Goal: Task Accomplishment & Management: Manage account settings

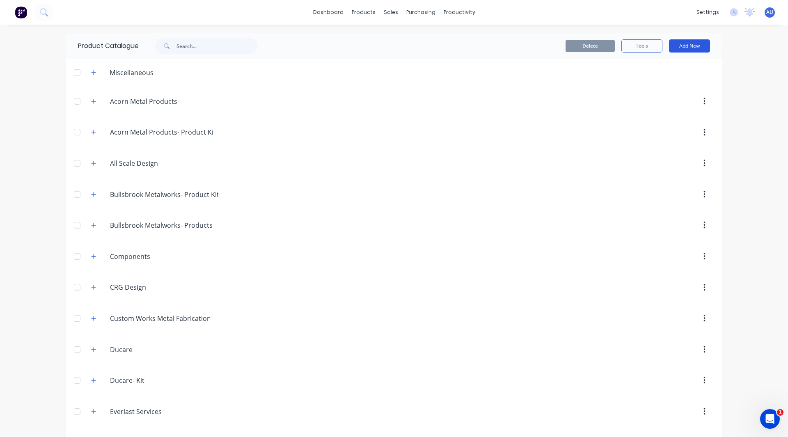
click at [674, 40] on button "Add New" at bounding box center [689, 45] width 41 height 13
click at [655, 80] on div "Product" at bounding box center [670, 84] width 63 height 12
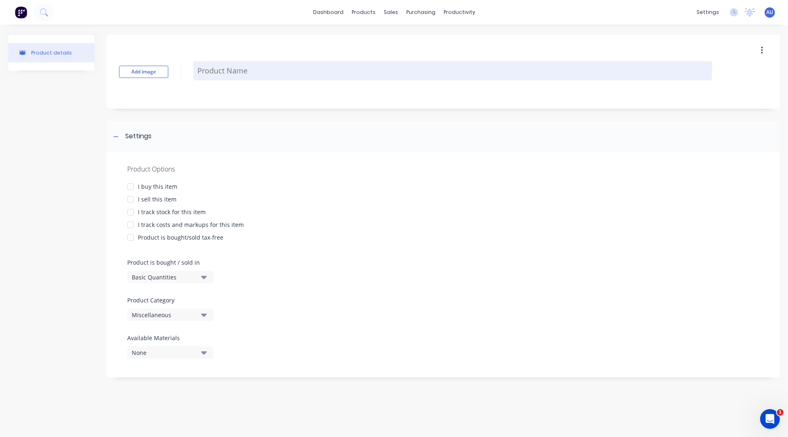
click at [204, 65] on textarea at bounding box center [452, 70] width 519 height 19
type textarea "x"
type textarea "F"
type textarea "x"
type textarea "Fl"
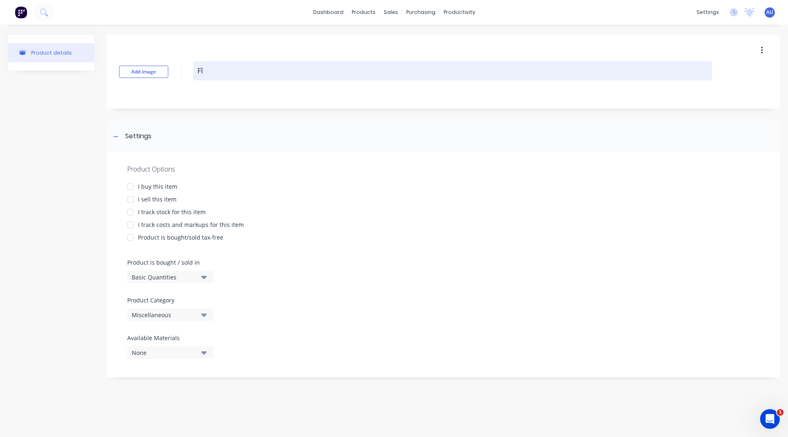
type textarea "x"
type textarea "Fla"
type textarea "x"
type textarea "Flat"
type textarea "x"
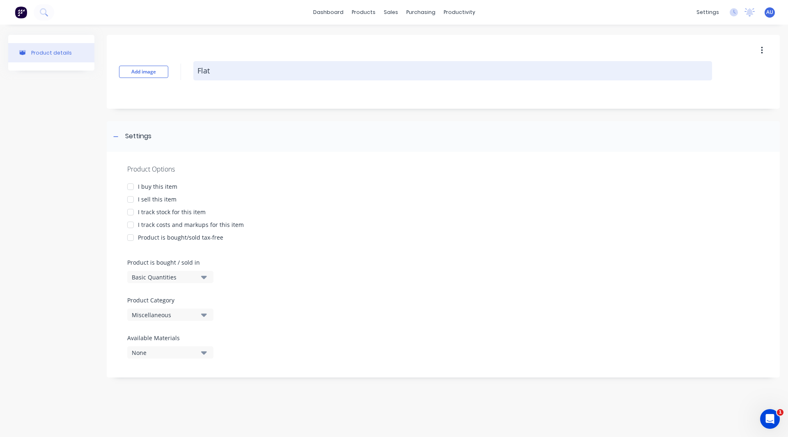
type textarea "Flat"
type textarea "x"
type textarea "Flat B"
type textarea "x"
type textarea "Flat Ba"
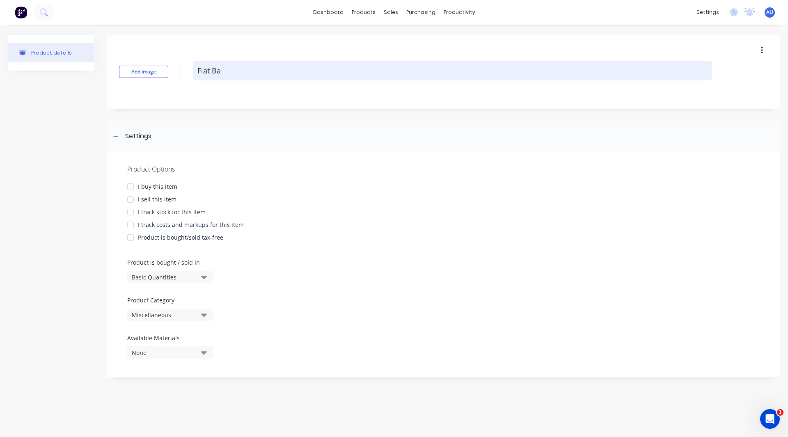
type textarea "x"
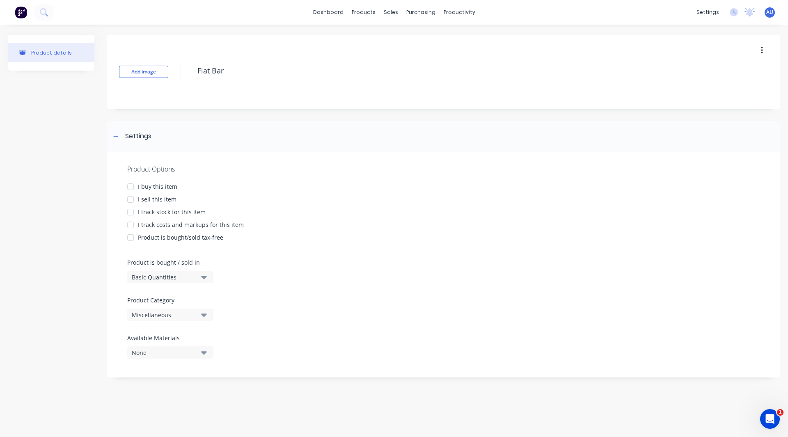
type textarea "Flat Bar"
type textarea "x"
type textarea "Flat Bar"
click at [128, 186] on div at bounding box center [130, 186] width 16 height 16
click at [130, 200] on div at bounding box center [130, 199] width 16 height 16
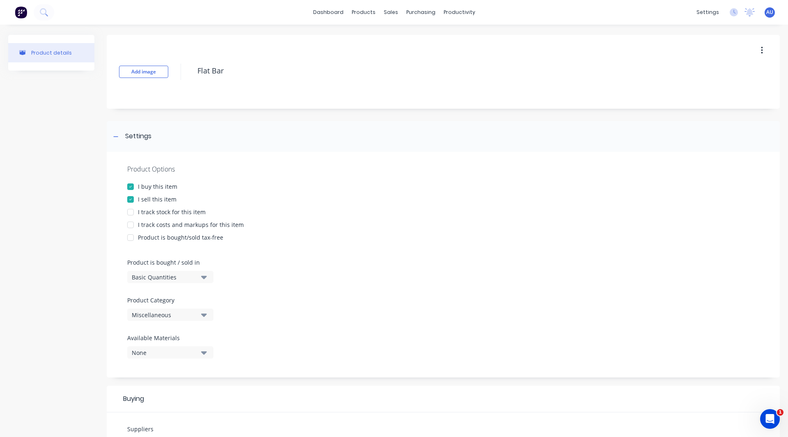
click at [130, 213] on div at bounding box center [130, 212] width 16 height 16
click at [130, 187] on div at bounding box center [130, 186] width 16 height 16
click at [128, 213] on div at bounding box center [130, 212] width 16 height 16
click at [129, 225] on div at bounding box center [130, 225] width 16 height 16
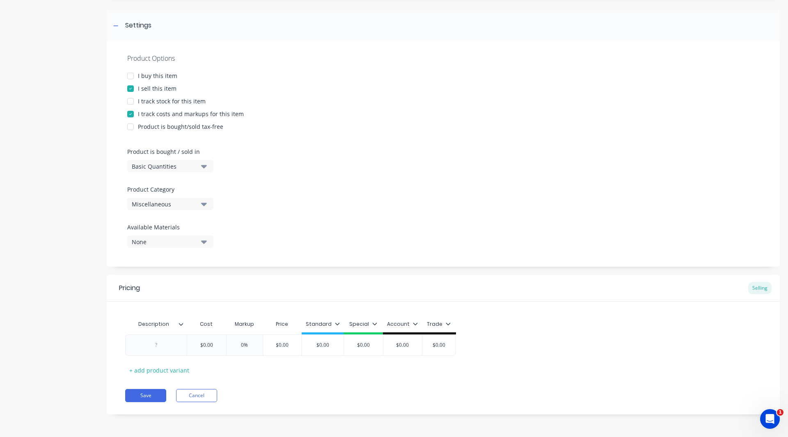
click at [165, 204] on div "Miscellaneous" at bounding box center [165, 204] width 66 height 9
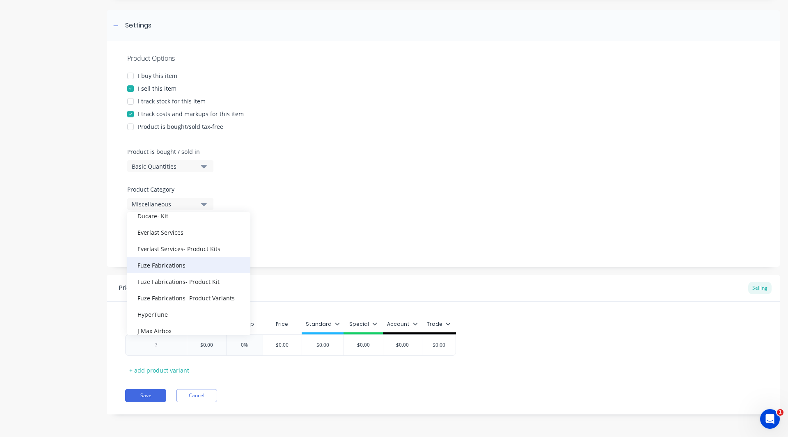
scroll to position [181, 0]
click at [60, 178] on div "Product details" at bounding box center [51, 175] width 86 height 503
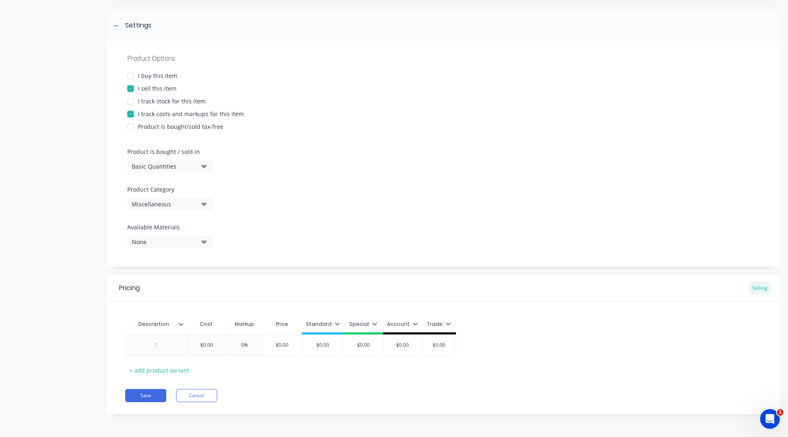
click at [176, 206] on div "Miscellaneous" at bounding box center [165, 204] width 66 height 9
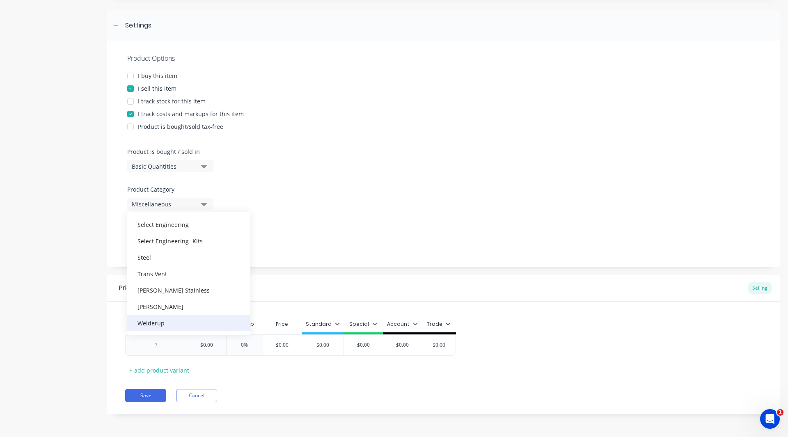
click at [160, 319] on div "Welderup" at bounding box center [188, 323] width 123 height 16
type textarea "x"
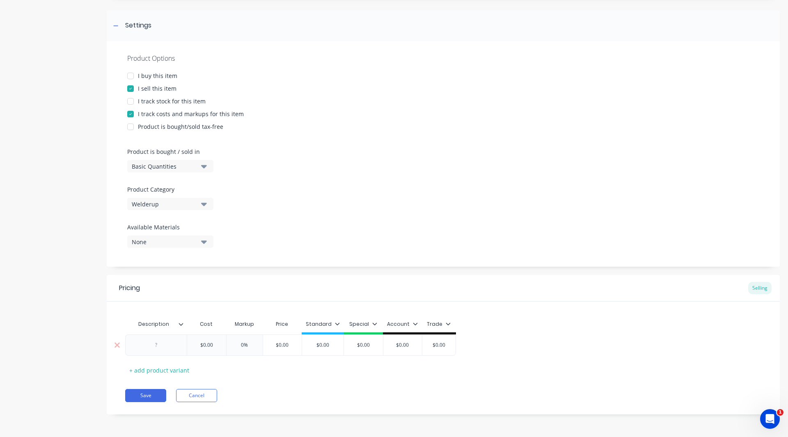
click at [151, 352] on div at bounding box center [156, 344] width 62 height 21
click at [157, 346] on div at bounding box center [156, 345] width 41 height 11
type textarea "x"
click at [211, 345] on input "$0.00" at bounding box center [206, 344] width 41 height 7
type input "$"
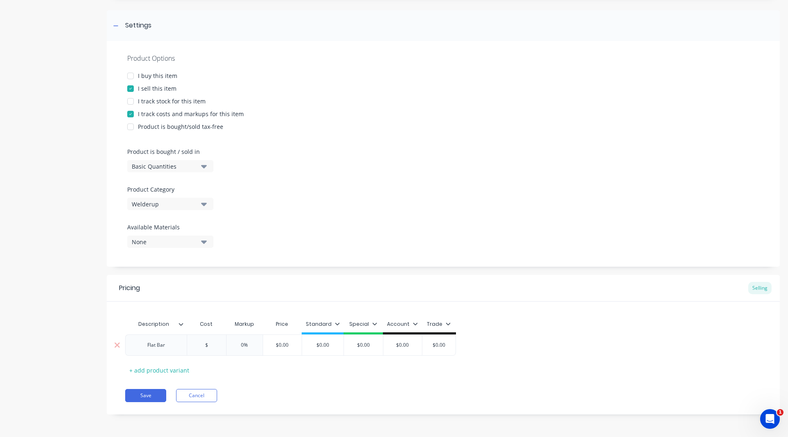
type textarea "x"
type input "$2"
type textarea "x"
type input "$25"
type textarea "x"
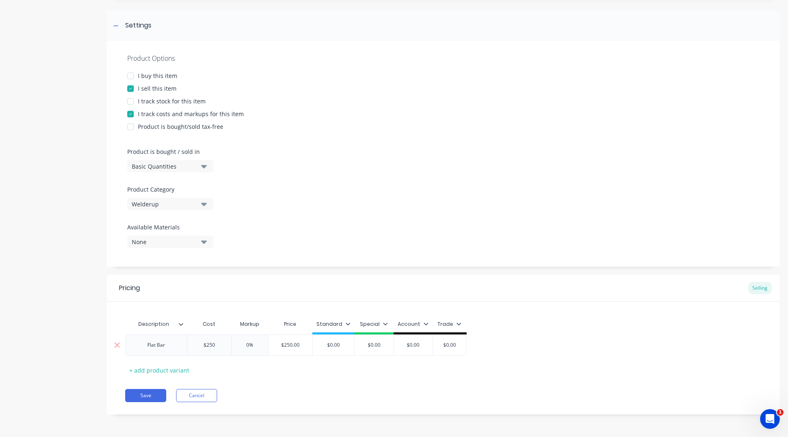
type input "$250"
click at [249, 345] on input "0%" at bounding box center [249, 344] width 41 height 7
type input "%"
type textarea "x"
type input "3%"
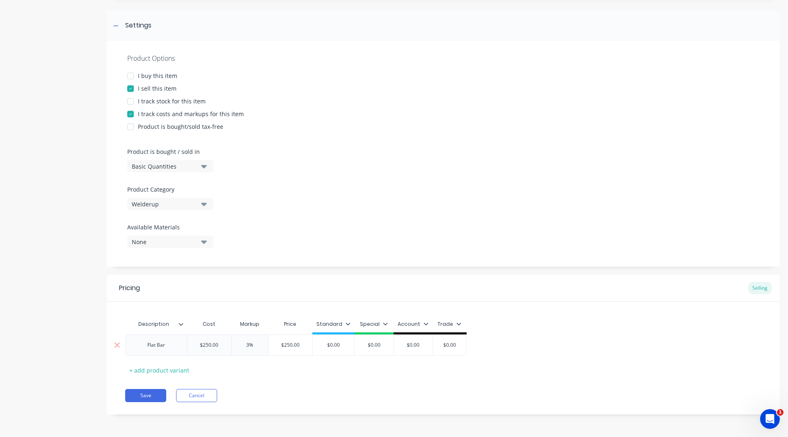
type textarea "x"
click at [341, 350] on div "$0.00" at bounding box center [333, 345] width 41 height 21
type input "30%"
type input "$0.00"
type textarea "x"
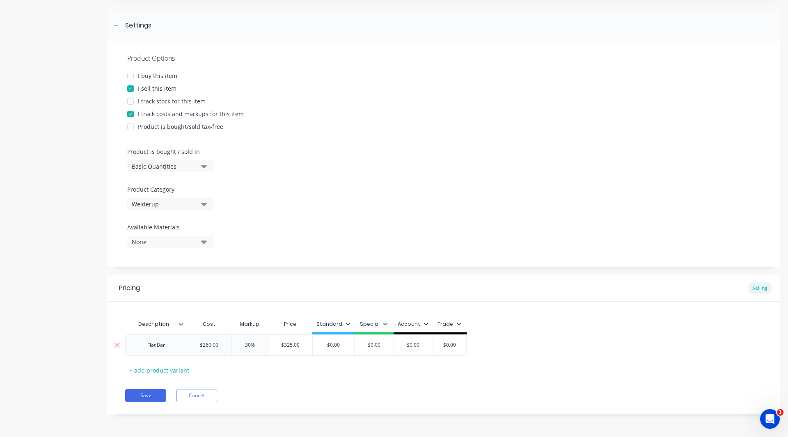
type input "$0.0"
type textarea "x"
type input "$0."
type textarea "x"
type input "$0"
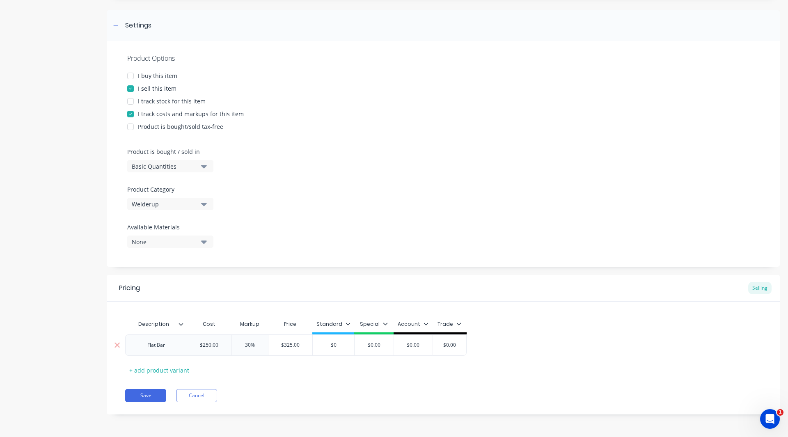
type textarea "x"
type input "$"
type textarea "x"
type input "$3"
type textarea "x"
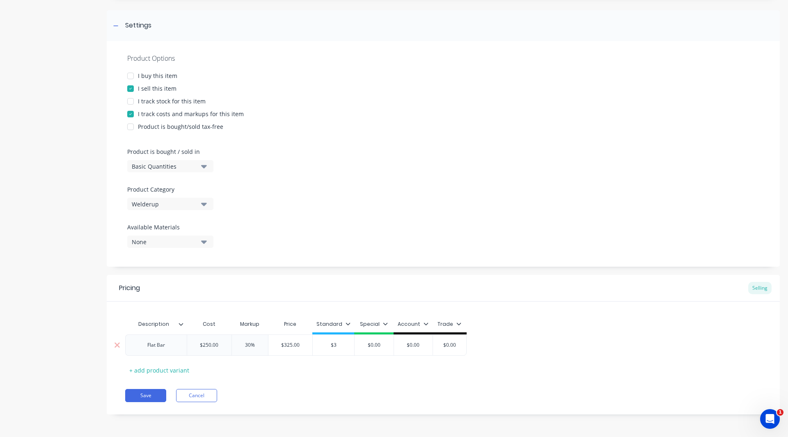
type input "$32"
type textarea "x"
type input "$325"
click at [346, 324] on icon at bounding box center [347, 323] width 5 height 5
click at [305, 347] on div at bounding box center [304, 347] width 16 height 16
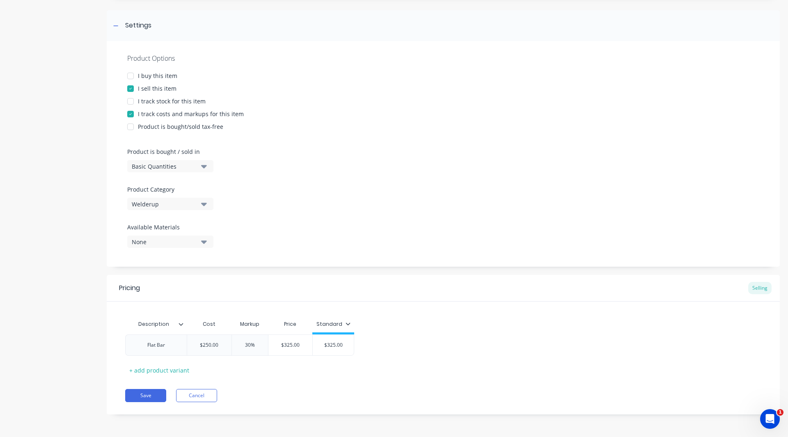
click at [270, 371] on div "Description Cost Markup Price Standard Flat Bar $250.00 $250 30% 30% $325.00 $3…" at bounding box center [443, 346] width 636 height 61
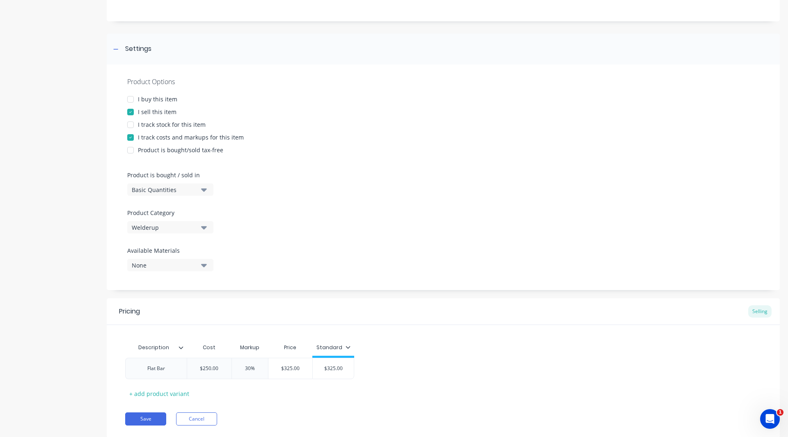
scroll to position [88, 0]
click at [142, 419] on button "Save" at bounding box center [145, 418] width 41 height 13
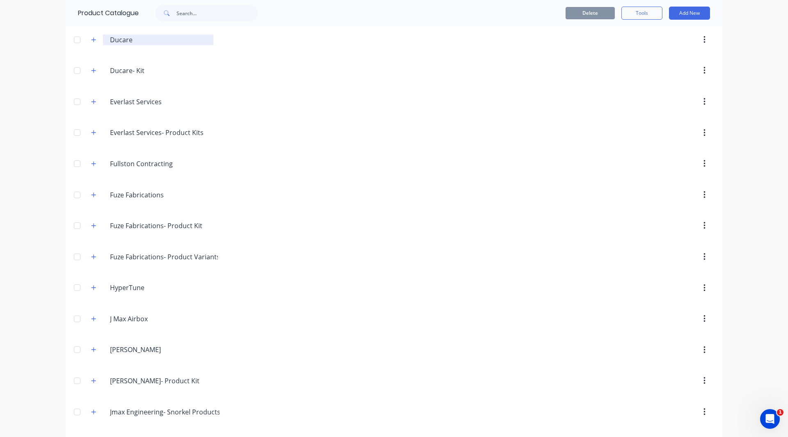
scroll to position [677, 0]
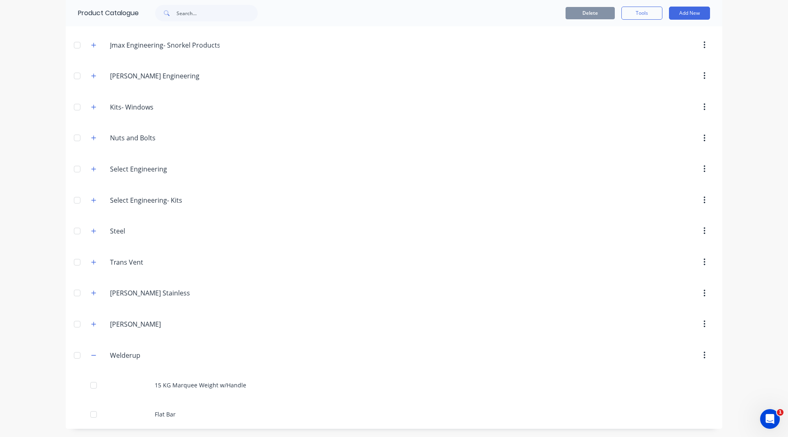
drag, startPoint x: 163, startPoint y: 352, endPoint x: 149, endPoint y: 370, distance: 23.1
click at [149, 370] on header "Welderup Welderup" at bounding box center [394, 355] width 656 height 31
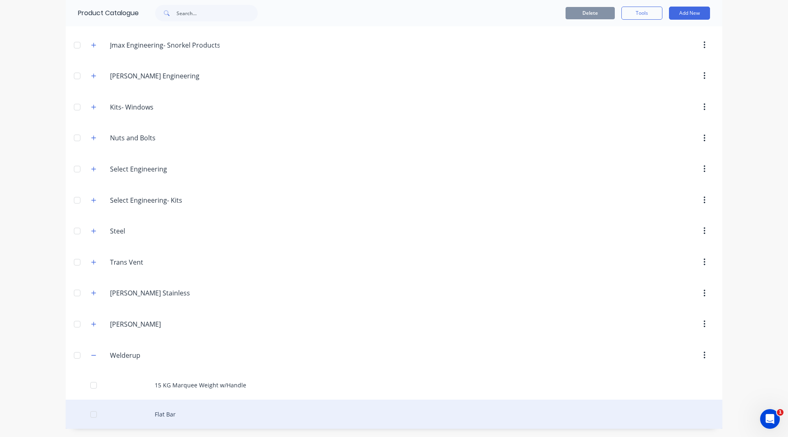
click at [158, 411] on div "Flat Bar" at bounding box center [394, 414] width 656 height 29
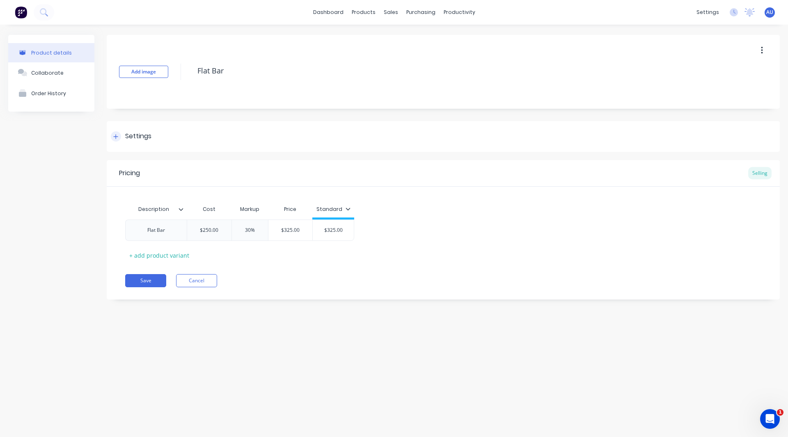
click at [122, 133] on div "Settings" at bounding box center [131, 136] width 41 height 10
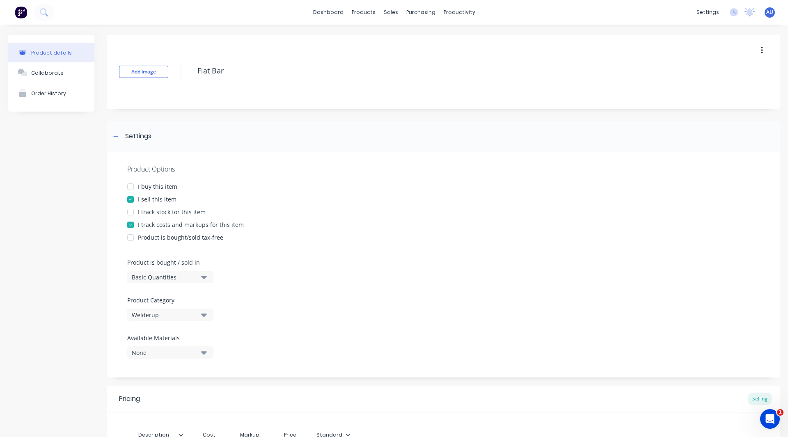
click at [160, 315] on div "Welderup" at bounding box center [165, 315] width 66 height 9
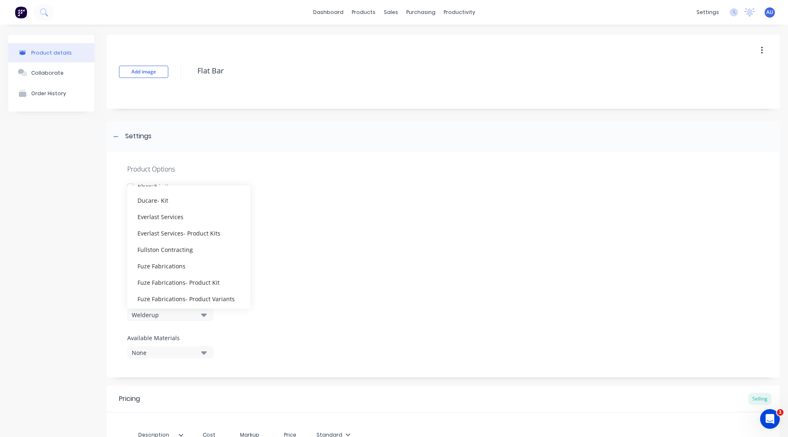
scroll to position [170, 0]
click at [176, 251] on div "Fullston Contracting" at bounding box center [188, 249] width 123 height 16
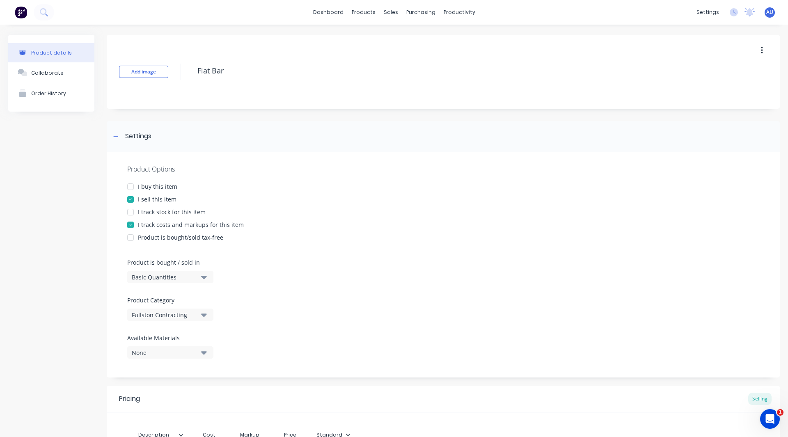
scroll to position [111, 0]
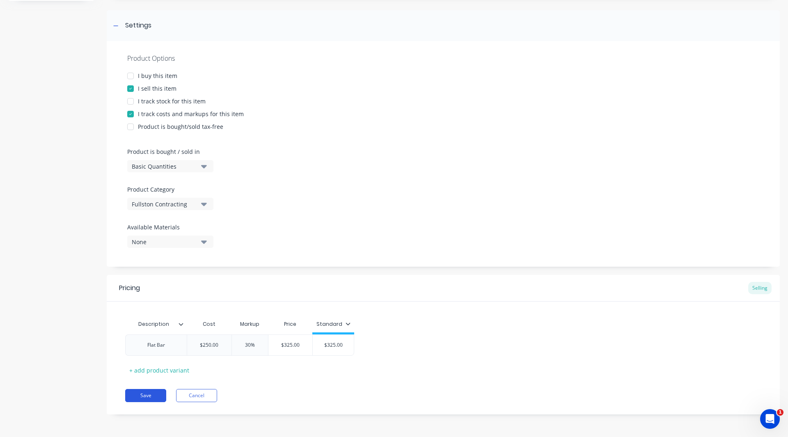
click at [138, 390] on button "Save" at bounding box center [145, 395] width 41 height 13
type textarea "x"
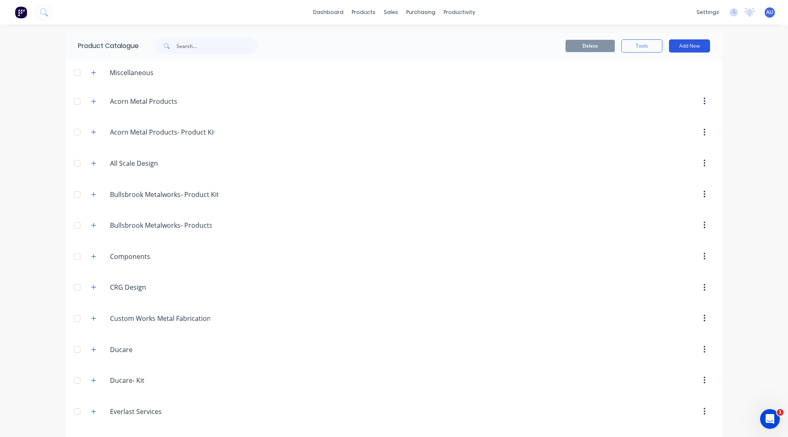
click at [689, 46] on button "Add New" at bounding box center [689, 45] width 41 height 13
click at [665, 65] on div "Category" at bounding box center [670, 67] width 63 height 12
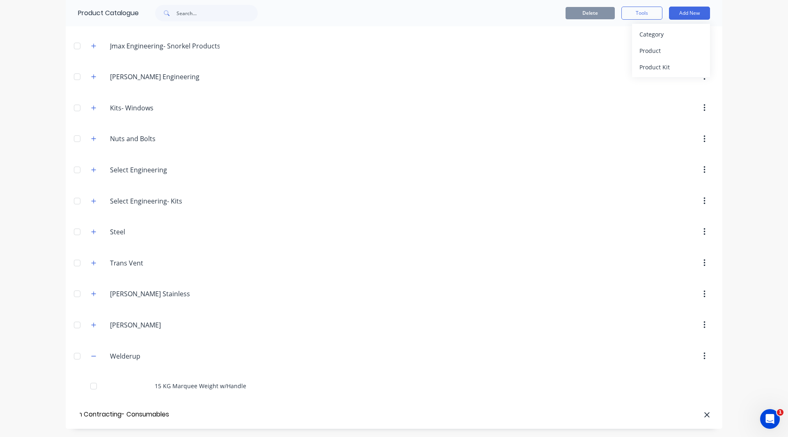
scroll to position [0, 29]
type input "Fullston Contracting- Consumables"
click at [742, 53] on div "dashboard products sales purchasing productivity dashboard products Product Cat…" at bounding box center [394, 218] width 788 height 437
click at [681, 12] on button "Add New" at bounding box center [689, 13] width 41 height 13
click at [655, 51] on div "Product" at bounding box center [670, 51] width 63 height 12
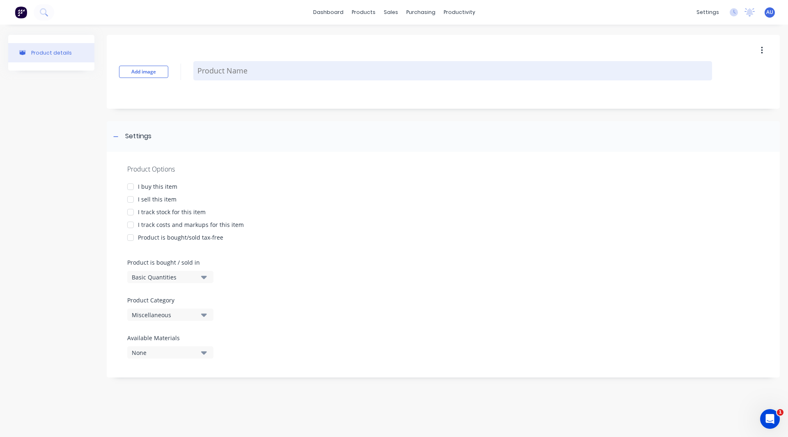
click at [224, 73] on textarea at bounding box center [452, 70] width 519 height 19
click at [243, 71] on textarea at bounding box center [452, 70] width 519 height 19
type textarea "x"
type textarea "Co"
type textarea "x"
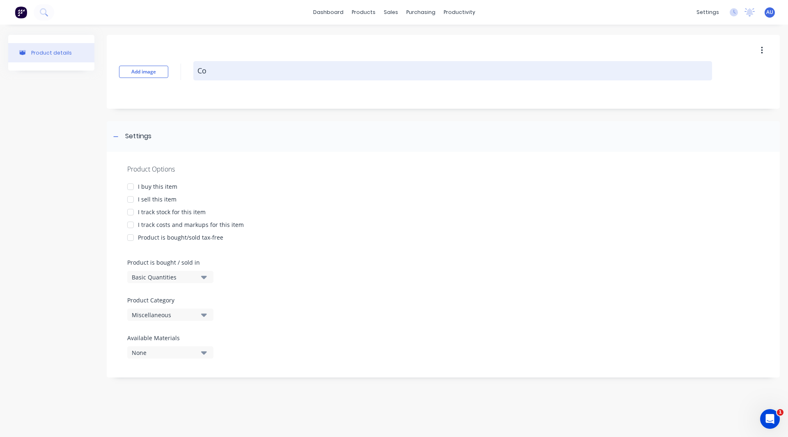
type textarea "Cos"
type textarea "x"
type textarea "Cosu"
type textarea "x"
type textarea "Cos"
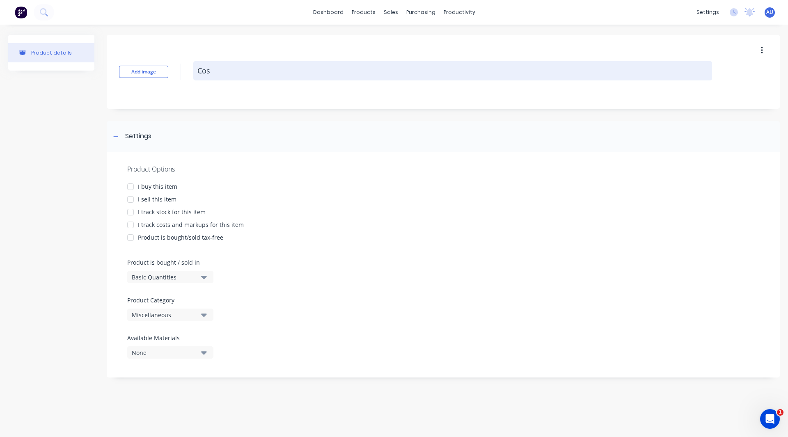
type textarea "x"
type textarea "Co"
type textarea "x"
type textarea "Con"
type textarea "x"
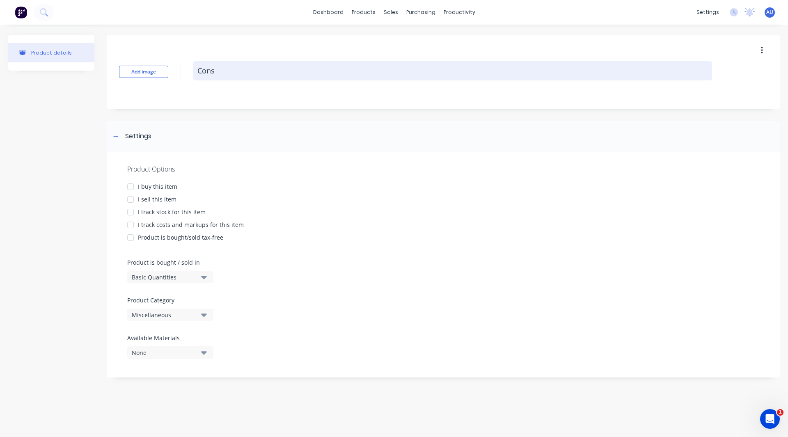
type textarea "Consu"
type textarea "x"
type textarea "Consum"
type textarea "x"
type textarea "Consumab"
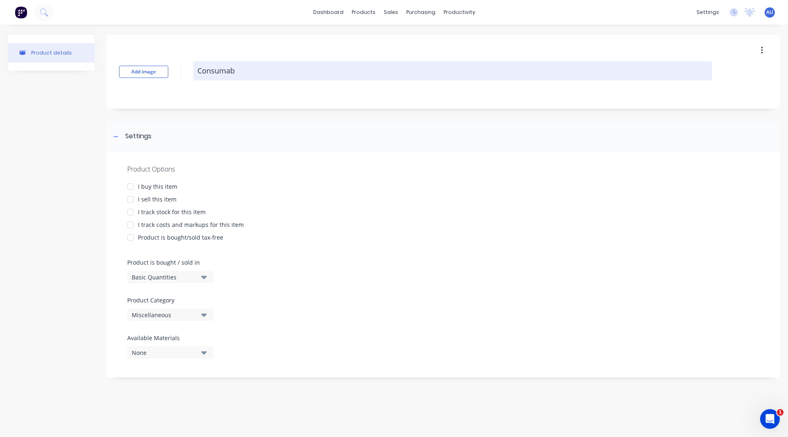
type textarea "x"
type textarea "Consumabl"
type textarea "x"
type textarea "Consumable"
type textarea "x"
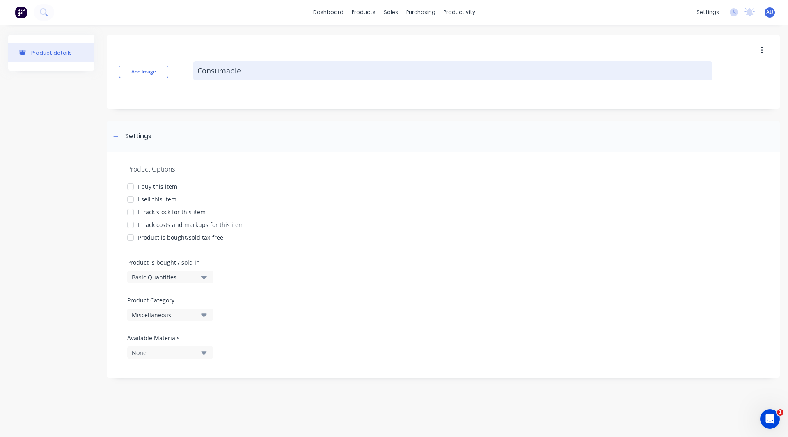
type textarea "Consumables"
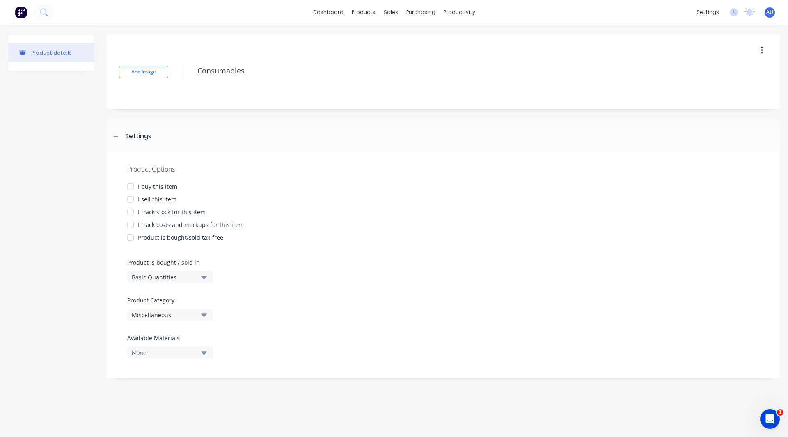
click at [128, 199] on div at bounding box center [130, 199] width 16 height 16
click at [129, 222] on div at bounding box center [130, 223] width 16 height 16
type textarea "x"
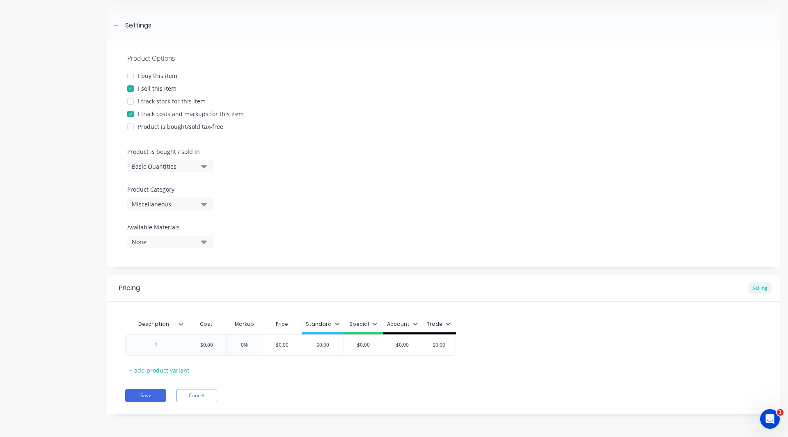
type textarea "Consumables"
type textarea "x"
type textarea "Consumables"
click at [159, 206] on div "Miscellaneous" at bounding box center [165, 204] width 66 height 9
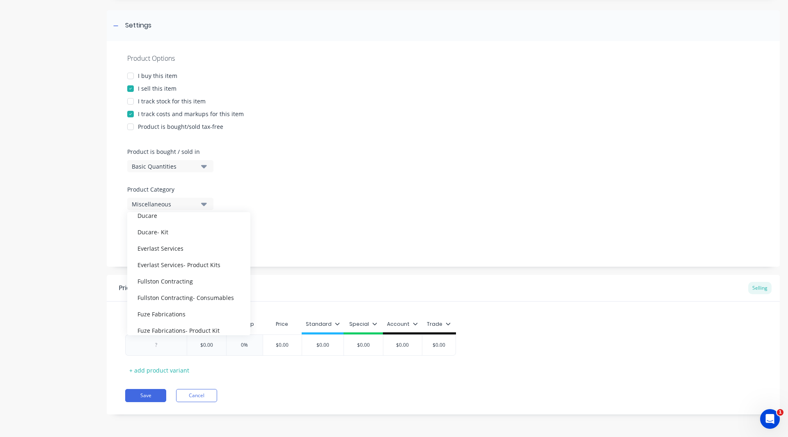
scroll to position [165, 0]
click at [190, 284] on div "Fullston Contracting" at bounding box center [188, 280] width 123 height 16
type textarea "x"
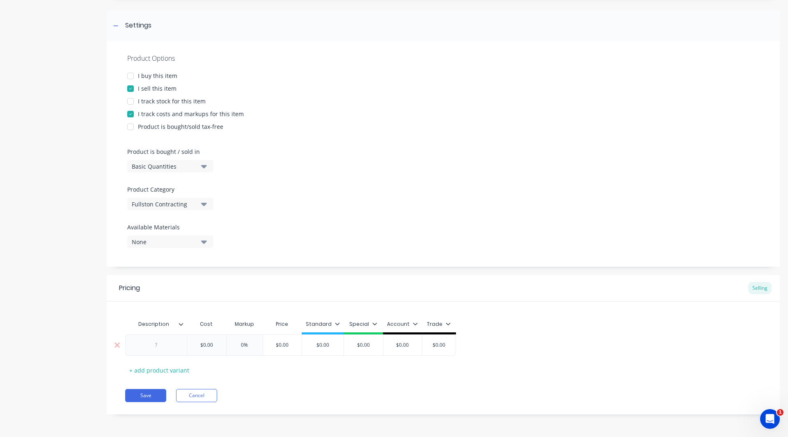
click at [160, 346] on div at bounding box center [156, 345] width 41 height 11
paste div
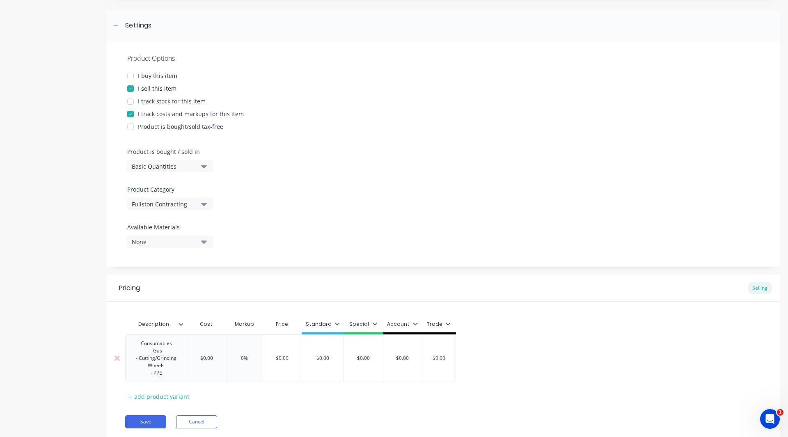
type textarea "x"
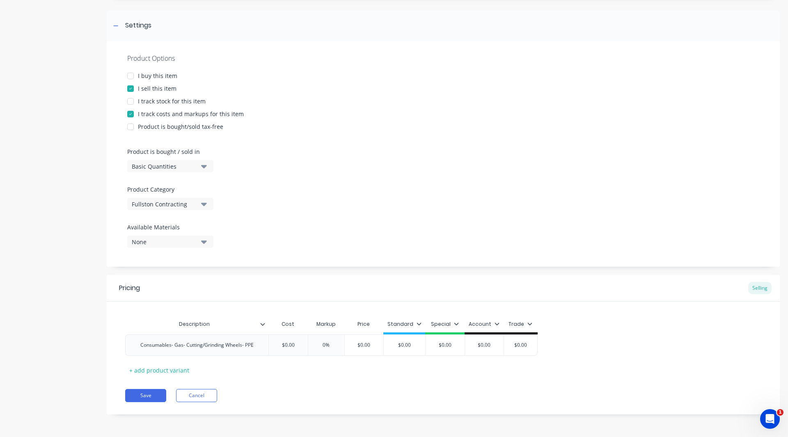
drag, startPoint x: 214, startPoint y: 357, endPoint x: 206, endPoint y: 356, distance: 7.4
click at [206, 356] on div "Description Cost Markup Price Standard Special Account Trade Consumables- Gas- …" at bounding box center [443, 346] width 636 height 61
click at [300, 342] on input "$0.00" at bounding box center [287, 344] width 41 height 7
type input "$"
type textarea "x"
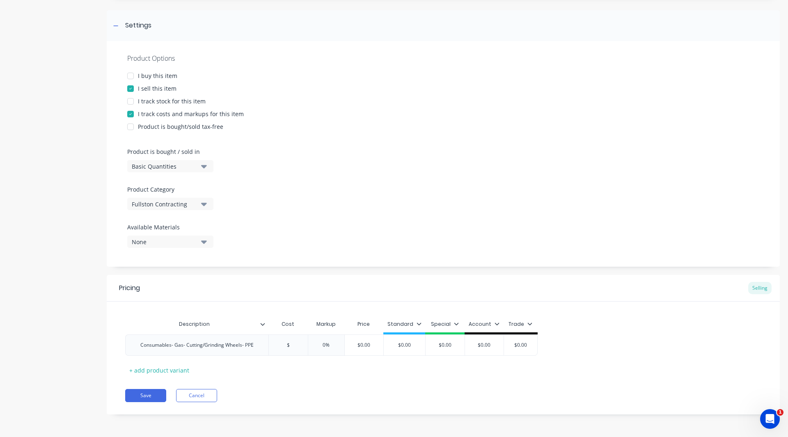
type input "$1"
type textarea "x"
type input "$10"
type textarea "x"
type input "$100"
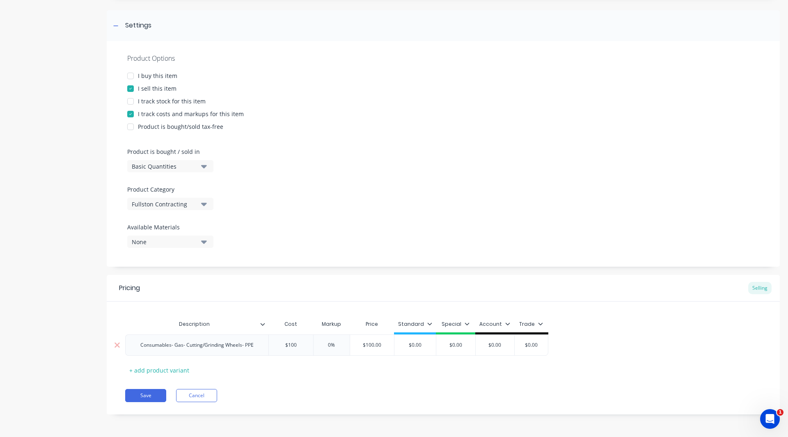
click at [329, 345] on input "0%" at bounding box center [331, 344] width 41 height 7
type input "%"
type textarea "x"
type input "3%"
type textarea "x"
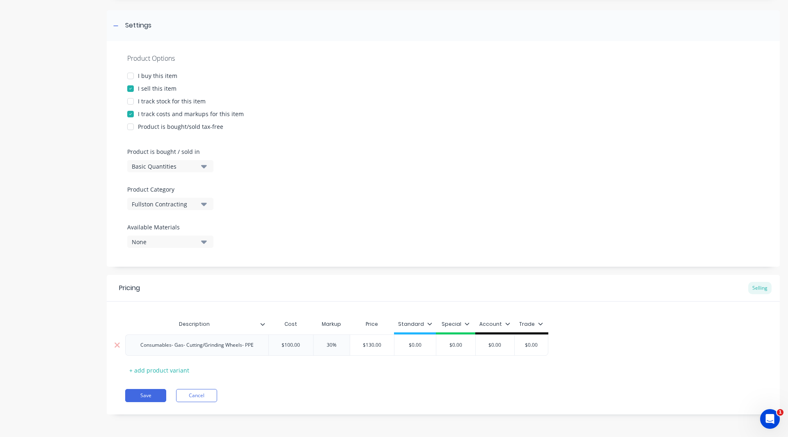
type input "30%"
type input "$0.00"
click at [425, 343] on input "$0.00" at bounding box center [414, 344] width 41 height 7
type textarea "x"
type input "$0.0"
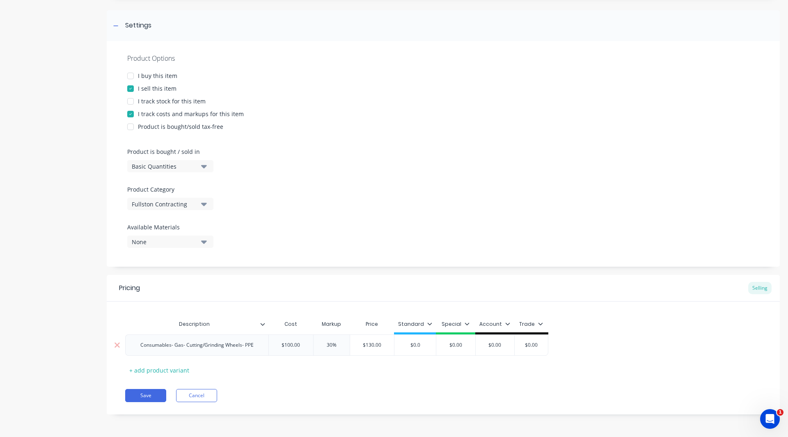
type textarea "x"
type input "$0."
type textarea "x"
type input "$0"
type textarea "x"
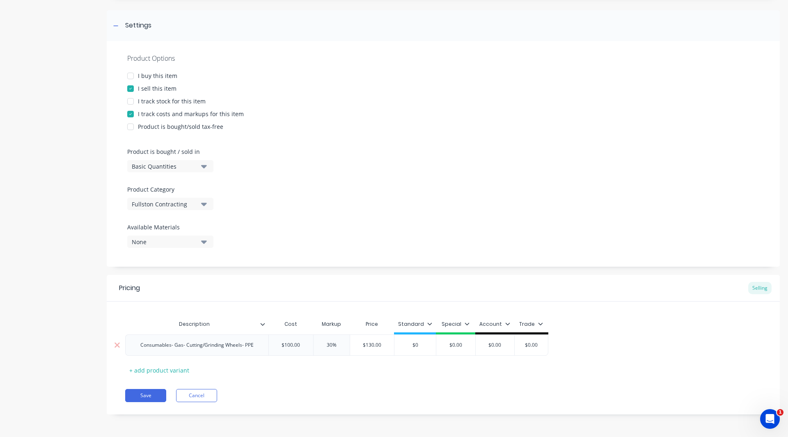
type input "$"
type textarea "x"
type input "$1"
type textarea "x"
type input "$13"
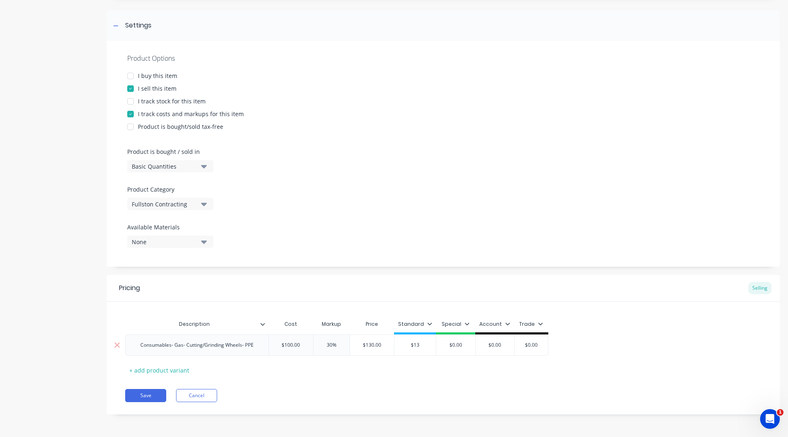
type textarea "x"
type input "$130"
click at [427, 324] on icon at bounding box center [429, 323] width 5 height 2
click at [387, 345] on div at bounding box center [385, 347] width 16 height 16
click at [336, 376] on div "Description Cost Markup Price Standard Special Account Trade Consumables- Gas- …" at bounding box center [443, 346] width 636 height 61
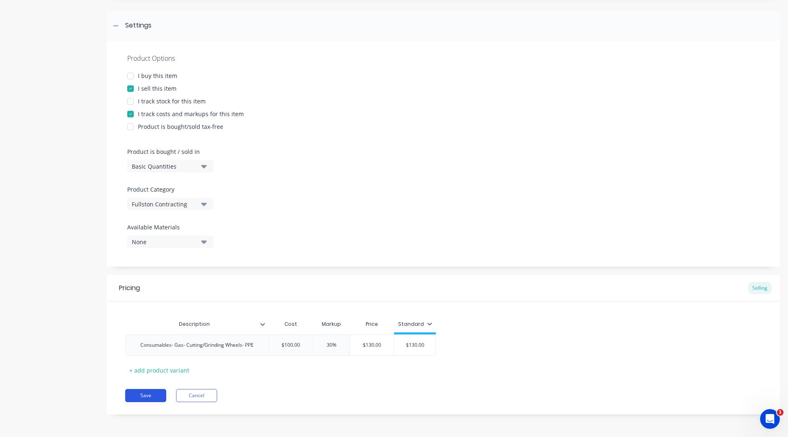
click at [147, 393] on button "Save" at bounding box center [145, 395] width 41 height 13
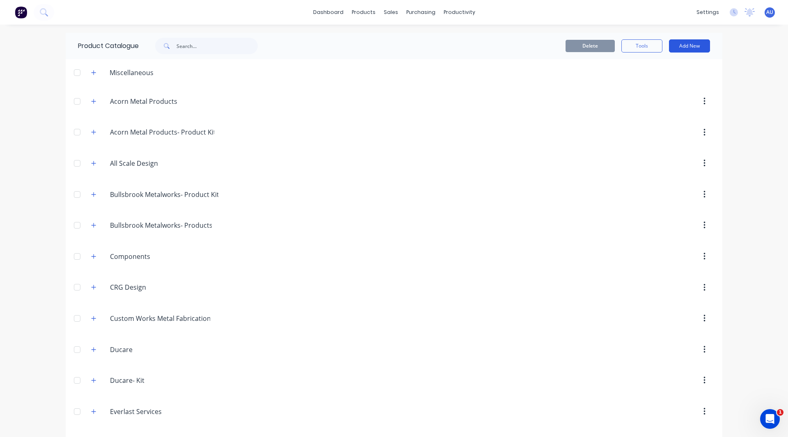
click at [686, 46] on button "Add New" at bounding box center [689, 45] width 41 height 13
click at [656, 81] on div "Product" at bounding box center [670, 84] width 63 height 12
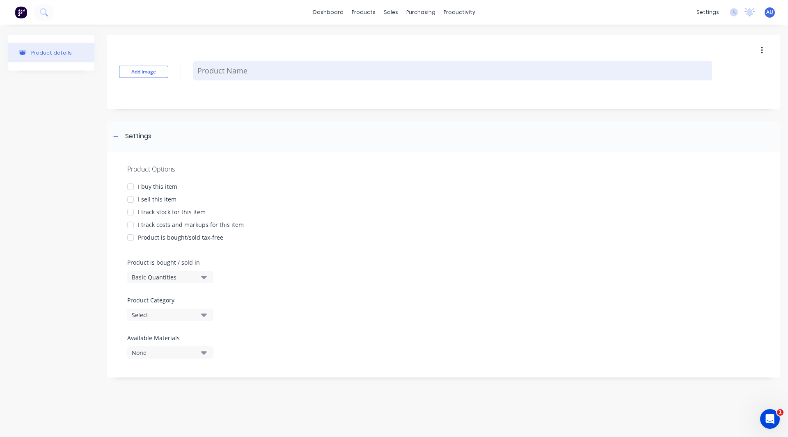
click at [220, 79] on textarea at bounding box center [452, 70] width 519 height 19
paste textarea "Materials - Supply all stainless-steel pipe and fittings - Threaded and Welded"
type textarea "x"
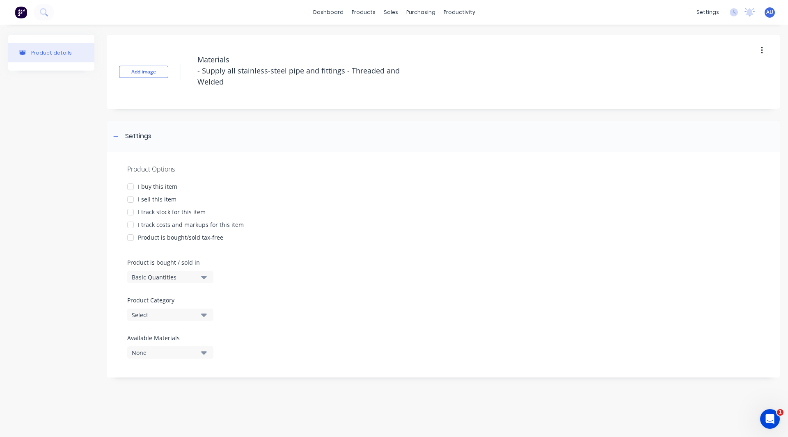
type textarea "Materials - Supply all stainless-steel pipe and fittings - Threaded and Welded"
type textarea "x"
type textarea "Materials - Supply all stainless-steel pipe and fittings - Threaded and Welded"
click at [297, 214] on div "I track stock for this item" at bounding box center [443, 212] width 632 height 9
click at [130, 200] on div at bounding box center [130, 199] width 16 height 16
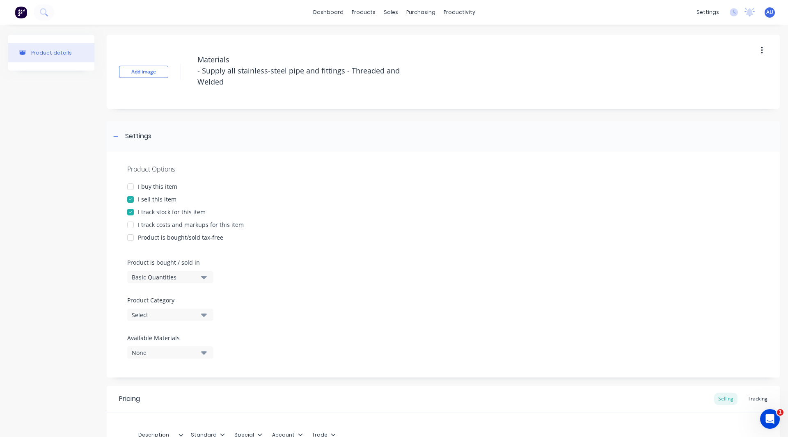
click at [129, 213] on div at bounding box center [130, 212] width 16 height 16
click at [130, 224] on div at bounding box center [130, 225] width 16 height 16
type textarea "x"
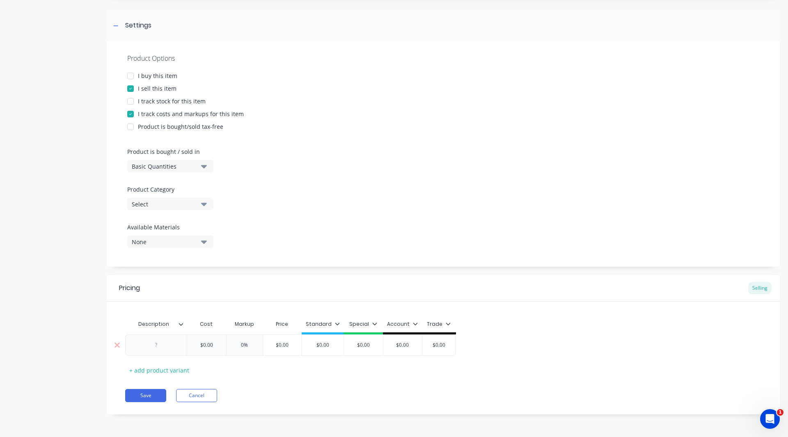
click at [153, 344] on div at bounding box center [156, 345] width 41 height 11
paste div
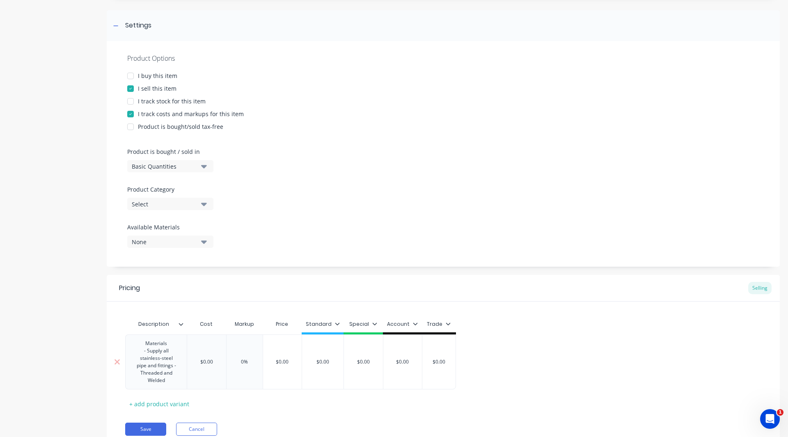
type textarea "x"
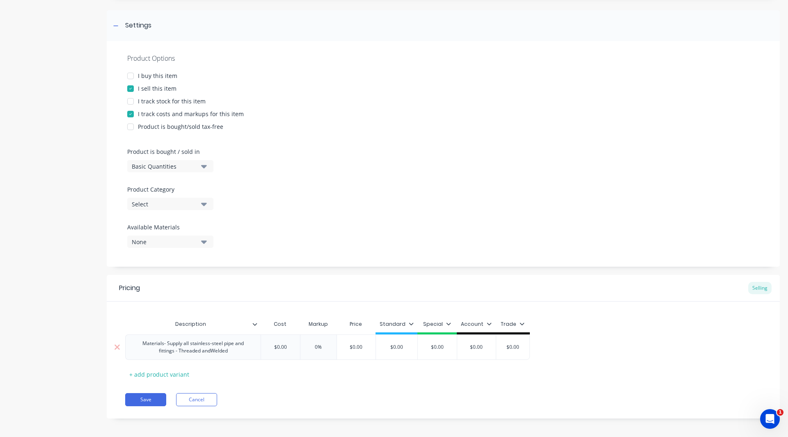
click at [214, 362] on div "Description Cost Markup Price Standard Special Account Trade Materials- Supply …" at bounding box center [443, 348] width 636 height 65
type input "$"
type textarea "x"
type input "$8"
type textarea "x"
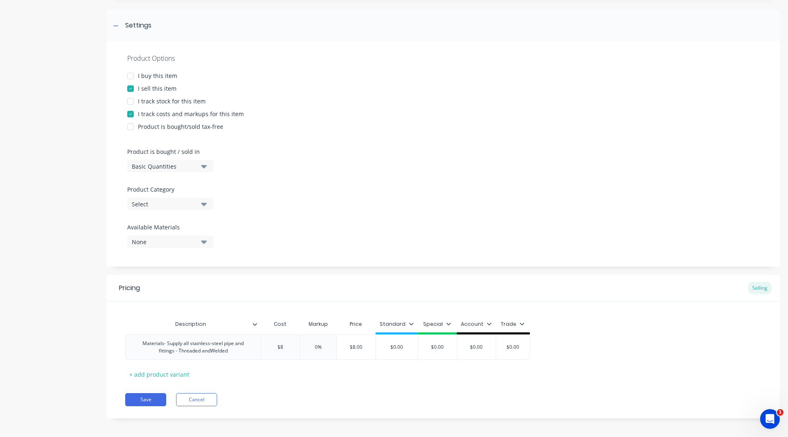
type input "$88"
type textarea "x"
type input "$882"
type textarea "x"
type input "$8820"
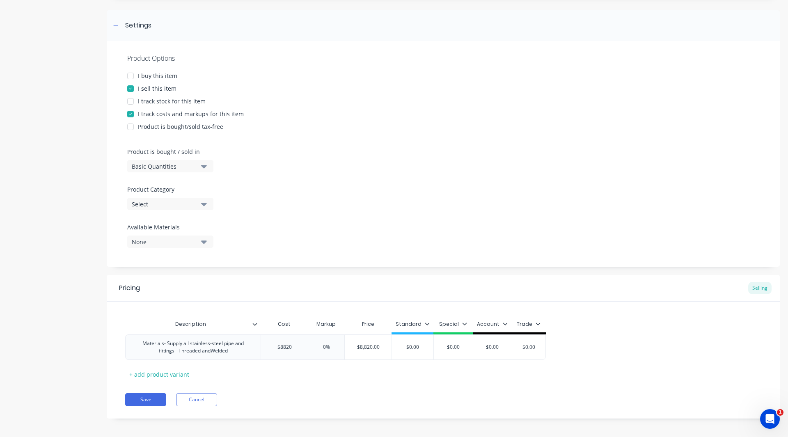
type textarea "x"
type input "$88208"
click at [328, 346] on input "0%" at bounding box center [329, 346] width 41 height 7
type input "%"
type textarea "x"
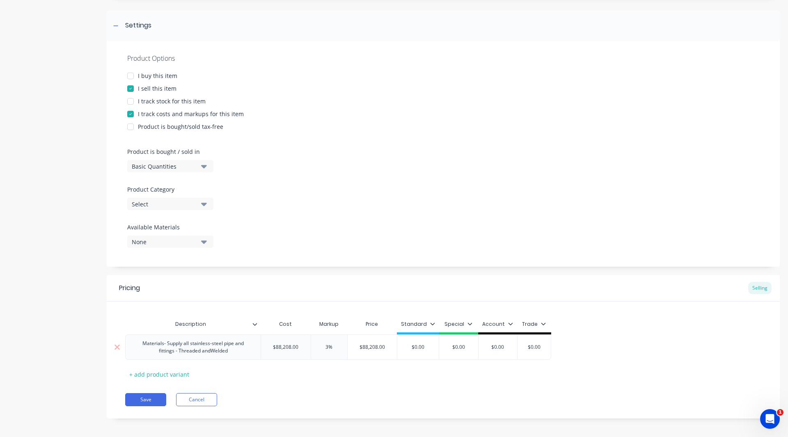
type input "30%"
type textarea "x"
type input "30%"
type input "$0.00"
click at [433, 347] on input "$0.00" at bounding box center [425, 346] width 41 height 7
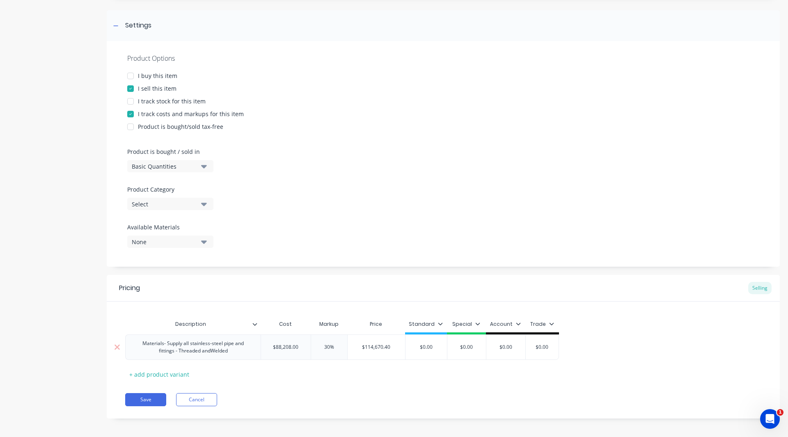
type textarea "x"
type input "$0.0"
type textarea "x"
type input "$0."
type textarea "x"
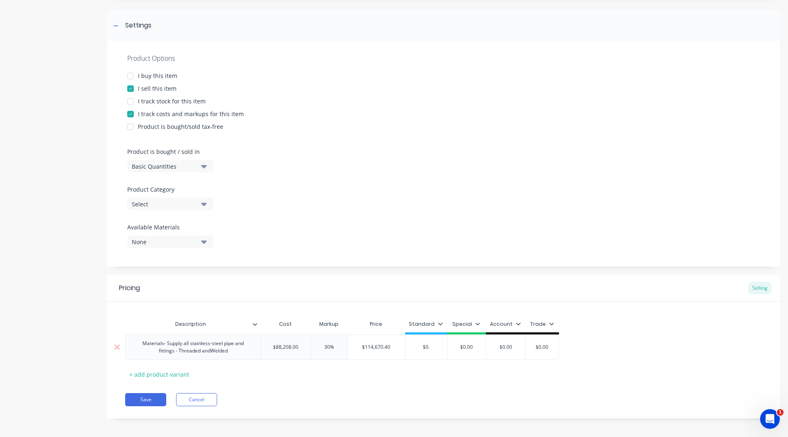
type input "$0"
type textarea "x"
type input "$"
type textarea "x"
type input "$1"
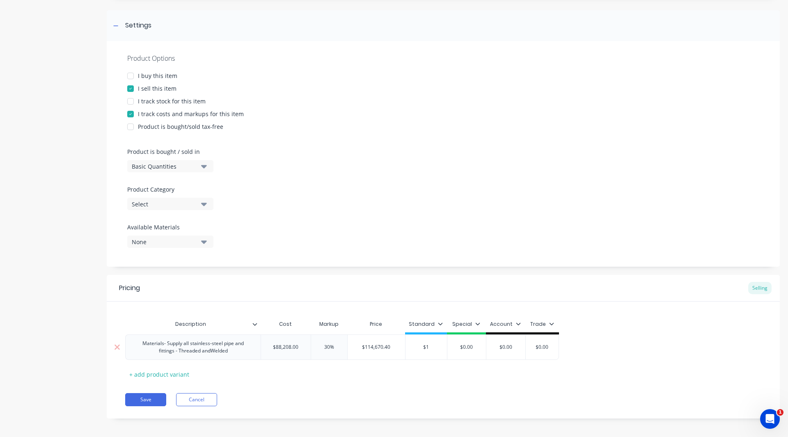
type textarea "x"
type input "$11"
type textarea "x"
type input "$114"
type textarea "x"
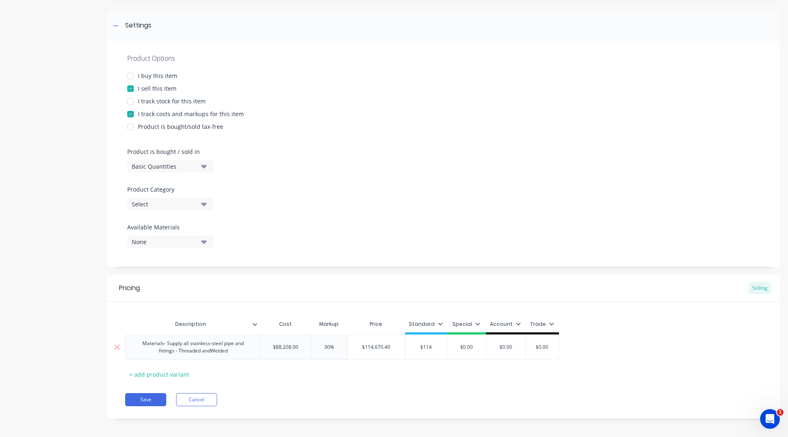
type input "$114,"
type textarea "x"
type input "$114,6"
type textarea "x"
type input "$114,67"
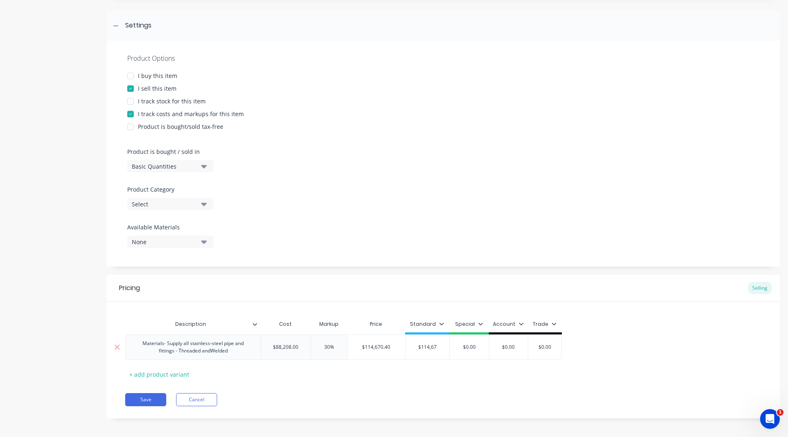
type textarea "x"
type input "$114,670"
type textarea "x"
type input "$114,670."
type textarea "x"
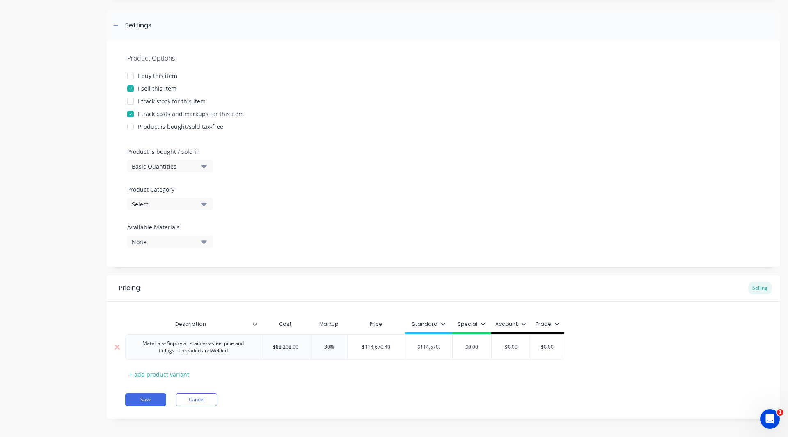
type input "$114,670.4"
type textarea "x"
type input "$114,670.40"
click at [445, 323] on icon at bounding box center [445, 323] width 5 height 5
click at [400, 346] on div at bounding box center [401, 347] width 16 height 16
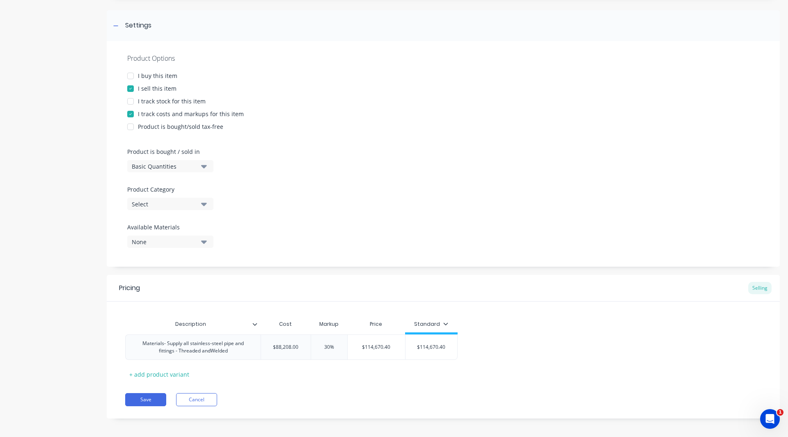
click at [354, 384] on div "Pricing Selling Description Cost Markup Price Standard Materials- Supply all st…" at bounding box center [443, 347] width 673 height 144
click at [162, 201] on div "Select" at bounding box center [165, 204] width 66 height 9
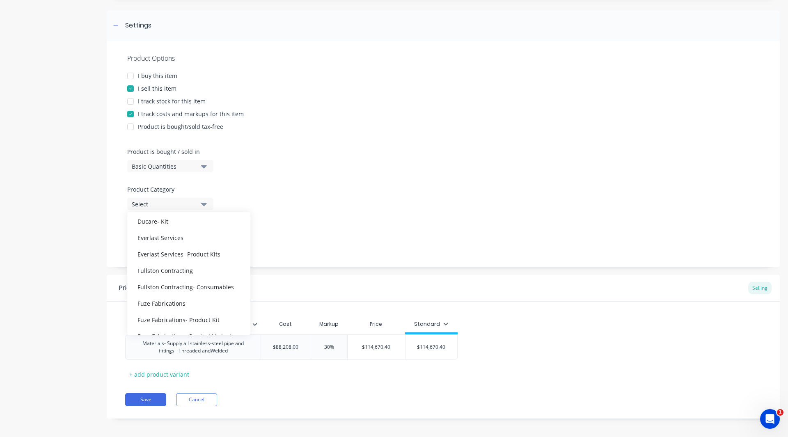
scroll to position [176, 0]
click at [174, 269] on div "Fullston Contracting" at bounding box center [188, 270] width 123 height 16
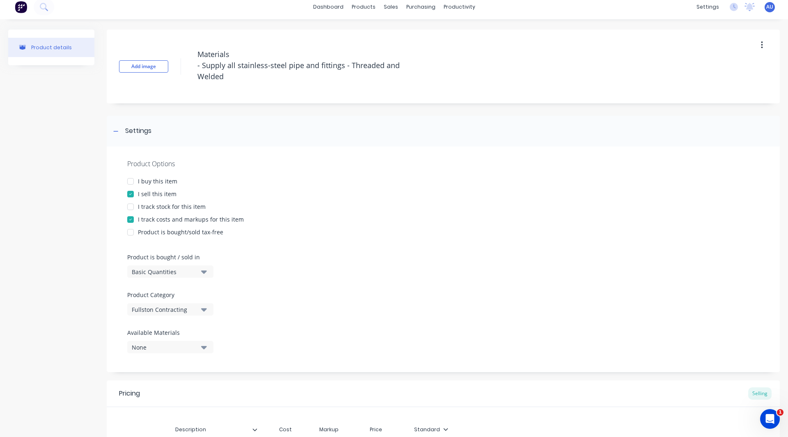
scroll to position [115, 0]
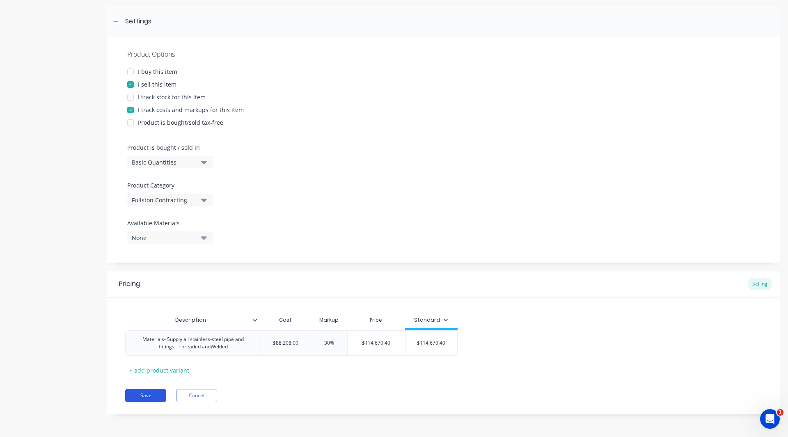
click at [147, 395] on button "Save" at bounding box center [145, 395] width 41 height 13
type textarea "x"
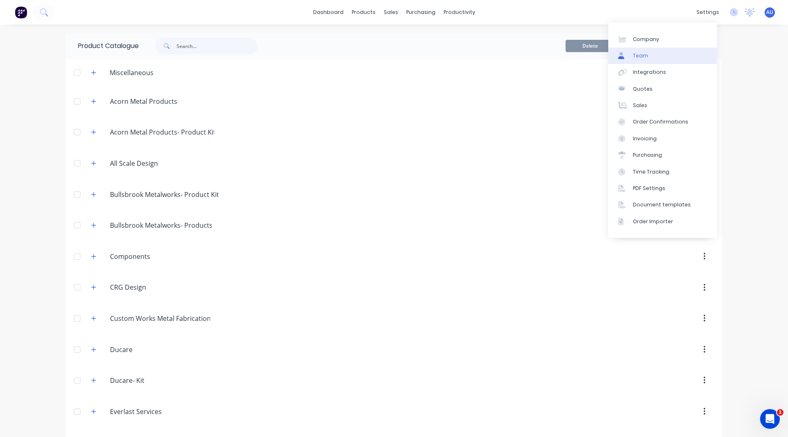
click at [645, 54] on div "Team" at bounding box center [640, 55] width 15 height 7
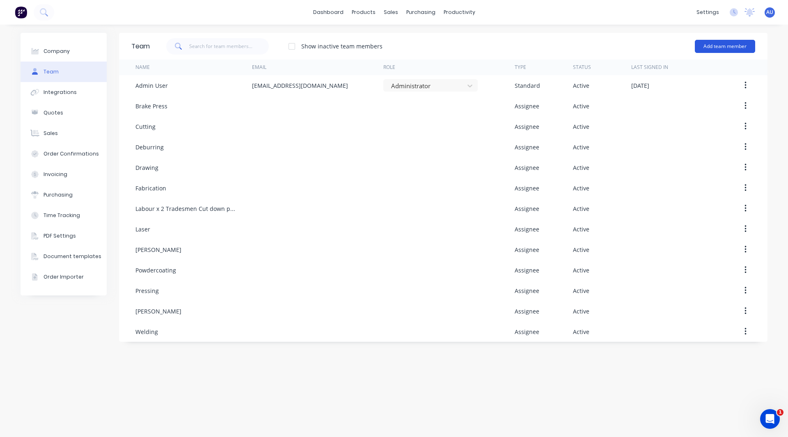
click at [706, 45] on button "Add team member" at bounding box center [725, 46] width 60 height 13
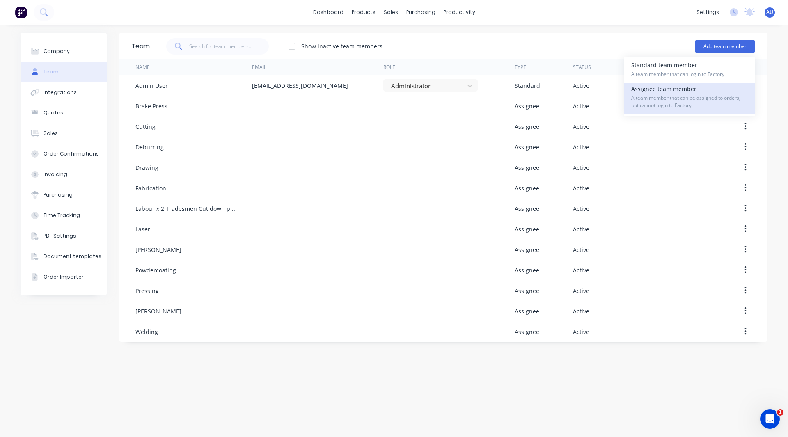
click at [661, 96] on span "A team member that can be assigned to orders, but cannot login to Factory" at bounding box center [689, 101] width 117 height 15
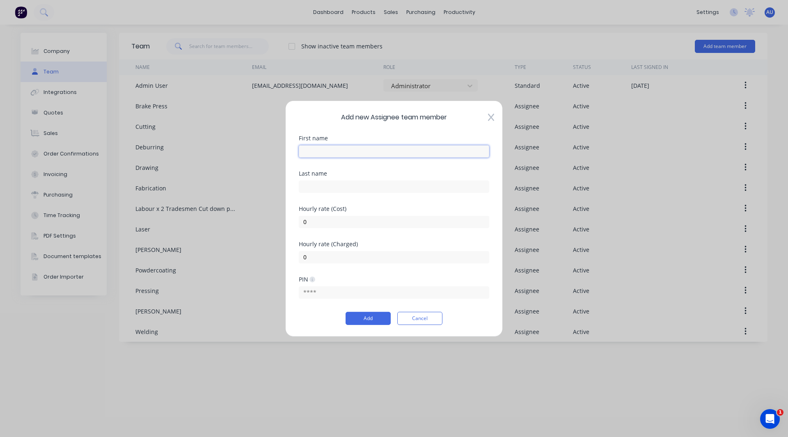
click at [320, 154] on input "text" at bounding box center [394, 151] width 190 height 12
paste input "Labour - QA Completed by Adetra Pty Ltd"
type input "Labour - QA Completed by Adetra Pty Ltd"
click at [310, 218] on input "0" at bounding box center [394, 221] width 190 height 12
click at [489, 117] on icon at bounding box center [491, 117] width 6 height 8
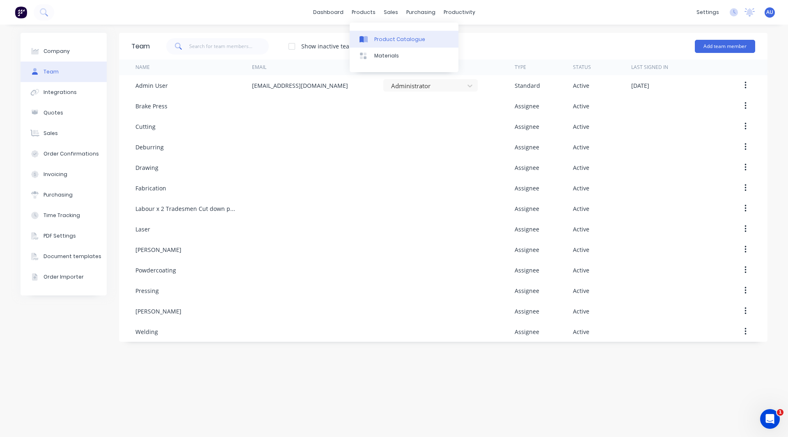
click at [375, 36] on div "Product Catalogue" at bounding box center [399, 39] width 51 height 7
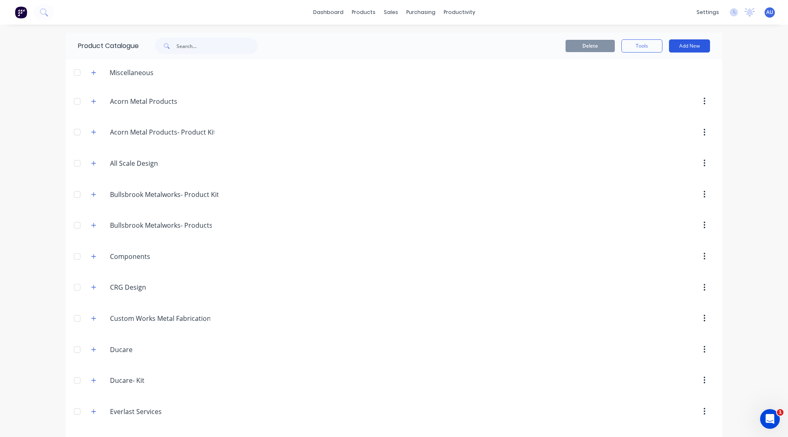
click at [696, 45] on button "Add New" at bounding box center [689, 45] width 41 height 13
click at [661, 82] on div "Product" at bounding box center [670, 84] width 63 height 12
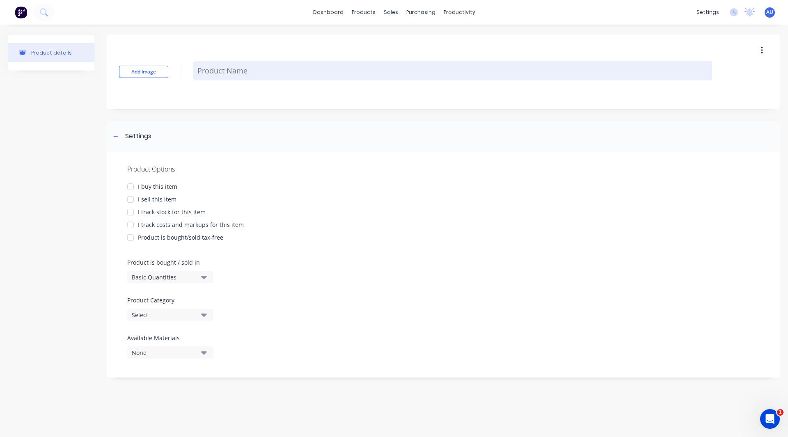
click at [247, 76] on textarea at bounding box center [452, 70] width 519 height 19
paste textarea "Labour - QA Completed by Adetra Pty Ltd"
type textarea "x"
type textarea "Labour - QA Completed by Adetra Pty Ltd"
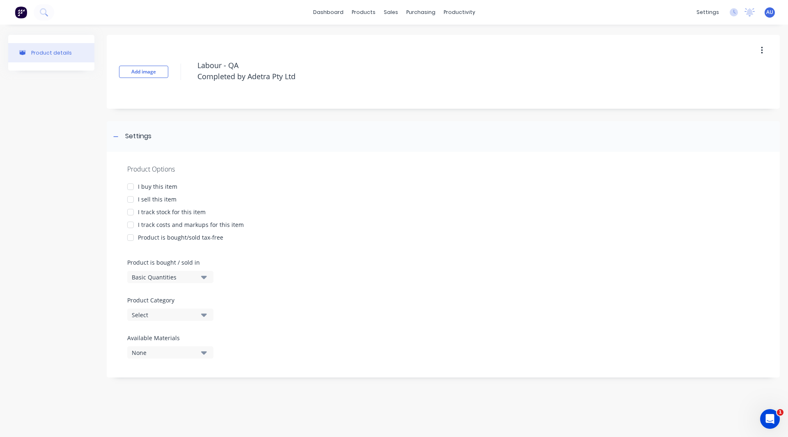
drag, startPoint x: 309, startPoint y: 81, endPoint x: 191, endPoint y: 77, distance: 118.2
click at [191, 77] on div "Add image Labour - QA Completed by Adetra Pty Ltd" at bounding box center [443, 72] width 673 height 74
type textarea "x"
type textarea "Labour - QA"
click at [129, 199] on div at bounding box center [130, 199] width 16 height 16
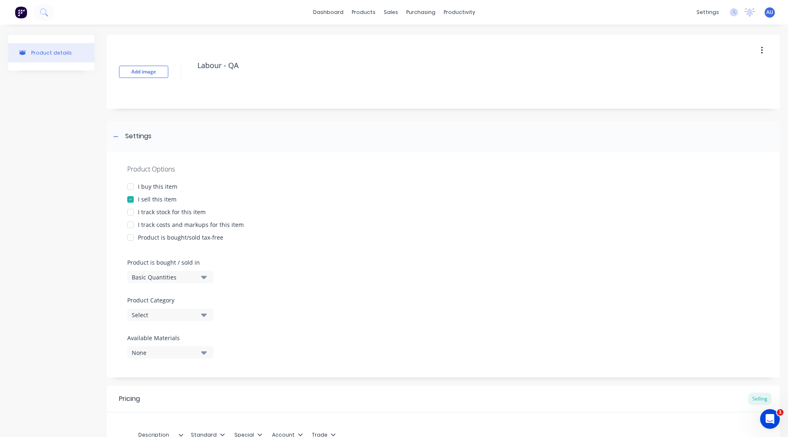
click at [129, 226] on div at bounding box center [130, 225] width 16 height 16
type textarea "x"
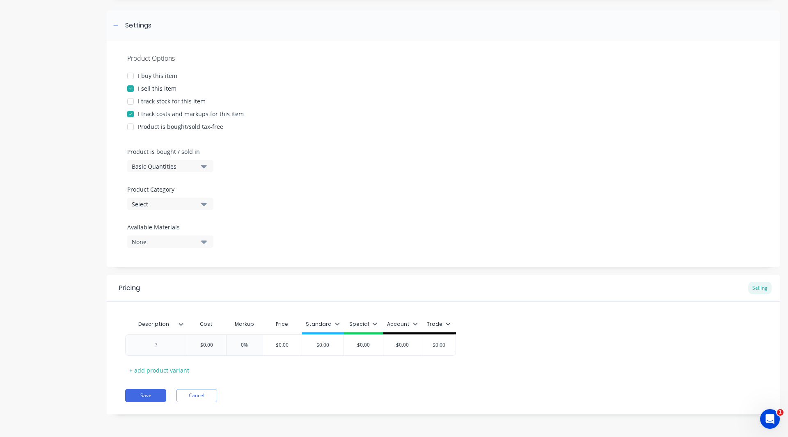
type textarea "Labour - QA"
type textarea "x"
type textarea "Labour - QA"
click at [156, 206] on div "Select" at bounding box center [165, 204] width 66 height 9
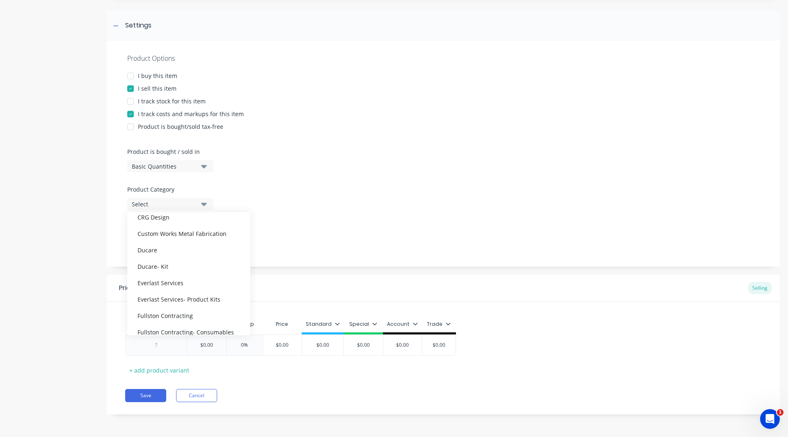
scroll to position [135, 0]
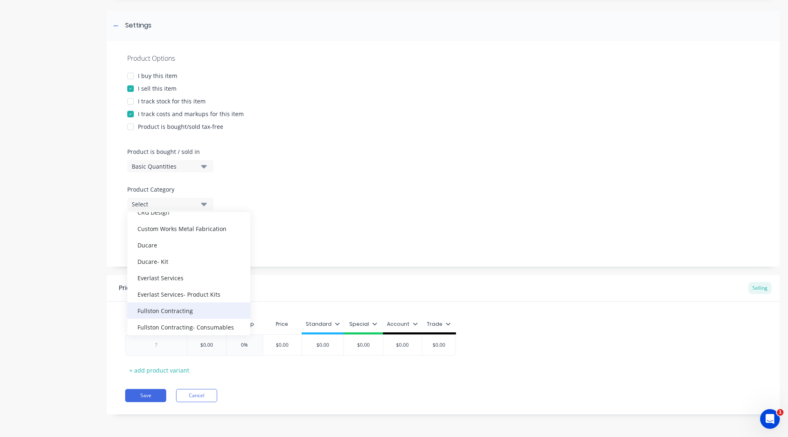
click at [162, 309] on div "Fullston Contracting" at bounding box center [188, 310] width 123 height 16
type textarea "x"
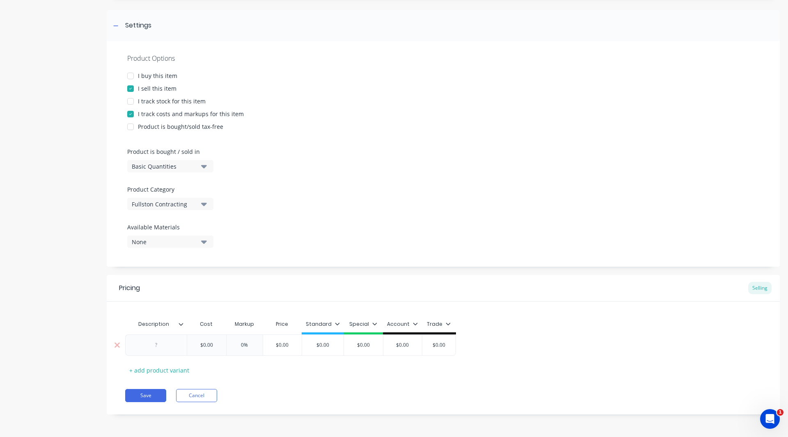
click at [155, 346] on div at bounding box center [156, 345] width 41 height 11
paste div
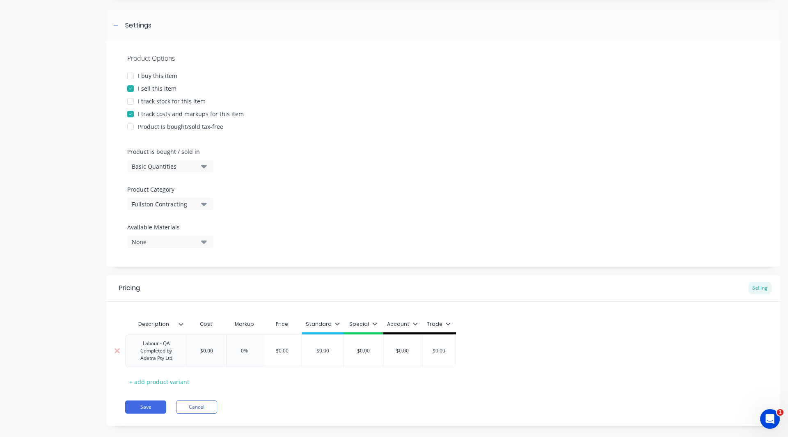
type textarea "x"
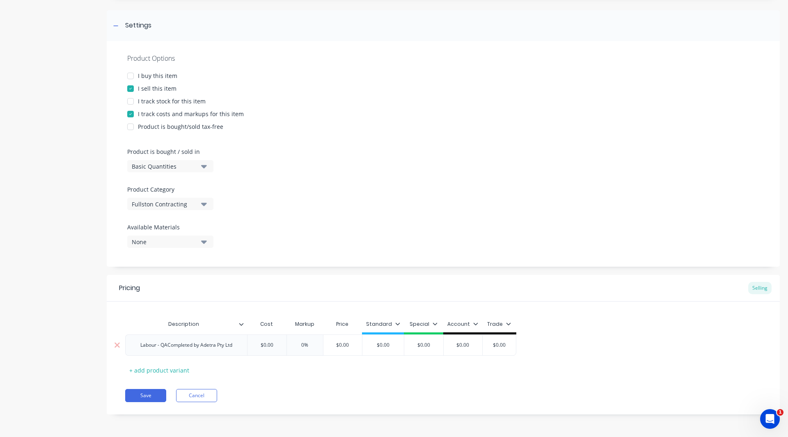
click at [214, 353] on div "Labour - QACompleted by Adetra Pty Ltd $0.00 $0.00 0% $0.00 $0.00 $0.00 $0.00 $…" at bounding box center [320, 344] width 391 height 21
type input "$"
type textarea "x"
type input "$1"
type textarea "x"
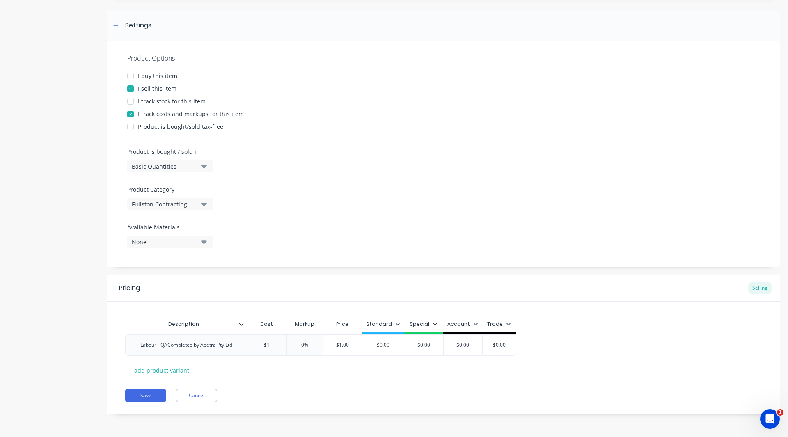
type input "$18"
type textarea "x"
type input "$180"
type textarea "x"
type input "$1800"
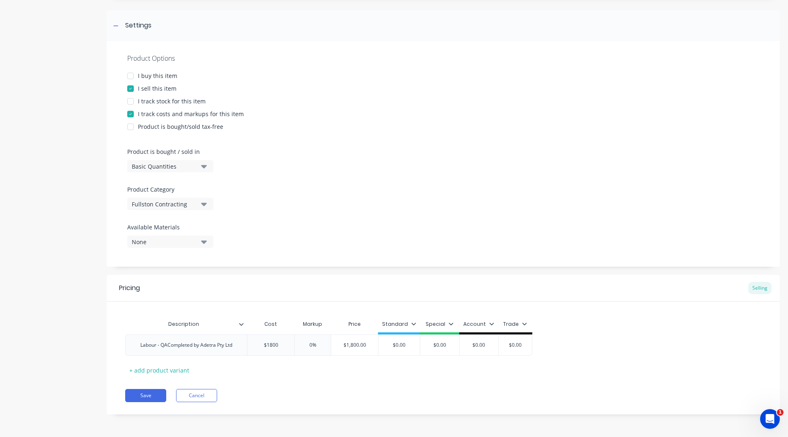
type textarea "x"
type input "$18000"
type input "%"
type textarea "x"
type input "3%"
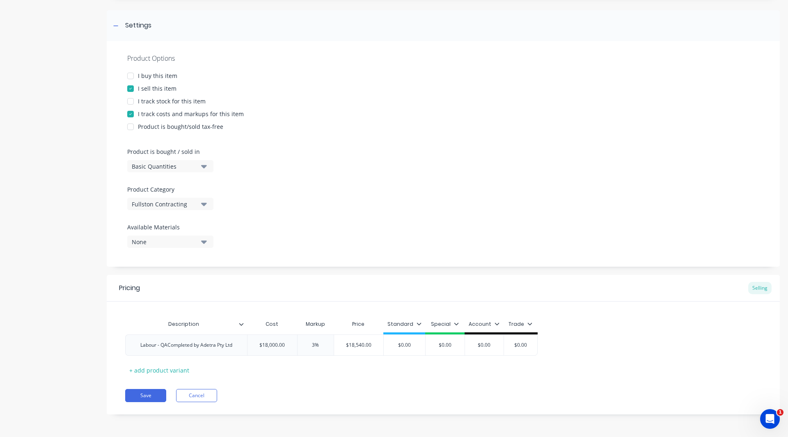
type textarea "x"
type input "30%"
type input "$0.00"
click at [415, 348] on input "$0.00" at bounding box center [404, 344] width 41 height 7
type textarea "x"
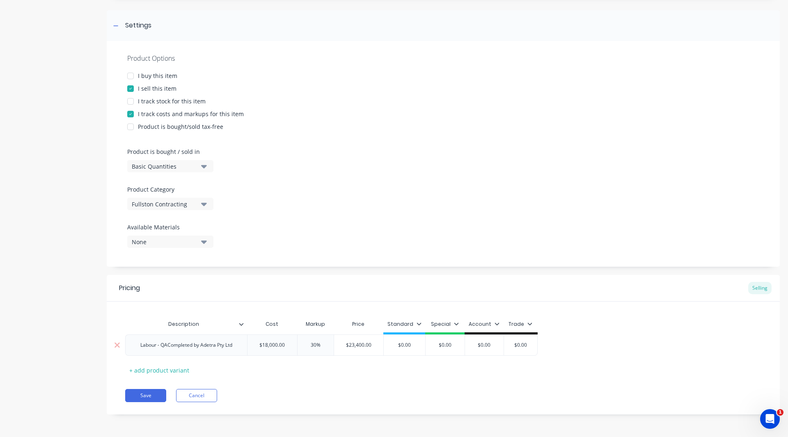
type input "$0.0"
type textarea "x"
type input "$0."
type textarea "x"
type input "$0"
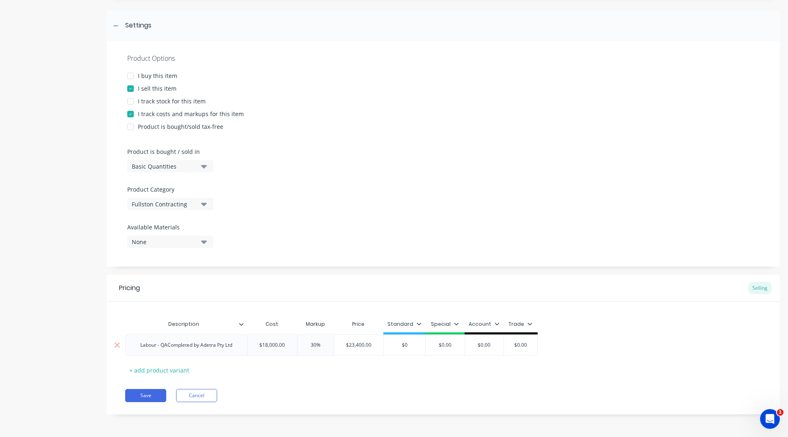
type textarea "x"
type input "$"
type textarea "x"
click at [418, 325] on icon at bounding box center [420, 323] width 5 height 2
click at [375, 347] on div at bounding box center [376, 347] width 16 height 16
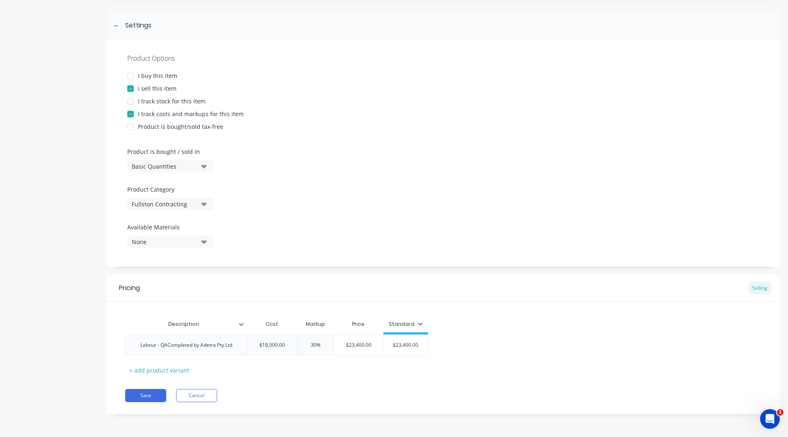
click at [315, 381] on div "Pricing Selling Description Cost Markup Price Standard Labour - QACompleted by …" at bounding box center [443, 344] width 673 height 139
click at [149, 386] on div "Pricing Selling Description Cost Markup Price Standard Labour - QACompleted by …" at bounding box center [443, 344] width 673 height 139
click at [148, 398] on button "Save" at bounding box center [145, 395] width 41 height 13
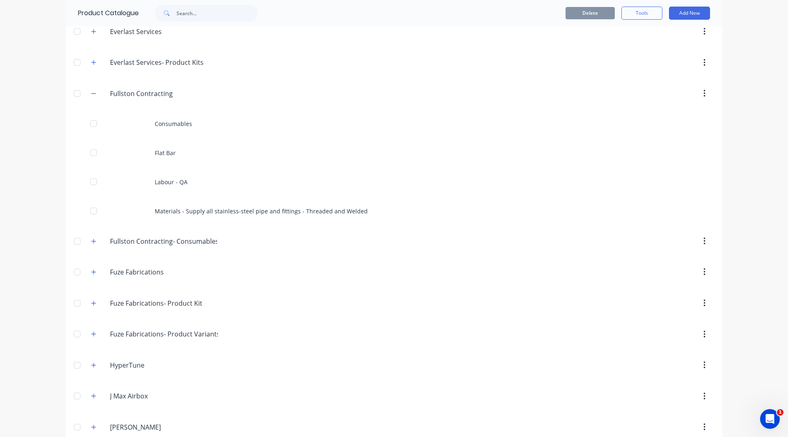
scroll to position [379, 0]
click at [91, 242] on icon "button" at bounding box center [93, 242] width 5 height 6
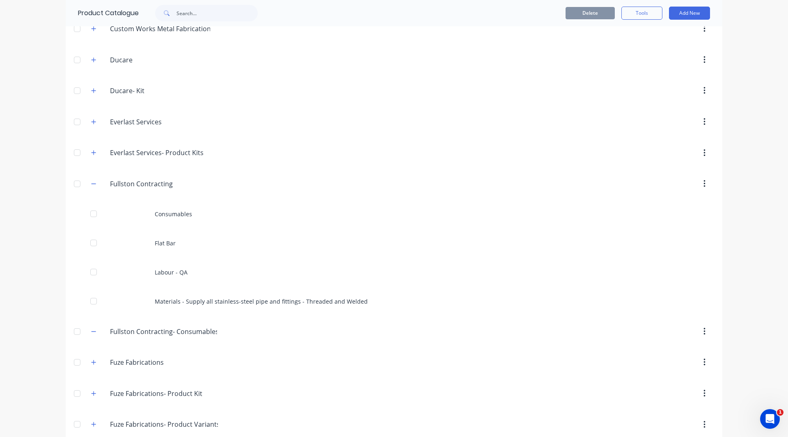
scroll to position [292, 0]
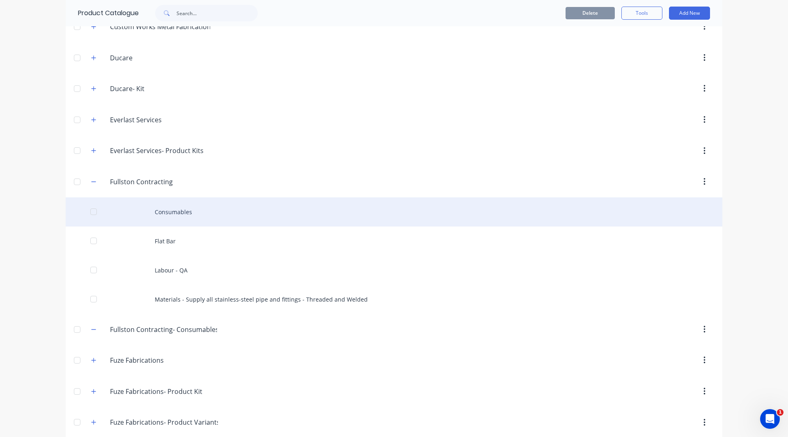
click at [178, 213] on div "Consumables" at bounding box center [394, 211] width 656 height 29
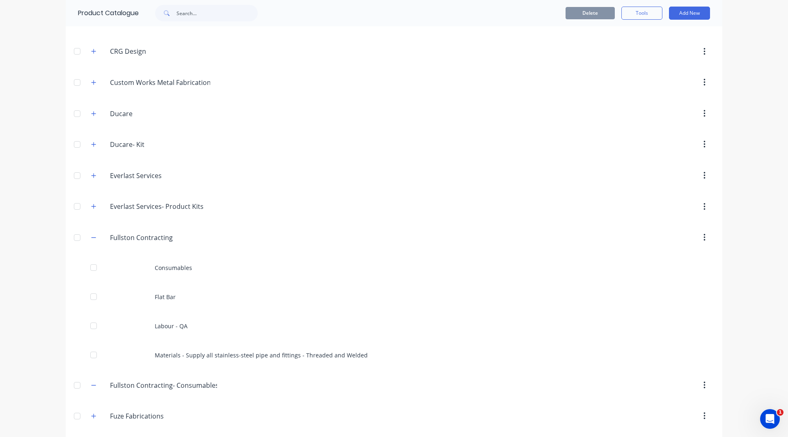
scroll to position [236, 0]
click at [89, 239] on button "button" at bounding box center [94, 237] width 10 height 10
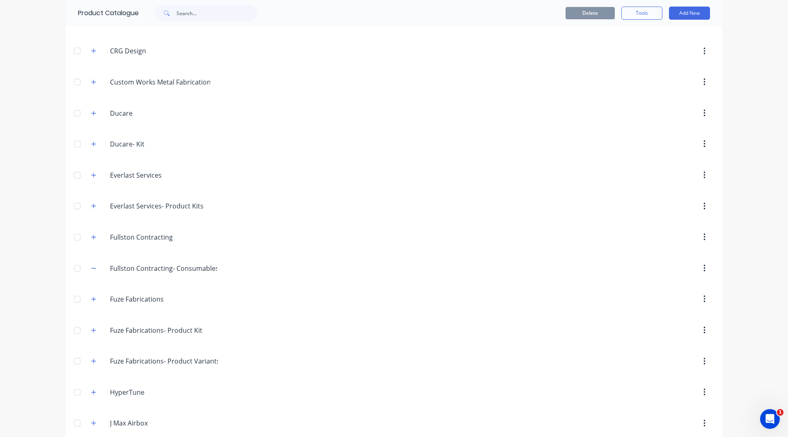
click at [750, 147] on div "dashboard products sales purchasing productivity dashboard products Product Cat…" at bounding box center [394, 218] width 788 height 437
click at [690, 15] on button "Add New" at bounding box center [689, 13] width 41 height 13
click at [667, 43] on button "Product" at bounding box center [671, 50] width 78 height 16
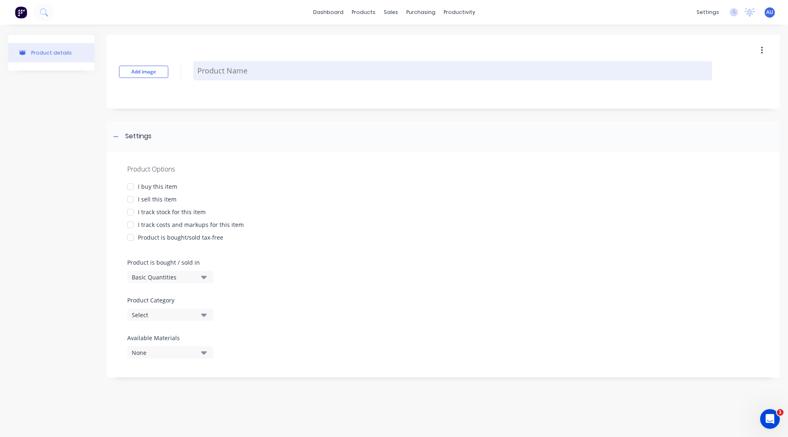
click at [251, 78] on textarea at bounding box center [452, 70] width 519 height 19
paste textarea "Delivery of pipe spools to Oatlands site"
click at [244, 71] on textarea "Delivery of pipe spools to Oatlands site" at bounding box center [452, 70] width 519 height 19
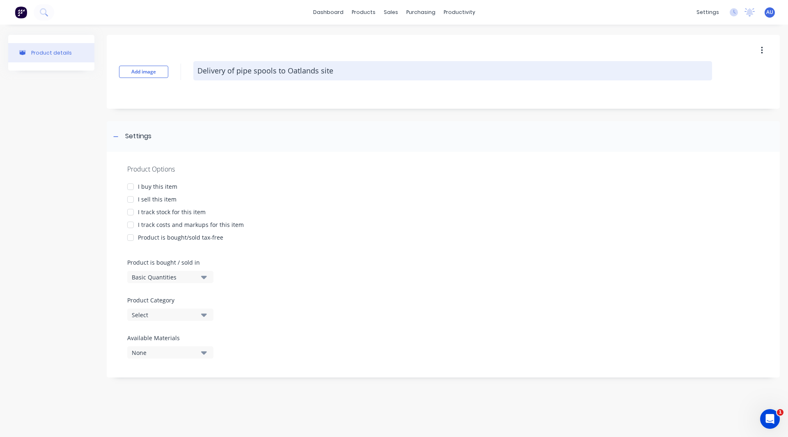
click at [329, 70] on textarea "Delivery of pipe spools to Oatlands site" at bounding box center [452, 70] width 519 height 19
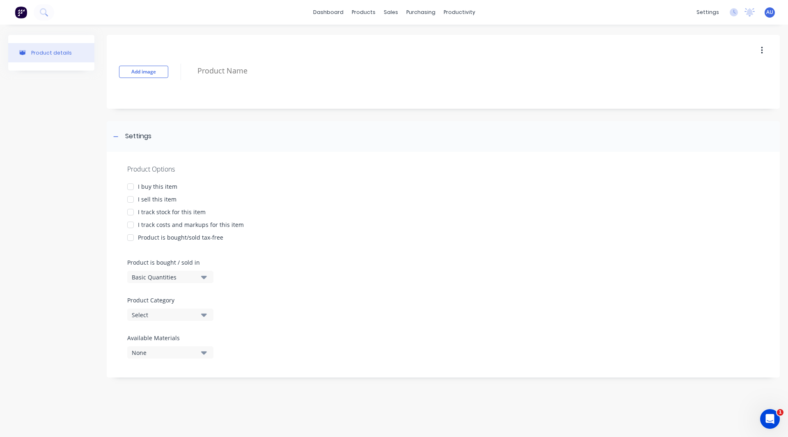
click at [713, 265] on div "Product Options I buy this item I sell this item I track stock for this item I …" at bounding box center [443, 265] width 673 height 226
click at [39, 171] on div "Product details" at bounding box center [51, 210] width 86 height 351
click at [386, 41] on div "Product Catalogue" at bounding box center [399, 39] width 51 height 7
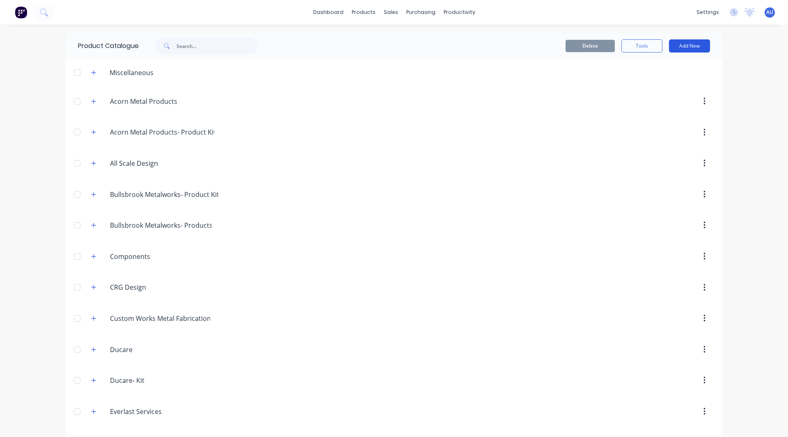
click at [689, 48] on button "Add New" at bounding box center [689, 45] width 41 height 13
click at [677, 64] on div "Category" at bounding box center [670, 67] width 63 height 12
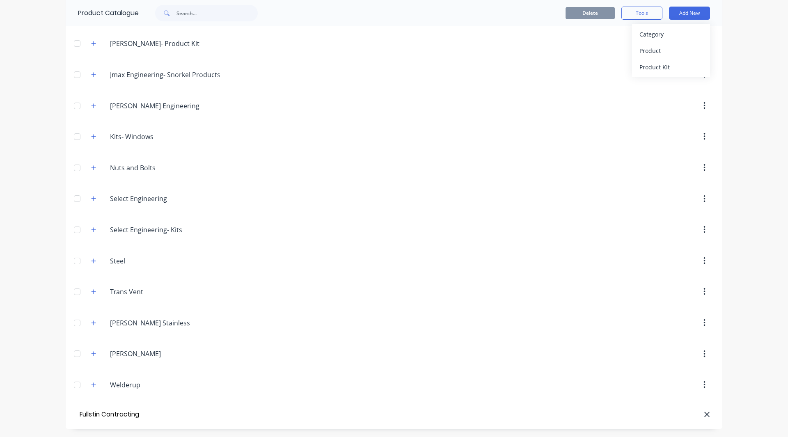
click at [95, 414] on input "Fullstin Contracting" at bounding box center [124, 415] width 93 height 12
click at [147, 418] on input "Fullston Contracting" at bounding box center [124, 415] width 93 height 12
type input "Fullston Contracting"
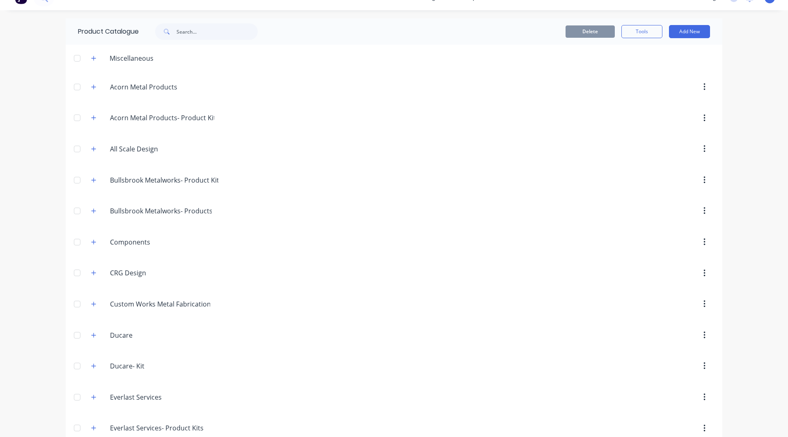
scroll to position [0, 0]
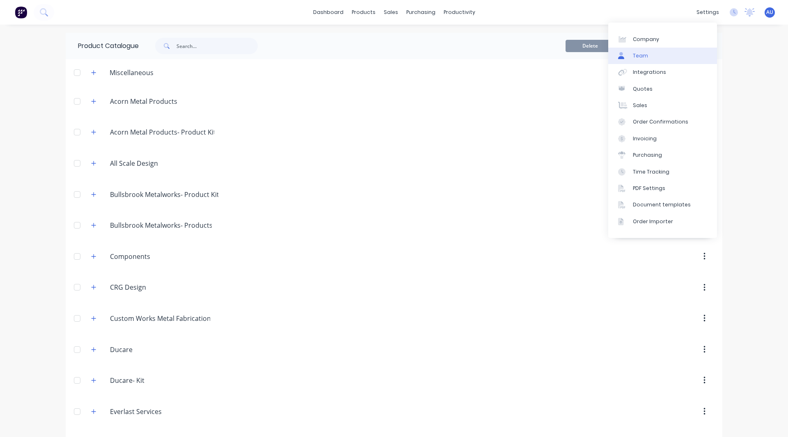
click at [654, 53] on link "Team" at bounding box center [662, 56] width 109 height 16
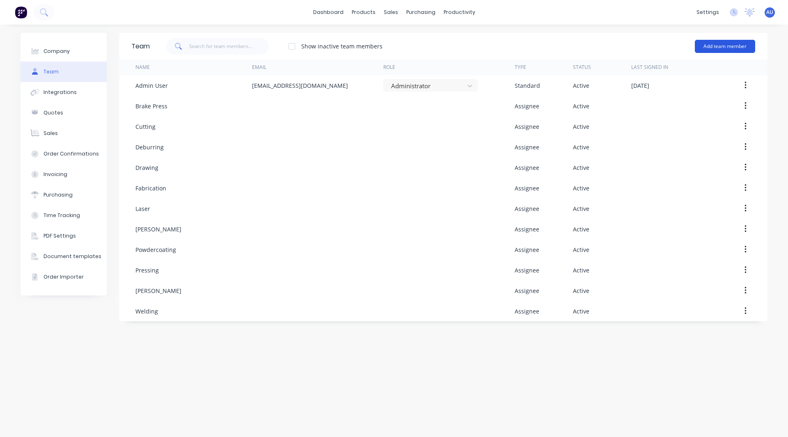
click at [718, 44] on button "Add team member" at bounding box center [725, 46] width 60 height 13
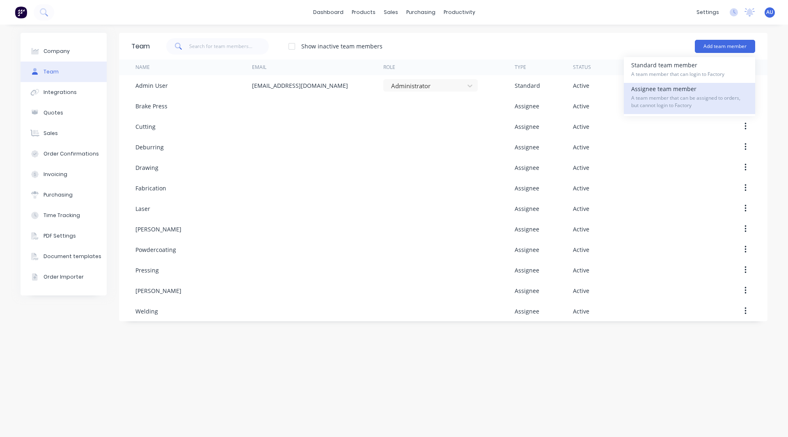
click at [662, 90] on div "Assignee team member A team member that can be assigned to orders, but cannot l…" at bounding box center [689, 98] width 117 height 31
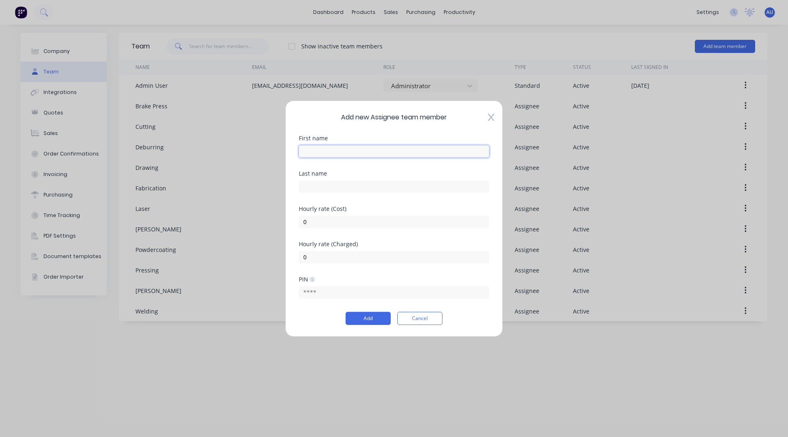
click at [354, 146] on input "text" at bounding box center [394, 151] width 190 height 12
paste input "Labour x 2 Tradesmen"
type input "Labour x 2 Tradesmen"
click at [311, 222] on input "0" at bounding box center [394, 221] width 190 height 12
type input "50"
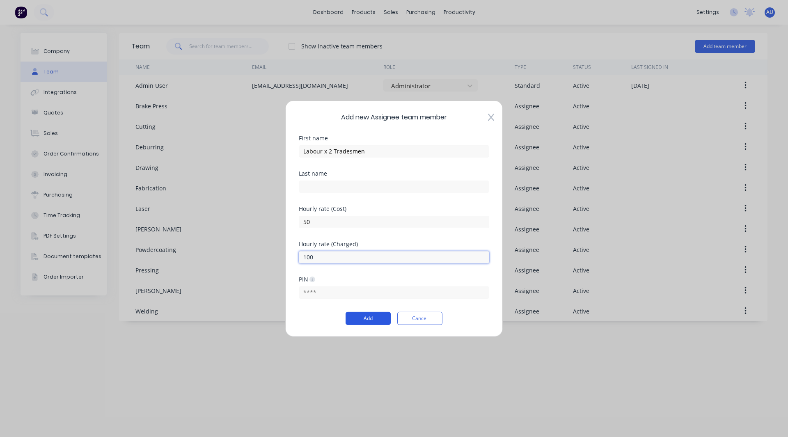
type input "100"
click at [363, 320] on button "Add" at bounding box center [367, 318] width 45 height 13
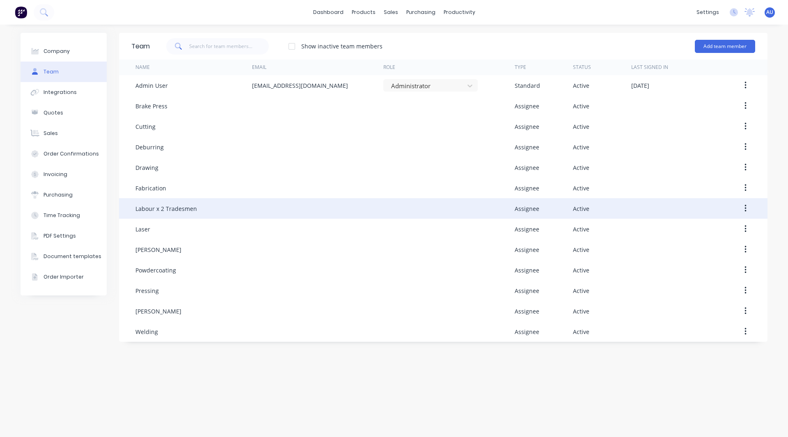
click at [276, 211] on div at bounding box center [317, 208] width 131 height 21
click at [258, 205] on div at bounding box center [317, 208] width 131 height 21
click at [745, 205] on icon "button" at bounding box center [745, 208] width 2 height 7
click at [710, 226] on div "Edit" at bounding box center [715, 230] width 63 height 12
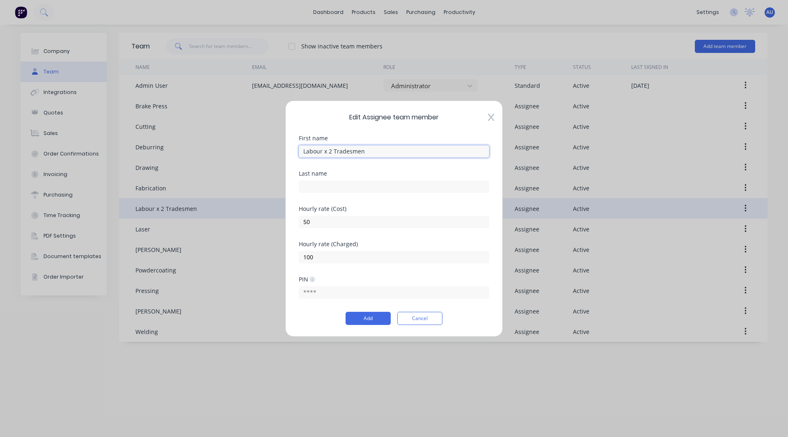
click at [382, 152] on input "Labour x 2 Tradesmen" at bounding box center [394, 151] width 190 height 12
paste input "- Cut down posts and install flat bar top rail"
click at [360, 319] on button "Add" at bounding box center [367, 318] width 45 height 13
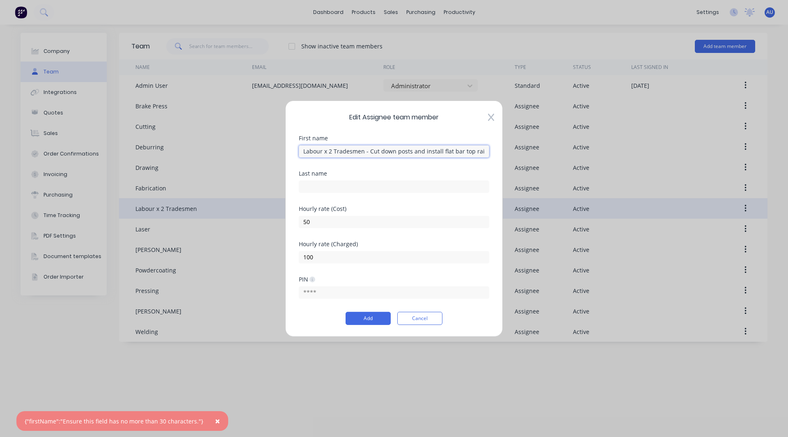
click at [368, 151] on input "Labour x 2 Tradesmen - Cut down posts and install flat bar top rail" at bounding box center [394, 151] width 190 height 12
drag, startPoint x: 483, startPoint y: 151, endPoint x: 368, endPoint y: 151, distance: 115.7
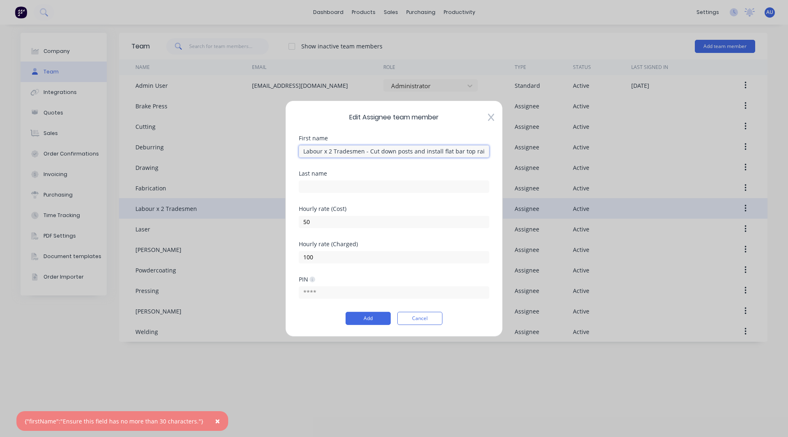
click at [368, 151] on input "Labour x 2 Tradesmen - Cut down posts and install flat bar top rail" at bounding box center [394, 151] width 190 height 12
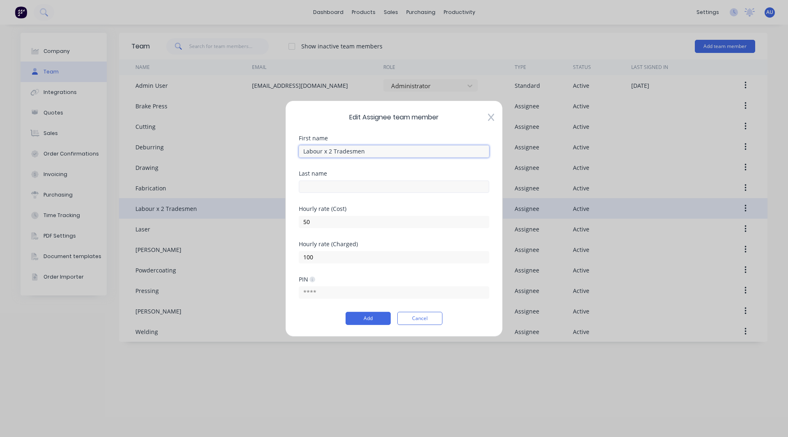
type input "Labour x 2 Tradesmen"
click at [308, 184] on input "text" at bounding box center [394, 186] width 190 height 12
paste input "Cut down posts and install flat bar top rail"
type input "Cut down posts and install flat bar top rail"
click at [355, 322] on button "Add" at bounding box center [367, 318] width 45 height 13
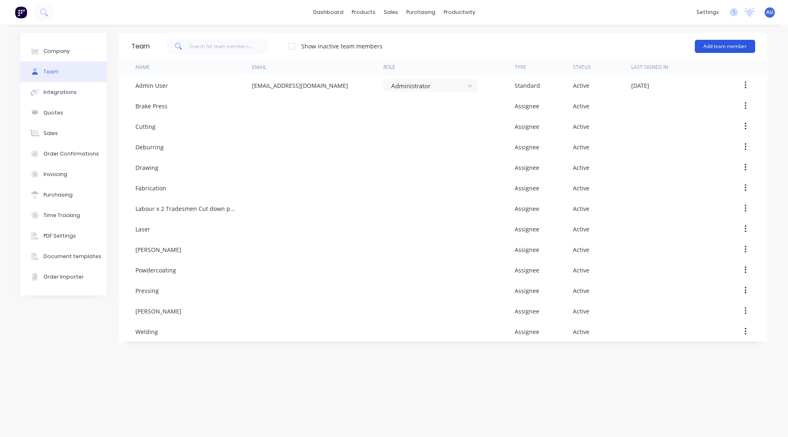
click at [707, 48] on button "Add team member" at bounding box center [725, 46] width 60 height 13
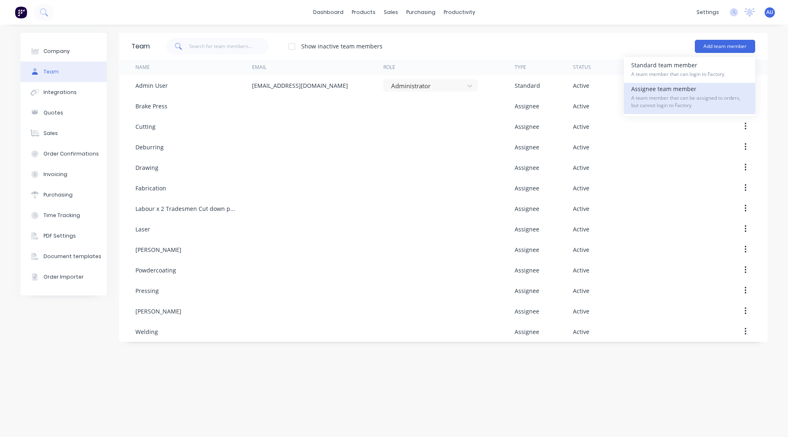
click at [645, 91] on div "Assignee team member A team member that can be assigned to orders, but cannot l…" at bounding box center [689, 98] width 117 height 31
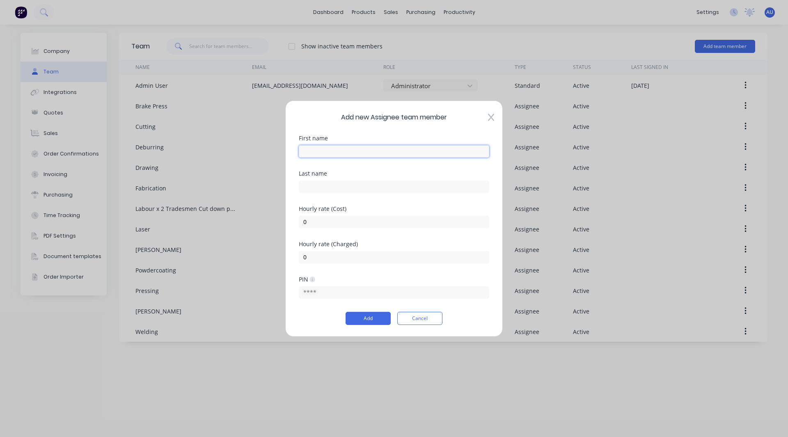
click at [314, 153] on input "text" at bounding box center [394, 151] width 190 height 12
paste input "Labour - Workshop - Fabrication of pipe spools to Isometric Drawings - Passivat…"
drag, startPoint x: 323, startPoint y: 152, endPoint x: 260, endPoint y: 145, distance: 63.2
click at [260, 145] on div "Add new Assignee team member First name Labour - Workshop - Fabrication of pipe…" at bounding box center [394, 218] width 788 height 437
click at [351, 150] on input "Labour - Workshop - Fabrication of pipe spools to Isometric Drawings - Passivat…" at bounding box center [394, 151] width 190 height 12
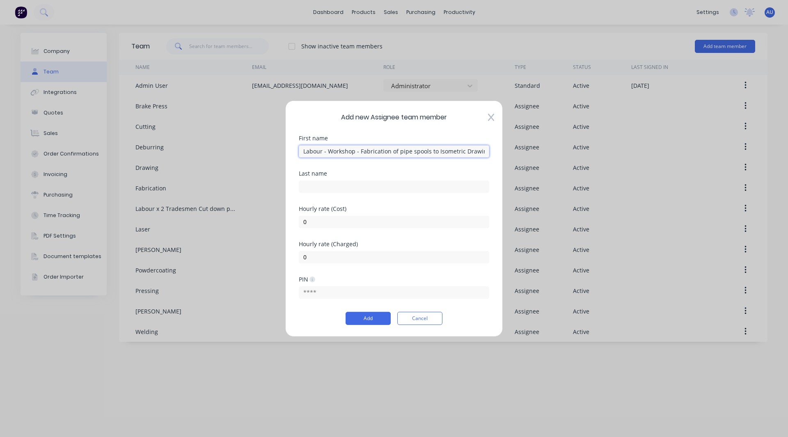
scroll to position [0, 93]
drag, startPoint x: 355, startPoint y: 151, endPoint x: 667, endPoint y: 169, distance: 312.3
click at [667, 169] on div "Add new Assignee team member First name Labour - Workshop - Fabrication of pipe…" at bounding box center [394, 218] width 788 height 437
type input "Labour - Workshop"
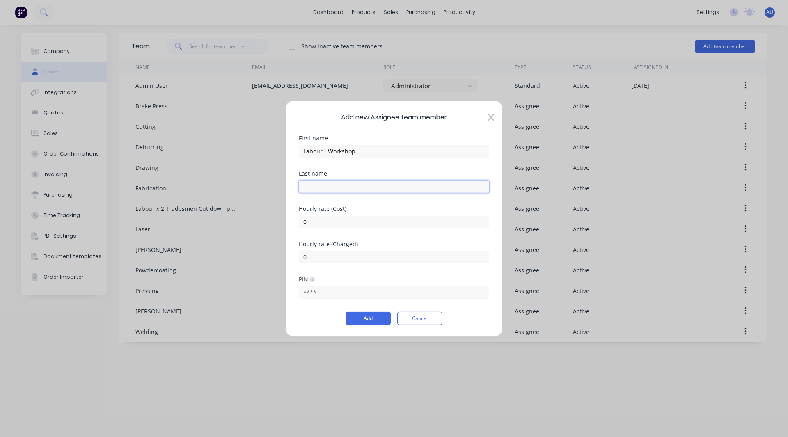
click at [304, 186] on input "text" at bounding box center [394, 186] width 190 height 12
paste input "Labour - Workshop - Fabrication of pipe spools to Isometric Drawings - Passivat…"
type input "Labour - Workshop - Fabrication of pipe spools to Isometric Drawings - Passivat…"
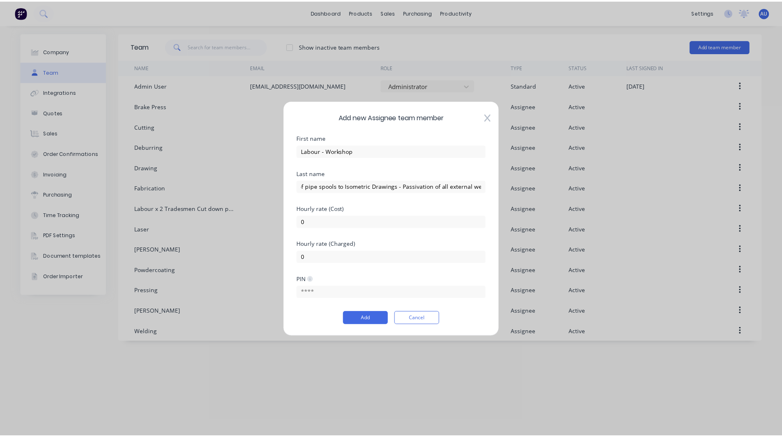
scroll to position [0, 0]
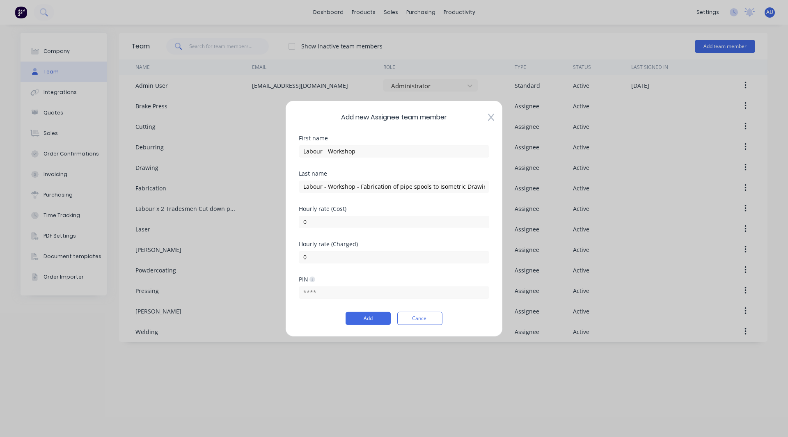
click at [492, 117] on icon at bounding box center [491, 117] width 6 height 8
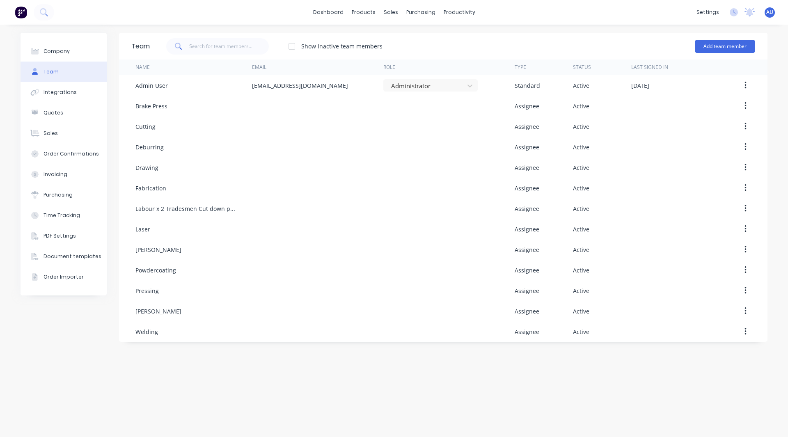
click at [17, 11] on img at bounding box center [21, 12] width 12 height 12
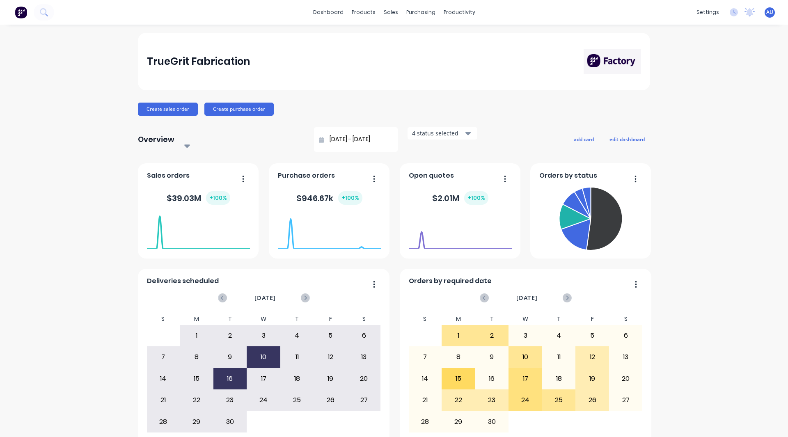
click at [79, 99] on div "TrueGrit Fabrication Create sales order Create purchase order Overview Select..…" at bounding box center [394, 251] width 788 height 437
click at [14, 256] on div "TrueGrit Fabrication Create sales order Create purchase order Overview Select..…" at bounding box center [394, 251] width 788 height 437
click at [57, 347] on div "TrueGrit Fabrication Create sales order Create purchase order Overview Select..…" at bounding box center [394, 251] width 788 height 437
click at [106, 125] on div "TrueGrit Fabrication Create sales order Create purchase order Overview Select..…" at bounding box center [394, 251] width 788 height 437
drag, startPoint x: 98, startPoint y: 336, endPoint x: 132, endPoint y: 168, distance: 171.1
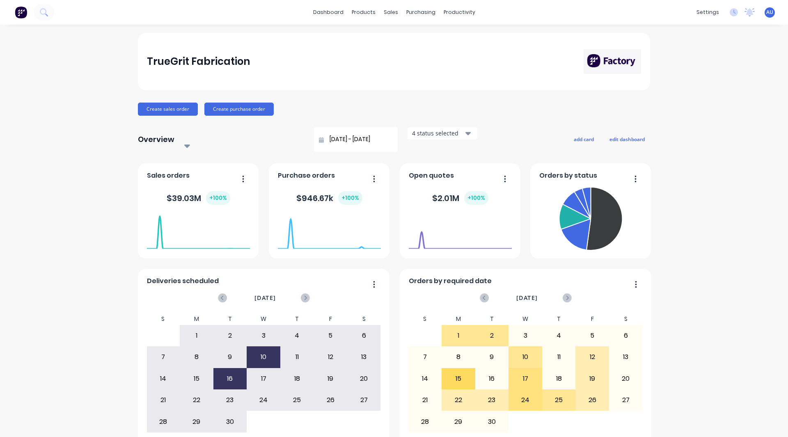
click at [98, 336] on div "TrueGrit Fabrication Create sales order Create purchase order Overview Select..…" at bounding box center [394, 251] width 788 height 437
click at [115, 123] on div "TrueGrit Fabrication Create sales order Create purchase order Overview Select..…" at bounding box center [394, 251] width 788 height 437
click at [164, 105] on button "Create sales order" at bounding box center [168, 109] width 60 height 13
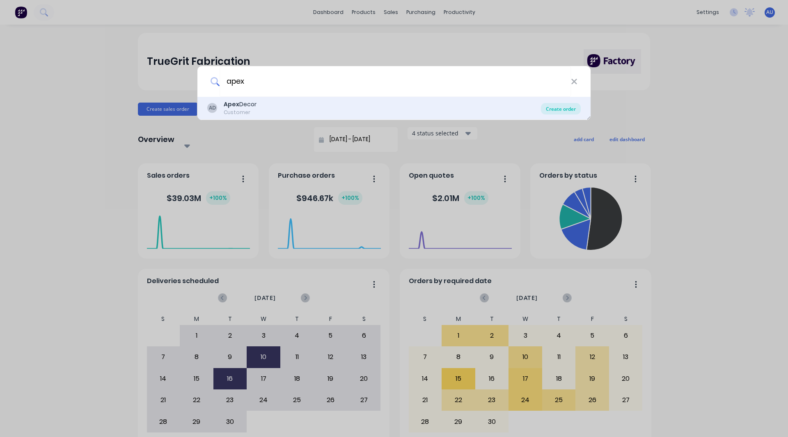
type input "apex"
click at [558, 107] on div "Create order" at bounding box center [561, 108] width 40 height 11
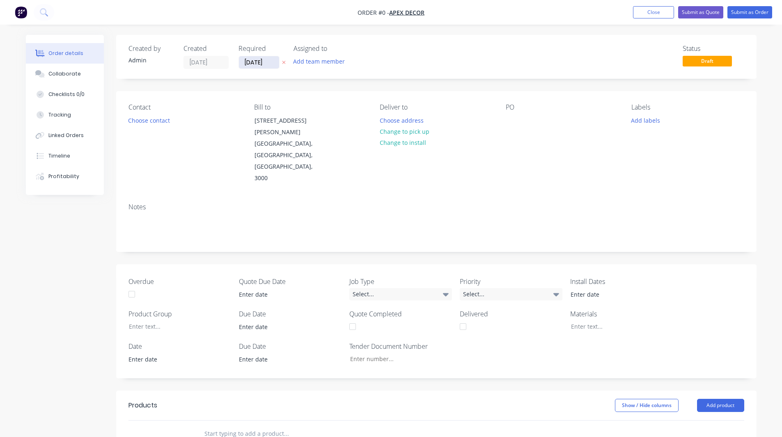
click at [253, 60] on input "[DATE]" at bounding box center [259, 62] width 40 height 12
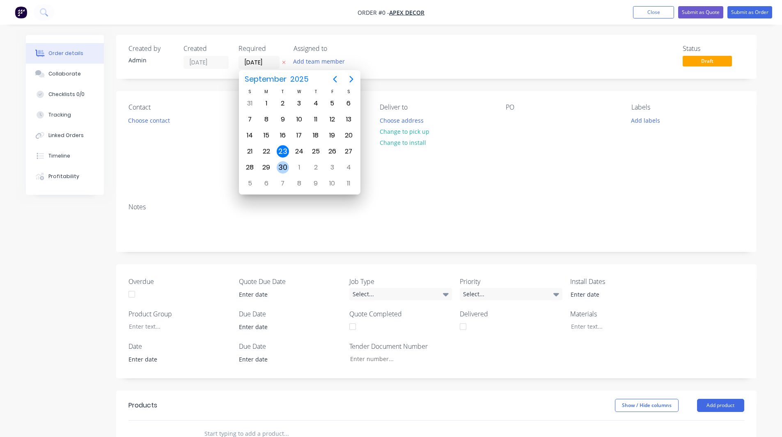
click at [283, 167] on div "30" at bounding box center [283, 167] width 12 height 12
type input "[DATE]"
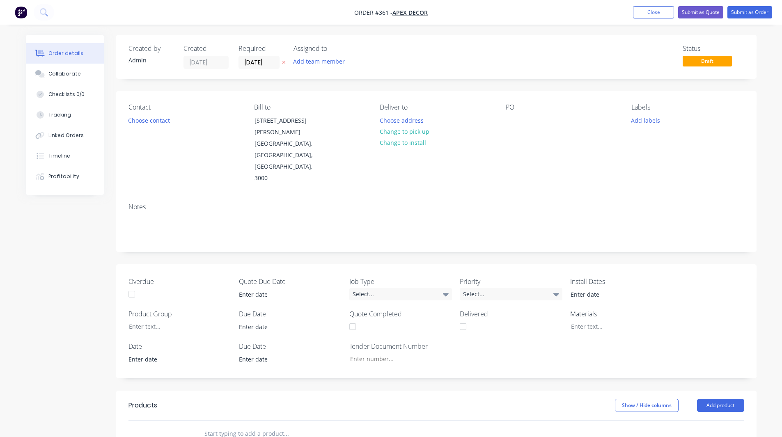
click at [273, 89] on div "Created by Admin Created [DATE] Required [DATE] Assigned to Add team member Sta…" at bounding box center [436, 340] width 640 height 610
click at [141, 120] on button "Choose contact" at bounding box center [148, 119] width 50 height 11
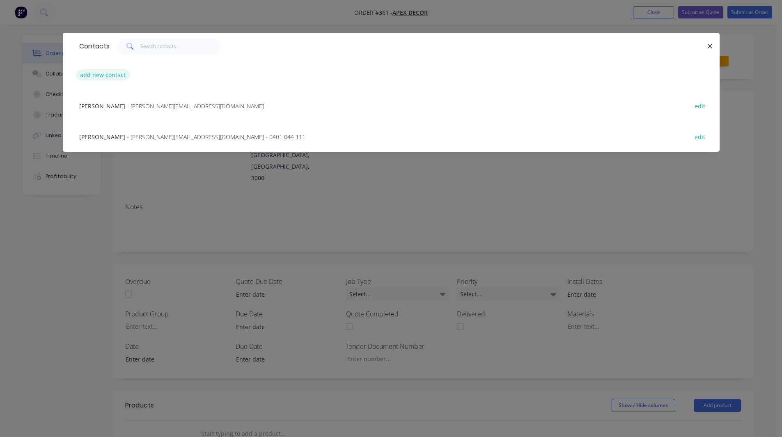
click at [101, 74] on button "add new contact" at bounding box center [103, 74] width 54 height 11
select select "AU"
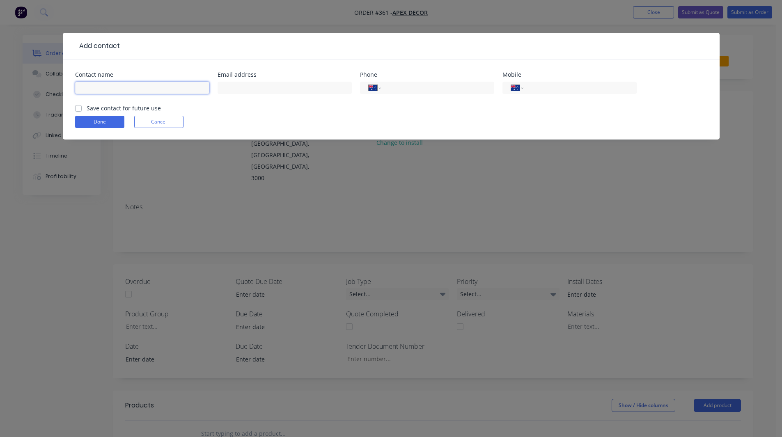
click at [101, 90] on input "text" at bounding box center [142, 88] width 134 height 12
type input "[PERSON_NAME]"
click at [546, 89] on input "tel" at bounding box center [578, 87] width 98 height 9
type input "467579794"
click at [106, 123] on button "Done" at bounding box center [99, 122] width 49 height 12
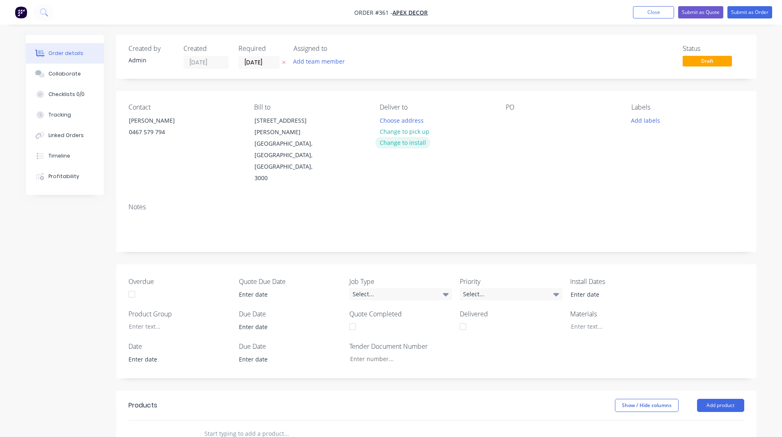
click at [414, 142] on button "Change to install" at bounding box center [402, 142] width 55 height 11
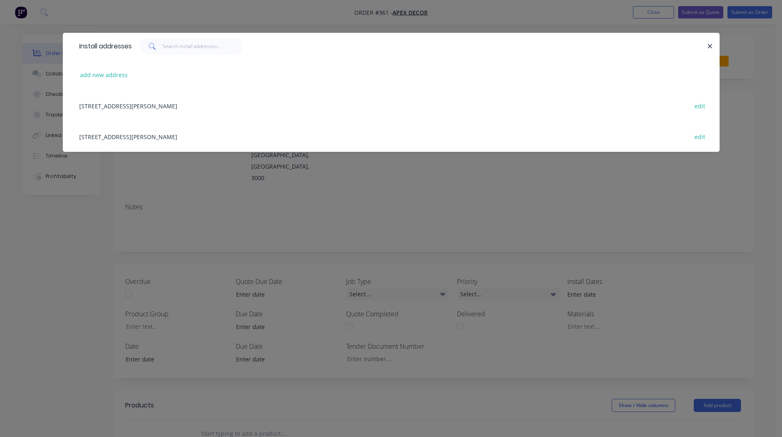
click at [154, 104] on div "[STREET_ADDRESS][PERSON_NAME] edit" at bounding box center [391, 105] width 632 height 31
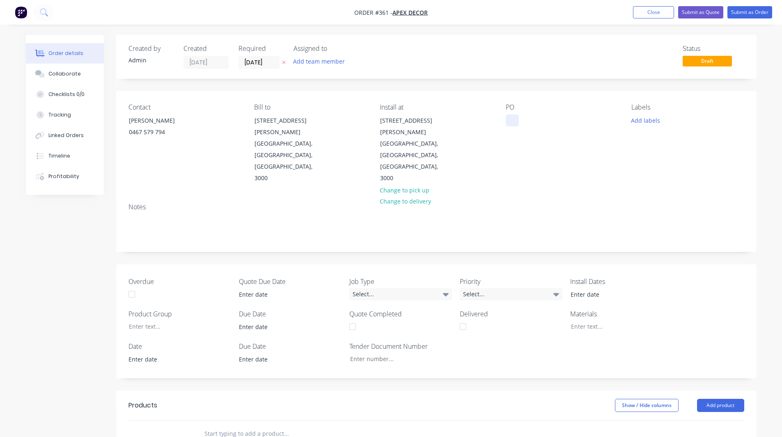
click at [513, 122] on div at bounding box center [511, 120] width 13 height 12
click at [460, 96] on div "Contact [PERSON_NAME] [PHONE_NUMBER] Bill to [STREET_ADDRESS][PERSON_NAME], 300…" at bounding box center [436, 143] width 640 height 105
click at [311, 58] on button "Add team member" at bounding box center [318, 61] width 60 height 11
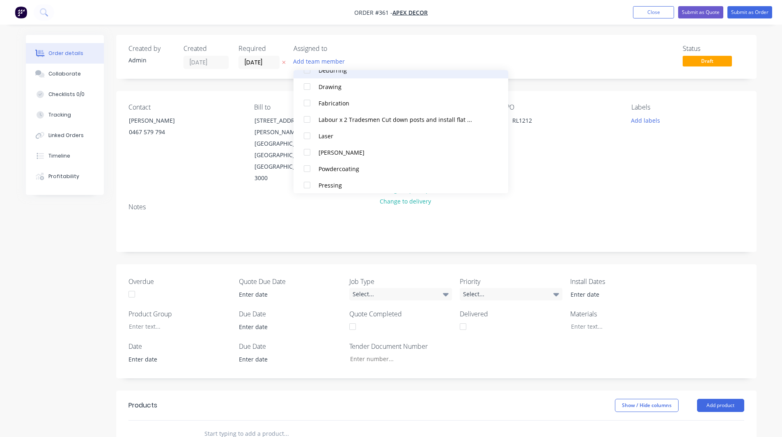
scroll to position [87, 0]
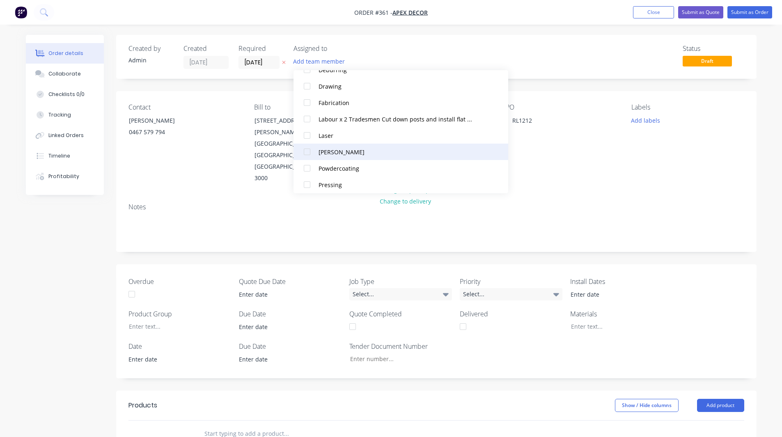
click at [307, 151] on div at bounding box center [307, 152] width 16 height 16
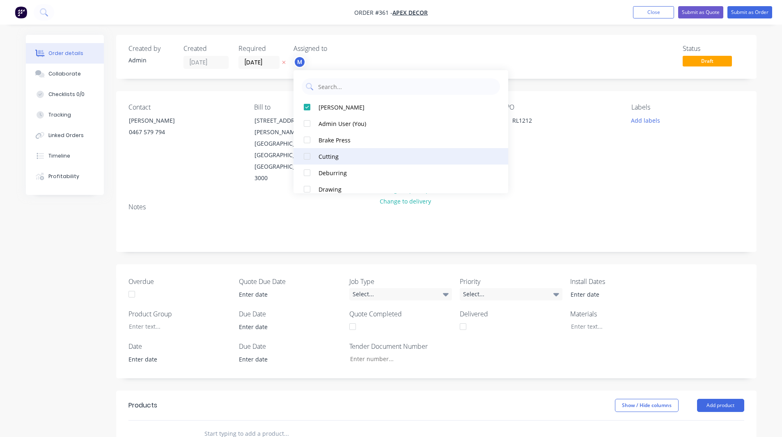
scroll to position [123, 0]
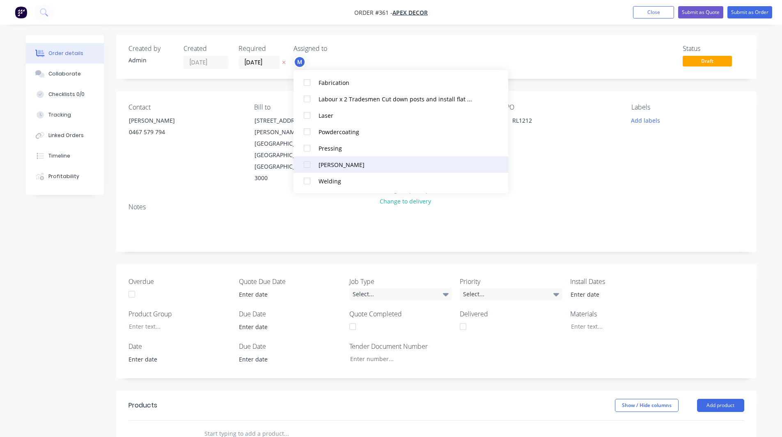
click at [307, 165] on div at bounding box center [307, 164] width 16 height 16
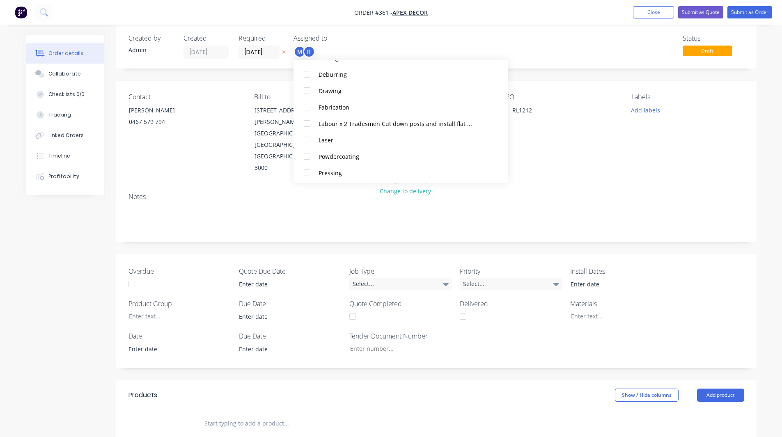
scroll to position [105, 0]
click at [307, 105] on div at bounding box center [307, 106] width 16 height 16
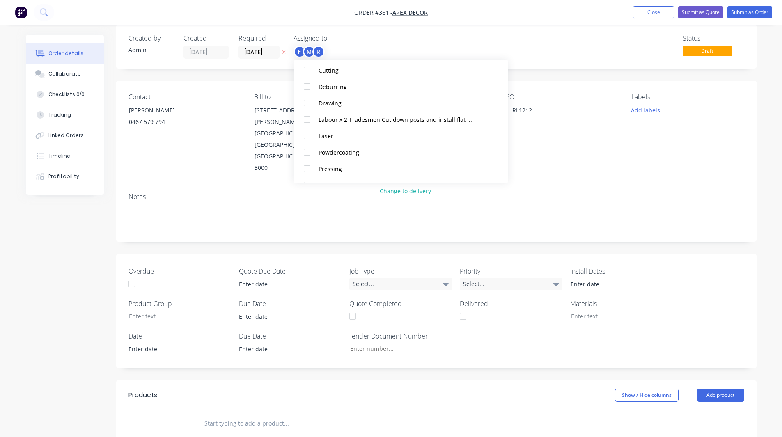
scroll to position [123, 0]
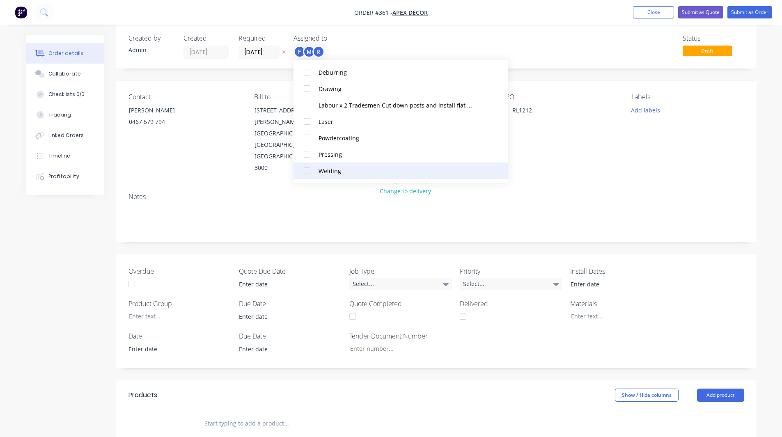
click at [306, 169] on div at bounding box center [307, 170] width 16 height 16
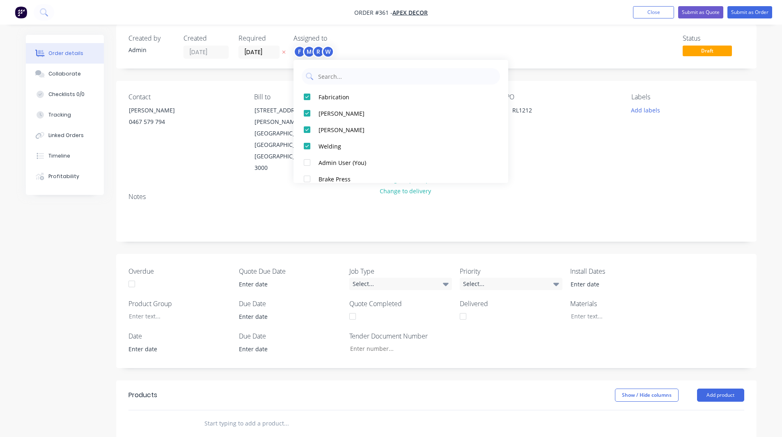
click at [409, 43] on div "Status Draft" at bounding box center [559, 46] width 368 height 24
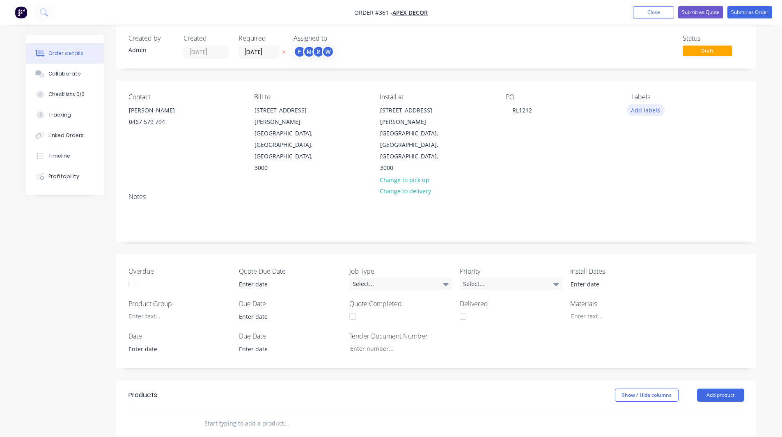
click at [647, 107] on button "Add labels" at bounding box center [645, 109] width 38 height 11
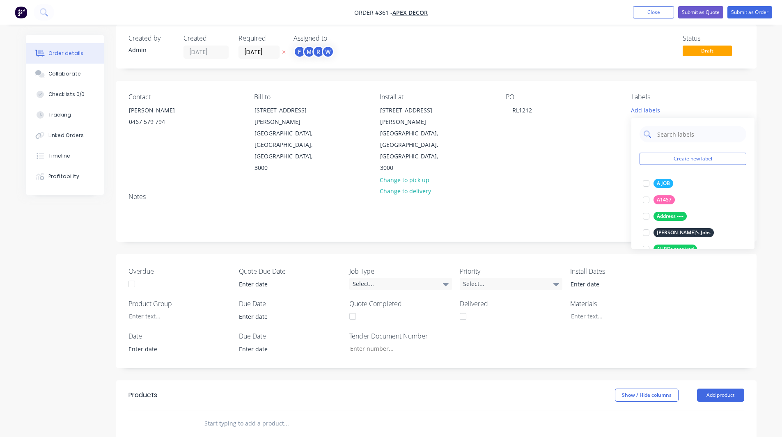
click at [678, 137] on input "text" at bounding box center [699, 134] width 86 height 16
click at [646, 183] on div at bounding box center [646, 183] width 16 height 16
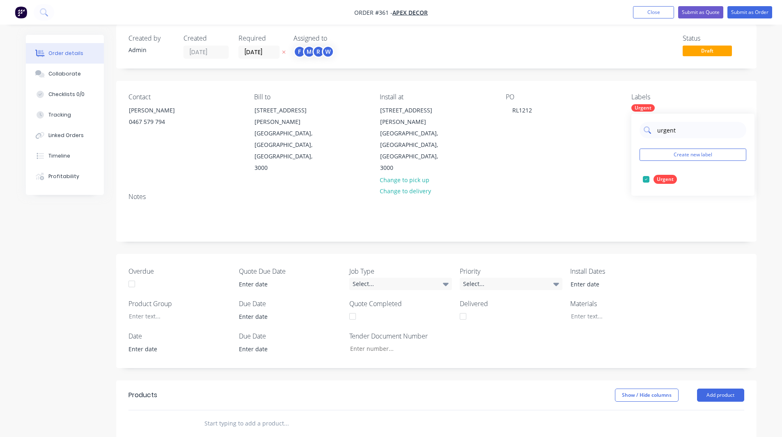
click at [665, 131] on input "urgent" at bounding box center [699, 130] width 86 height 16
click at [644, 179] on div at bounding box center [646, 179] width 16 height 16
click at [674, 130] on input "Job Type" at bounding box center [699, 130] width 86 height 16
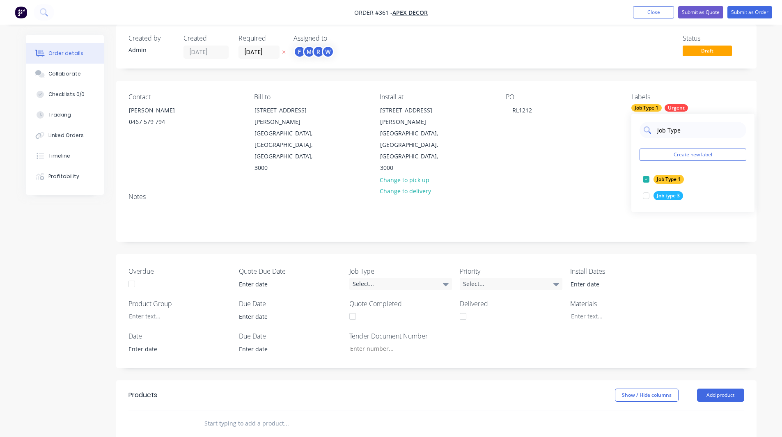
click at [674, 130] on input "Job Type" at bounding box center [699, 130] width 86 height 16
type input "Customer name"
click at [646, 178] on div at bounding box center [646, 179] width 16 height 16
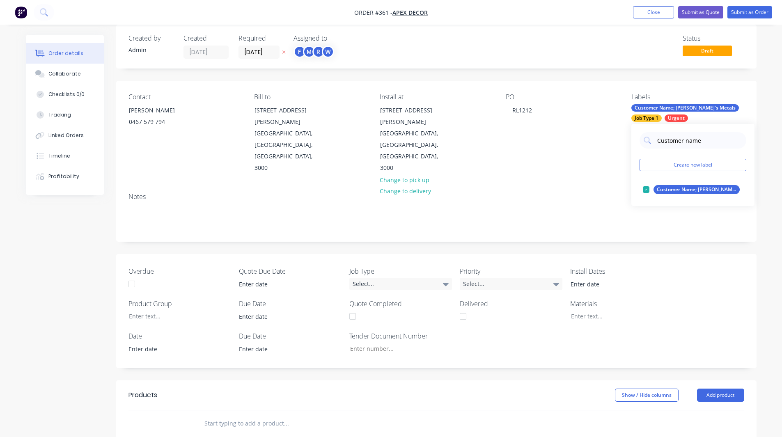
click at [766, 151] on div "Order details Collaborate Checklists 0/0 Tracking Linked Orders Timeline Profit…" at bounding box center [391, 318] width 782 height 657
click at [687, 109] on div "Customer Name; [PERSON_NAME]'s Metals" at bounding box center [684, 107] width 107 height 7
click at [697, 140] on input "Customer name" at bounding box center [699, 140] width 86 height 16
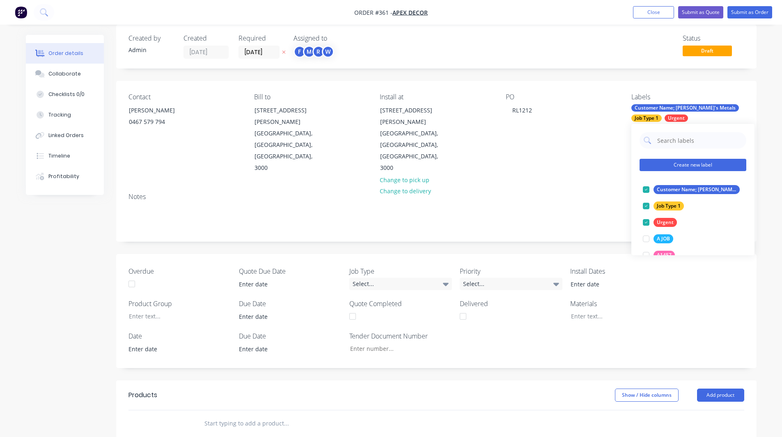
click at [683, 161] on button "Create new label" at bounding box center [692, 165] width 107 height 12
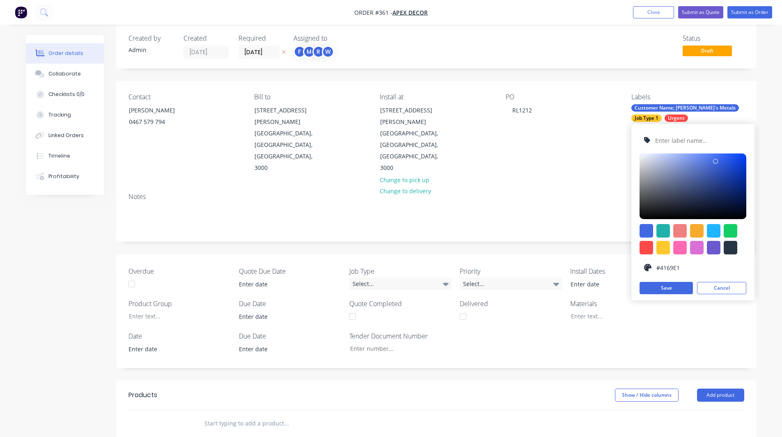
click at [668, 135] on input "text" at bounding box center [697, 141] width 87 height 16
click at [659, 233] on div at bounding box center [663, 231] width 14 height 14
type input "#20B2AA"
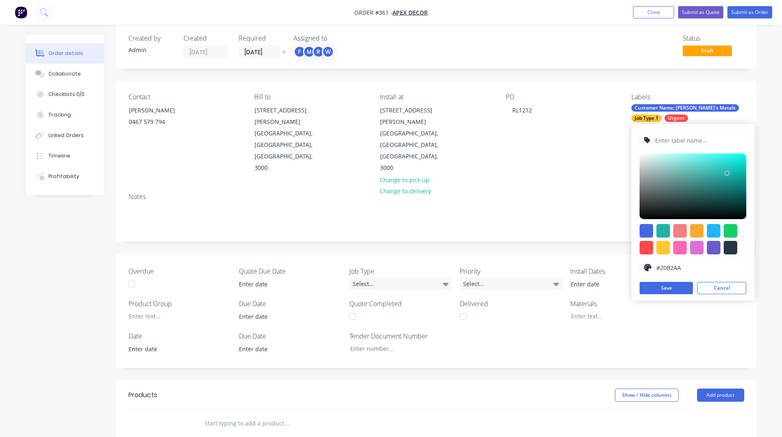
click at [674, 135] on input "text" at bounding box center [697, 141] width 87 height 16
type input "Priority 1"
click at [664, 290] on button "Save" at bounding box center [665, 288] width 53 height 12
click at [682, 142] on input "Priority 1" at bounding box center [697, 141] width 87 height 16
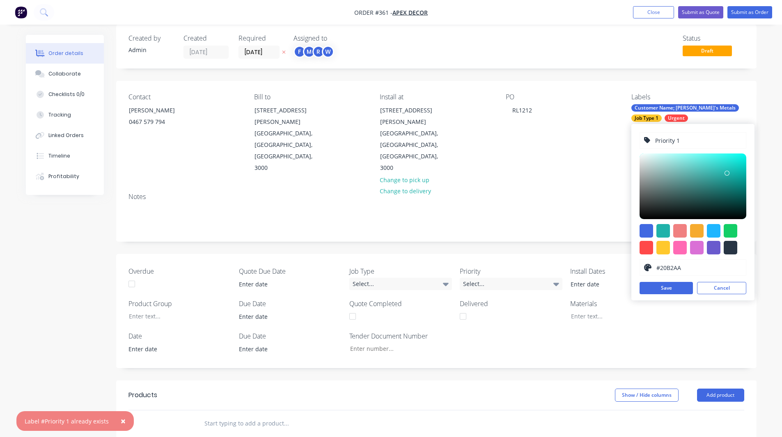
click at [682, 142] on input "Priority 1" at bounding box center [697, 141] width 87 height 16
click at [717, 292] on button "Cancel" at bounding box center [721, 288] width 49 height 12
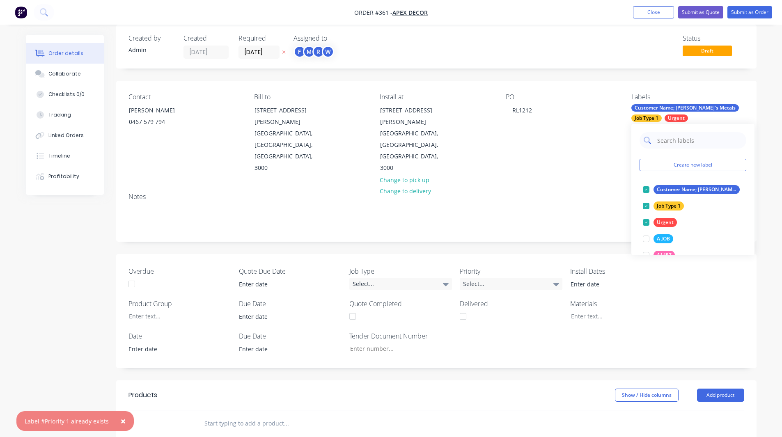
click at [675, 135] on input "text" at bounding box center [699, 140] width 86 height 16
type input "priority"
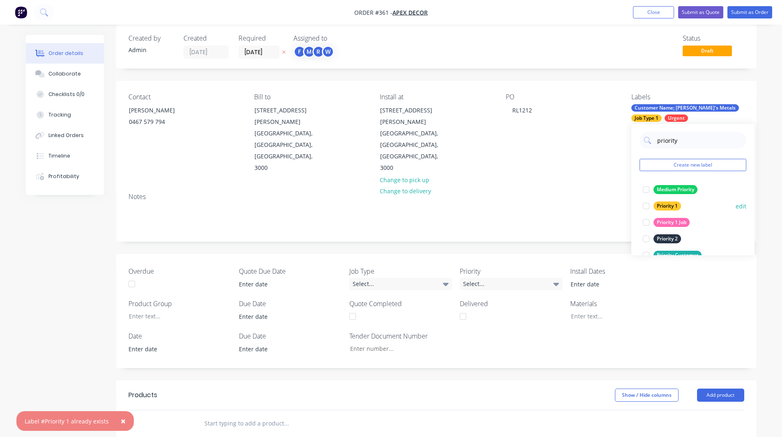
click at [644, 204] on div at bounding box center [646, 206] width 16 height 16
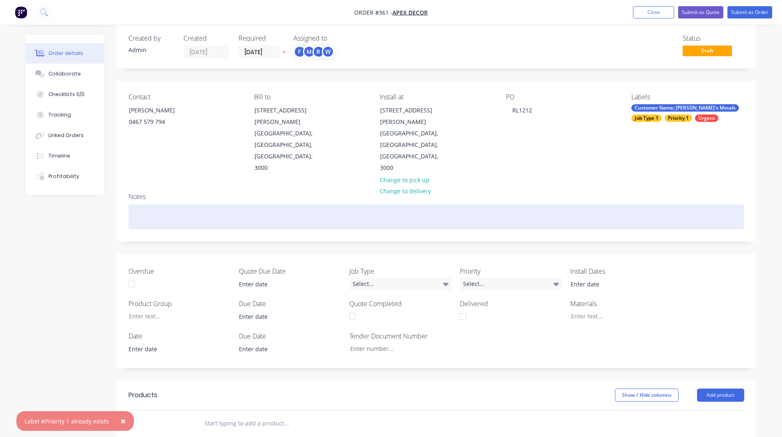
click at [615, 204] on div at bounding box center [435, 216] width 615 height 25
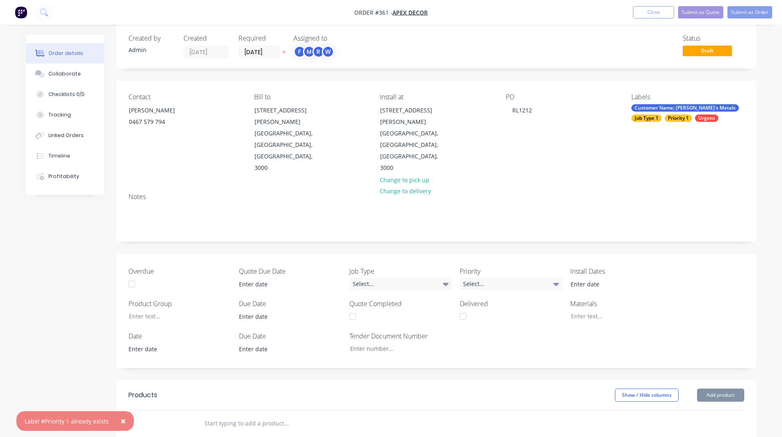
click at [607, 209] on div "Created by Admin Created [DATE] Required [DATE] Assigned to F M R W Status Draf…" at bounding box center [436, 330] width 640 height 610
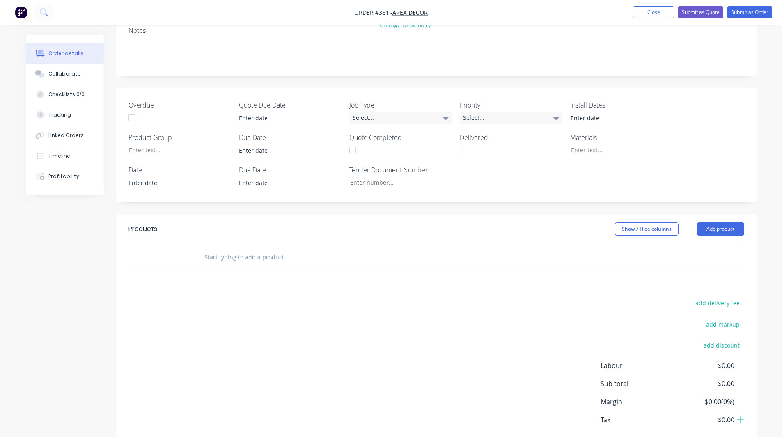
scroll to position [185, 0]
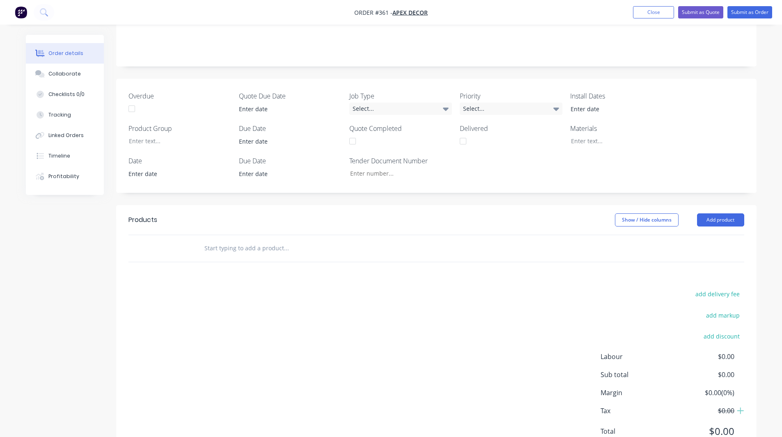
click at [235, 240] on input "text" at bounding box center [286, 248] width 164 height 16
click at [710, 213] on button "Add product" at bounding box center [720, 219] width 47 height 13
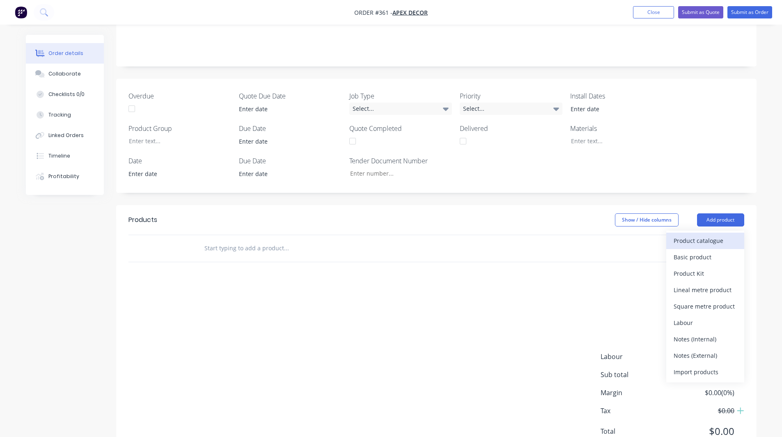
click at [699, 235] on div "Product catalogue" at bounding box center [704, 241] width 63 height 12
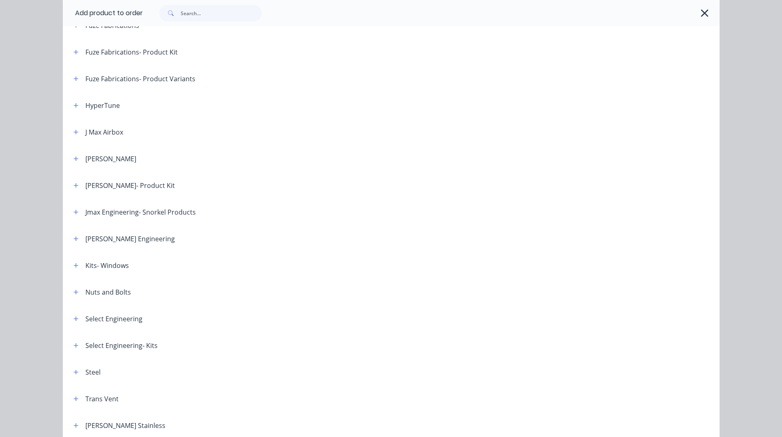
scroll to position [450, 0]
click at [157, 149] on header "[PERSON_NAME]" at bounding box center [391, 160] width 656 height 27
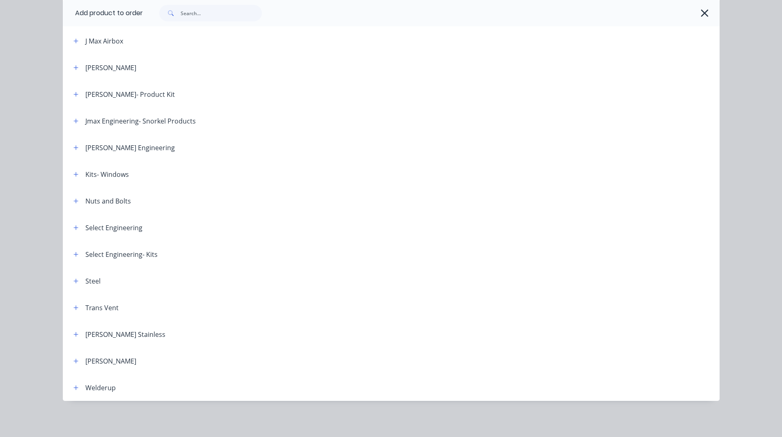
scroll to position [197, 0]
click at [73, 281] on icon "button" at bounding box center [75, 281] width 5 height 5
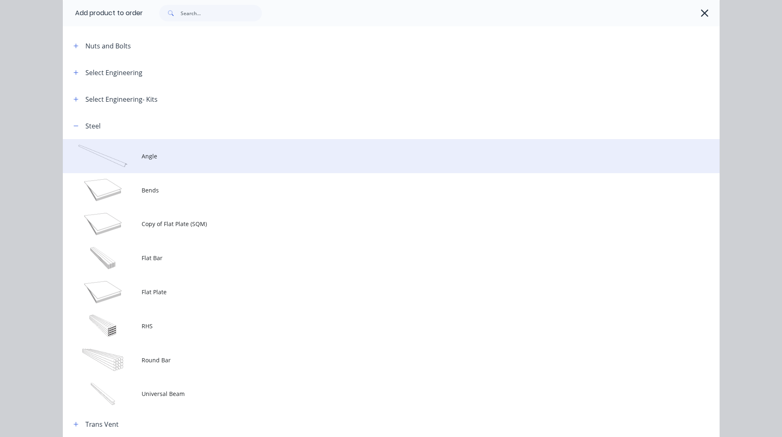
scroll to position [699, 0]
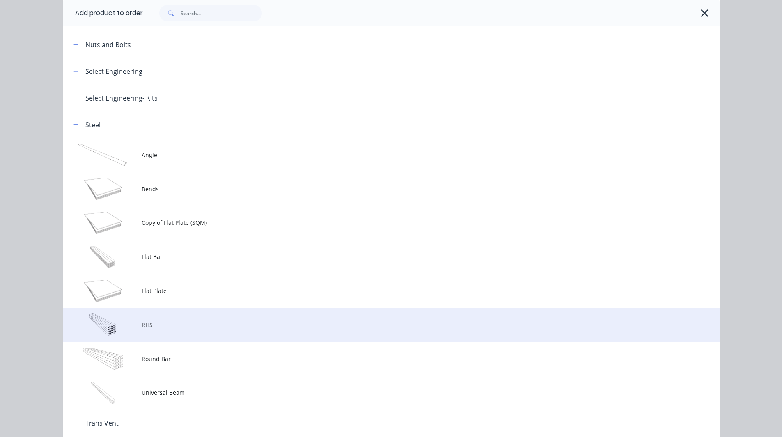
click at [165, 325] on span "RHS" at bounding box center [373, 324] width 462 height 9
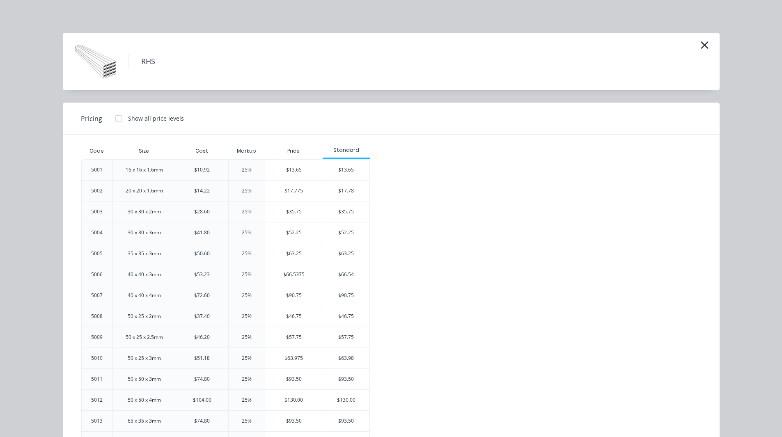
scroll to position [39, 0]
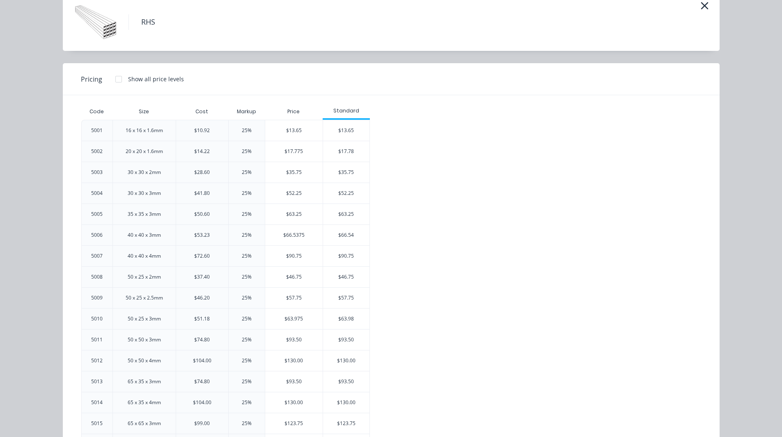
click at [135, 130] on div "16 x 16 x 1.6mm" at bounding box center [144, 130] width 37 height 7
click at [135, 154] on div "20 x 20 x 1.6mm" at bounding box center [144, 151] width 37 height 7
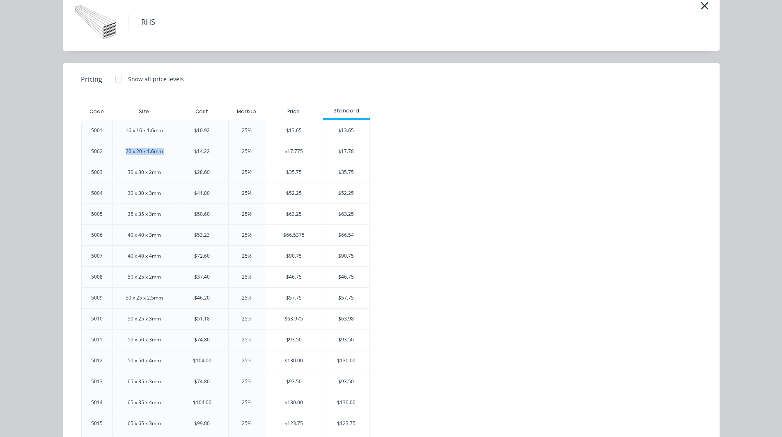
click at [135, 154] on div "20 x 20 x 1.6mm" at bounding box center [144, 151] width 37 height 7
click at [135, 170] on div "30 x 30 x 2mm" at bounding box center [144, 172] width 33 height 7
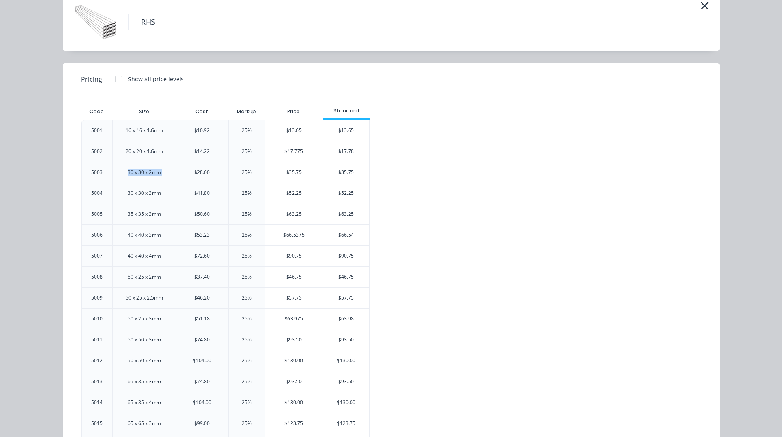
click at [135, 170] on div "30 x 30 x 2mm" at bounding box center [144, 172] width 33 height 7
click at [352, 174] on div "$35.75" at bounding box center [346, 172] width 46 height 21
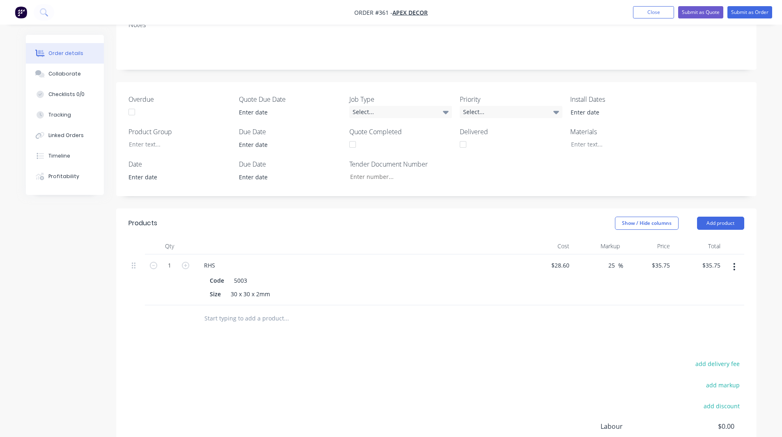
scroll to position [182, 0]
click at [718, 217] on button "Add product" at bounding box center [720, 223] width 47 height 13
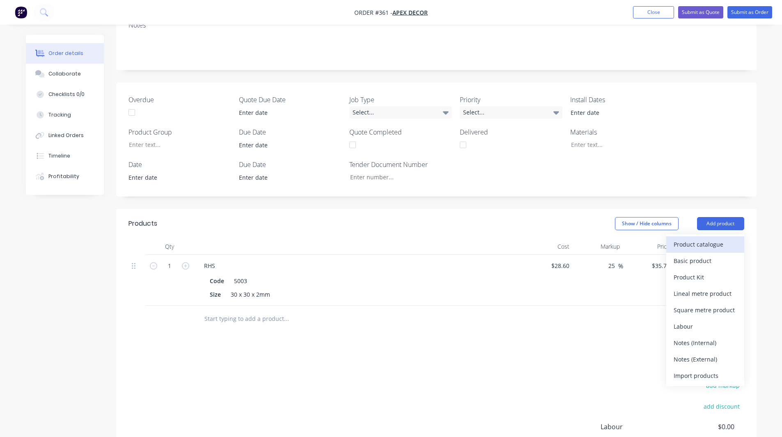
click at [699, 238] on div "Product catalogue" at bounding box center [704, 244] width 63 height 12
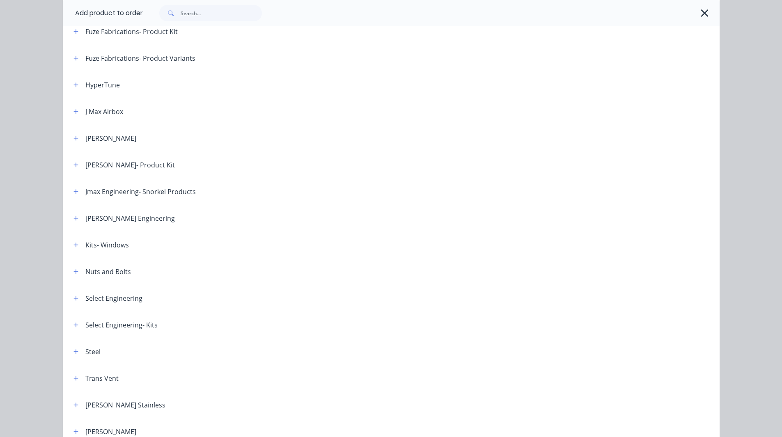
scroll to position [542, 0]
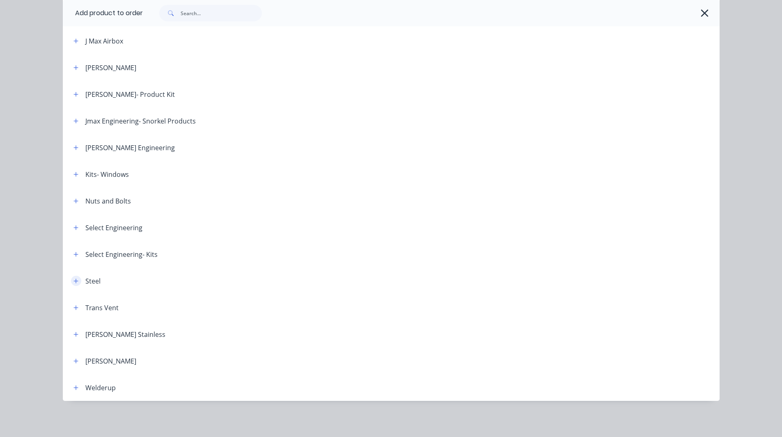
click at [71, 281] on button "button" at bounding box center [76, 281] width 10 height 10
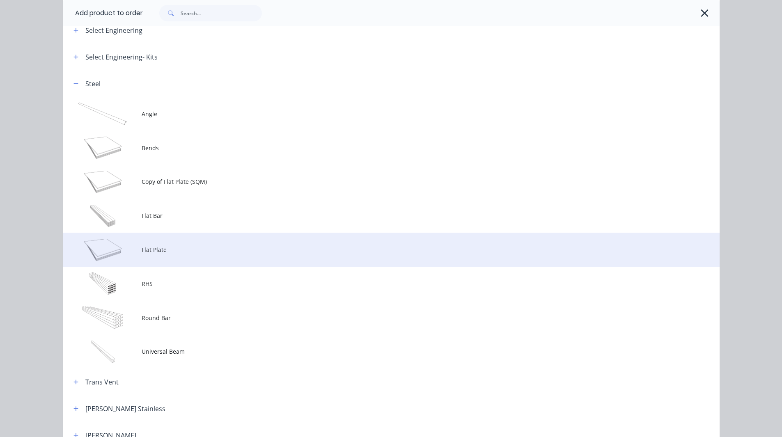
scroll to position [740, 0]
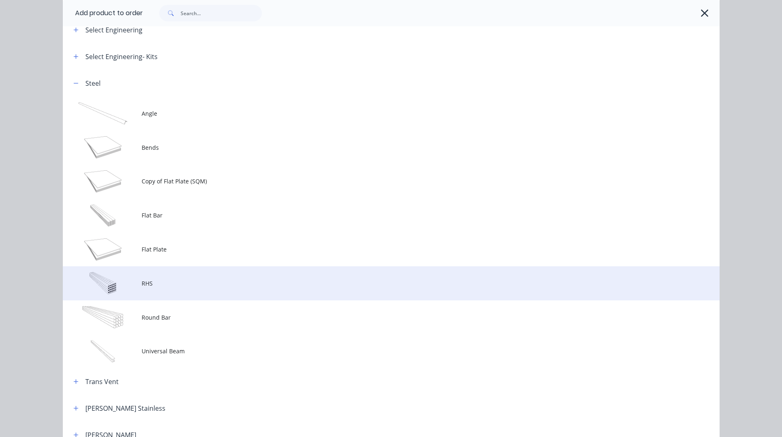
click at [144, 281] on span "RHS" at bounding box center [373, 283] width 462 height 9
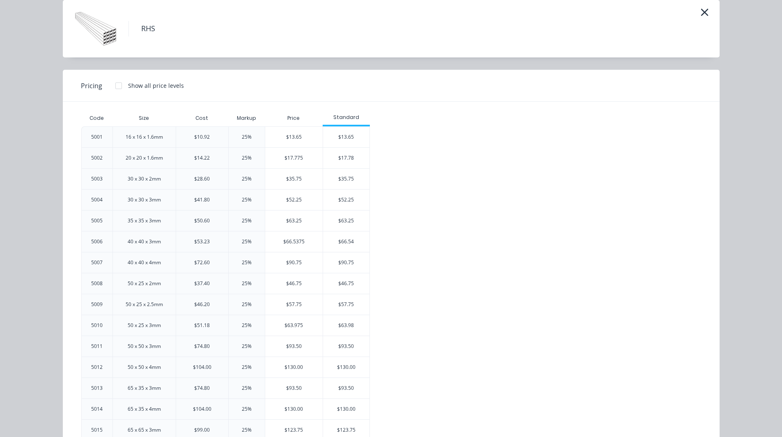
scroll to position [32, 0]
click at [700, 11] on icon "button" at bounding box center [704, 12] width 9 height 11
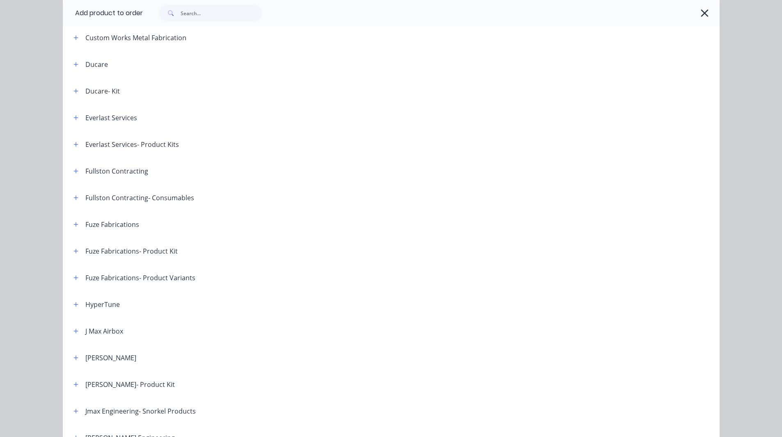
scroll to position [250, 0]
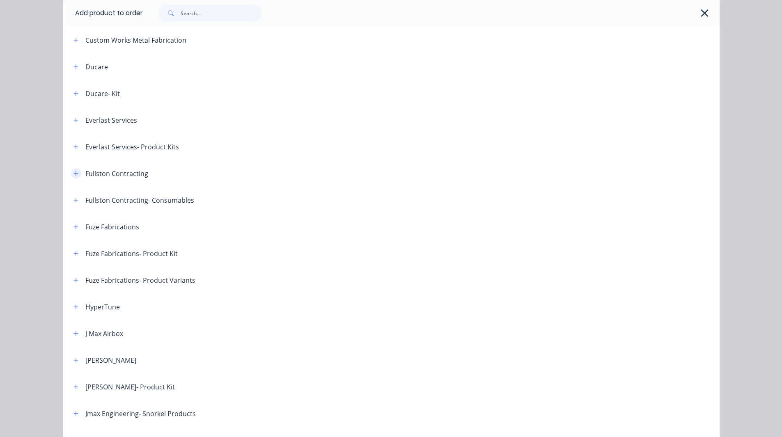
click at [71, 177] on button "button" at bounding box center [76, 173] width 10 height 10
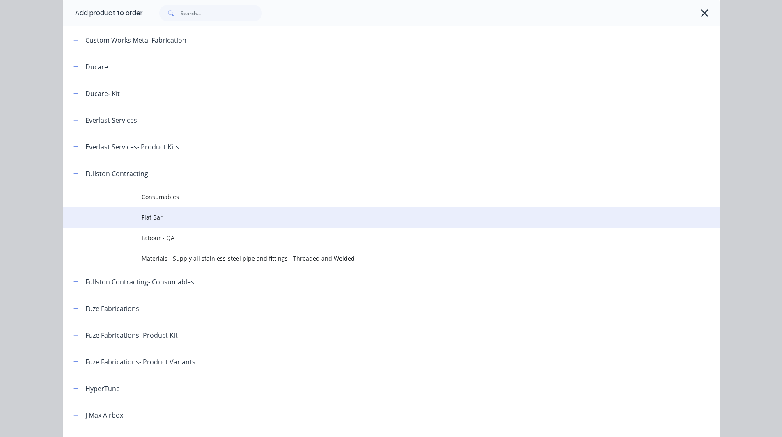
click at [153, 215] on span "Flat Bar" at bounding box center [373, 217] width 462 height 9
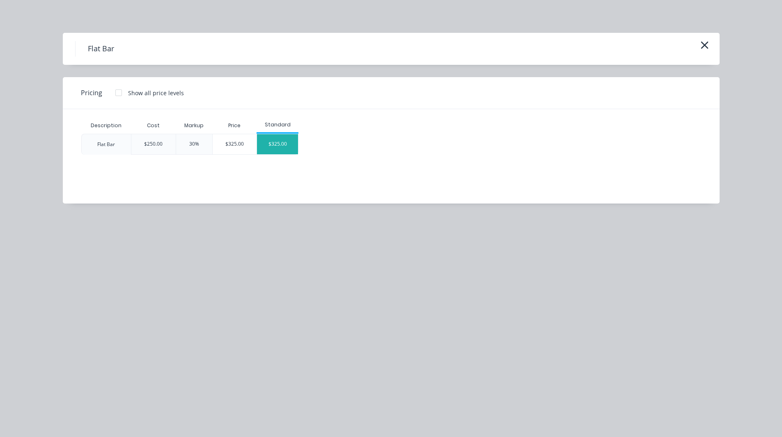
click at [277, 145] on div "$325.00" at bounding box center [277, 144] width 41 height 20
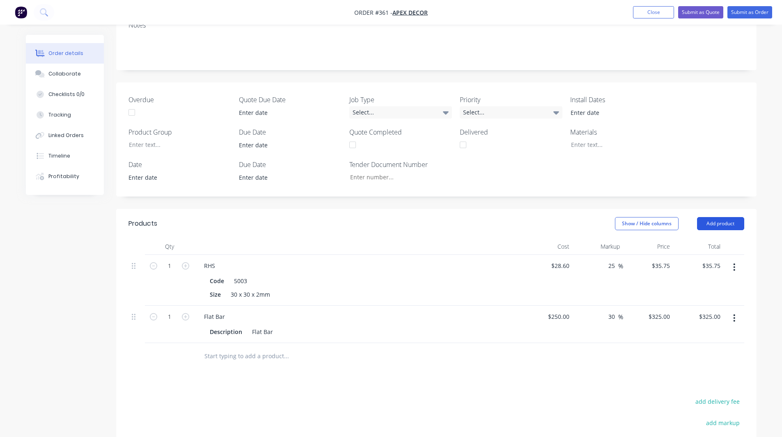
click at [718, 217] on button "Add product" at bounding box center [720, 223] width 47 height 13
click at [706, 238] on div "Product catalogue" at bounding box center [704, 244] width 63 height 12
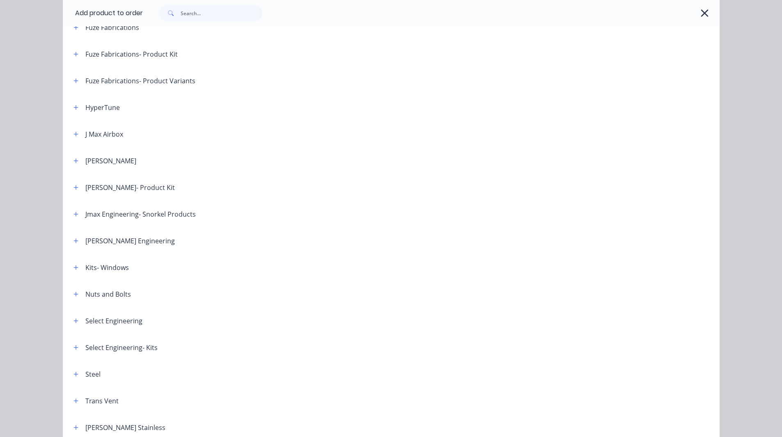
scroll to position [450, 0]
click at [73, 266] on icon "button" at bounding box center [75, 267] width 5 height 6
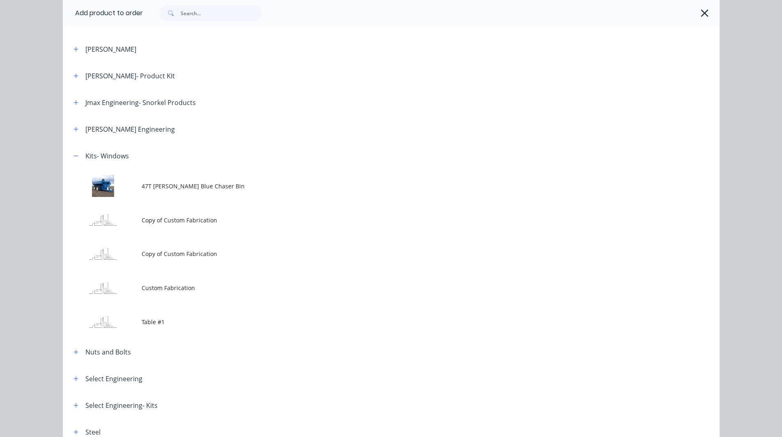
scroll to position [561, 0]
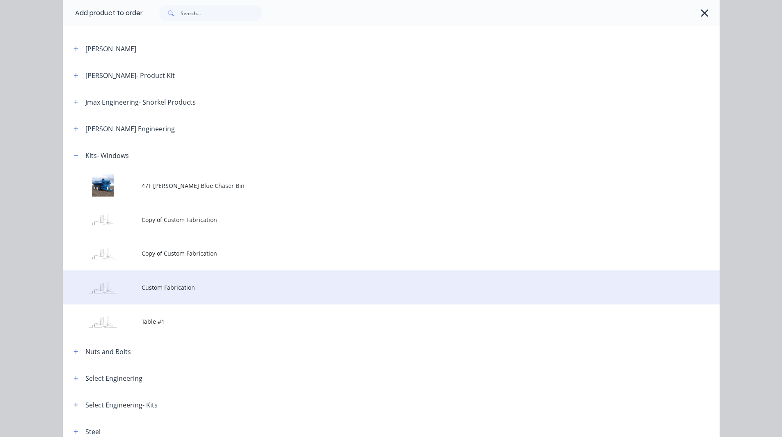
click at [160, 280] on td "Custom Fabrication" at bounding box center [431, 287] width 578 height 34
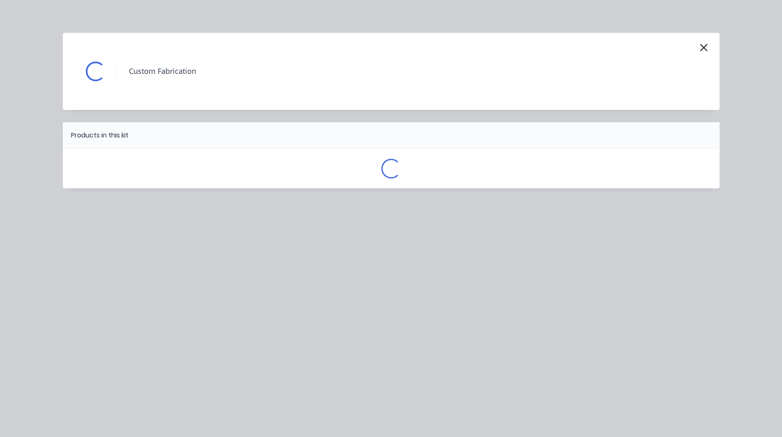
scroll to position [0, 0]
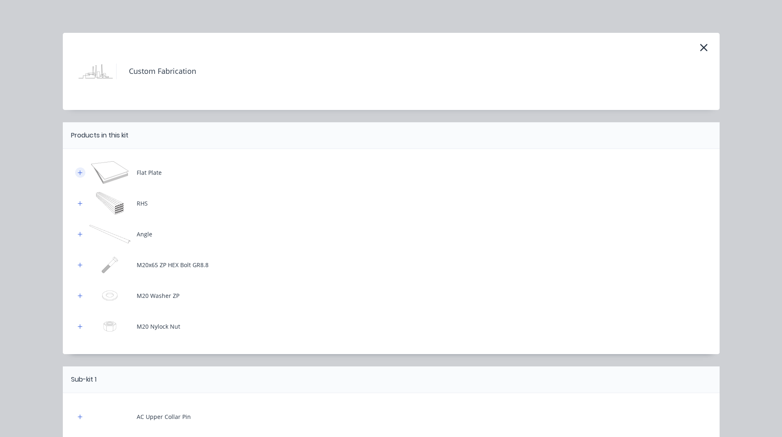
click at [78, 174] on icon "button" at bounding box center [80, 173] width 5 height 6
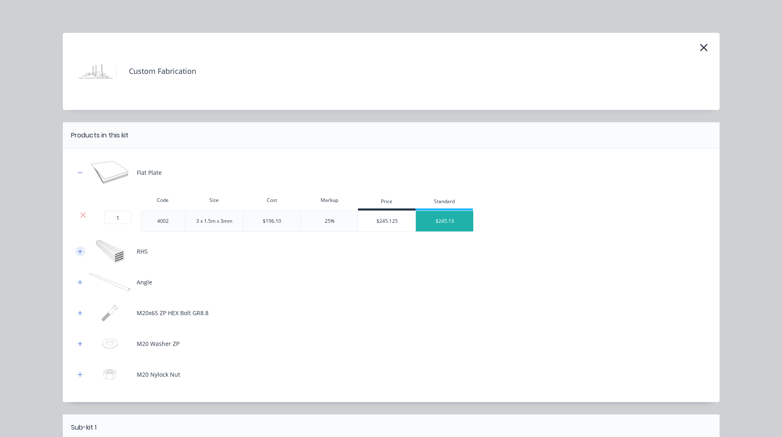
click at [75, 250] on button "button" at bounding box center [80, 251] width 10 height 10
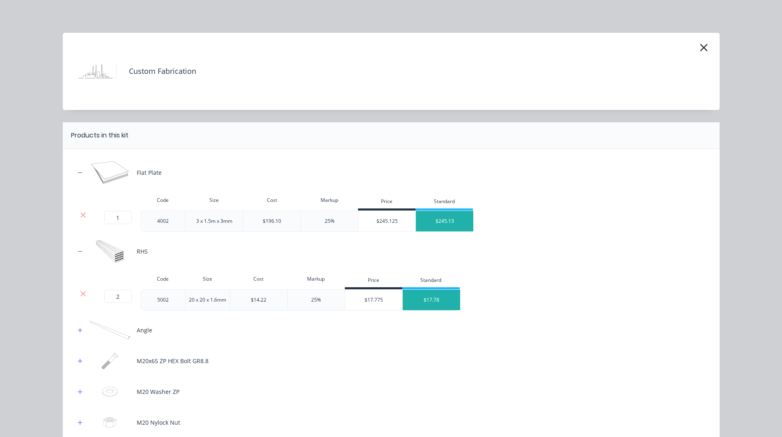
scroll to position [110, 0]
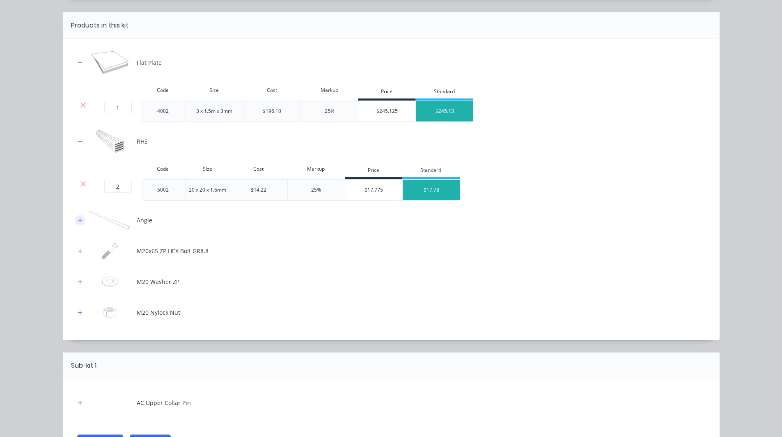
click at [79, 223] on icon "button" at bounding box center [80, 220] width 5 height 6
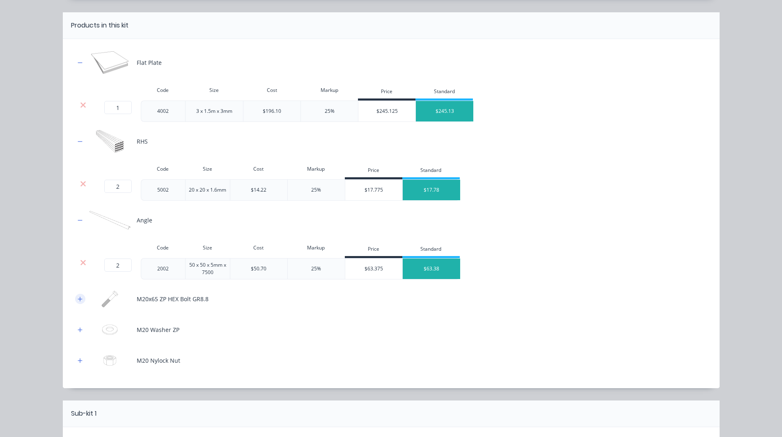
click at [78, 299] on icon "button" at bounding box center [80, 299] width 5 height 5
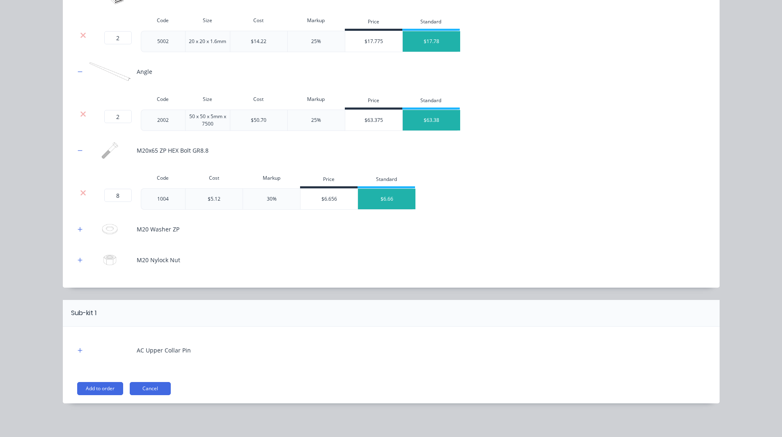
scroll to position [261, 0]
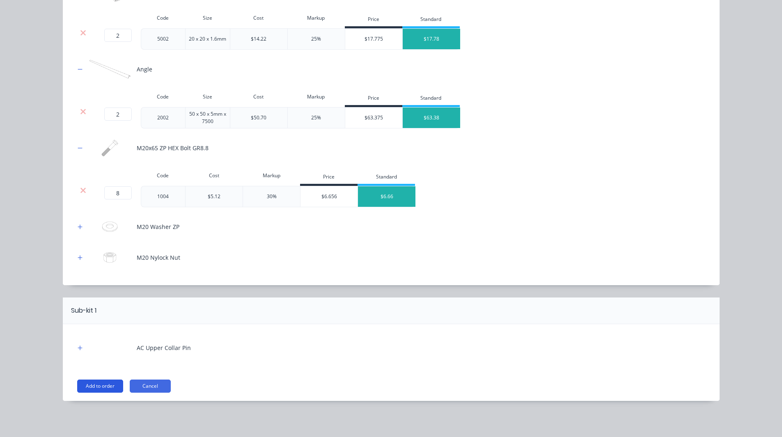
click at [102, 384] on button "Add to order" at bounding box center [100, 385] width 46 height 13
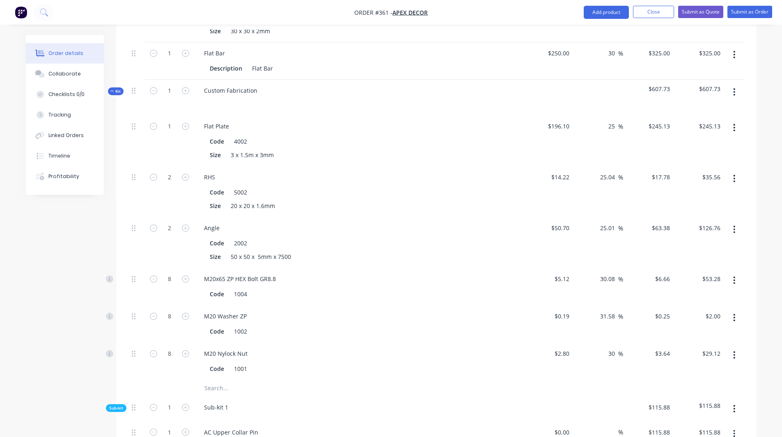
scroll to position [446, 0]
click at [238, 84] on div "Custom Fabrication" at bounding box center [230, 90] width 66 height 12
click at [116, 88] on span "Kit" at bounding box center [115, 91] width 11 height 6
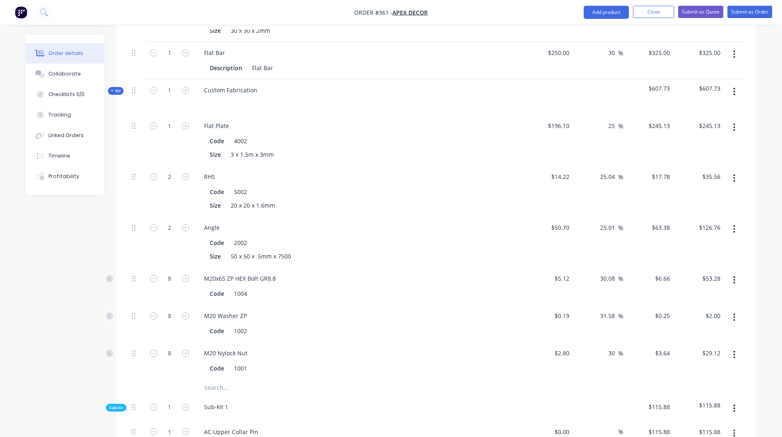
scroll to position [325, 0]
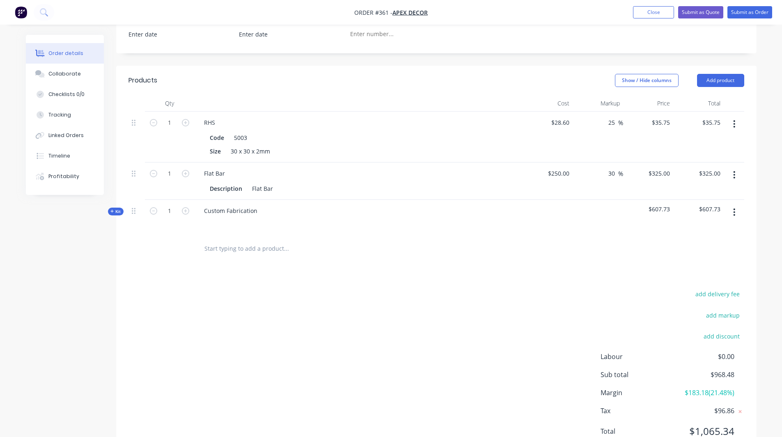
click at [117, 208] on span "Kit" at bounding box center [115, 211] width 11 height 6
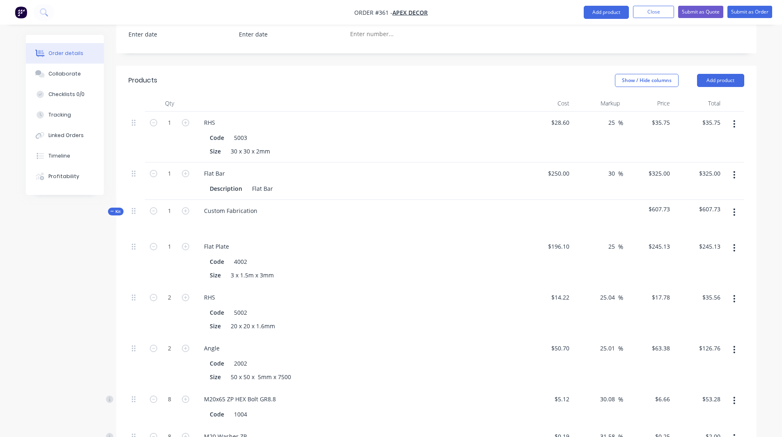
scroll to position [446, 0]
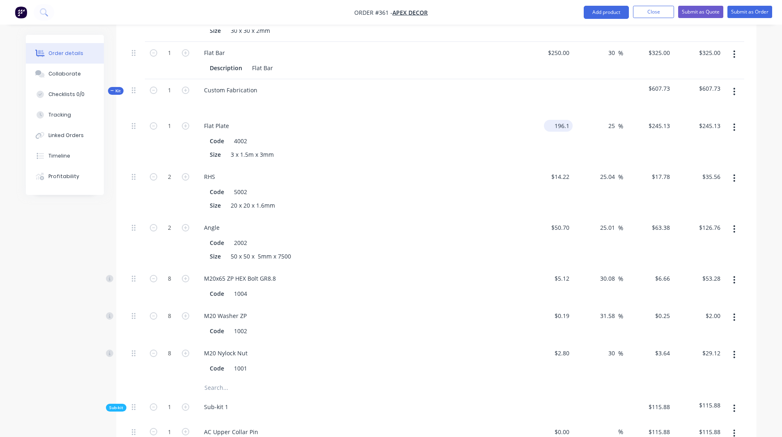
click at [555, 120] on input "196.1" at bounding box center [559, 126] width 25 height 12
click at [555, 120] on input "196.1" at bounding box center [562, 126] width 19 height 12
click at [610, 120] on input "25" at bounding box center [612, 126] width 11 height 12
type input "$200.00"
type input "$250.0051"
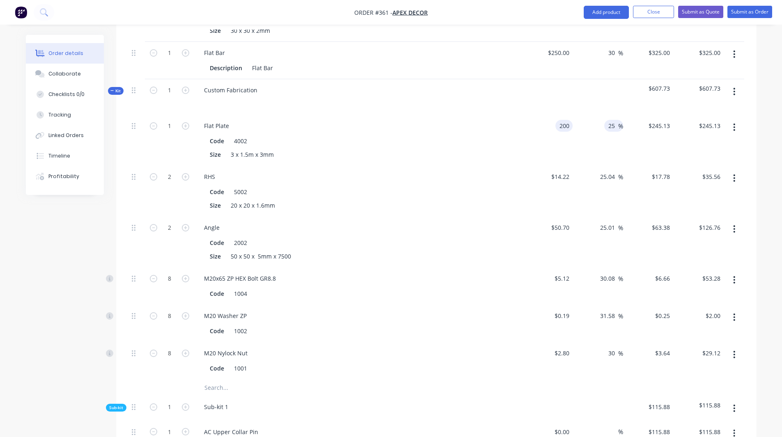
type input "$250.01"
click at [610, 120] on input "25" at bounding box center [612, 126] width 11 height 12
type input "30"
click at [756, 120] on div "Order details Collaborate Checklists 0/0 Tracking Linked Orders Timeline Profit…" at bounding box center [391, 150] width 747 height 1122
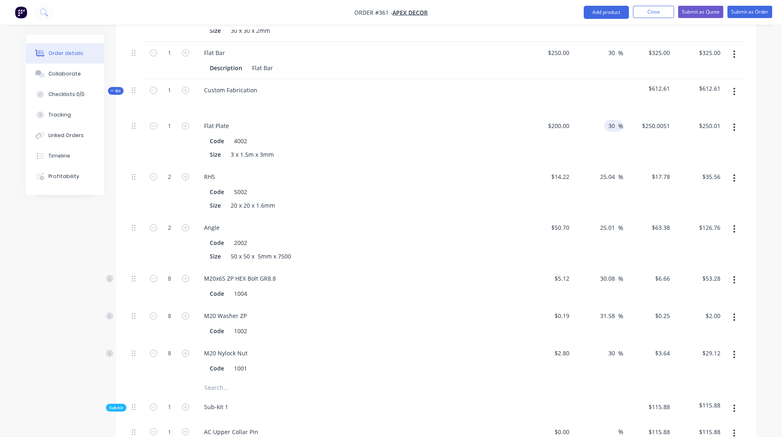
type input "$260.00"
click at [735, 123] on icon "button" at bounding box center [734, 127] width 2 height 9
click at [769, 106] on div "Order details Collaborate Checklists 0/0 Tracking Linked Orders Timeline Profit…" at bounding box center [391, 132] width 782 height 1157
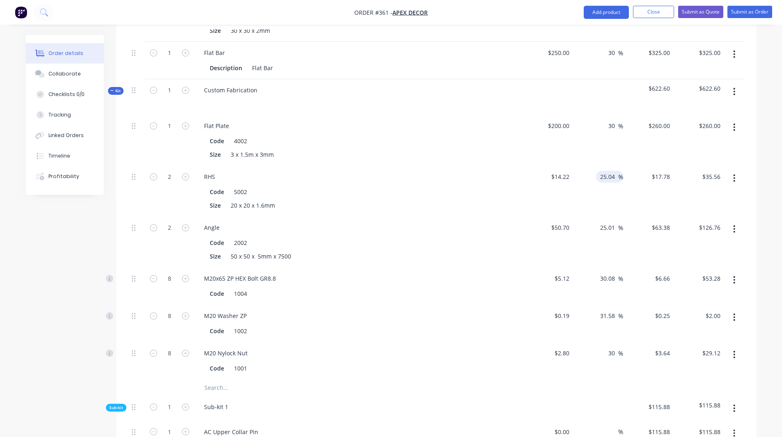
click at [609, 171] on input "25.04" at bounding box center [608, 177] width 19 height 12
type input "35"
click at [768, 199] on div "Order details Collaborate Checklists 0/0 Tracking Linked Orders Timeline Profit…" at bounding box center [391, 132] width 782 height 1157
type input "$19.197"
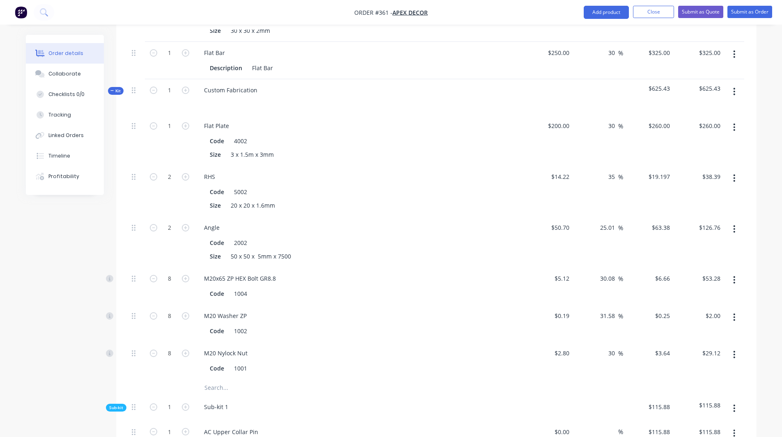
type input "$38.39"
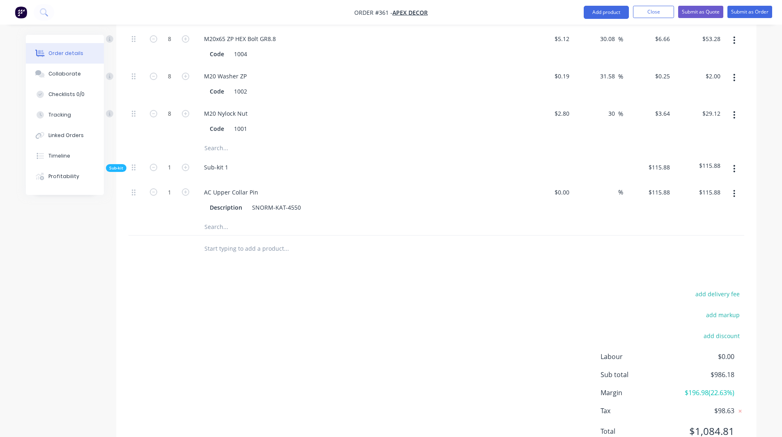
click at [614, 388] on span "Margin" at bounding box center [636, 393] width 73 height 10
click at [702, 388] on span "$196.98 ( 22.63 %)" at bounding box center [703, 393] width 61 height 10
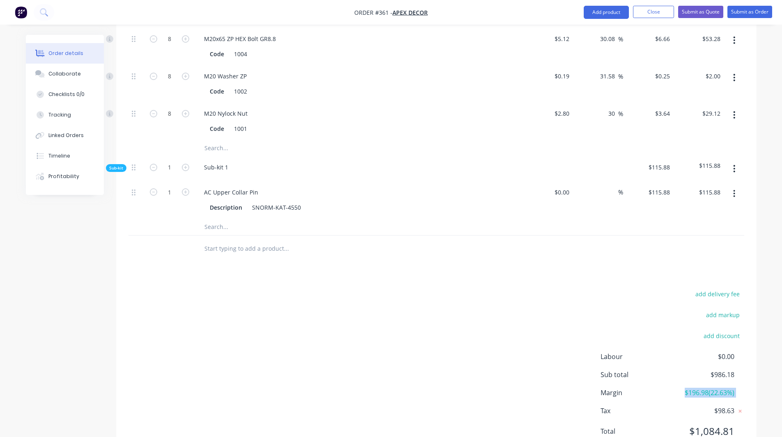
click at [702, 388] on span "$196.98 ( 22.63 %)" at bounding box center [703, 393] width 61 height 10
click at [750, 318] on div "add delivery fee add markup add discount Labour $0.00 Sub total $986.18 Margin …" at bounding box center [436, 367] width 640 height 158
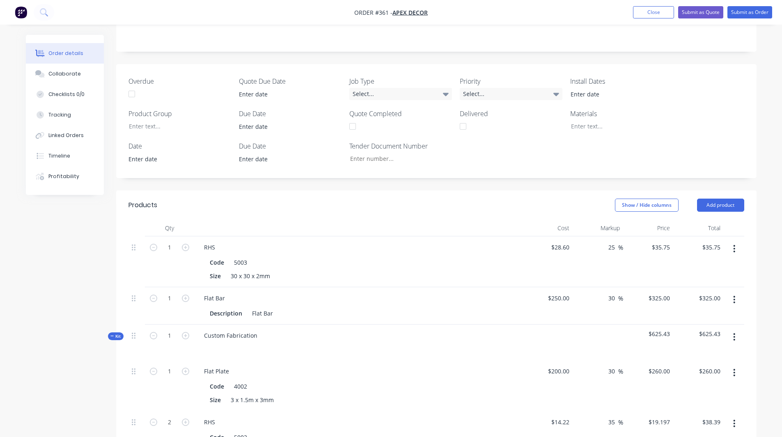
scroll to position [195, 0]
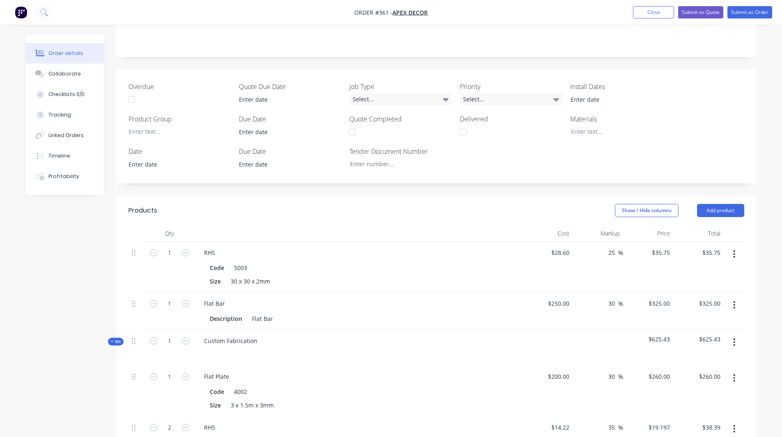
click at [766, 241] on div "Order details Collaborate Checklists 0/0 Tracking Linked Orders Timeline Profit…" at bounding box center [391, 383] width 782 height 1157
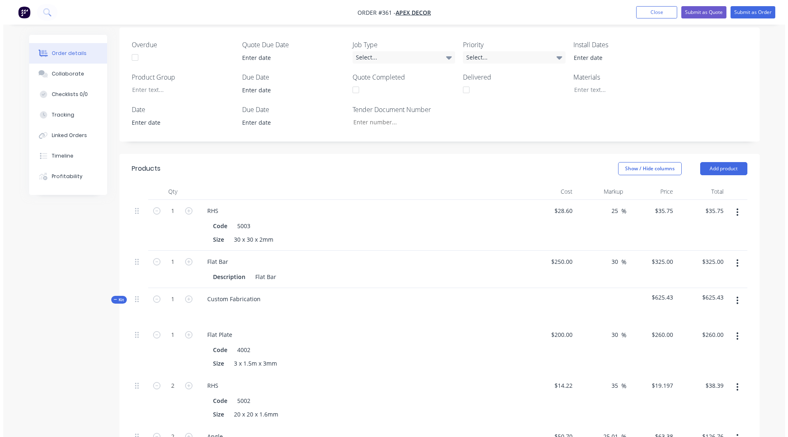
scroll to position [237, 0]
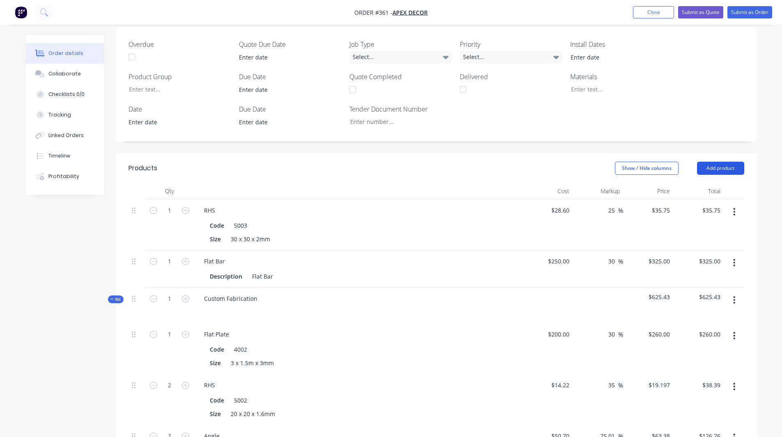
click at [718, 162] on button "Add product" at bounding box center [720, 168] width 47 height 13
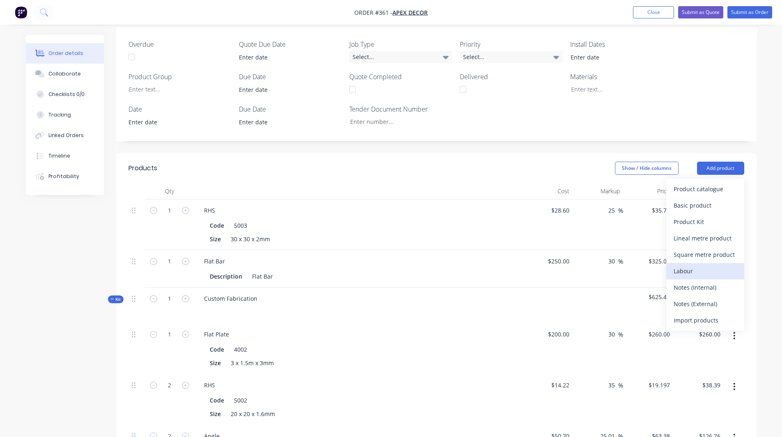
click at [681, 265] on div "Labour" at bounding box center [704, 271] width 63 height 12
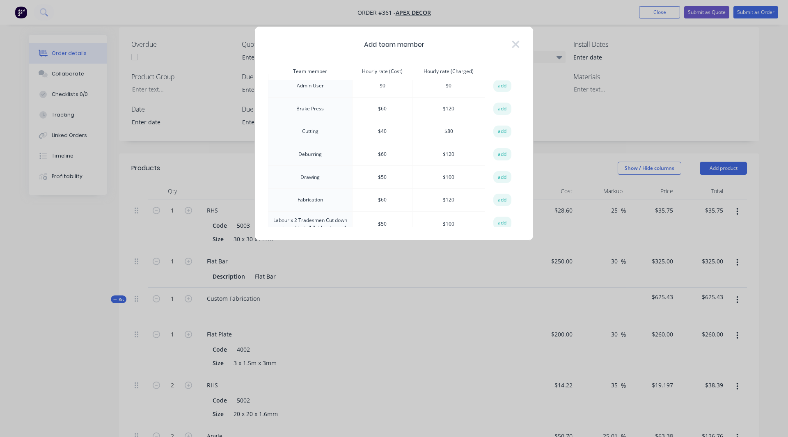
scroll to position [6, 0]
click at [396, 69] on th "Hourly rate (Cost)" at bounding box center [382, 72] width 60 height 18
click at [459, 69] on th "Hourly rate (Charged)" at bounding box center [448, 72] width 72 height 18
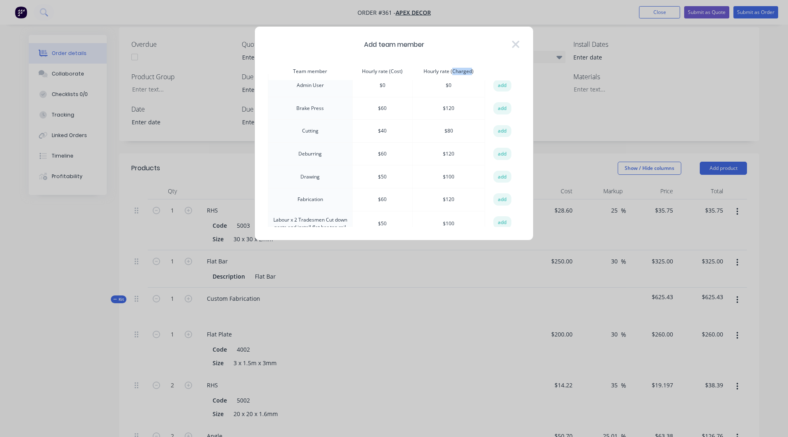
click at [459, 69] on th "Hourly rate (Charged)" at bounding box center [448, 72] width 72 height 18
click at [413, 55] on div "Add team member Team member Hourly rate (Cost) Hourly rate (Charged) action Adm…" at bounding box center [393, 133] width 279 height 214
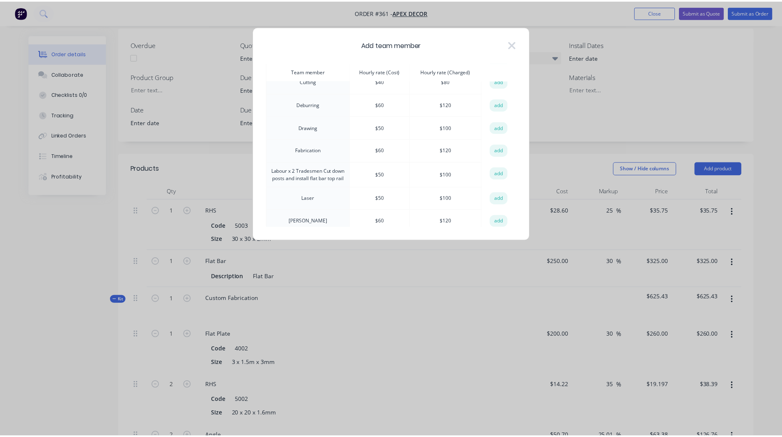
scroll to position [56, 0]
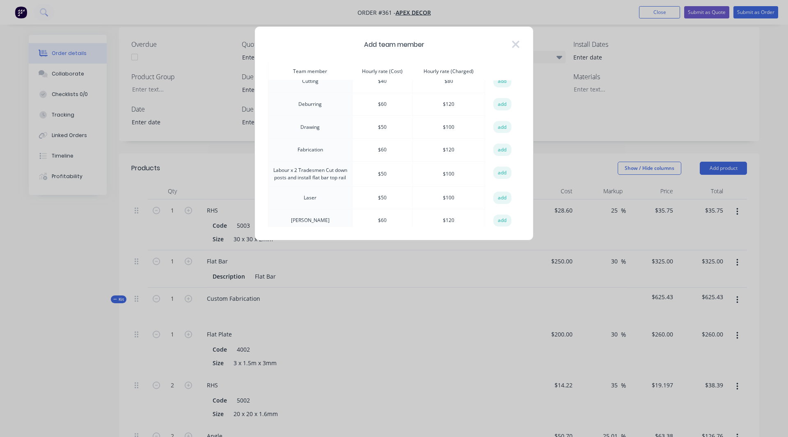
click at [283, 173] on td "Labour x 2 Tradesmen Cut down posts and install flat bar top rail" at bounding box center [310, 173] width 84 height 25
click at [495, 175] on button "add" at bounding box center [502, 173] width 18 height 12
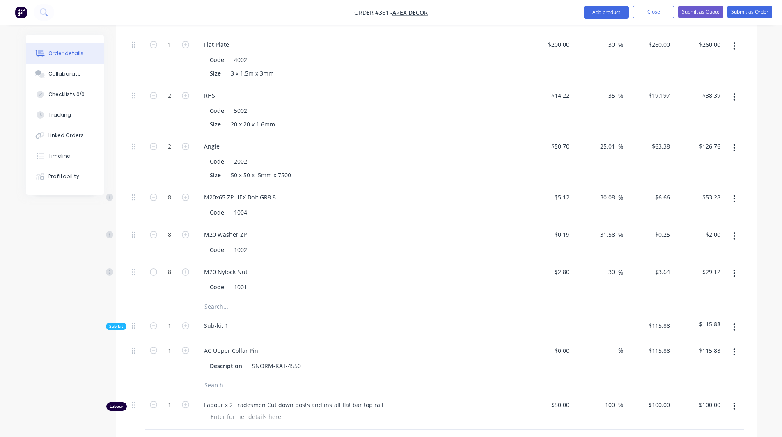
scroll to position [642, 0]
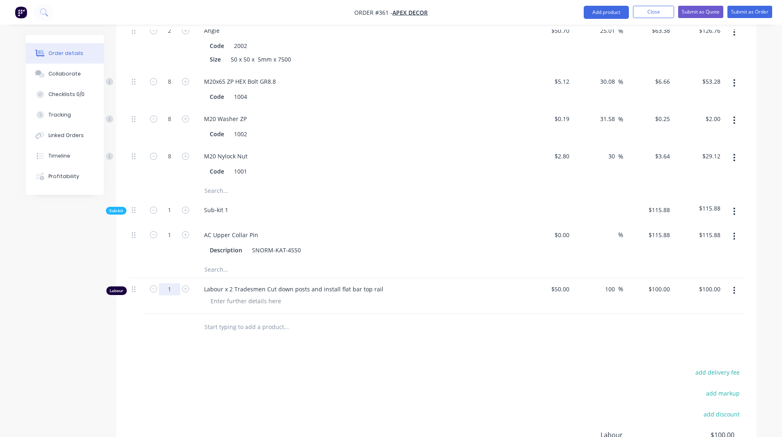
click at [172, 283] on input "1" at bounding box center [169, 289] width 21 height 12
type input "2.5"
click at [334, 319] on div "Products Show / Hide columns Add product Qty Cost Markup Price Total 1 RHS Code…" at bounding box center [436, 142] width 640 height 789
type input "$250.00"
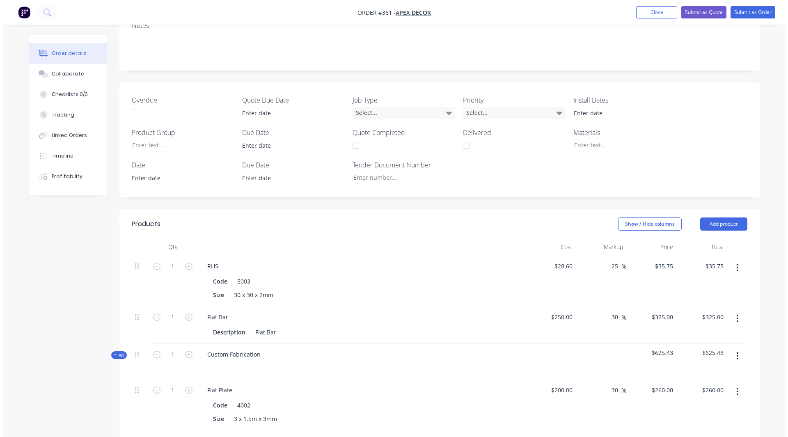
scroll to position [181, 0]
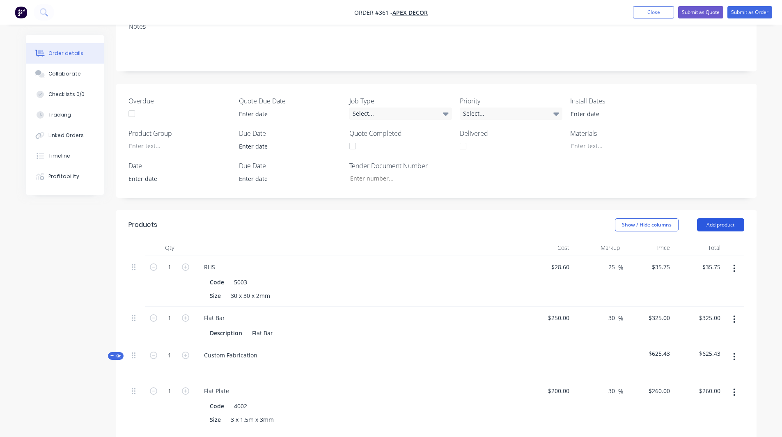
click at [714, 218] on button "Add product" at bounding box center [720, 224] width 47 height 13
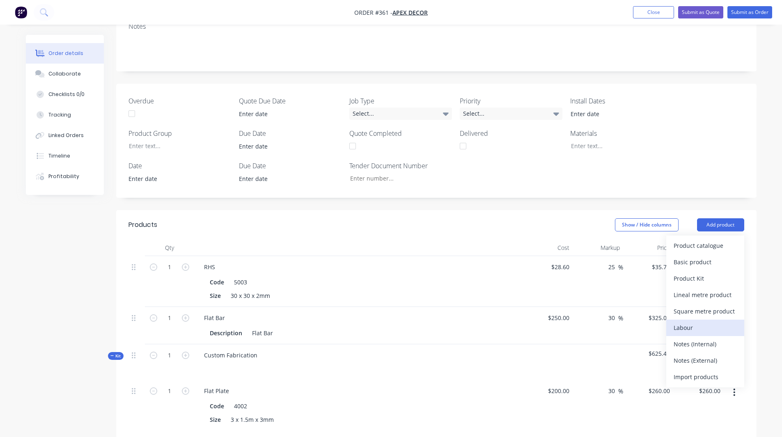
drag, startPoint x: 691, startPoint y: 290, endPoint x: 711, endPoint y: 296, distance: 21.2
click at [711, 322] on div "Labour" at bounding box center [704, 328] width 63 height 12
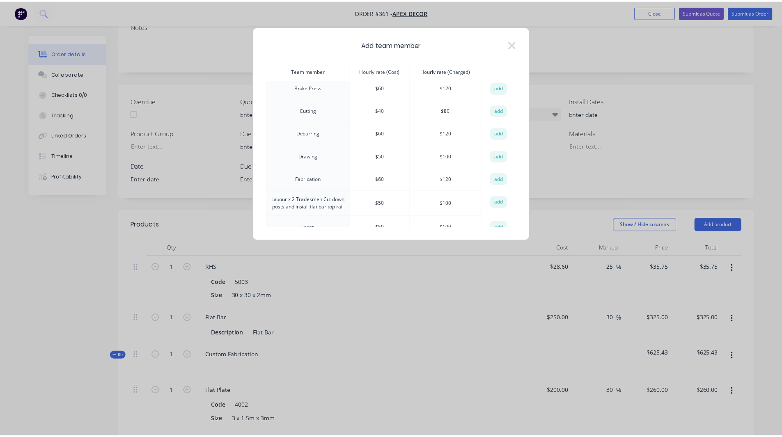
scroll to position [27, 0]
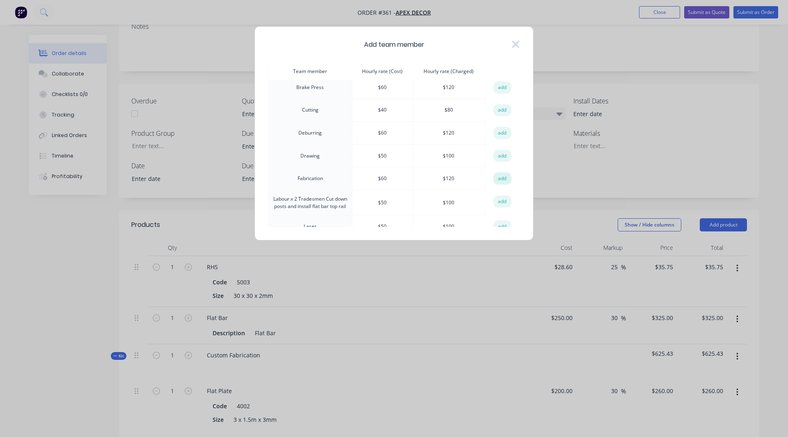
click at [498, 178] on button "add" at bounding box center [502, 178] width 18 height 12
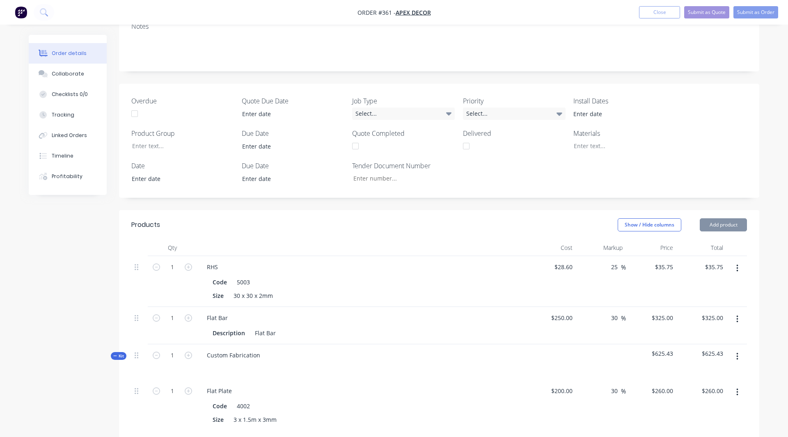
type input "$60.00"
type input "100"
type input "$120.00"
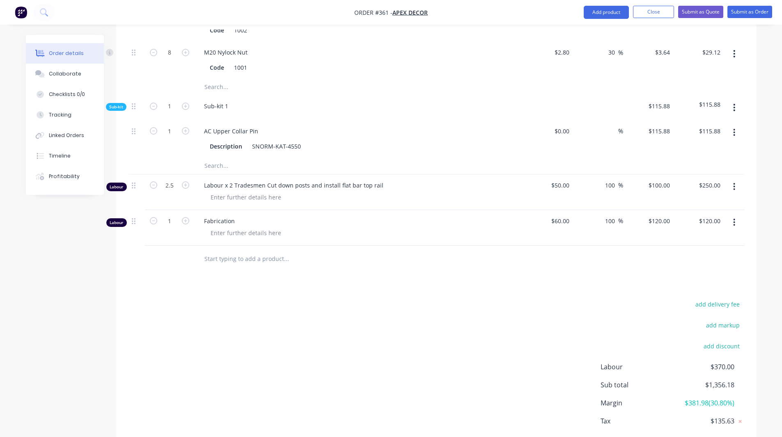
scroll to position [757, 0]
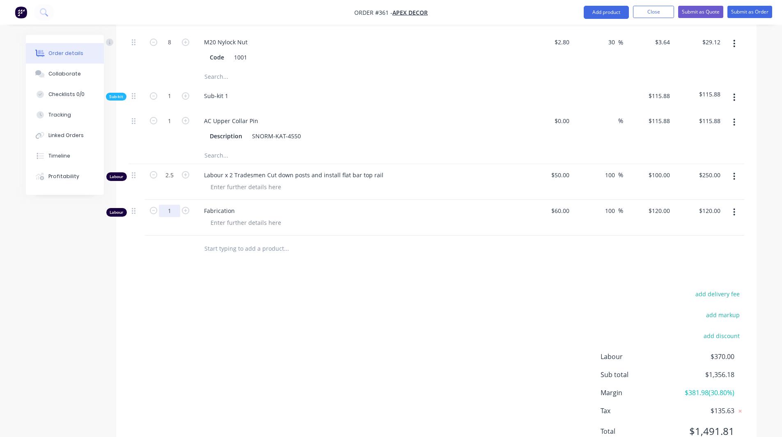
click at [171, 205] on input "1" at bounding box center [169, 211] width 21 height 12
type input "2"
click at [332, 288] on div "add delivery fee add markup add discount Labour $370.00 Sub total $1,356.18 Mar…" at bounding box center [435, 367] width 615 height 158
type input "$240.00"
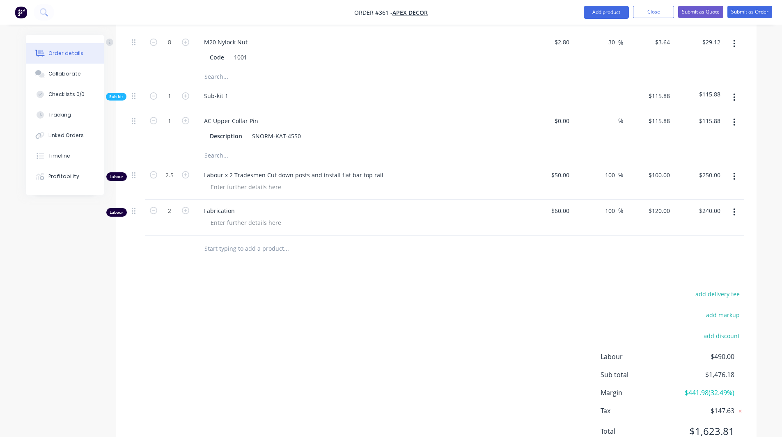
click at [719, 388] on span "$441.98 ( 32.49 %)" at bounding box center [703, 393] width 61 height 10
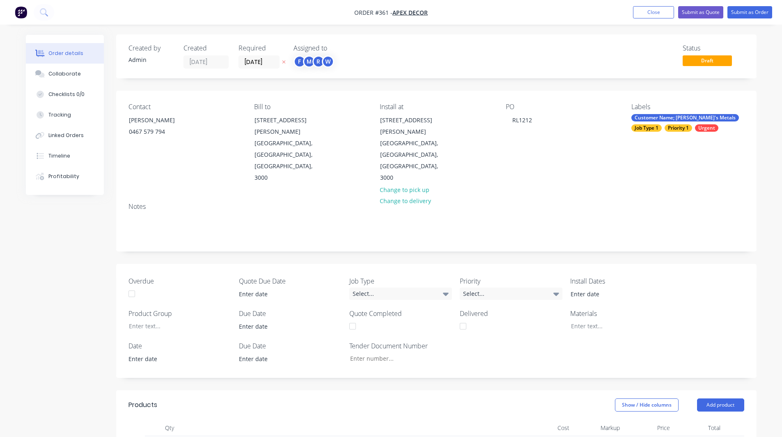
scroll to position [1, 0]
click at [698, 10] on button "Submit as Quote" at bounding box center [700, 12] width 45 height 12
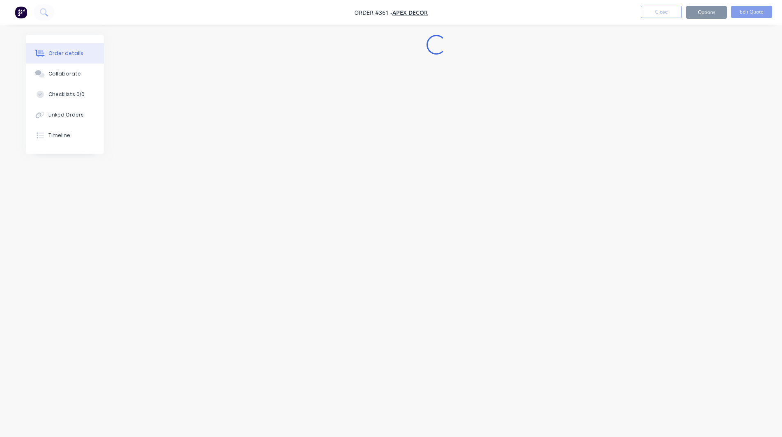
scroll to position [0, 0]
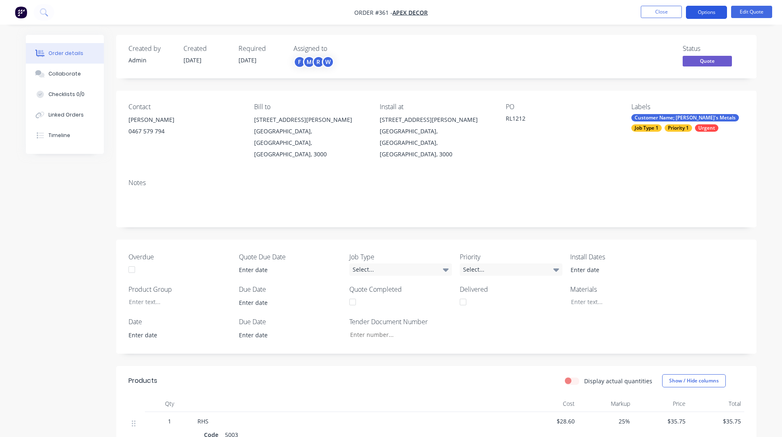
click at [701, 15] on button "Options" at bounding box center [706, 12] width 41 height 13
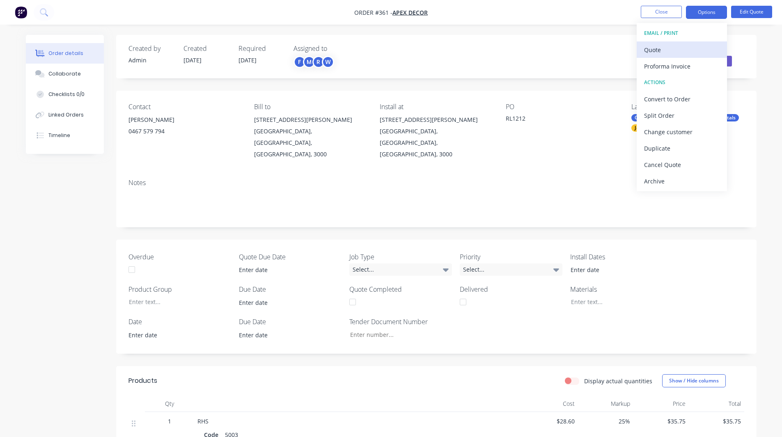
click at [665, 48] on div "Quote" at bounding box center [681, 50] width 75 height 12
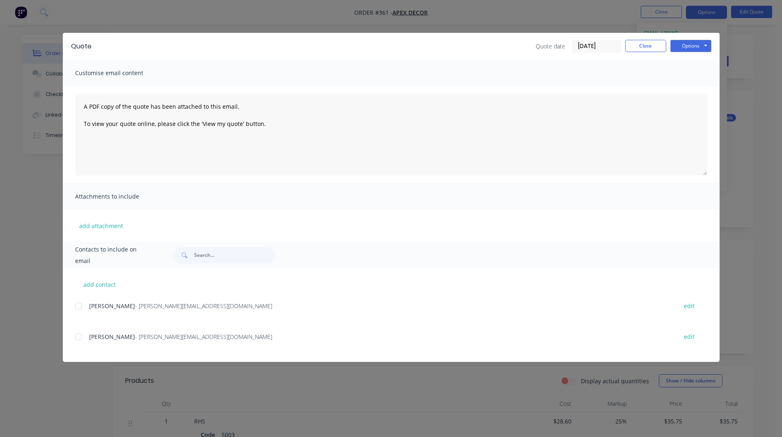
click at [79, 306] on div at bounding box center [78, 306] width 16 height 16
click at [681, 46] on button "Options" at bounding box center [690, 46] width 41 height 12
click at [649, 46] on button "Close" at bounding box center [645, 46] width 41 height 12
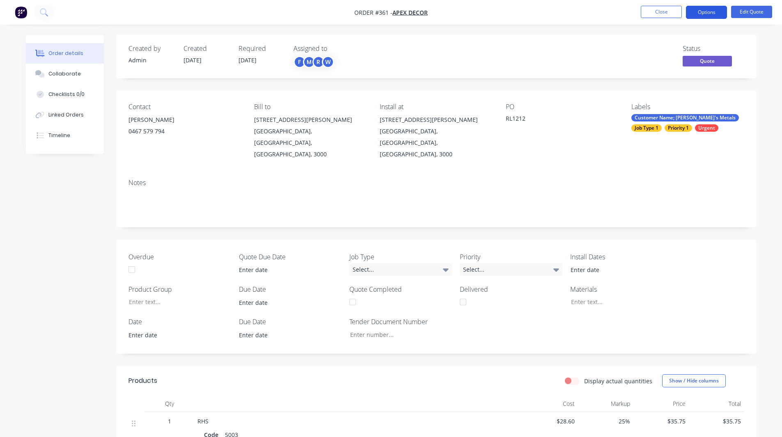
click at [698, 12] on button "Options" at bounding box center [706, 12] width 41 height 13
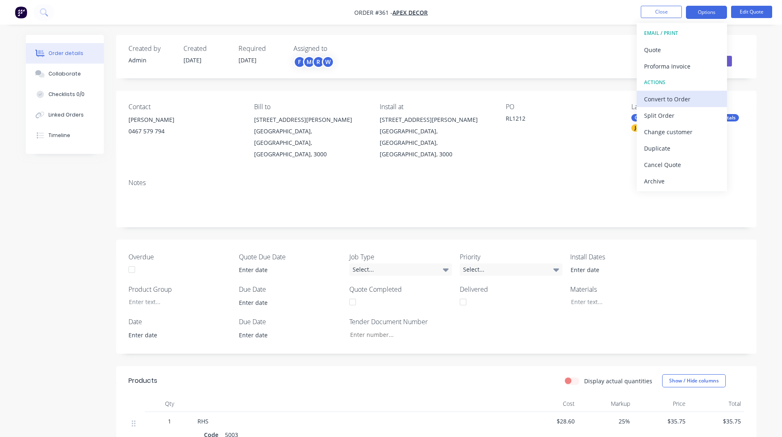
click at [653, 97] on div "Convert to Order" at bounding box center [681, 99] width 75 height 12
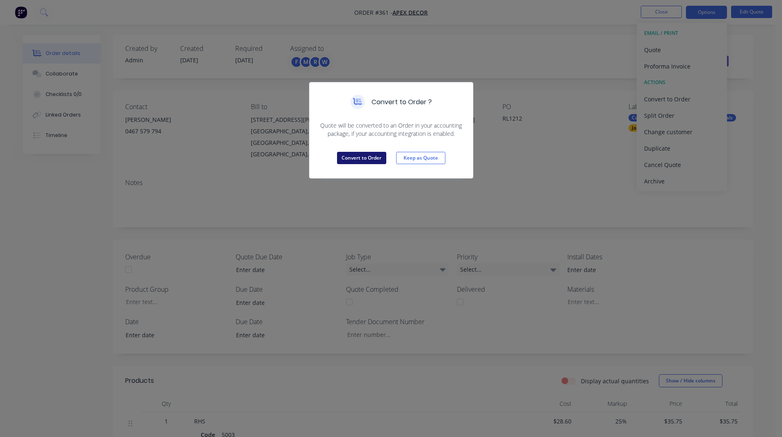
click at [364, 156] on button "Convert to Order" at bounding box center [361, 158] width 49 height 12
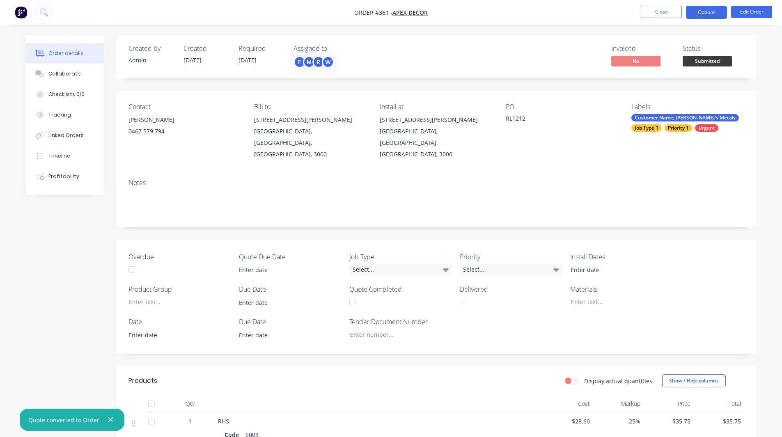
click at [704, 16] on button "Options" at bounding box center [706, 12] width 41 height 13
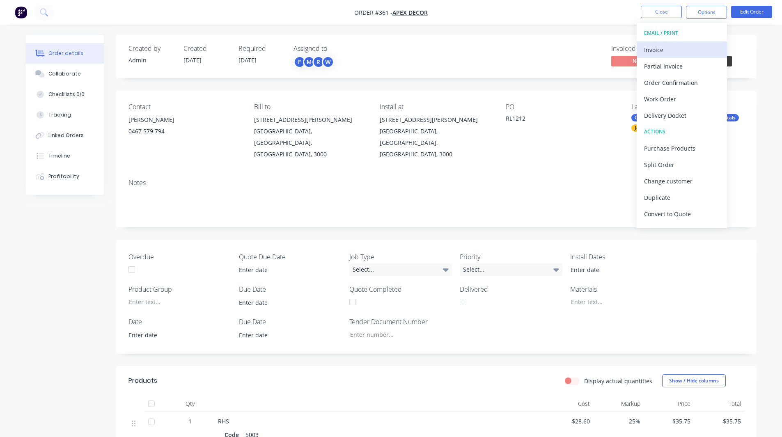
click at [662, 48] on div "Invoice" at bounding box center [681, 50] width 75 height 12
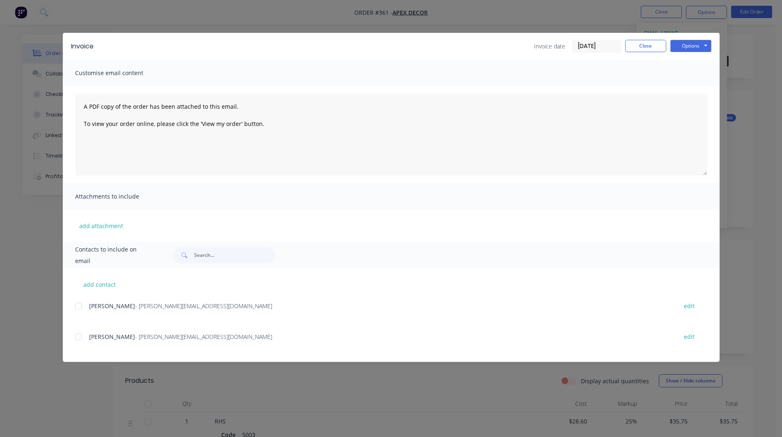
click at [76, 307] on div at bounding box center [78, 306] width 16 height 16
click at [686, 45] on button "Options" at bounding box center [690, 46] width 41 height 12
click at [645, 46] on button "Close" at bounding box center [645, 46] width 41 height 12
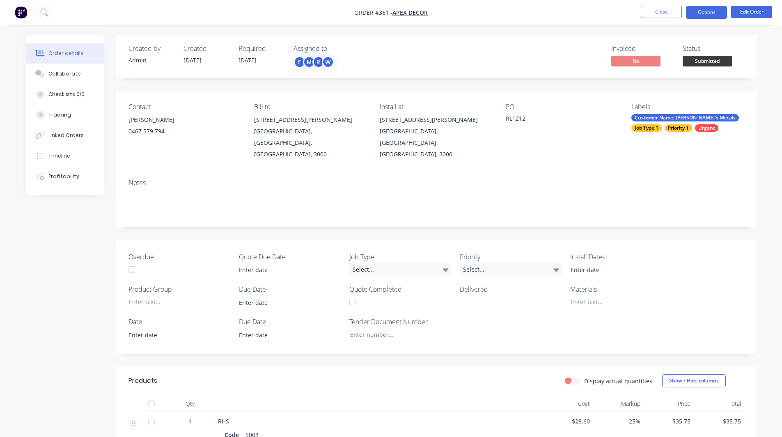
click at [711, 11] on button "Options" at bounding box center [706, 12] width 41 height 13
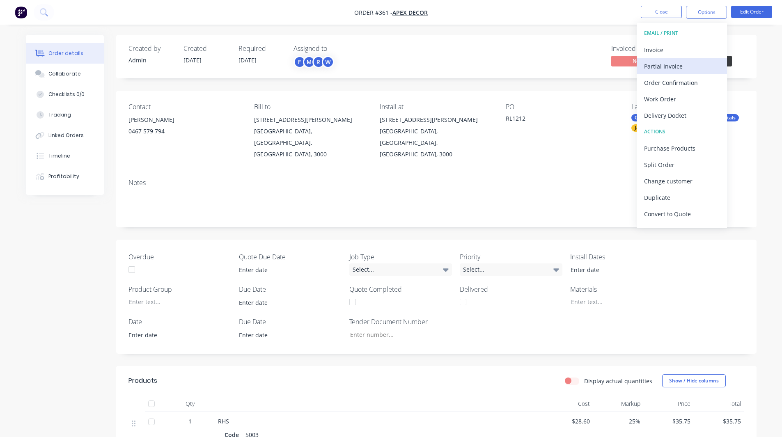
click at [667, 64] on div "Partial Invoice" at bounding box center [681, 66] width 75 height 12
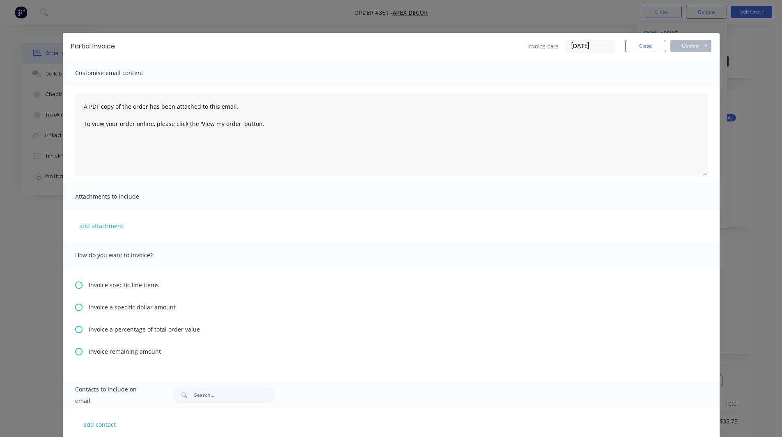
scroll to position [76, 0]
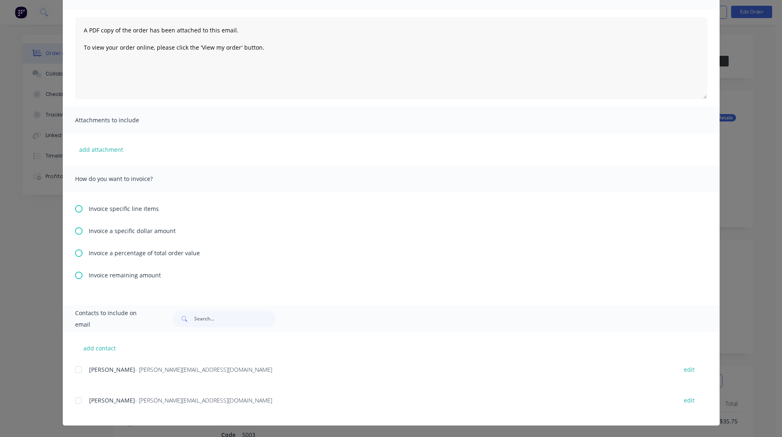
click at [76, 253] on icon at bounding box center [78, 252] width 7 height 7
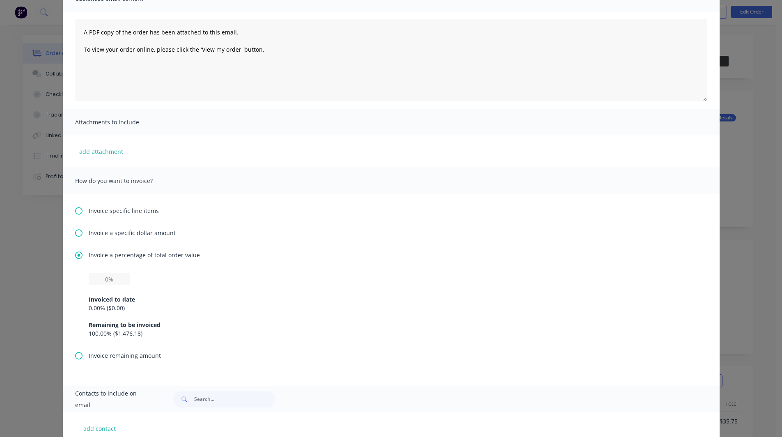
scroll to position [75, 0]
click at [103, 279] on input "text" at bounding box center [109, 278] width 41 height 12
type input "50%"
click at [202, 265] on div "Invoice a percentage of total order value 50% Invoiced to date 0.00 % ( $0.00 )…" at bounding box center [391, 300] width 632 height 101
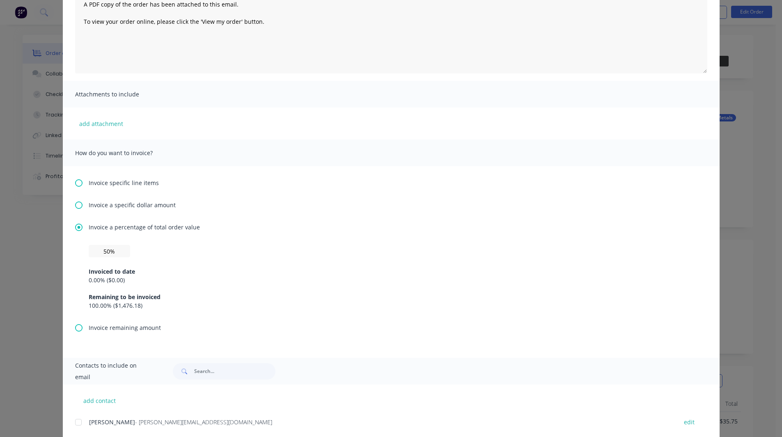
click at [77, 183] on icon at bounding box center [78, 182] width 7 height 7
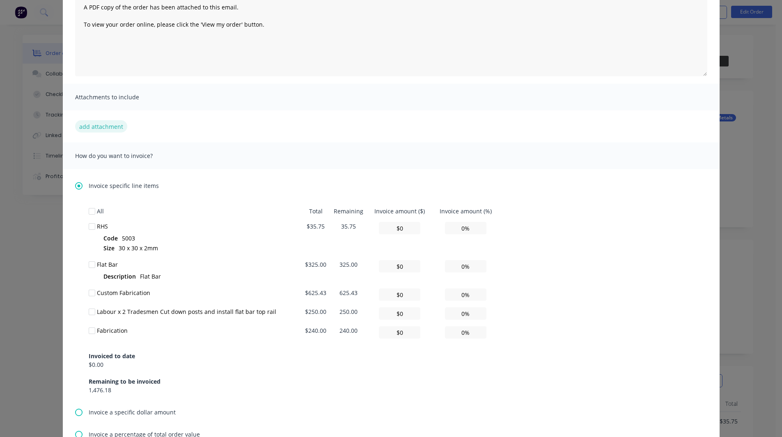
scroll to position [101, 0]
click at [92, 263] on div at bounding box center [92, 263] width 16 height 16
click at [90, 224] on div at bounding box center [92, 225] width 16 height 16
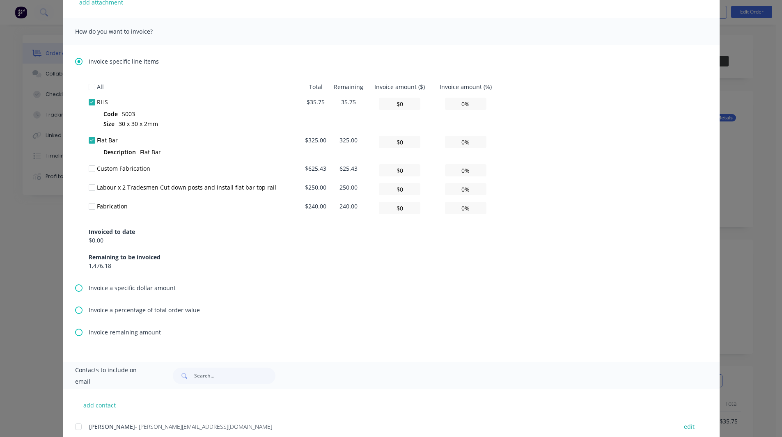
scroll to position [281, 0]
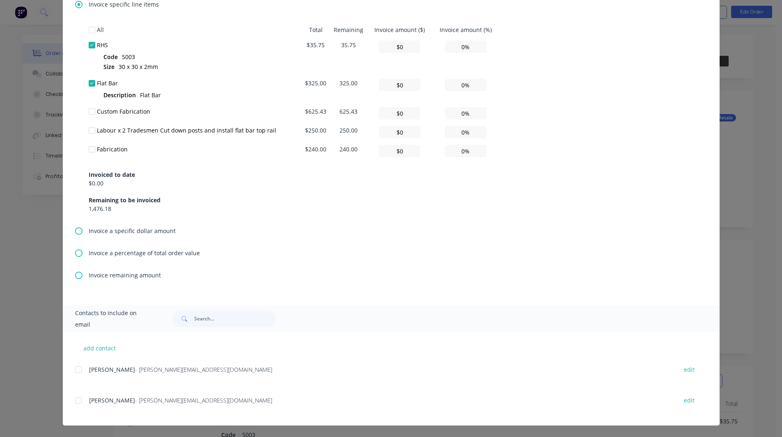
click at [76, 370] on div at bounding box center [78, 369] width 16 height 16
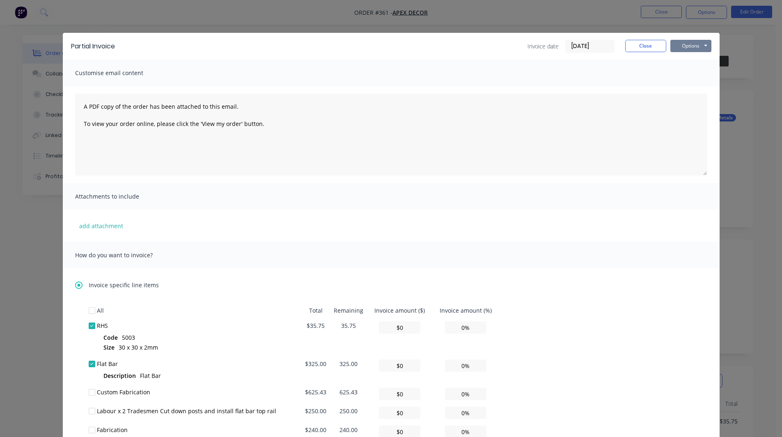
click at [683, 46] on button "Options" at bounding box center [690, 46] width 41 height 12
click at [638, 46] on button "Close" at bounding box center [645, 46] width 41 height 12
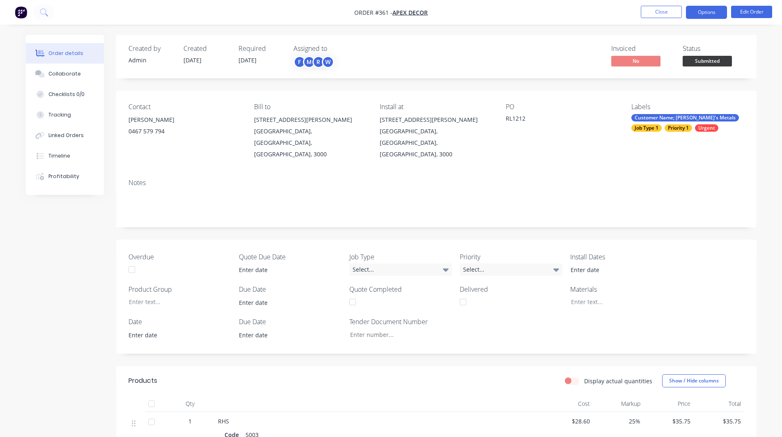
click at [706, 12] on button "Options" at bounding box center [706, 12] width 41 height 13
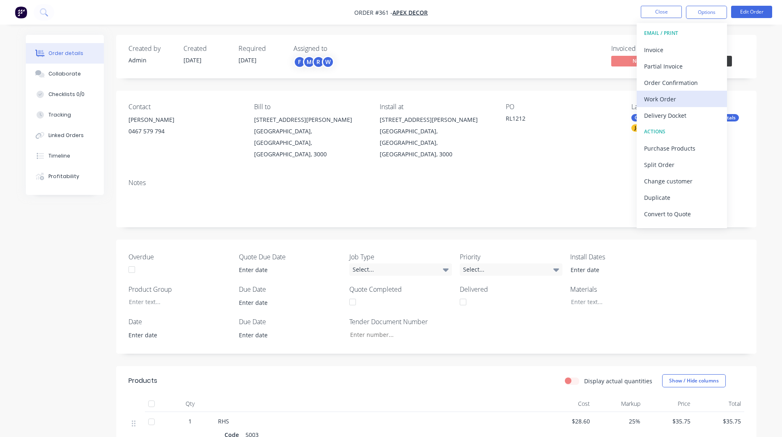
click at [665, 98] on div "Work Order" at bounding box center [681, 99] width 75 height 12
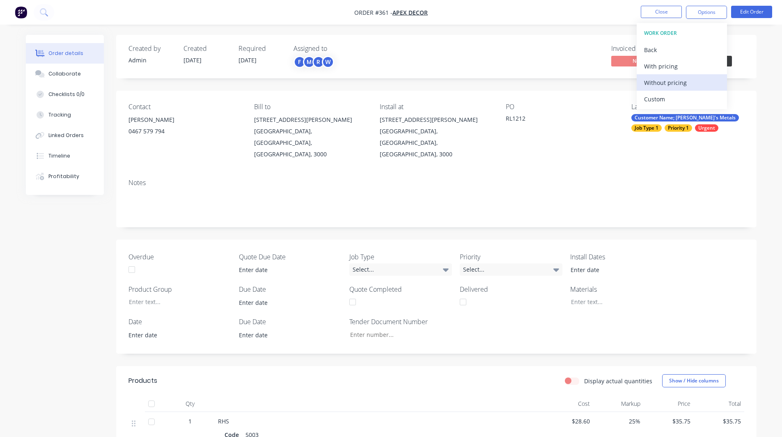
click at [680, 79] on div "Without pricing" at bounding box center [681, 83] width 75 height 12
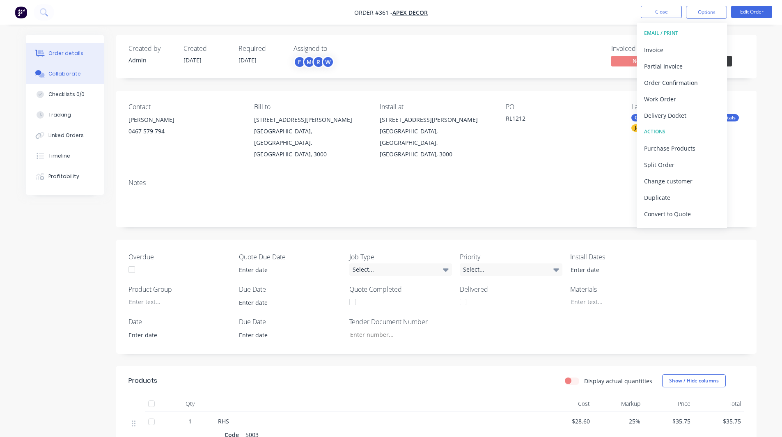
click at [71, 69] on button "Collaborate" at bounding box center [65, 74] width 78 height 21
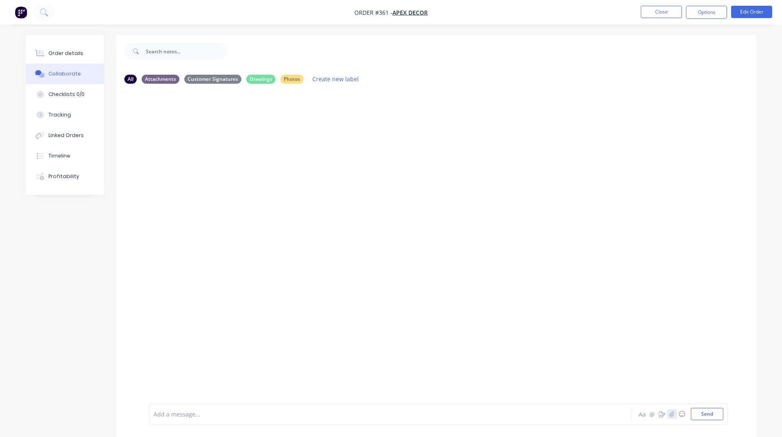
click at [671, 411] on icon "button" at bounding box center [671, 414] width 5 height 6
click at [173, 406] on div at bounding box center [437, 387] width 569 height 42
click at [169, 411] on div at bounding box center [367, 414] width 427 height 9
click at [660, 413] on icon "button" at bounding box center [661, 414] width 7 height 6
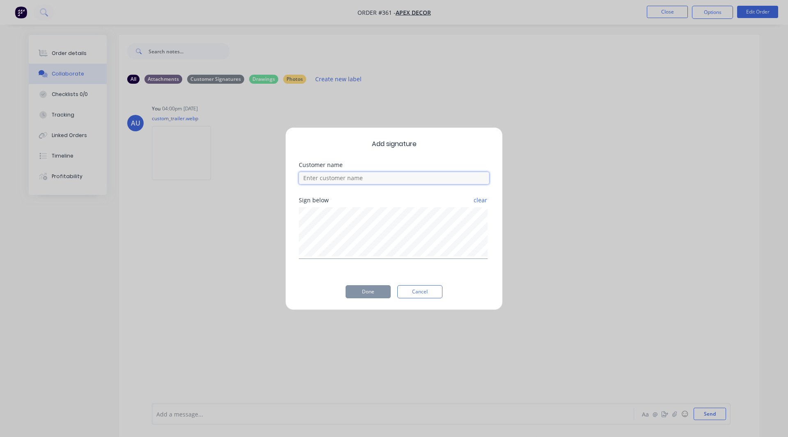
click at [353, 179] on input at bounding box center [394, 178] width 190 height 12
type input "[PERSON_NAME]"
click at [362, 293] on button "Done" at bounding box center [367, 291] width 45 height 13
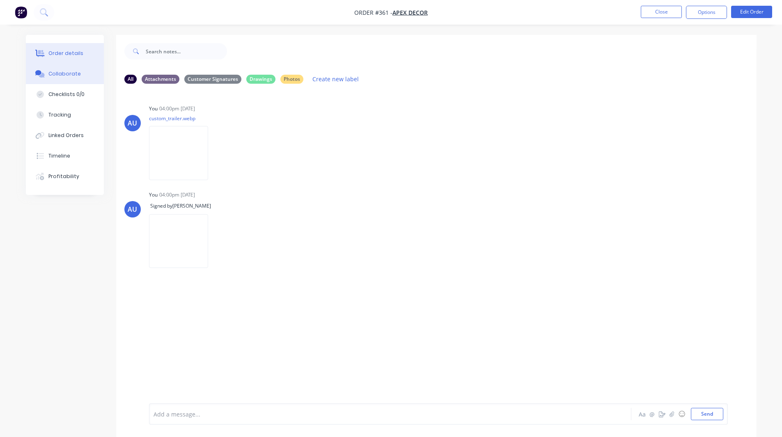
click at [66, 53] on div "Order details" at bounding box center [65, 53] width 35 height 7
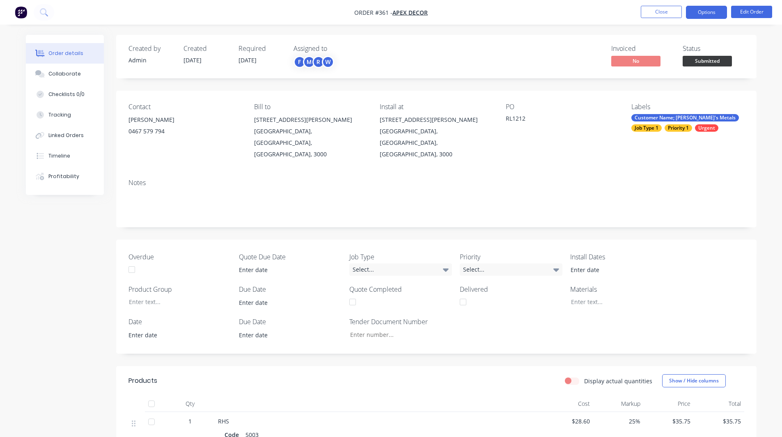
click at [700, 13] on button "Options" at bounding box center [706, 12] width 41 height 13
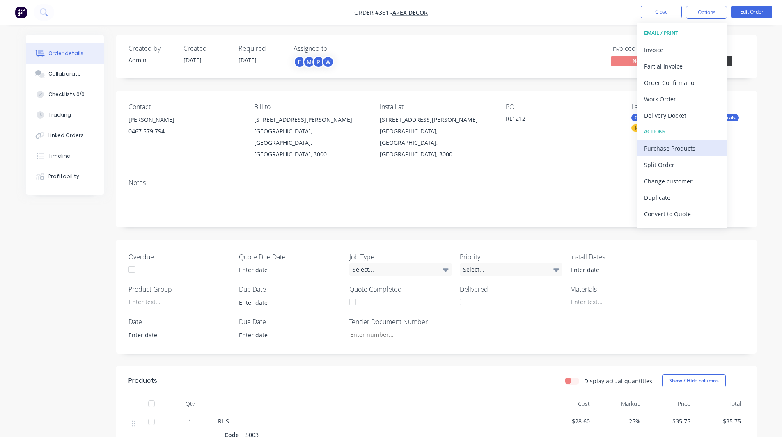
click at [672, 146] on div "Purchase Products" at bounding box center [681, 148] width 75 height 12
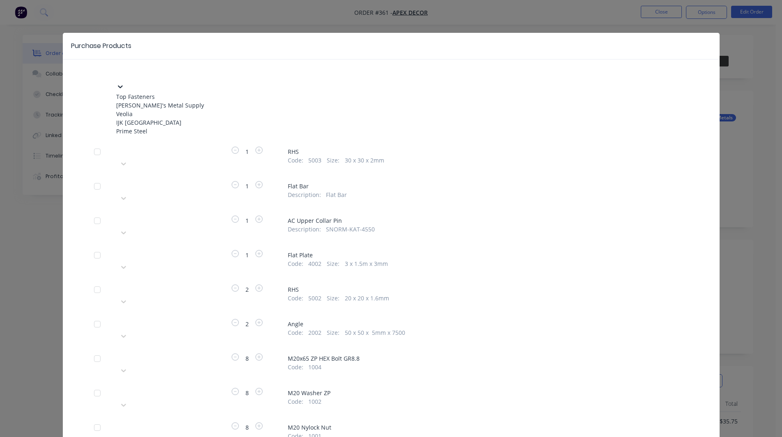
click at [157, 75] on div at bounding box center [178, 73] width 118 height 10
click at [145, 118] on div "Veolia" at bounding box center [161, 114] width 90 height 9
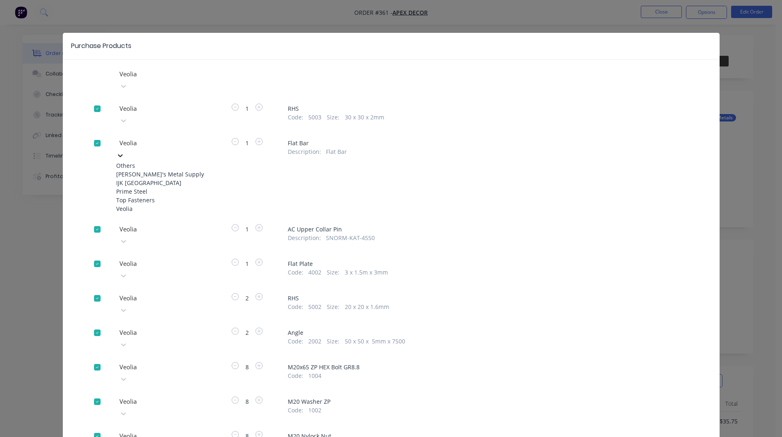
click at [150, 138] on div at bounding box center [178, 143] width 118 height 10
click at [148, 170] on div "[PERSON_NAME]'s Metal Supply" at bounding box center [161, 174] width 90 height 9
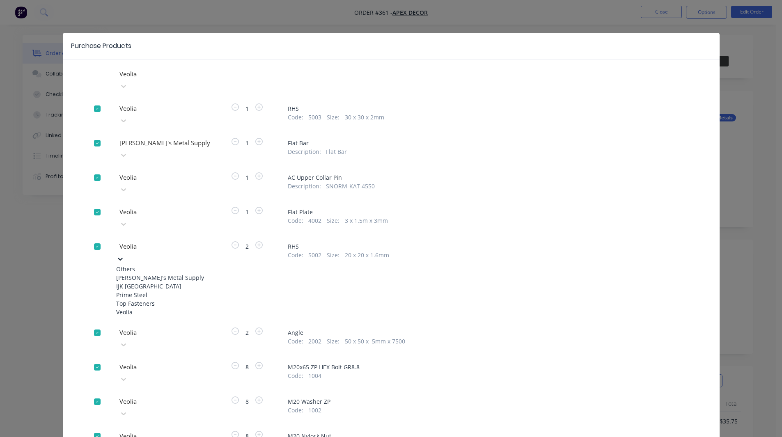
click at [136, 241] on div at bounding box center [178, 246] width 118 height 10
click at [135, 273] on div "[PERSON_NAME]'s Metal Supply" at bounding box center [161, 277] width 90 height 9
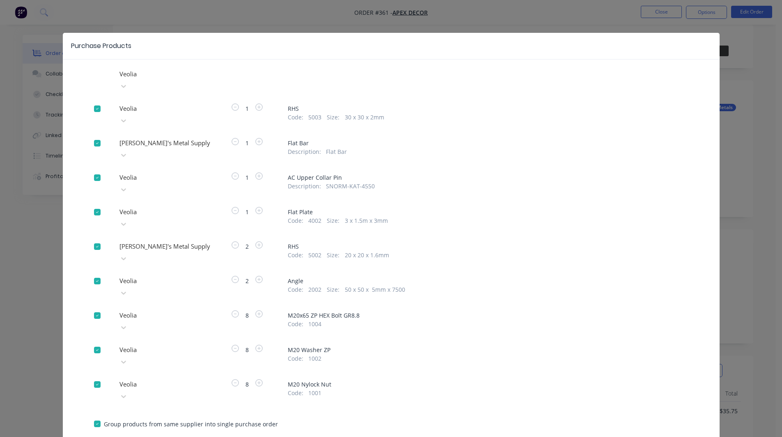
scroll to position [11, 0]
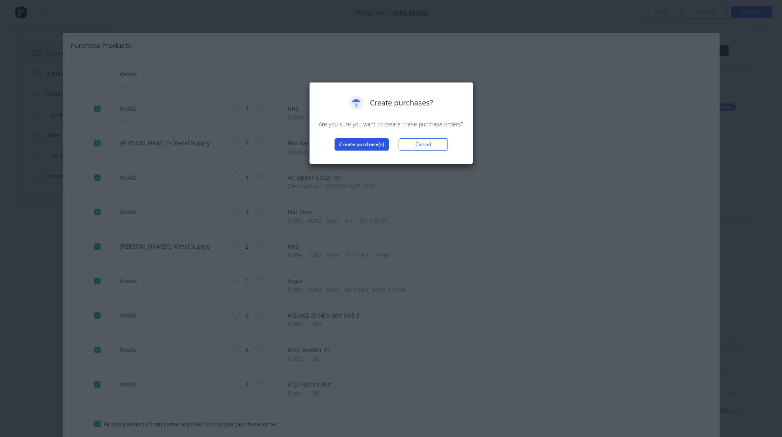
click at [361, 147] on button "Create purchase(s)" at bounding box center [361, 144] width 54 height 12
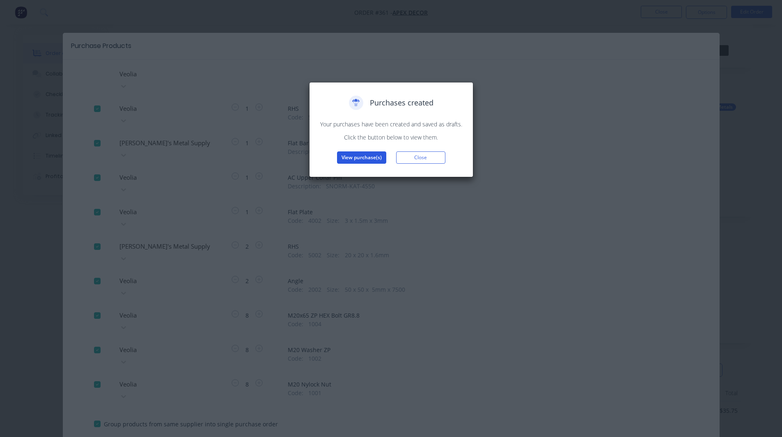
click at [357, 157] on button "View purchase(s)" at bounding box center [361, 157] width 49 height 12
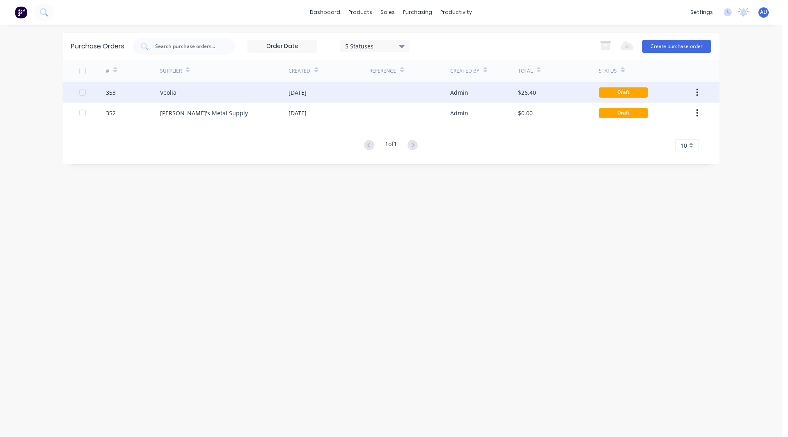
click at [183, 94] on div "Veolia" at bounding box center [224, 92] width 128 height 21
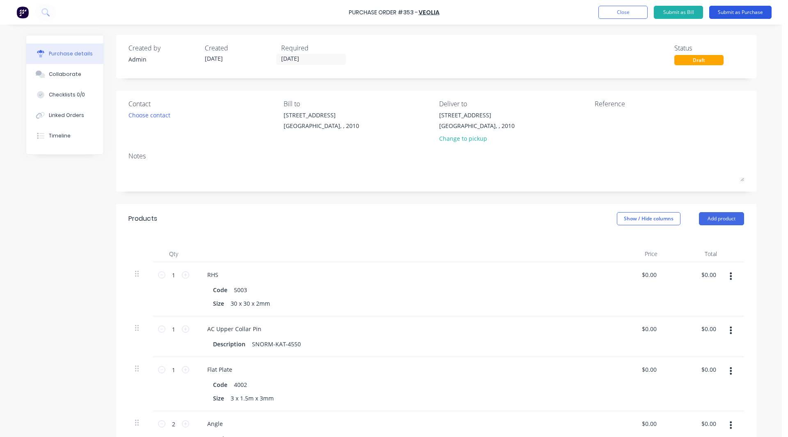
click at [743, 12] on button "Submit as Purchase" at bounding box center [740, 12] width 62 height 13
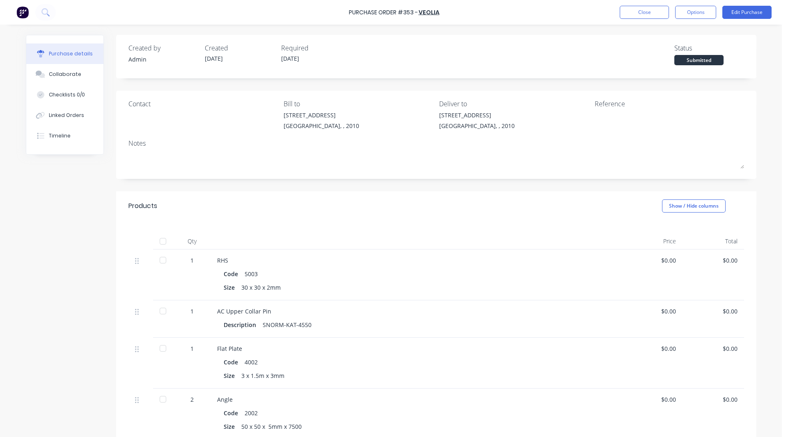
click at [162, 260] on div at bounding box center [163, 260] width 16 height 16
click at [159, 311] on div at bounding box center [163, 311] width 16 height 16
click at [159, 350] on div at bounding box center [163, 348] width 16 height 16
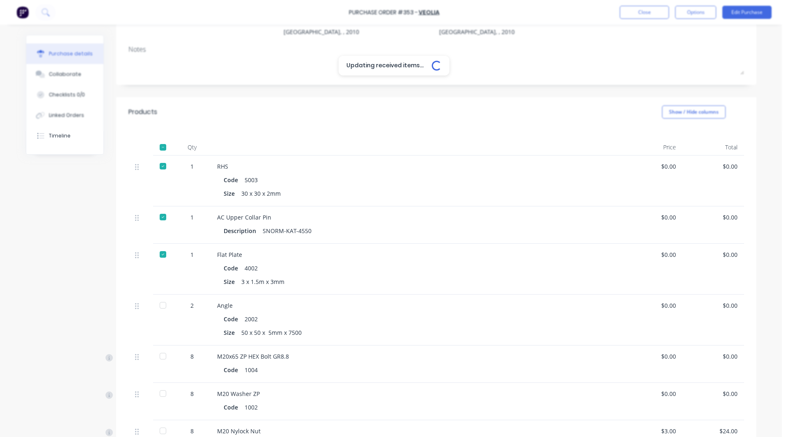
scroll to position [117, 0]
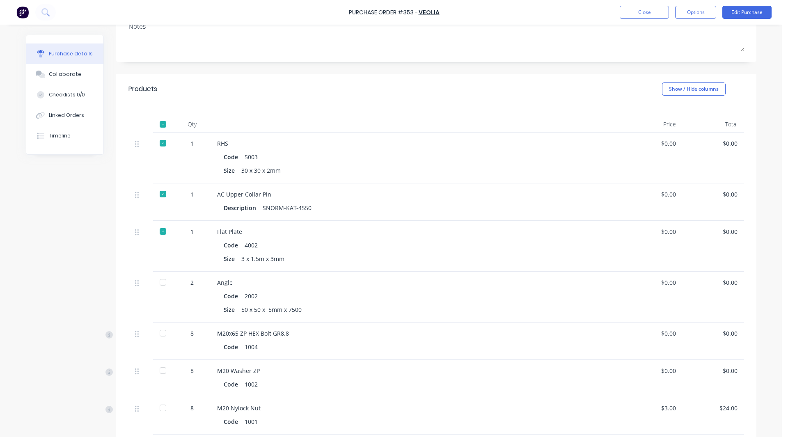
click at [160, 284] on div at bounding box center [163, 282] width 16 height 16
click at [159, 334] on div at bounding box center [163, 333] width 16 height 16
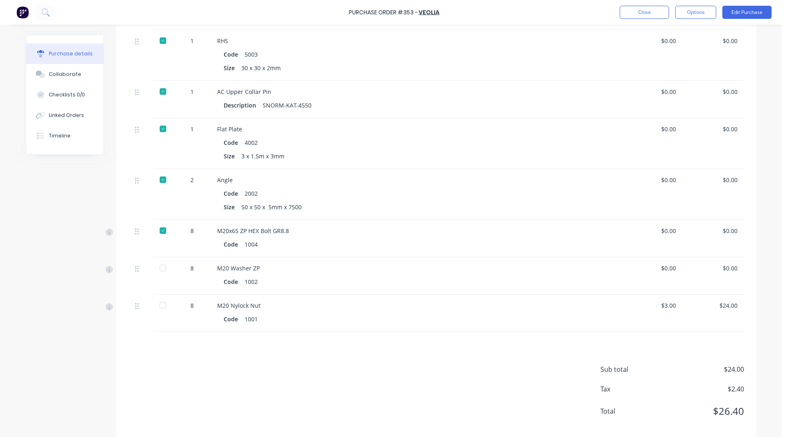
scroll to position [220, 0]
click at [158, 267] on div at bounding box center [163, 267] width 16 height 16
click at [158, 304] on div at bounding box center [163, 304] width 16 height 16
click at [55, 113] on div "Linked Orders" at bounding box center [66, 115] width 35 height 7
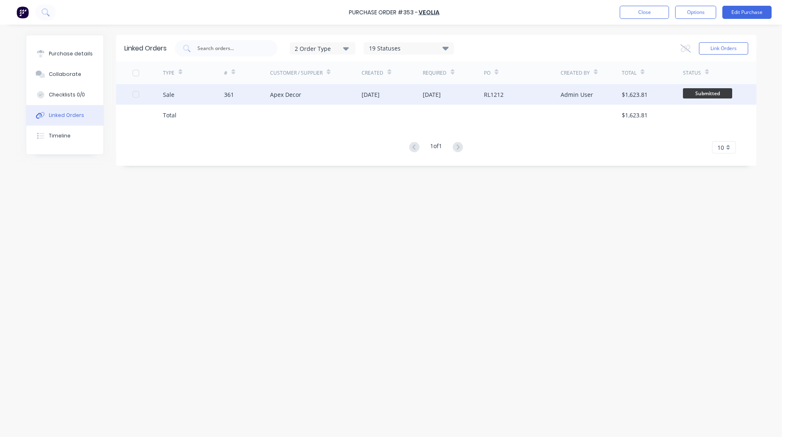
click at [182, 93] on div "Sale" at bounding box center [193, 94] width 61 height 21
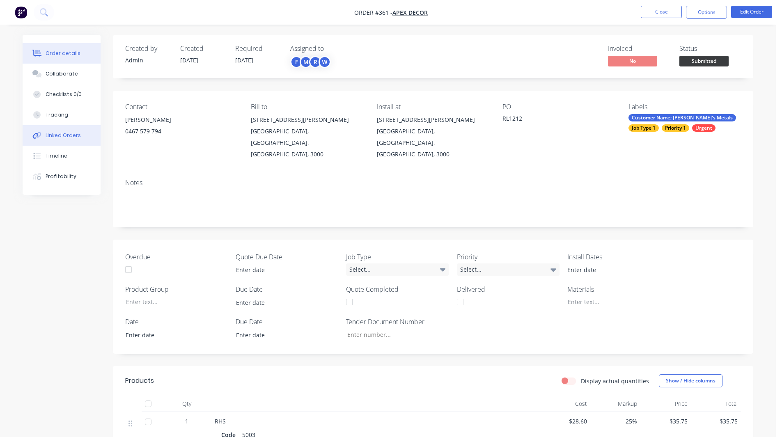
click at [73, 130] on button "Linked Orders" at bounding box center [62, 135] width 78 height 21
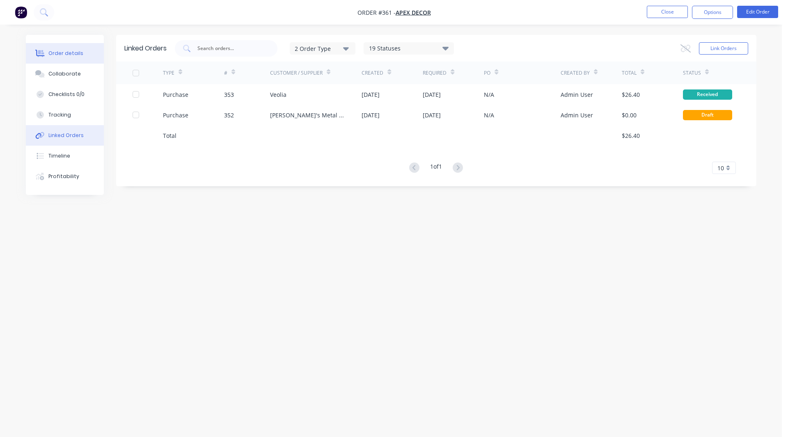
click at [79, 51] on div "Order details" at bounding box center [65, 53] width 35 height 7
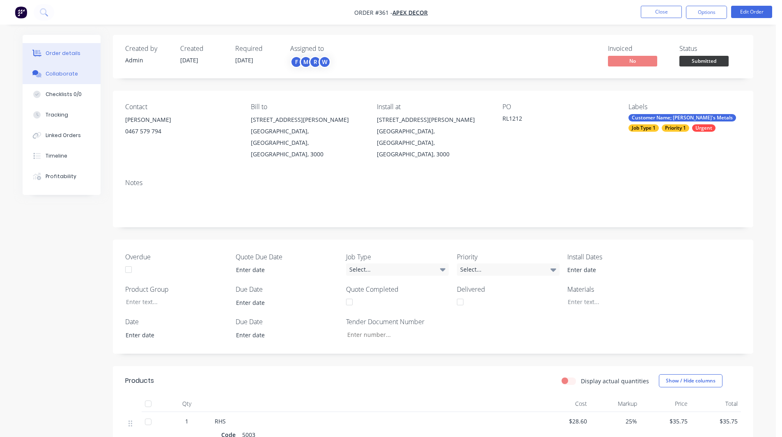
click at [51, 72] on div "Collaborate" at bounding box center [62, 73] width 32 height 7
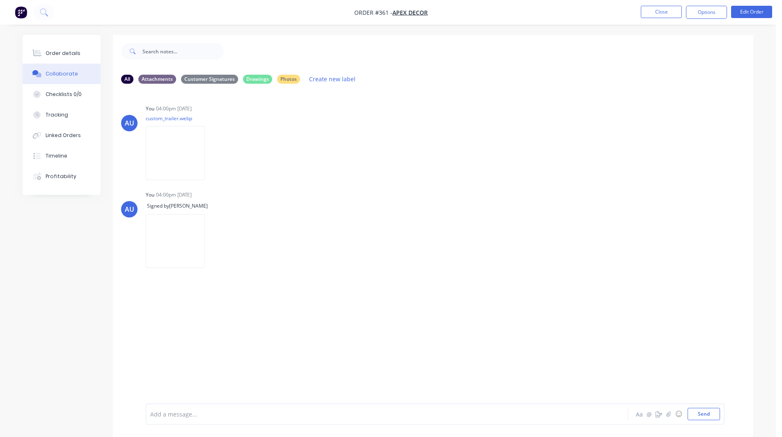
click at [23, 16] on img "button" at bounding box center [21, 12] width 12 height 12
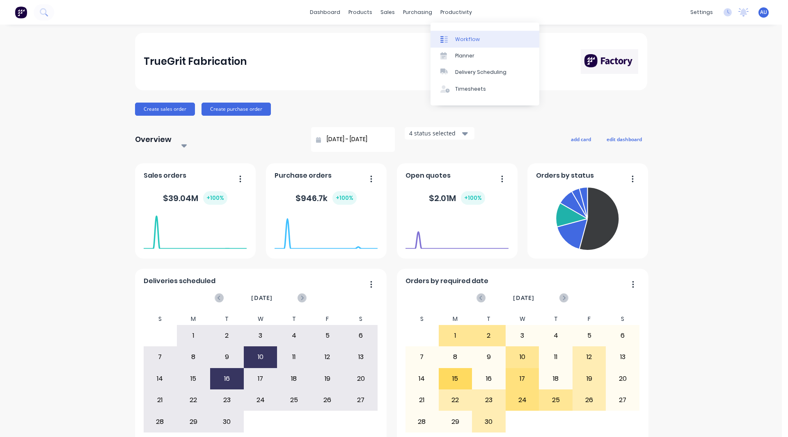
click at [465, 35] on link "Workflow" at bounding box center [484, 39] width 109 height 16
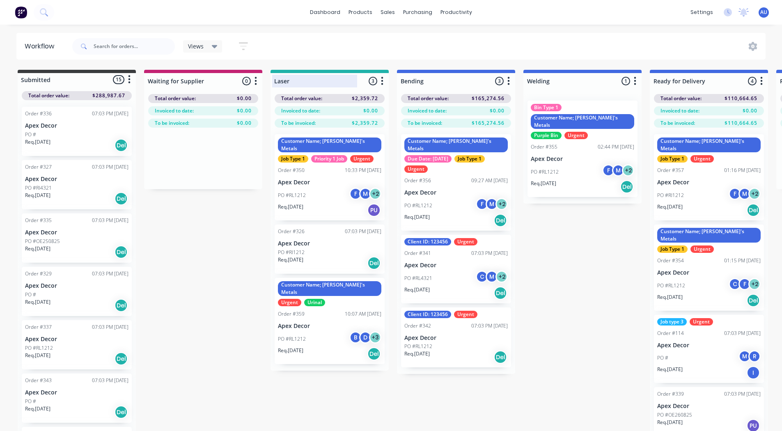
click at [292, 75] on div at bounding box center [329, 81] width 118 height 16
click at [290, 80] on input "Laser" at bounding box center [314, 81] width 81 height 9
type input "Fabrication"
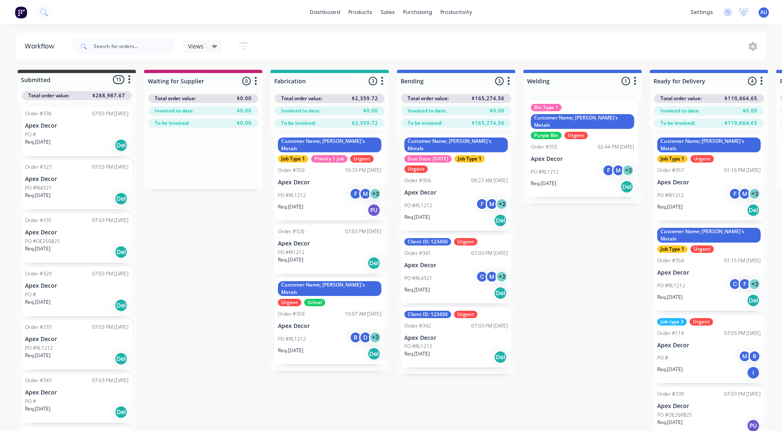
click at [168, 331] on div "Submitted 15 Status colour #3A3C3E hex #3A3C3E Save Cancel Summaries Total orde…" at bounding box center [618, 256] width 1249 height 373
click at [430, 81] on div at bounding box center [456, 81] width 118 height 16
click at [430, 81] on input "Bending" at bounding box center [440, 81] width 81 height 9
drag, startPoint x: 579, startPoint y: 192, endPoint x: 541, endPoint y: 251, distance: 70.7
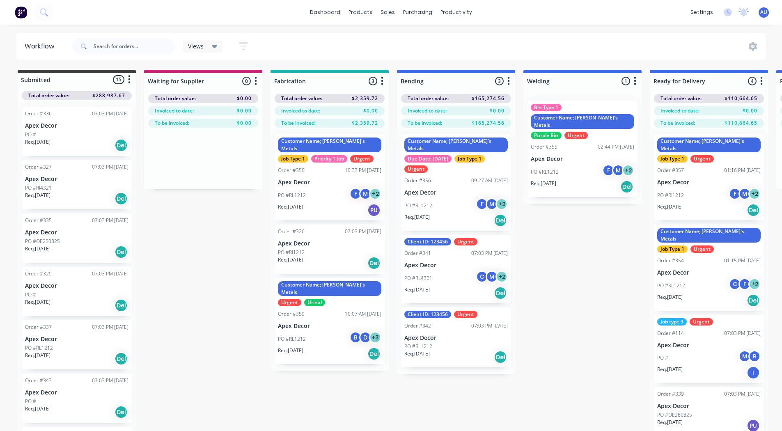
drag, startPoint x: 541, startPoint y: 251, endPoint x: 373, endPoint y: 50, distance: 261.9
click at [373, 50] on div "Views Save new view None (Default) edit Custom View- Jobs Urgent edit Job Type …" at bounding box center [418, 46] width 695 height 25
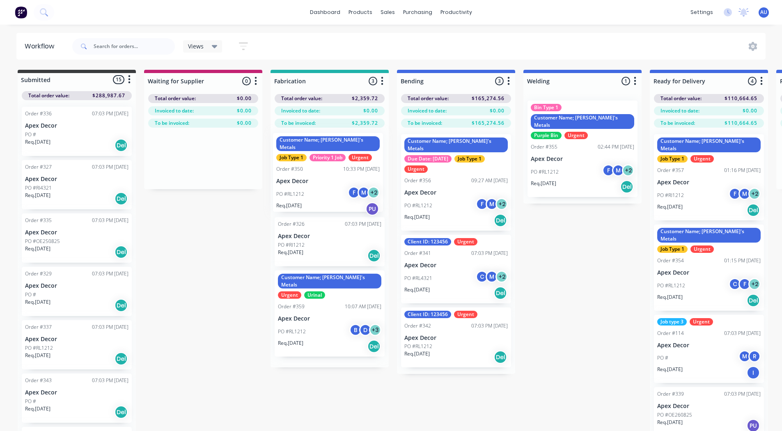
click at [323, 181] on div "Customer Name; [PERSON_NAME]'s Metals Job Type 1 Priority 1 Job Urgent Order #3…" at bounding box center [329, 248] width 118 height 240
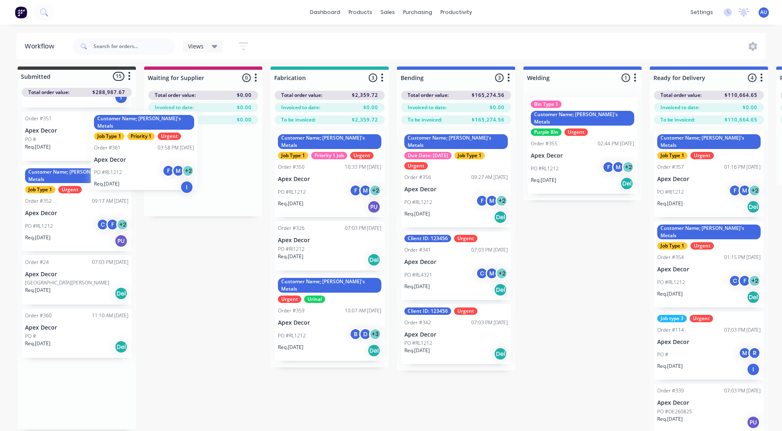
scroll to position [528, 0]
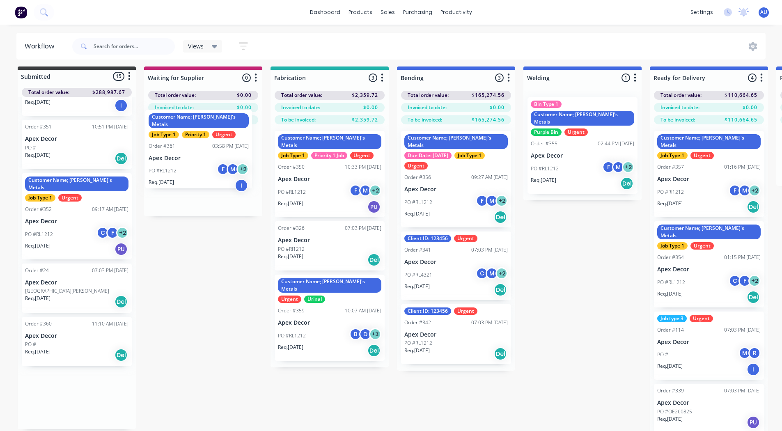
drag, startPoint x: 42, startPoint y: 393, endPoint x: 181, endPoint y: 155, distance: 274.8
click at [181, 155] on div "Submitted 15 Status colour #3A3C3E hex #3A3C3E Save Cancel Summaries Total orde…" at bounding box center [618, 252] width 1249 height 373
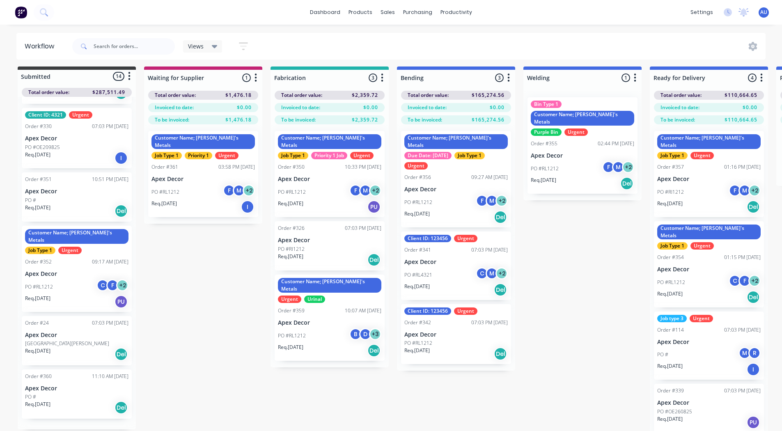
scroll to position [458, 0]
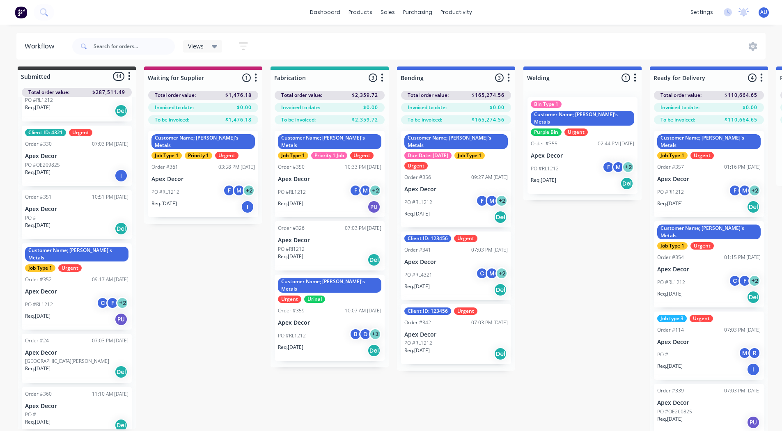
click at [381, 77] on icon "button" at bounding box center [382, 78] width 2 height 10
click at [346, 108] on button "Notifications" at bounding box center [346, 109] width 82 height 14
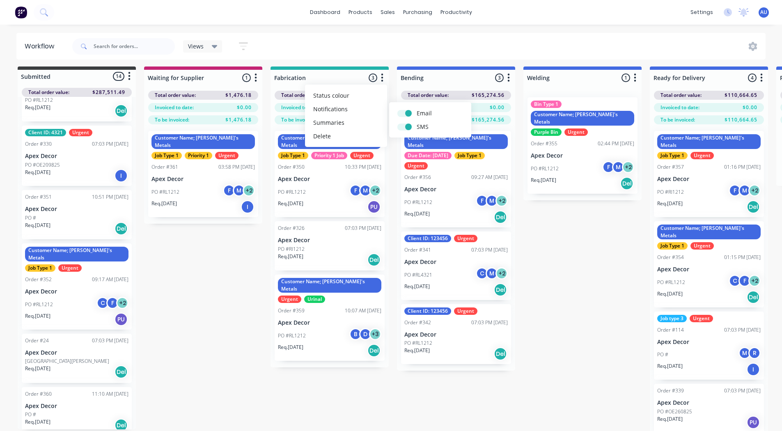
click at [197, 275] on div "Submitted 14 Status colour #3A3C3E hex #3A3C3E Save Cancel Summaries Total orde…" at bounding box center [618, 252] width 1249 height 373
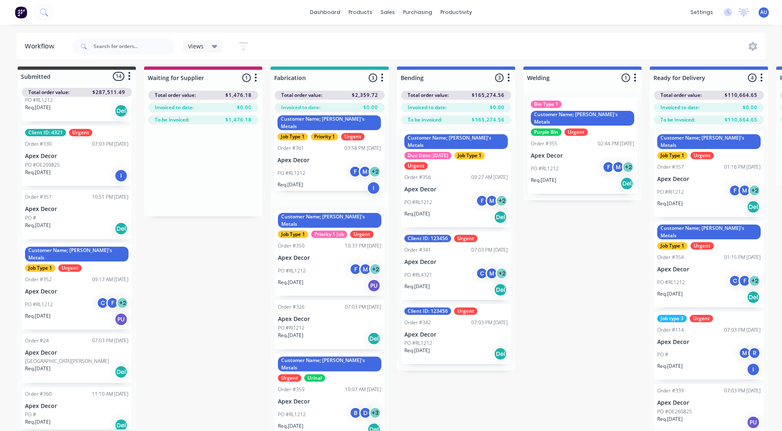
drag, startPoint x: 202, startPoint y: 183, endPoint x: 329, endPoint y: 161, distance: 129.0
click at [329, 161] on div "Submitted 14 Status colour #3A3C3E hex #3A3C3E Save Cancel Summaries Total orde…" at bounding box center [618, 257] width 1249 height 383
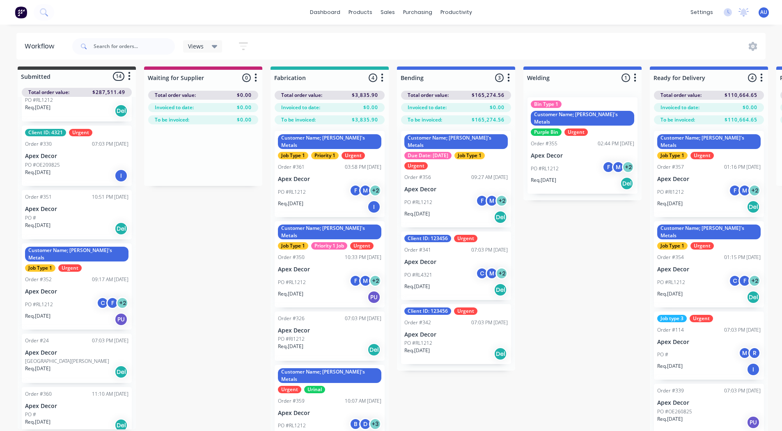
click at [382, 78] on icon "button" at bounding box center [382, 77] width 2 height 8
click at [343, 106] on button "Notifications" at bounding box center [346, 109] width 82 height 14
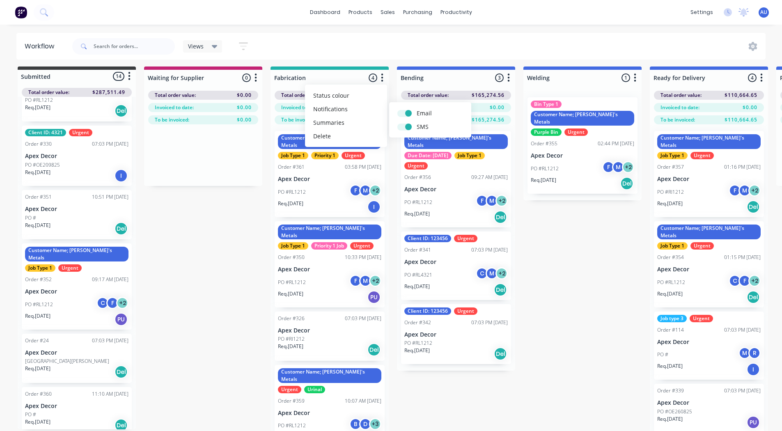
click at [211, 251] on div "Submitted 14 Status colour #3A3C3E hex #3A3C3E Save Cancel Summaries Total orde…" at bounding box center [618, 261] width 1249 height 390
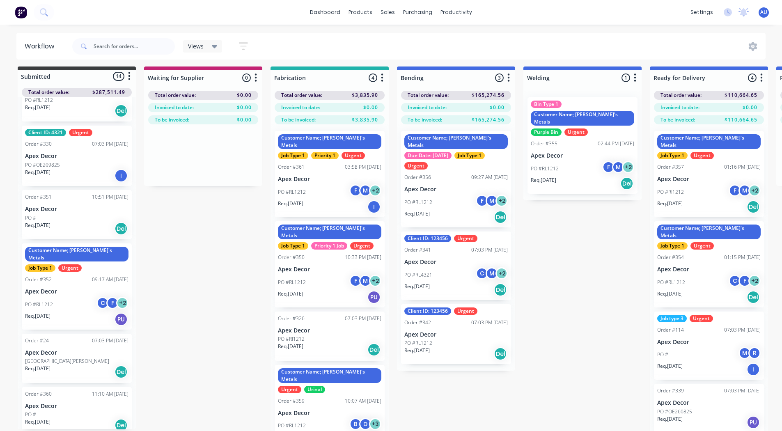
click at [382, 78] on icon "button" at bounding box center [382, 77] width 2 height 8
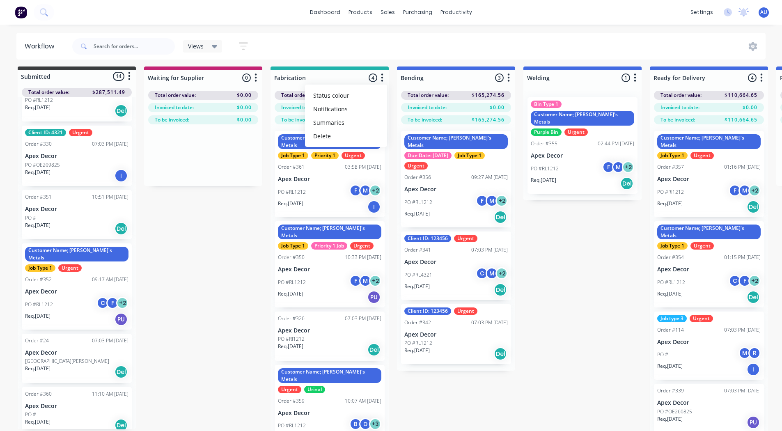
drag, startPoint x: 203, startPoint y: 225, endPoint x: 525, endPoint y: 216, distance: 321.8
click at [525, 216] on div "Submitted 14 Status colour #3A3C3E hex #3A3C3E Save Cancel Summaries Total orde…" at bounding box center [618, 261] width 1249 height 390
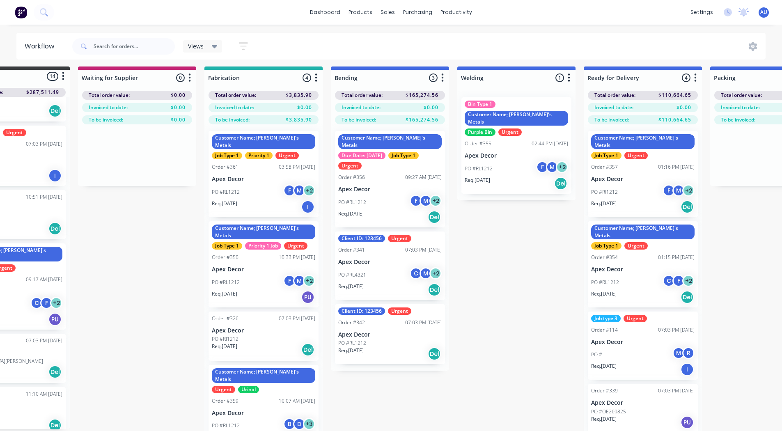
scroll to position [3, 67]
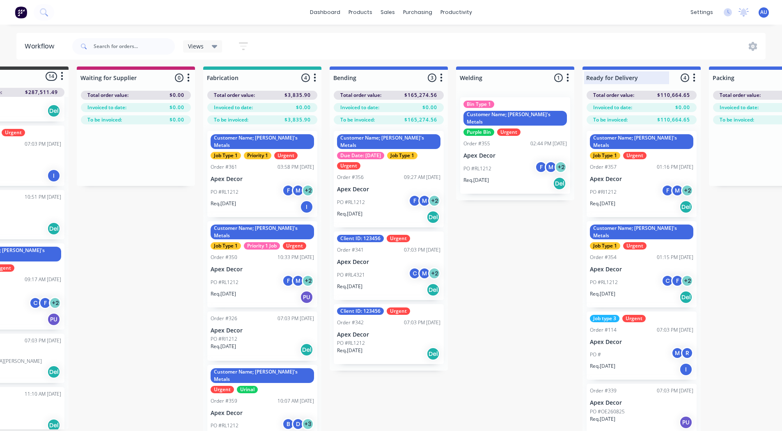
click at [631, 74] on div at bounding box center [641, 78] width 118 height 16
click at [631, 74] on input "Ready for Delivery" at bounding box center [626, 77] width 81 height 9
type input "Ready for Install"
click at [522, 253] on div "Submitted 14 Status colour #3A3C3E hex #3A3C3E Save Cancel Summaries Total orde…" at bounding box center [551, 261] width 1249 height 390
click at [693, 78] on icon "button" at bounding box center [694, 78] width 2 height 10
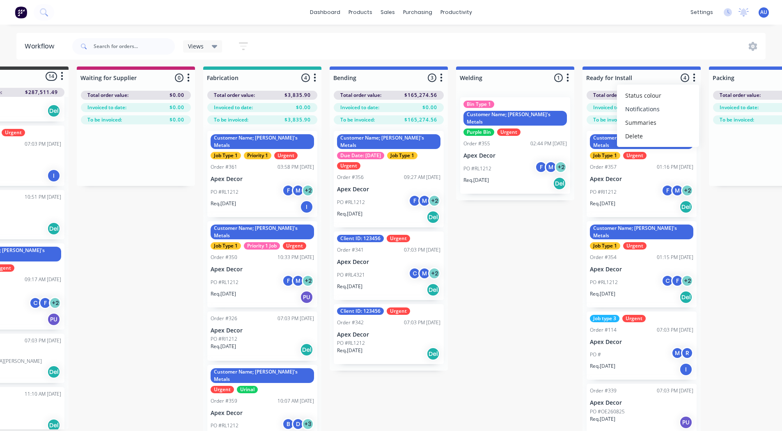
click at [662, 107] on button "Notifications" at bounding box center [658, 109] width 82 height 14
click at [165, 277] on div "Submitted 14 Status colour #3A3C3E hex #3A3C3E Save Cancel Summaries Total orde…" at bounding box center [551, 261] width 1249 height 390
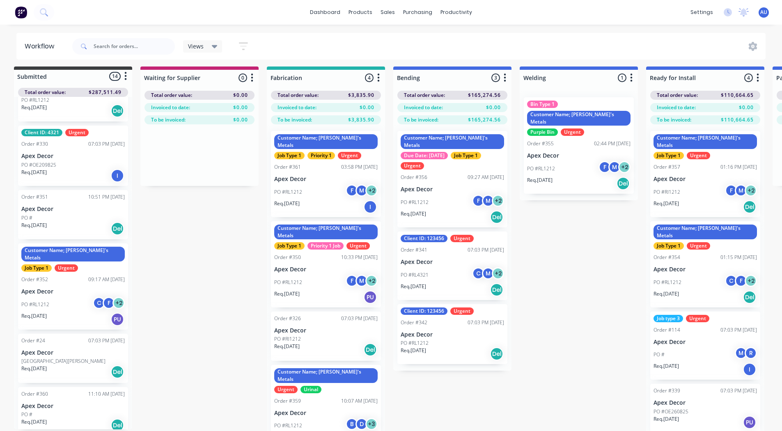
scroll to position [3, 0]
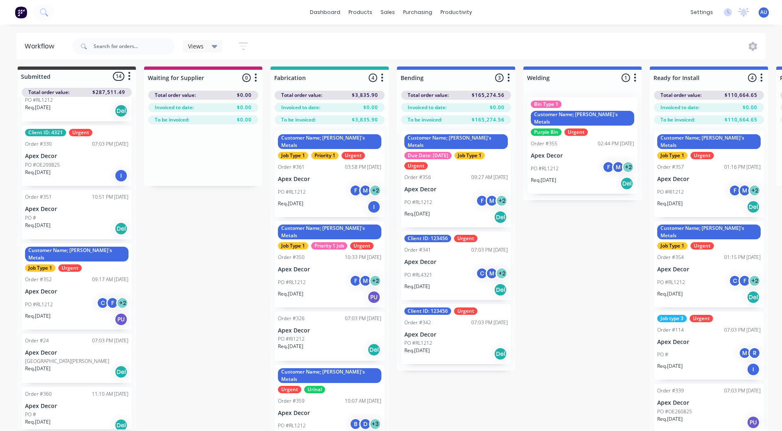
click at [337, 176] on p "Apex Decor" at bounding box center [329, 179] width 103 height 7
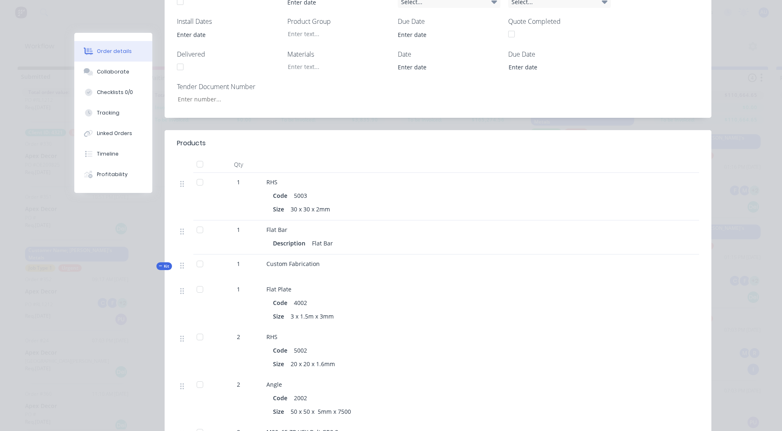
scroll to position [277, 0]
click at [552, 227] on div "Flat Bar Description Flat Bar" at bounding box center [427, 236] width 328 height 34
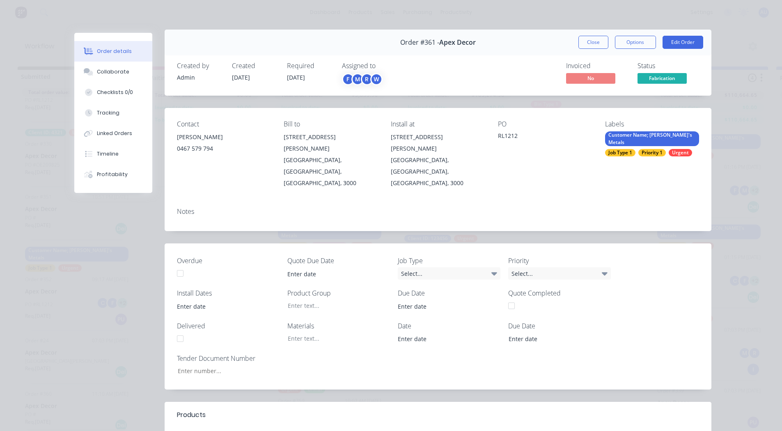
scroll to position [0, 0]
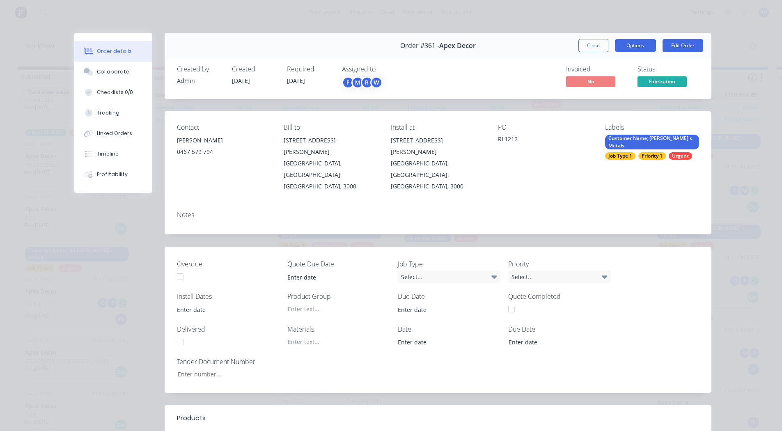
click at [623, 49] on button "Options" at bounding box center [635, 45] width 41 height 13
click at [404, 204] on div "Notes" at bounding box center [438, 219] width 546 height 30
click at [120, 71] on div "Collaborate" at bounding box center [113, 71] width 32 height 7
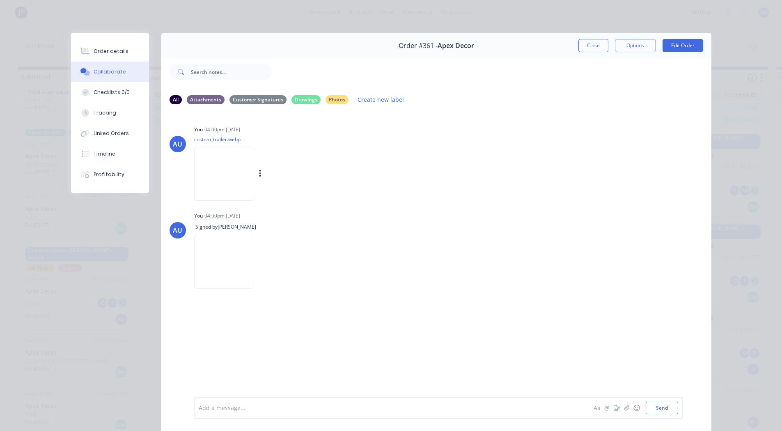
click at [212, 158] on img at bounding box center [223, 174] width 59 height 54
click at [101, 93] on div "Checklists 0/0" at bounding box center [112, 92] width 36 height 7
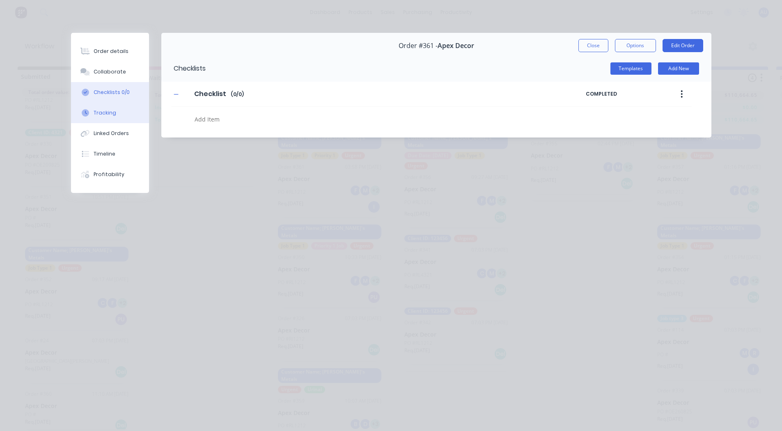
click at [114, 110] on div "Tracking" at bounding box center [105, 112] width 23 height 7
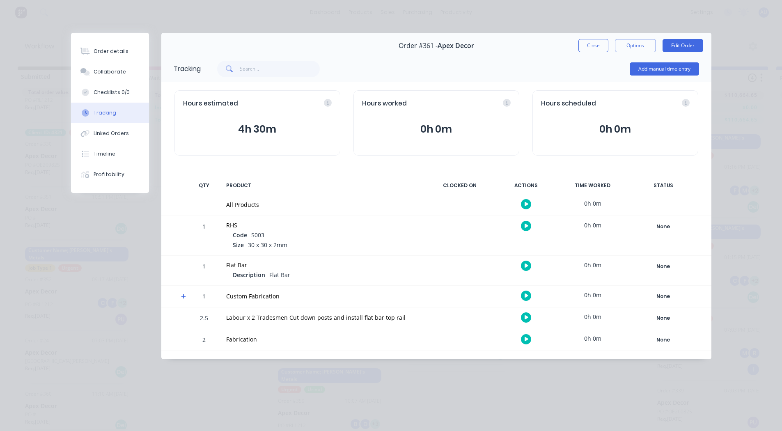
scroll to position [8, 0]
click at [526, 295] on icon "button" at bounding box center [526, 295] width 4 height 5
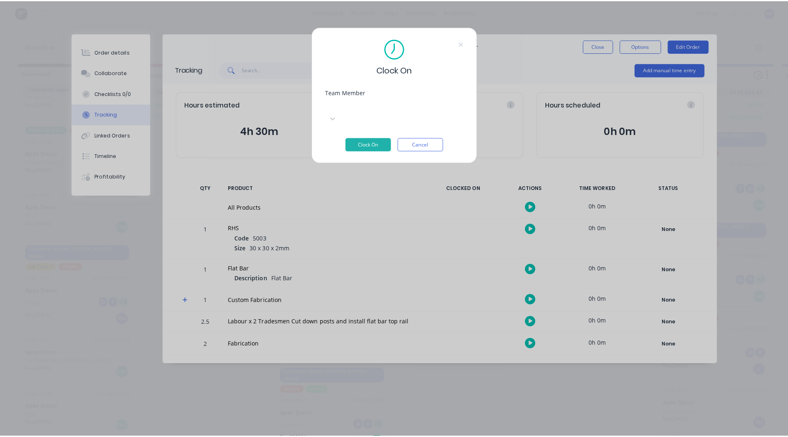
scroll to position [2, 0]
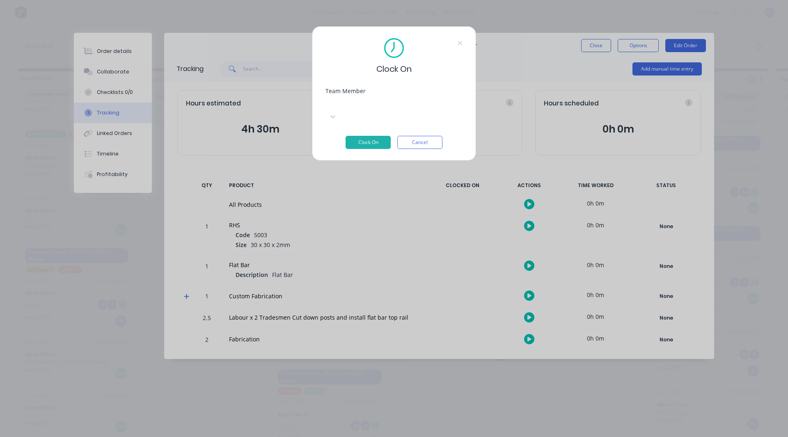
click at [363, 104] on div at bounding box center [387, 103] width 118 height 10
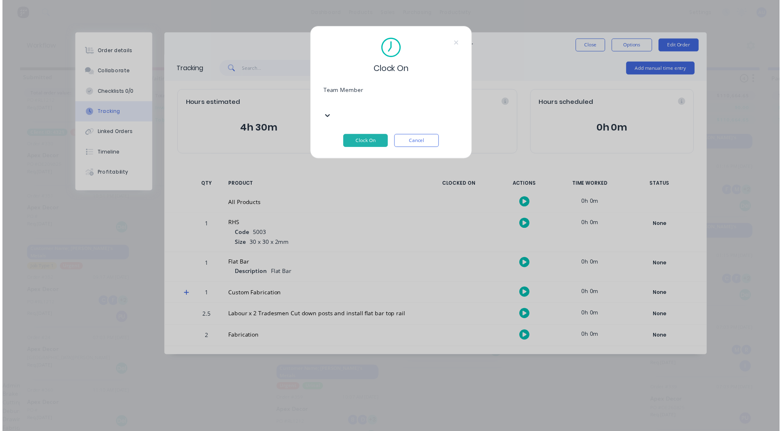
scroll to position [98, 0]
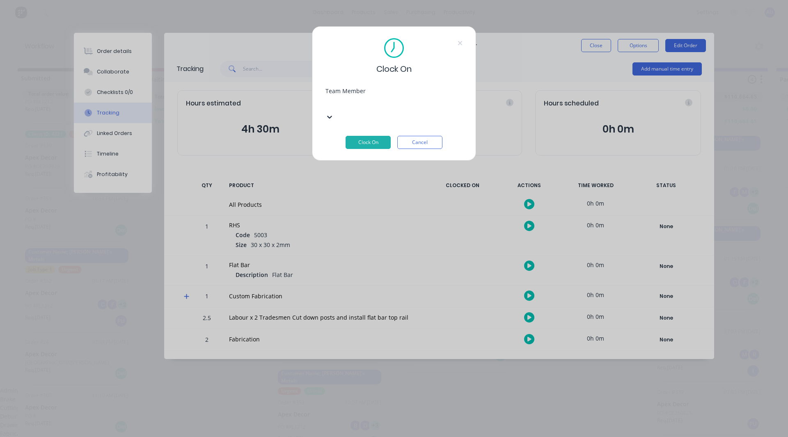
click at [373, 136] on button "Clock On" at bounding box center [367, 142] width 45 height 13
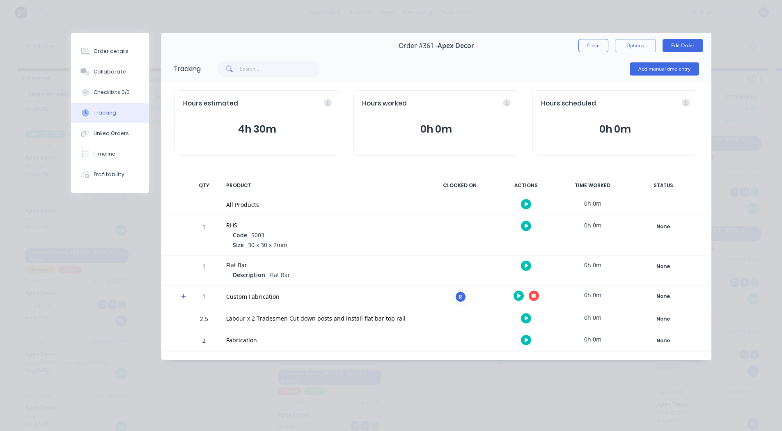
click at [183, 295] on icon at bounding box center [183, 296] width 5 height 5
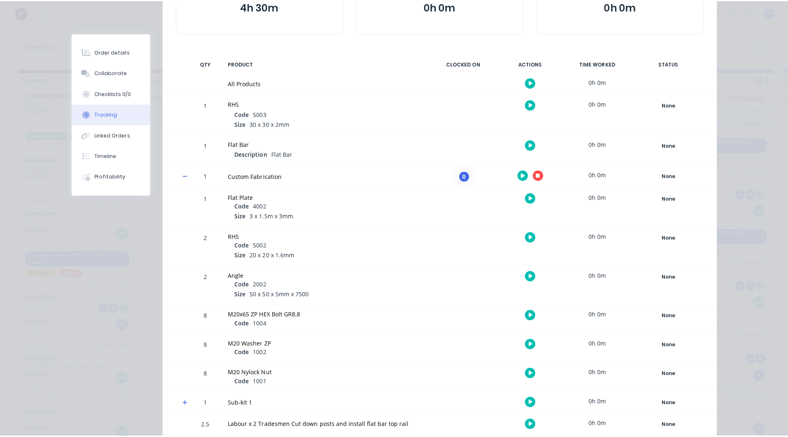
scroll to position [178, 0]
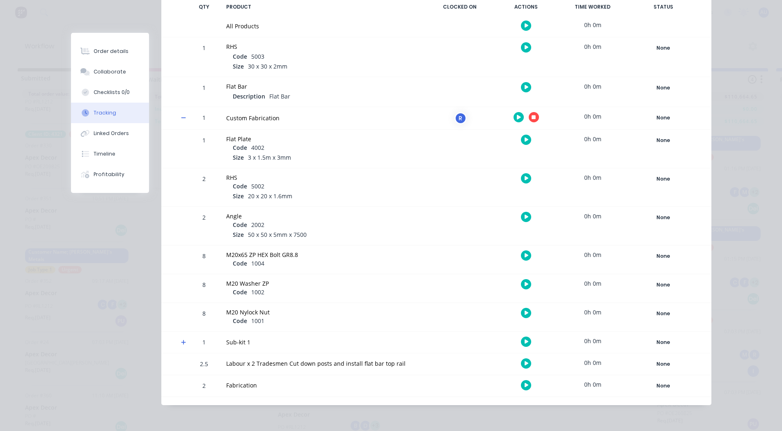
click at [524, 181] on icon "button" at bounding box center [526, 178] width 4 height 5
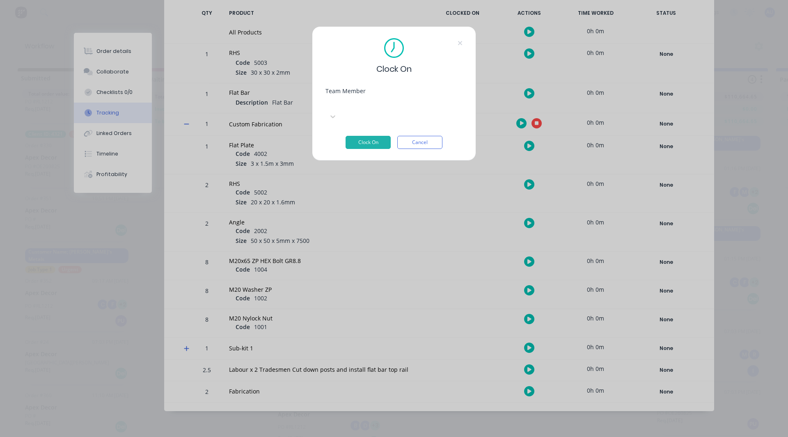
scroll to position [172, 0]
click at [358, 105] on div at bounding box center [387, 103] width 118 height 10
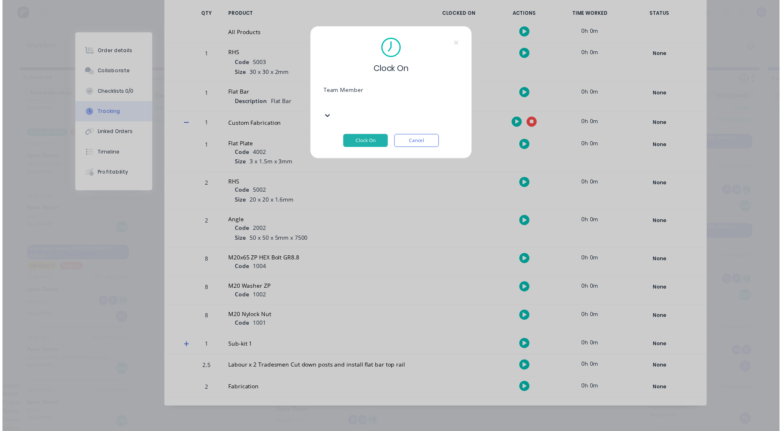
scroll to position [90, 0]
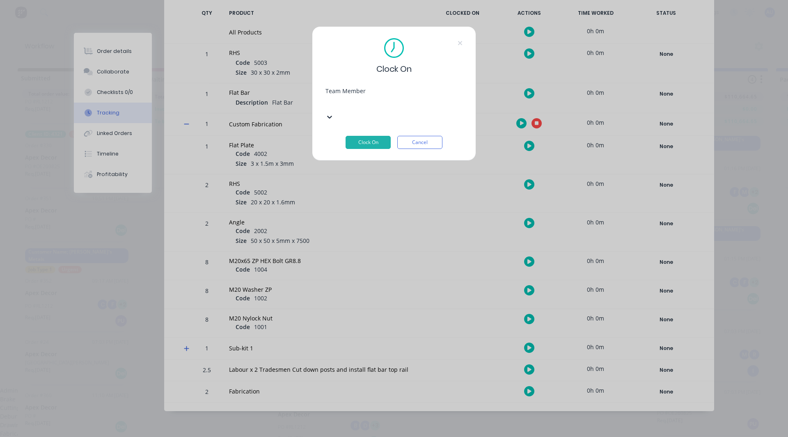
click at [369, 136] on button "Clock On" at bounding box center [367, 142] width 45 height 13
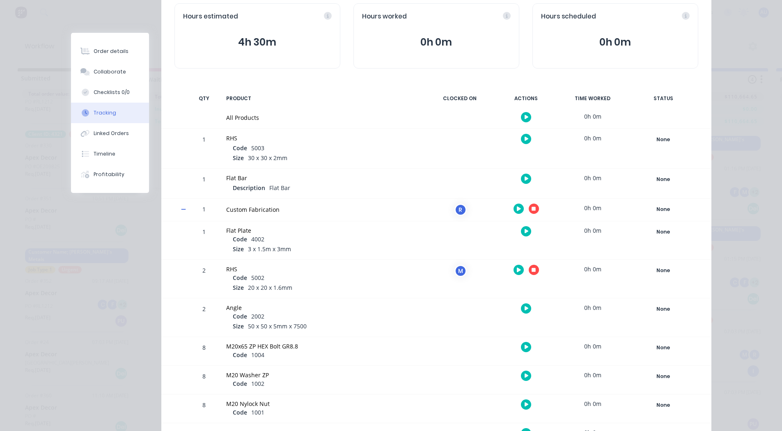
scroll to position [82, 0]
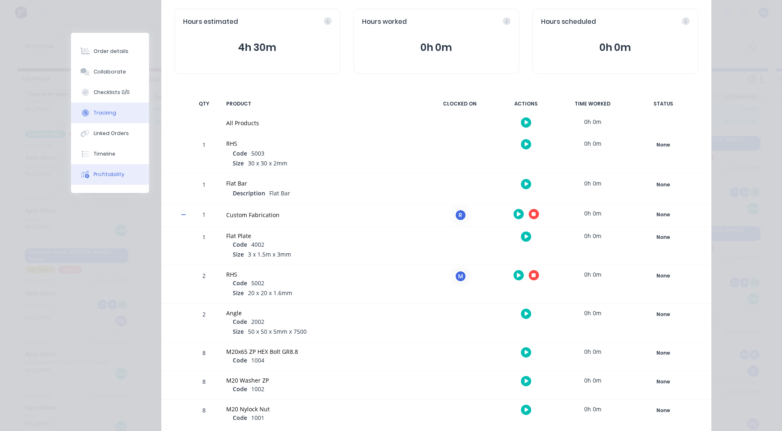
click at [114, 173] on div "Profitability" at bounding box center [109, 174] width 31 height 7
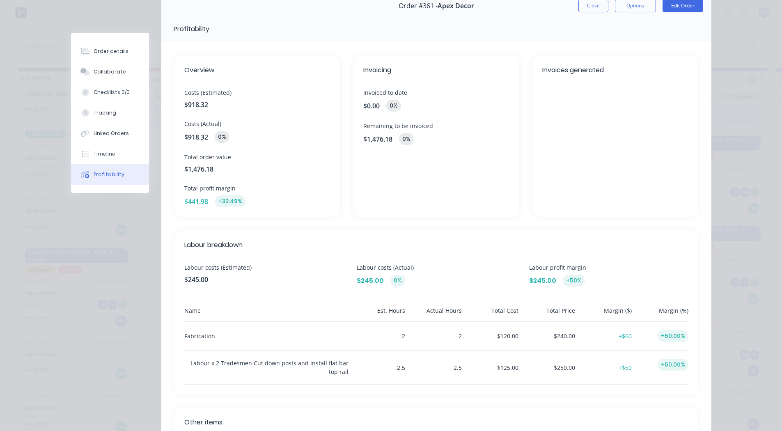
scroll to position [46, 0]
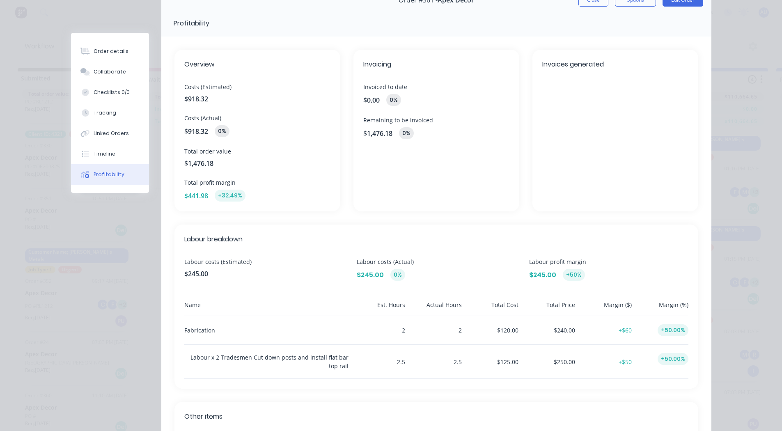
click at [199, 62] on span "Overview" at bounding box center [257, 64] width 146 height 10
click at [196, 88] on span "Costs (Estimated)" at bounding box center [257, 86] width 146 height 9
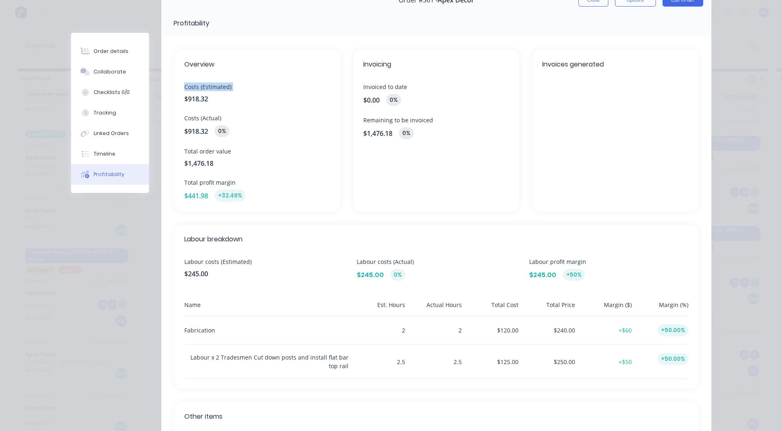
click at [196, 88] on span "Costs (Estimated)" at bounding box center [257, 86] width 146 height 9
click at [200, 117] on span "Costs (Actual)" at bounding box center [257, 118] width 146 height 9
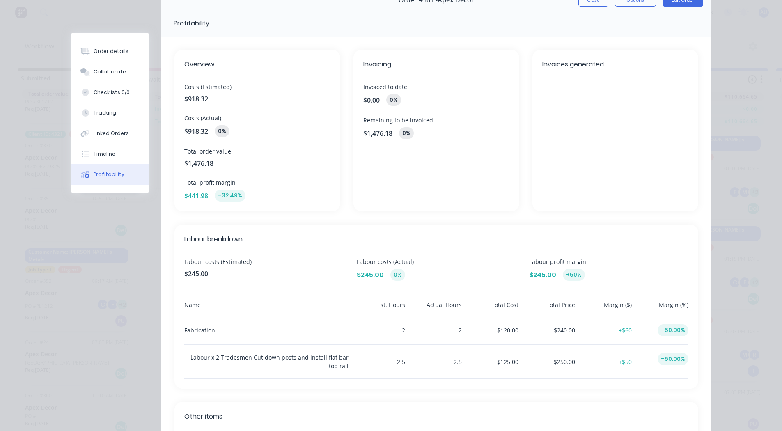
click at [228, 125] on div "$918.32 0%" at bounding box center [257, 131] width 146 height 12
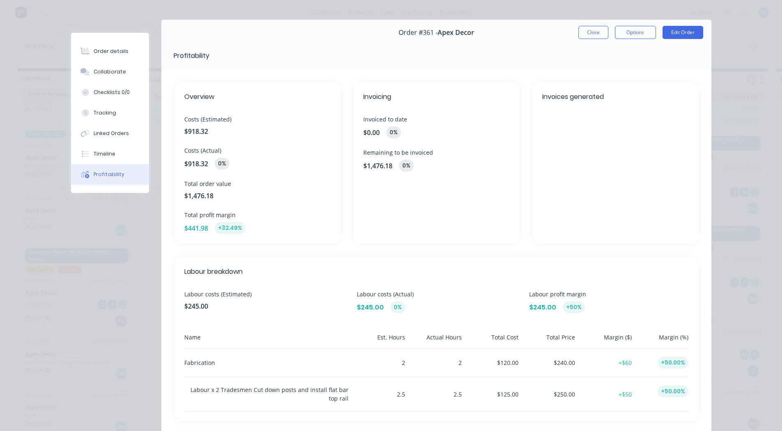
scroll to position [0, 0]
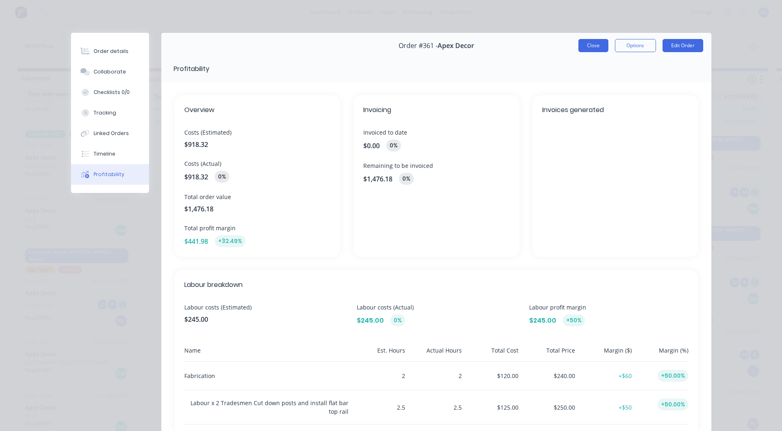
click at [594, 46] on button "Close" at bounding box center [593, 45] width 30 height 13
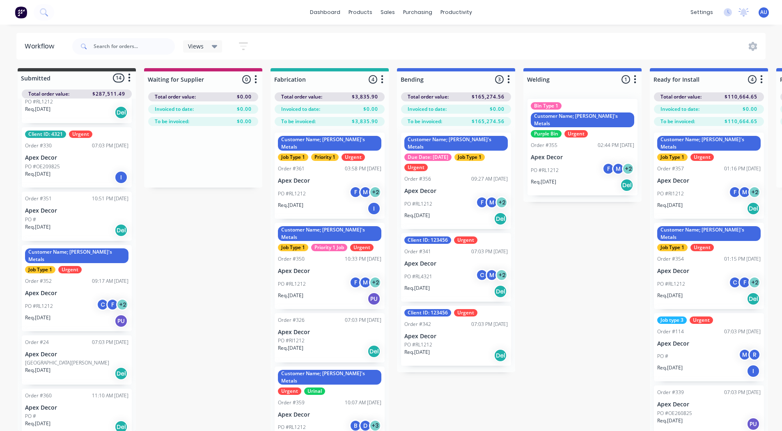
click at [314, 190] on div "PO #RL1212 F M + 2" at bounding box center [329, 194] width 103 height 16
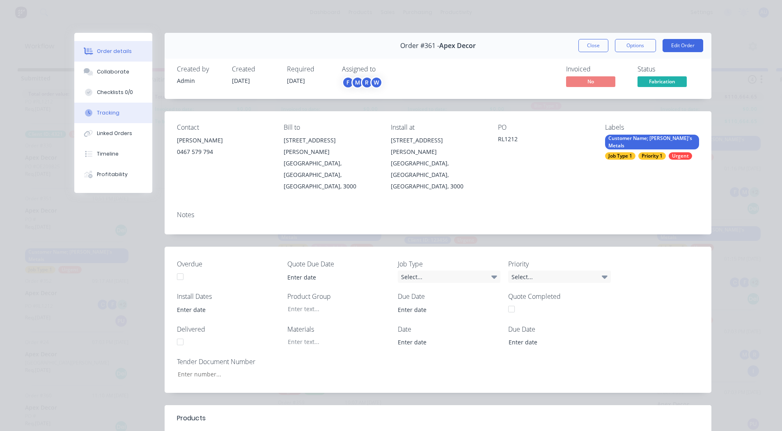
click at [103, 110] on div "Tracking" at bounding box center [108, 112] width 23 height 7
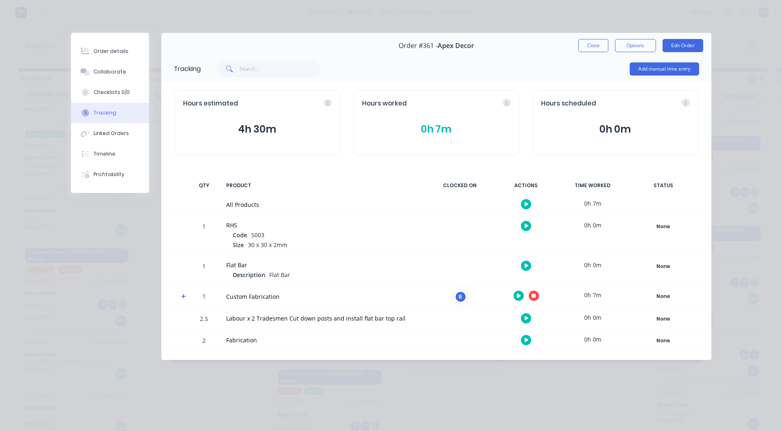
click at [538, 295] on button "button" at bounding box center [533, 295] width 10 height 10
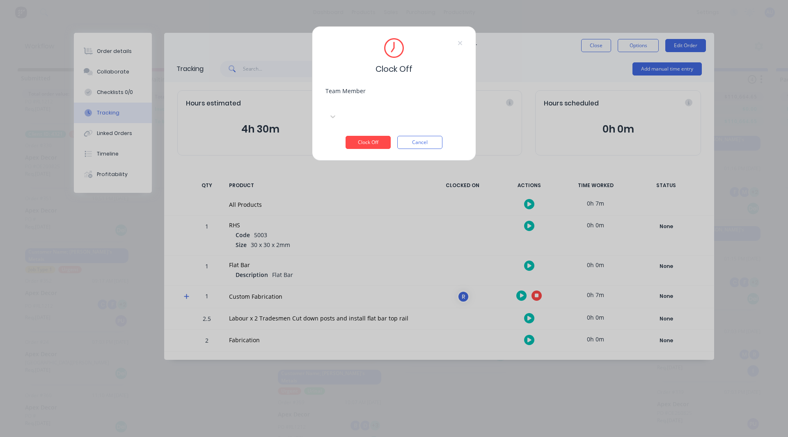
click at [365, 104] on div at bounding box center [387, 103] width 118 height 10
click at [359, 386] on div "[PERSON_NAME]" at bounding box center [391, 390] width 782 height 9
click at [363, 136] on button "Clock Off" at bounding box center [367, 142] width 45 height 13
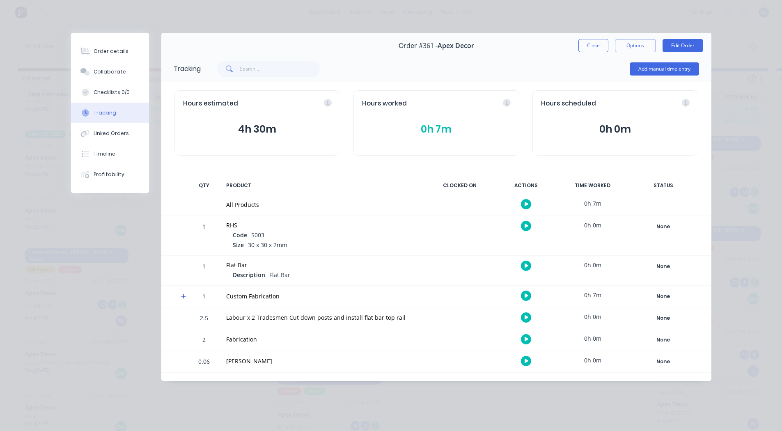
click at [180, 298] on div at bounding box center [180, 296] width 12 height 21
click at [184, 297] on icon at bounding box center [183, 296] width 5 height 6
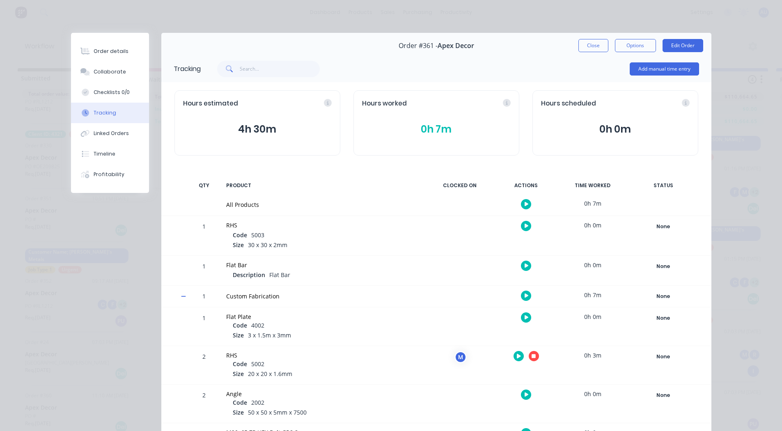
click at [532, 355] on icon "button" at bounding box center [533, 356] width 4 height 4
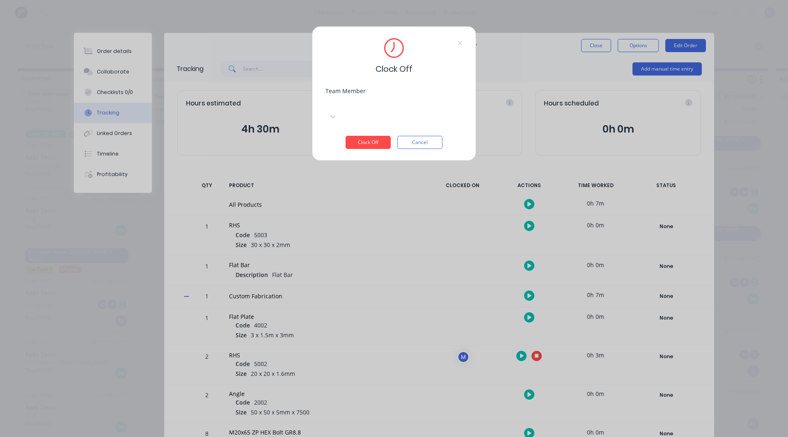
click at [360, 105] on div at bounding box center [387, 103] width 118 height 10
click at [356, 386] on div "[PERSON_NAME]" at bounding box center [391, 390] width 782 height 9
click at [361, 136] on button "Clock Off" at bounding box center [367, 142] width 45 height 13
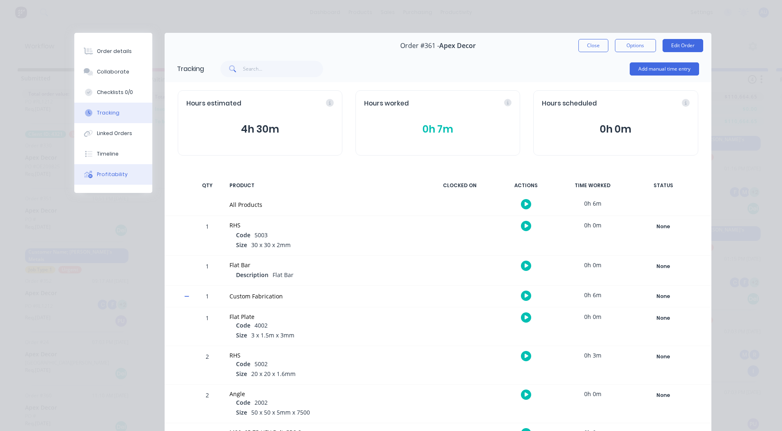
click at [108, 171] on div "Profitability" at bounding box center [112, 174] width 31 height 7
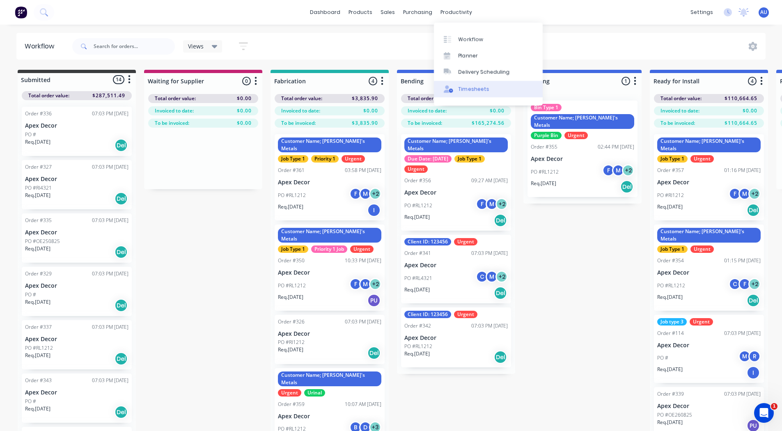
click at [473, 85] on div "Timesheets" at bounding box center [473, 88] width 31 height 7
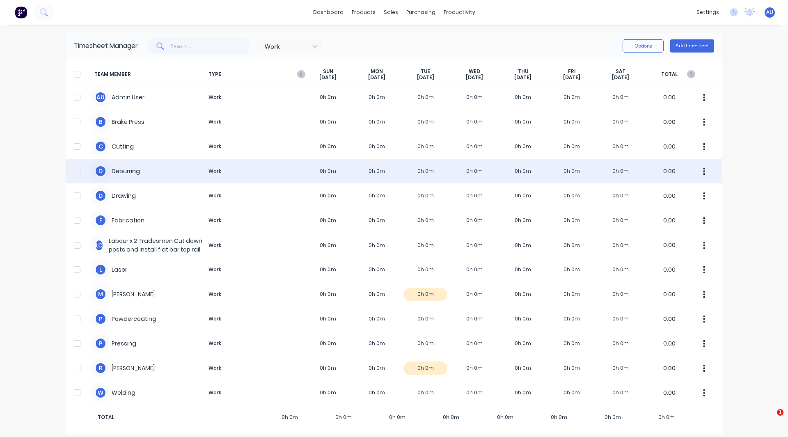
scroll to position [6, 0]
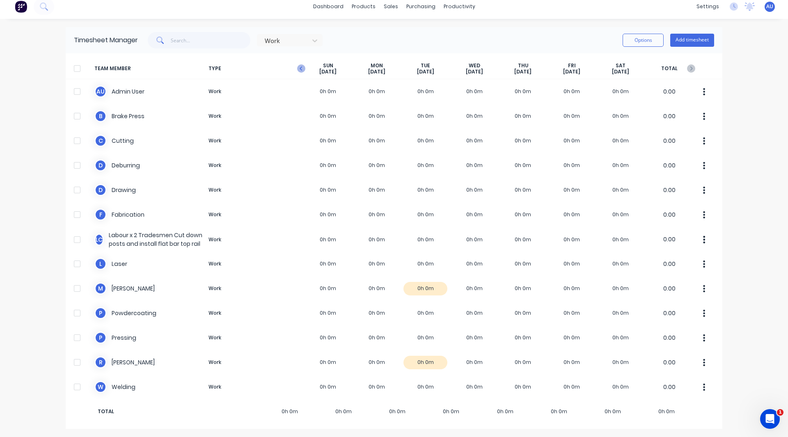
click at [298, 66] on icon "button" at bounding box center [301, 68] width 8 height 8
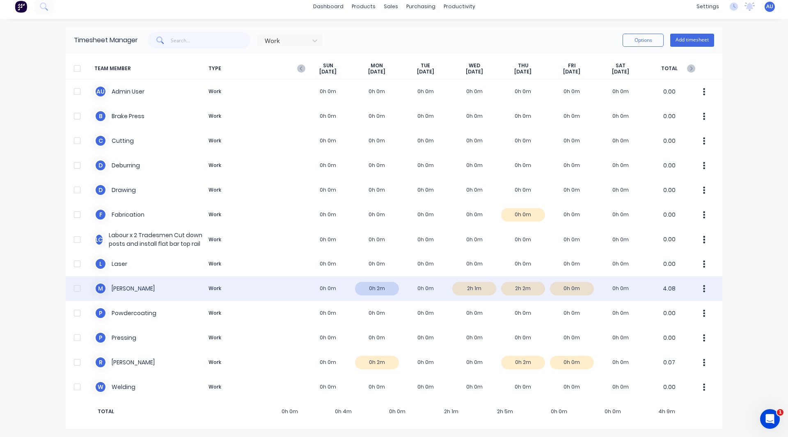
click at [476, 229] on div "M Matthew Work 0h 0m 0h 2m 0h 0m 2h 1m 2h 2m 0h 0m 0h 0m 4.08" at bounding box center [394, 288] width 656 height 25
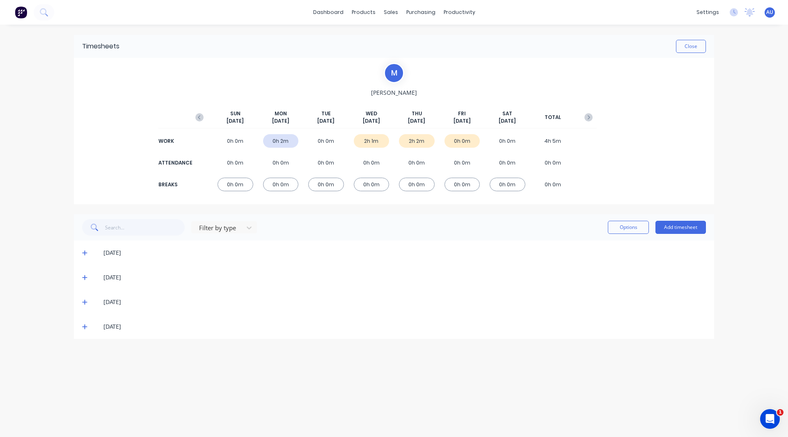
click at [83, 229] on icon at bounding box center [84, 253] width 5 height 6
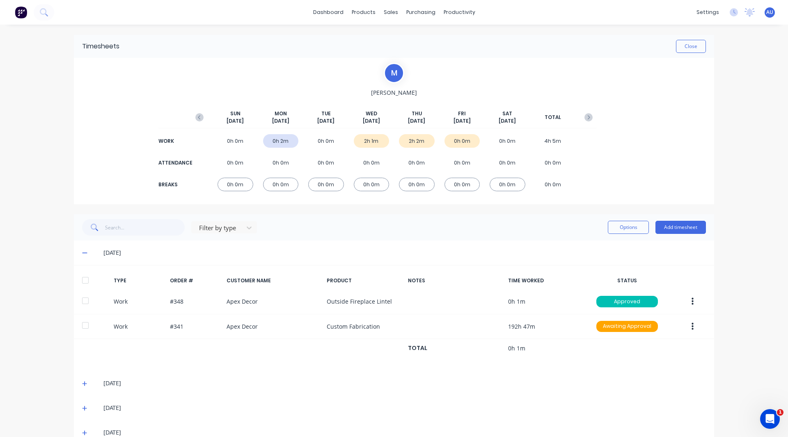
scroll to position [18, 0]
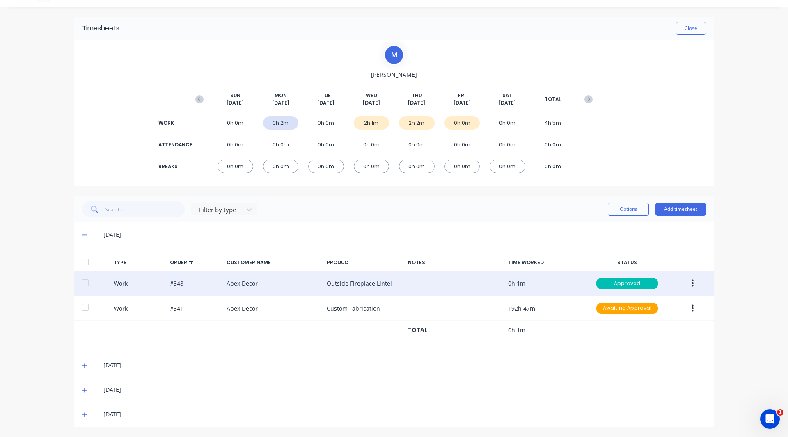
click at [512, 229] on icon "button" at bounding box center [692, 283] width 2 height 9
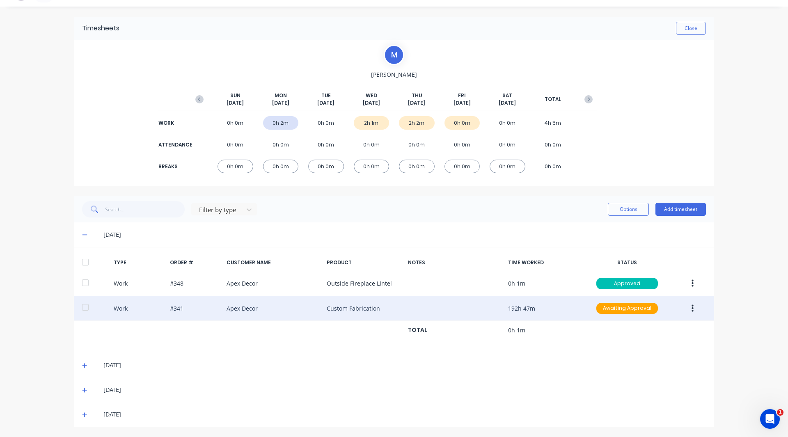
drag, startPoint x: 735, startPoint y: 277, endPoint x: 690, endPoint y: 308, distance: 54.4
click at [512, 229] on icon "button" at bounding box center [692, 308] width 2 height 9
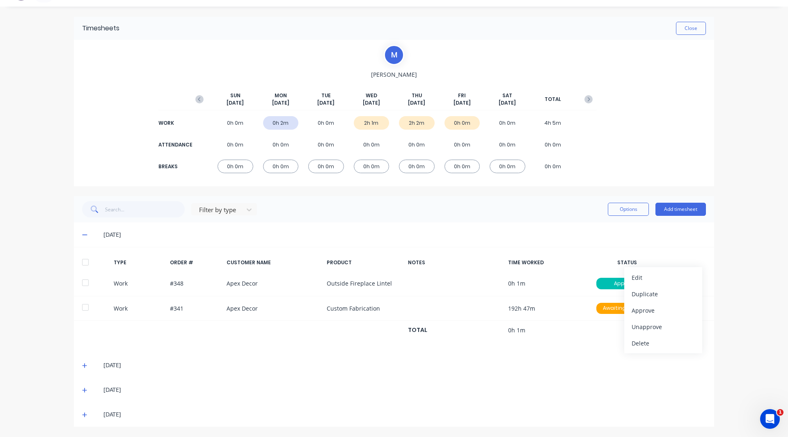
click at [512, 229] on div "dashboard products sales purchasing productivity dashboard products Product Cat…" at bounding box center [394, 218] width 788 height 437
click at [512, 211] on button "Add timesheet" at bounding box center [680, 209] width 50 height 13
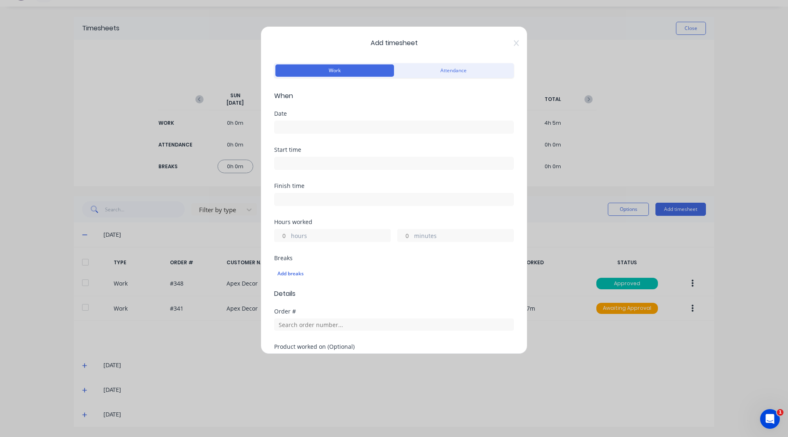
drag, startPoint x: 296, startPoint y: 130, endPoint x: 295, endPoint y: 125, distance: 5.8
click at [295, 125] on input at bounding box center [393, 127] width 239 height 12
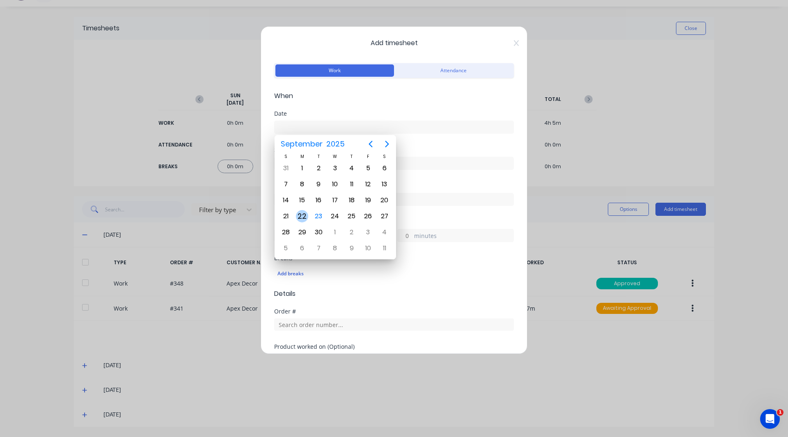
click at [304, 214] on div "22" at bounding box center [302, 216] width 12 height 12
type input "22/09/2025"
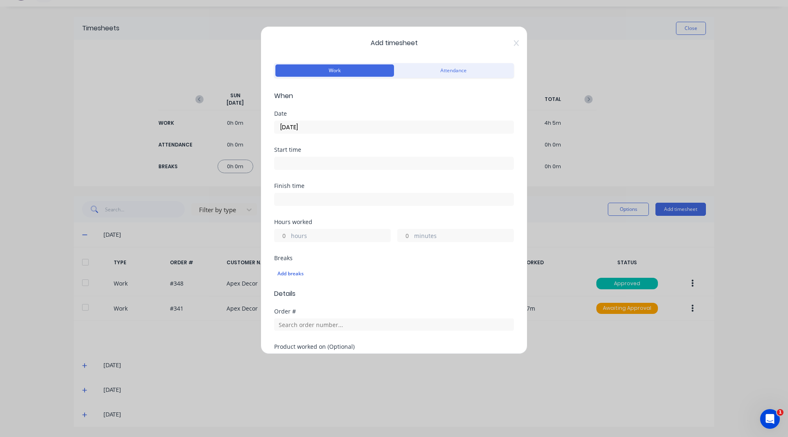
click at [295, 162] on input at bounding box center [393, 163] width 239 height 12
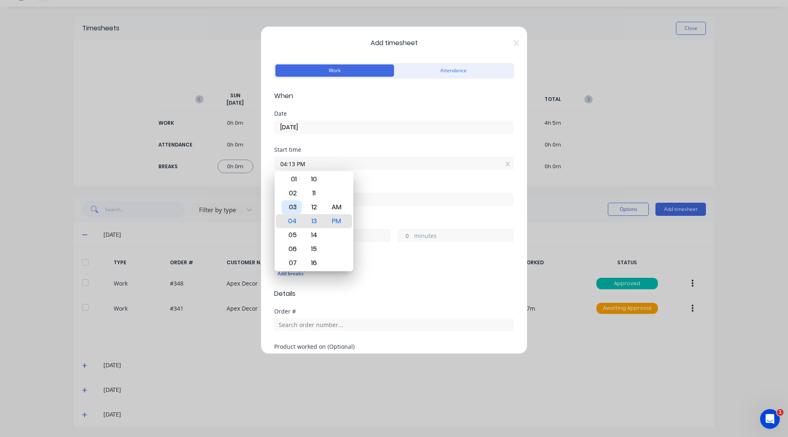
click at [291, 208] on div "03" at bounding box center [291, 207] width 20 height 14
type input "03:13 PM"
click at [375, 182] on div "Start time 03:13 PM" at bounding box center [394, 165] width 240 height 36
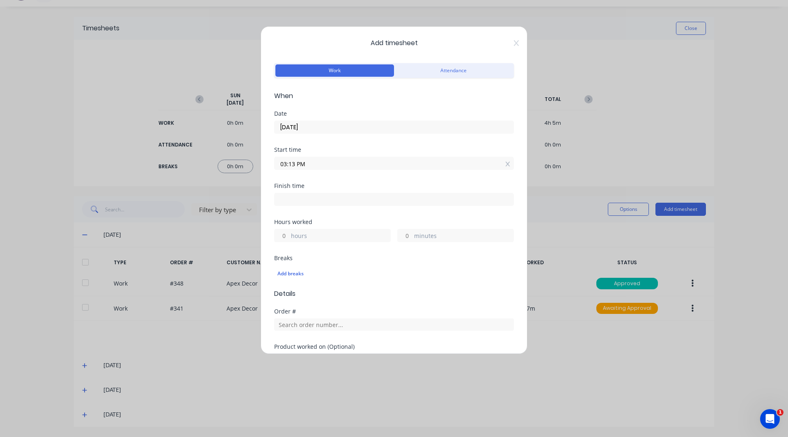
click at [301, 197] on input at bounding box center [393, 199] width 239 height 12
type input "04:13 PM"
type input "1"
type input "0"
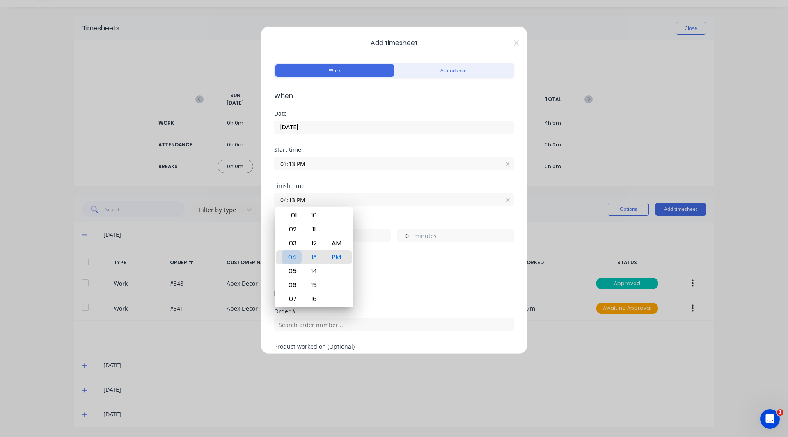
click at [288, 229] on div "04" at bounding box center [291, 257] width 20 height 14
click at [329, 190] on div "Finish time 04:13 PM" at bounding box center [394, 194] width 240 height 23
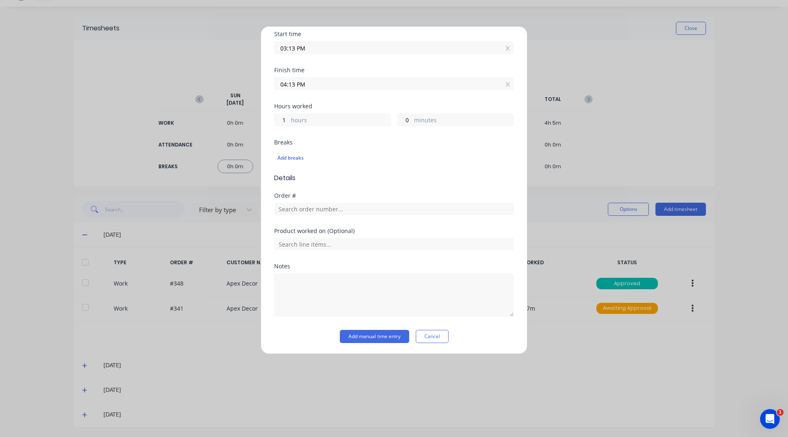
scroll to position [116, 0]
click at [296, 207] on input "text" at bounding box center [394, 208] width 240 height 12
click at [288, 229] on textarea at bounding box center [394, 294] width 240 height 43
click at [357, 229] on button "Add manual time entry" at bounding box center [374, 335] width 69 height 13
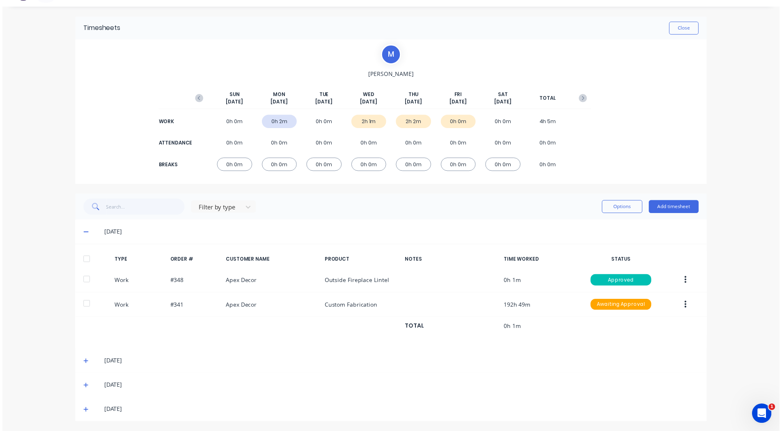
scroll to position [0, 0]
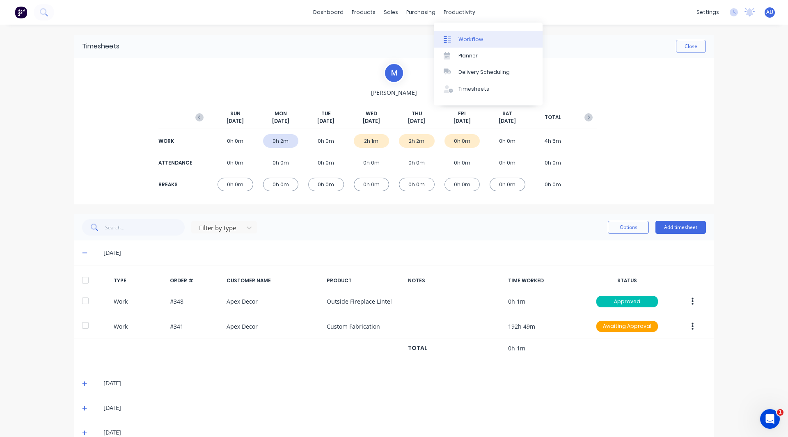
click at [470, 36] on div "Workflow" at bounding box center [470, 39] width 25 height 7
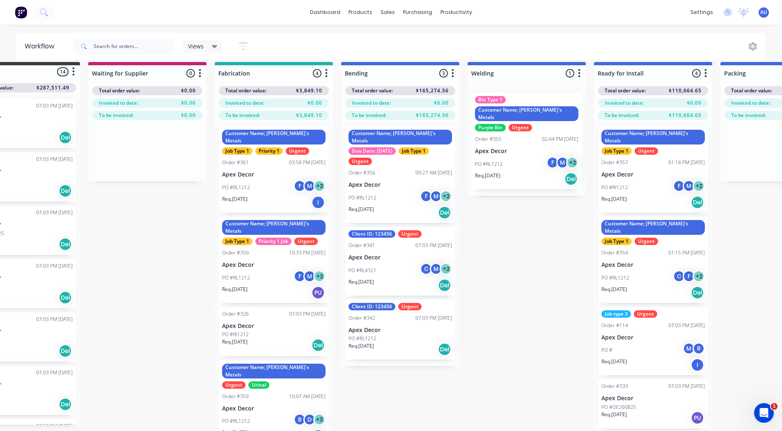
scroll to position [7, 55]
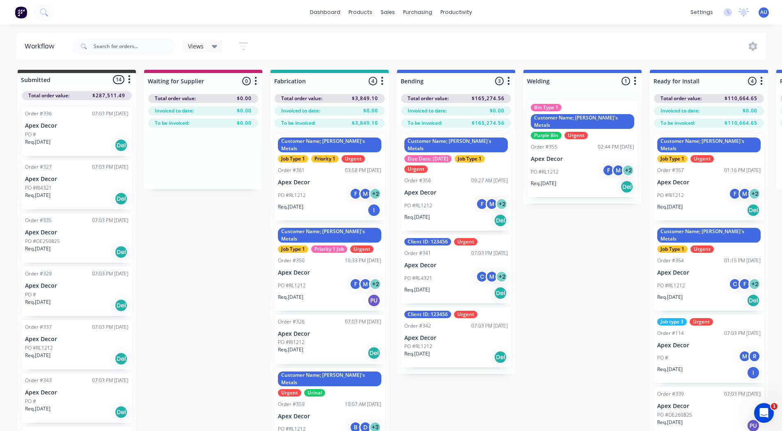
click at [326, 179] on p "Apex Decor" at bounding box center [329, 182] width 103 height 7
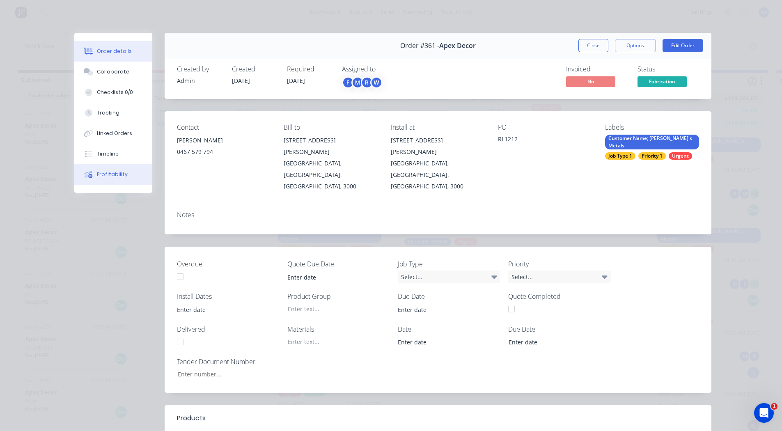
click at [97, 176] on div "Profitability" at bounding box center [112, 174] width 31 height 7
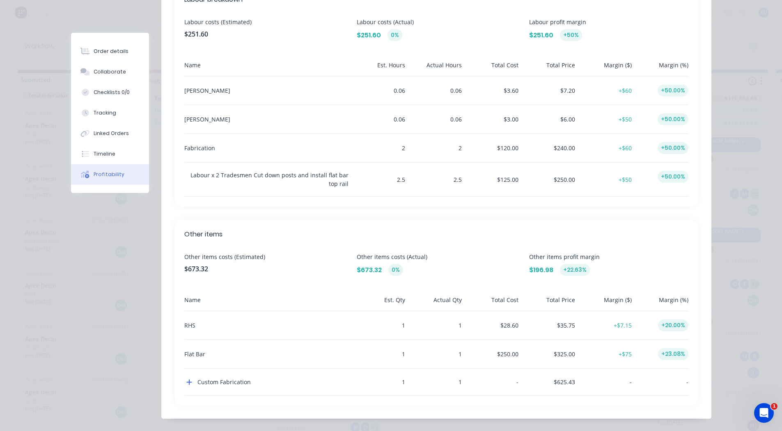
scroll to position [312, 0]
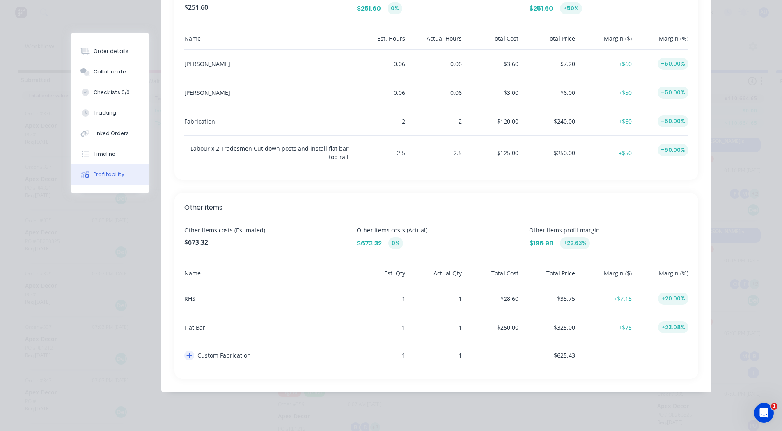
drag, startPoint x: 185, startPoint y: 355, endPoint x: 186, endPoint y: 359, distance: 4.7
click at [186, 359] on button "button" at bounding box center [189, 355] width 10 height 10
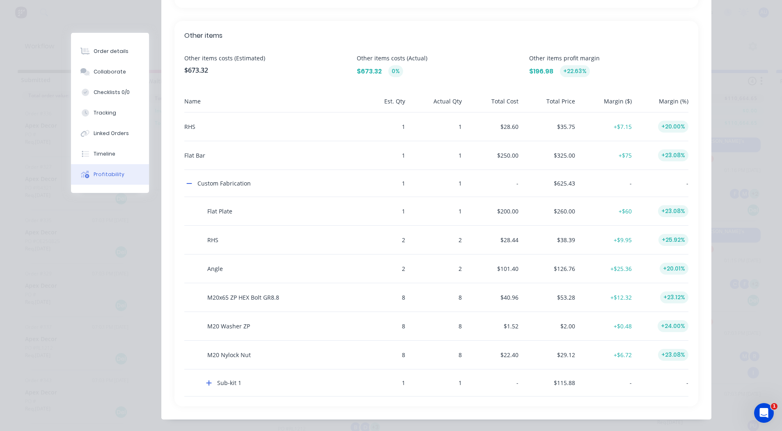
scroll to position [484, 0]
click at [229, 210] on div "Flat Plate" at bounding box center [266, 211] width 164 height 28
click at [437, 212] on div "1" at bounding box center [434, 211] width 53 height 28
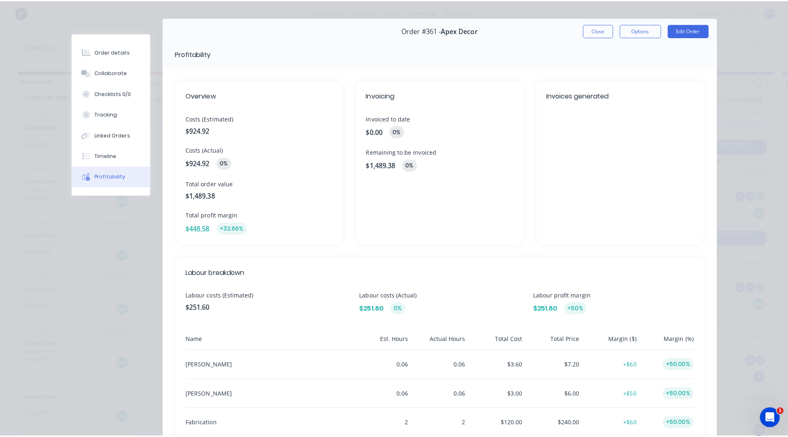
scroll to position [0, 0]
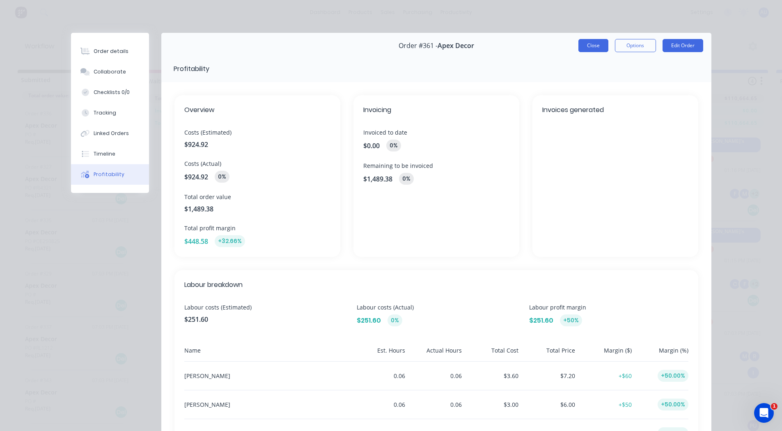
click at [594, 44] on button "Close" at bounding box center [593, 45] width 30 height 13
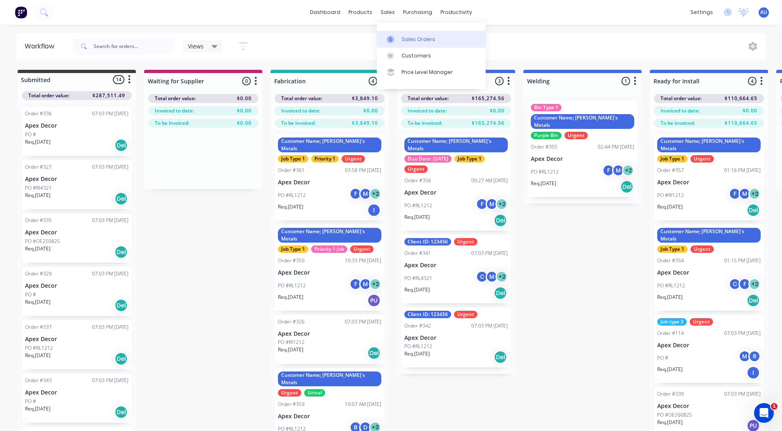
click at [412, 36] on div "Sales Orders" at bounding box center [418, 39] width 34 height 7
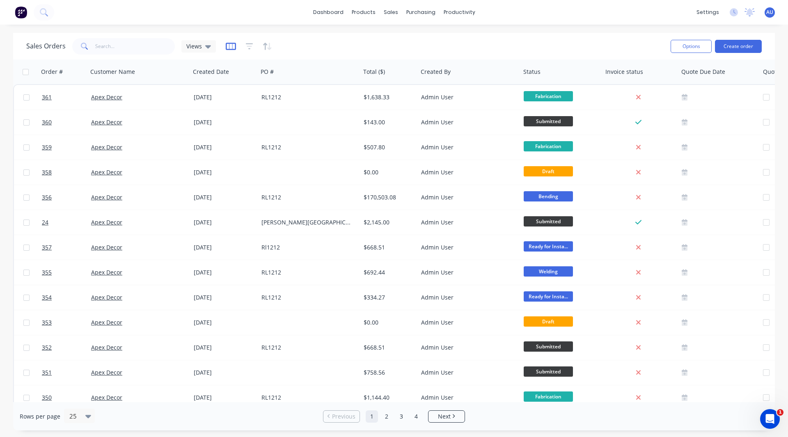
click at [230, 45] on icon "button" at bounding box center [231, 46] width 10 height 8
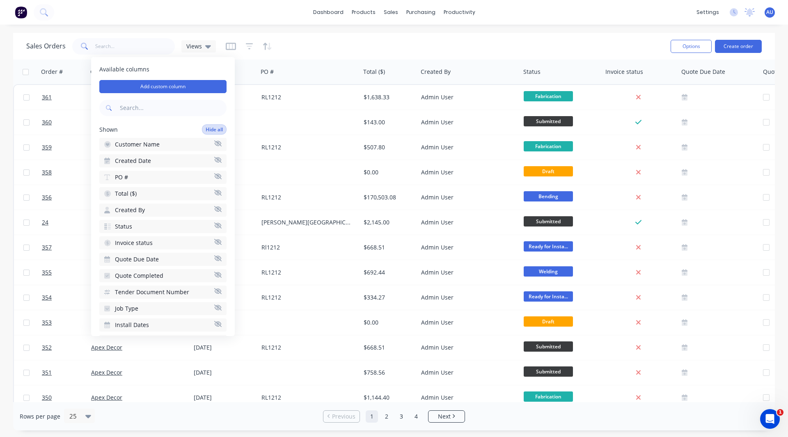
click at [206, 128] on button "Hide all" at bounding box center [214, 129] width 25 height 10
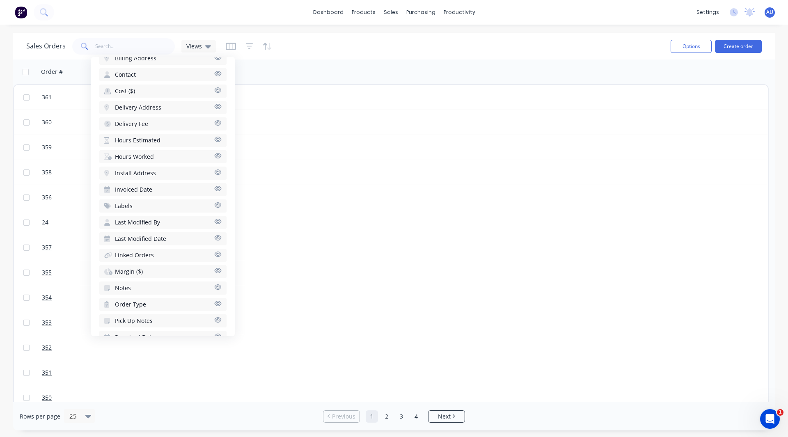
scroll to position [455, 0]
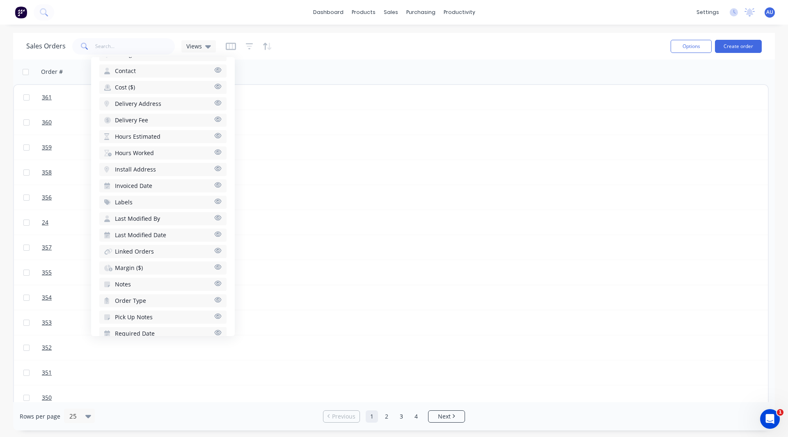
click at [144, 135] on span "Hours Estimated" at bounding box center [138, 137] width 46 height 8
click at [139, 136] on span "Hours Worked" at bounding box center [134, 137] width 39 height 8
click at [123, 234] on span "Margin ($)" at bounding box center [129, 236] width 28 height 8
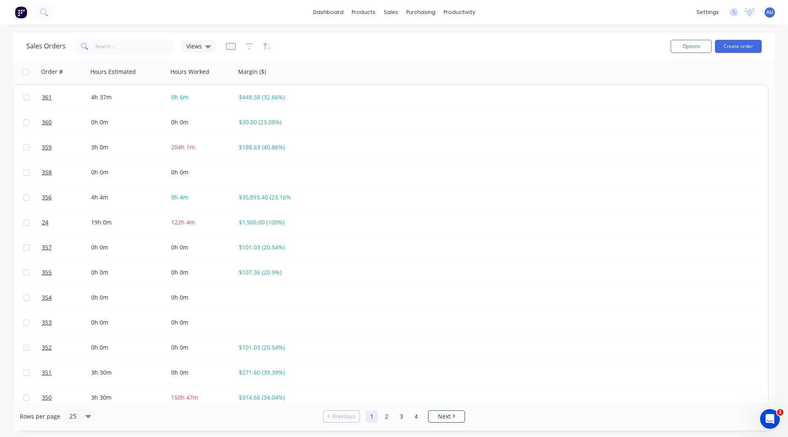
click at [333, 41] on div "Sales Orders Views" at bounding box center [345, 46] width 638 height 20
click at [231, 47] on icon "button" at bounding box center [231, 45] width 4 height 5
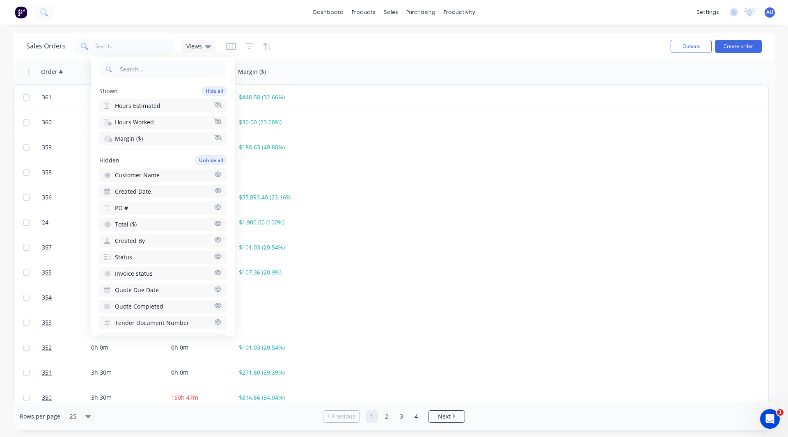
scroll to position [0, 0]
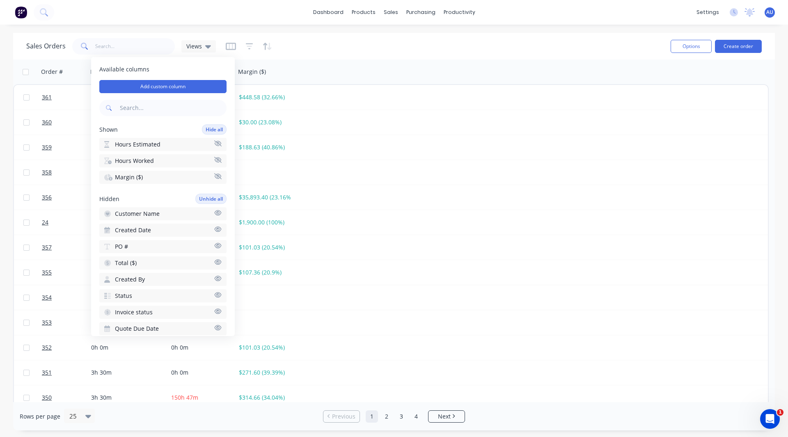
click at [136, 116] on div "Available columns Add custom column Shown Hide all Hours Estimated Hours Worked…" at bounding box center [163, 196] width 144 height 279
click at [135, 110] on input "text" at bounding box center [172, 108] width 108 height 16
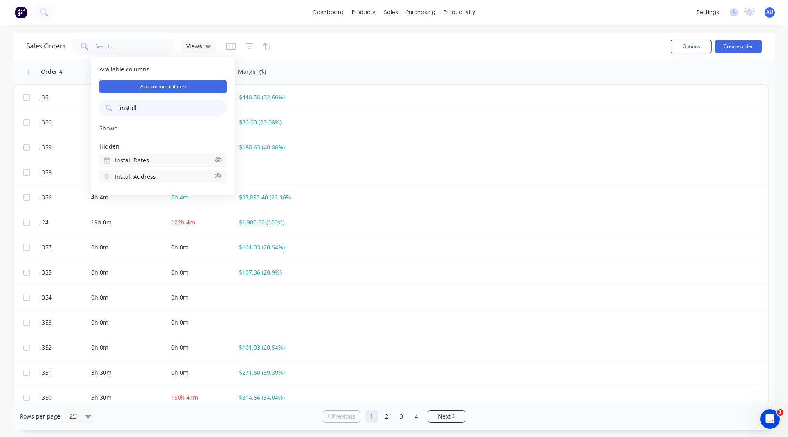
type input "install"
click at [139, 157] on span "Install Dates" at bounding box center [132, 160] width 34 height 8
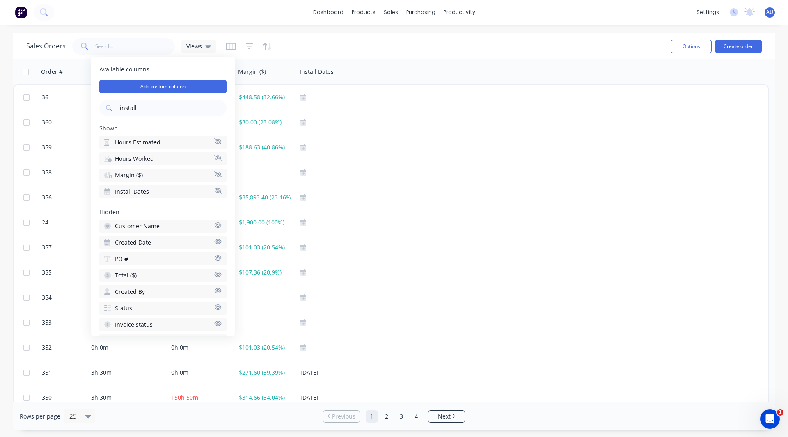
click at [324, 47] on div "Sales Orders Views" at bounding box center [345, 46] width 638 height 20
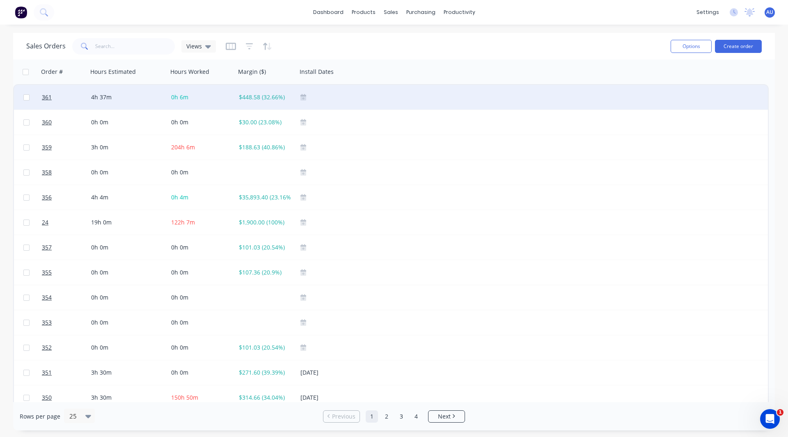
click at [304, 95] on icon at bounding box center [303, 97] width 6 height 6
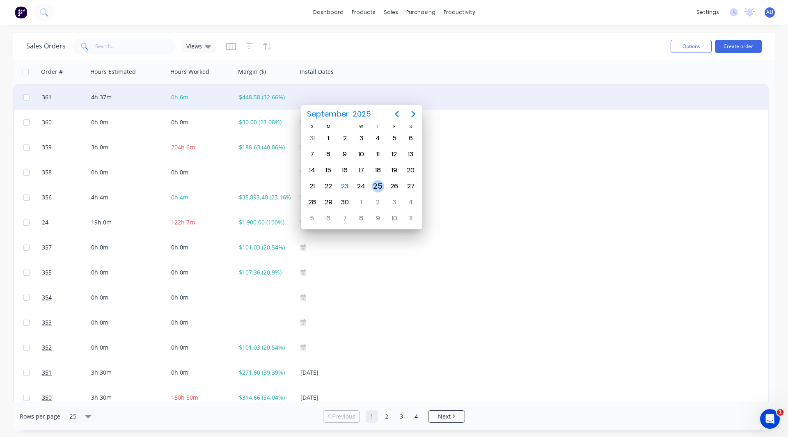
click at [376, 186] on div "25" at bounding box center [378, 186] width 12 height 12
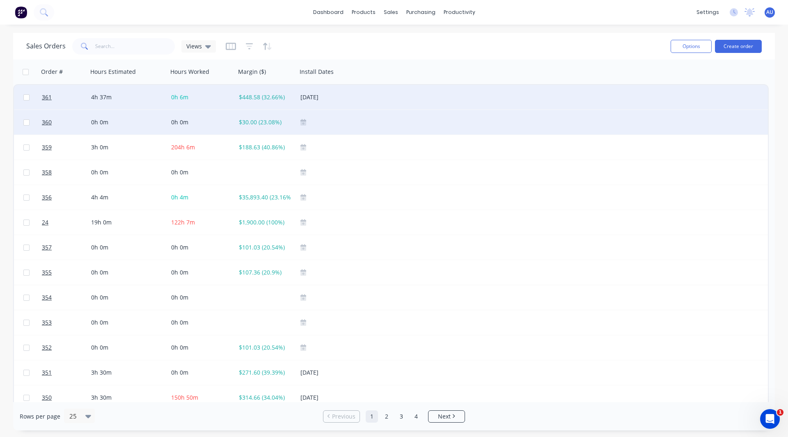
click at [307, 124] on div at bounding box center [335, 122] width 71 height 7
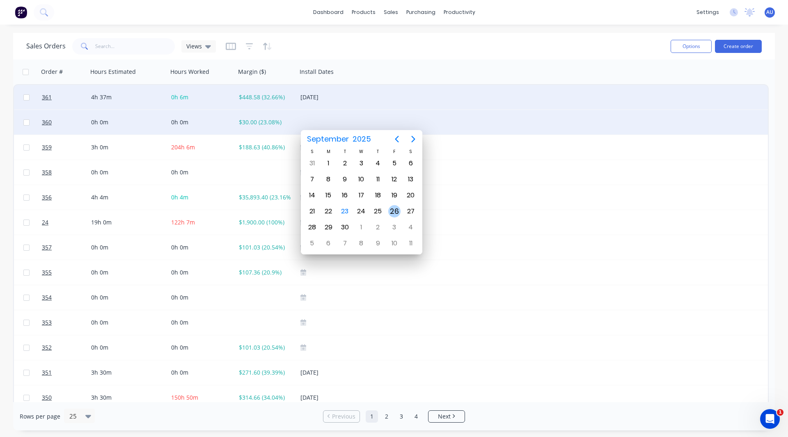
click at [395, 210] on div "26" at bounding box center [394, 211] width 12 height 12
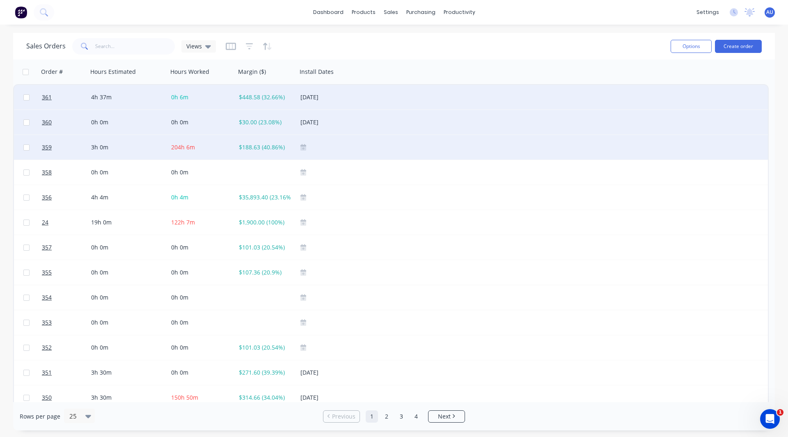
click at [302, 145] on icon at bounding box center [303, 147] width 6 height 6
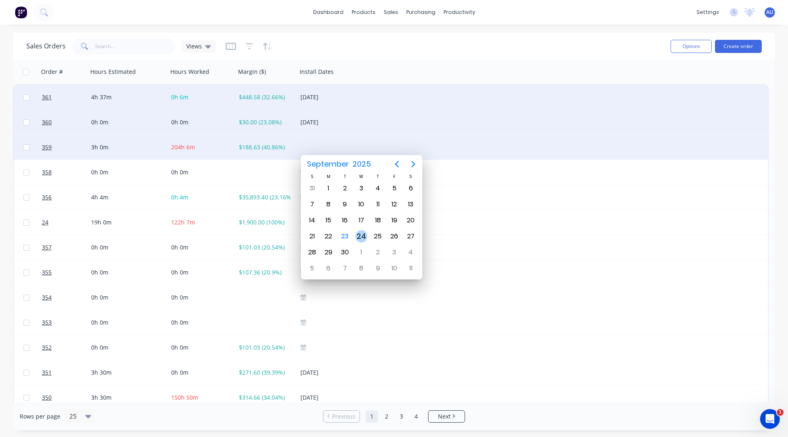
click at [363, 233] on div "24" at bounding box center [361, 236] width 12 height 12
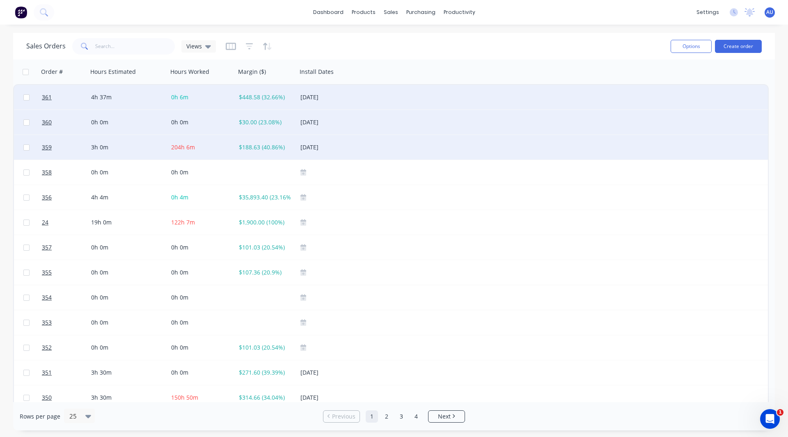
click at [357, 41] on div "Sales Orders Views" at bounding box center [345, 46] width 638 height 20
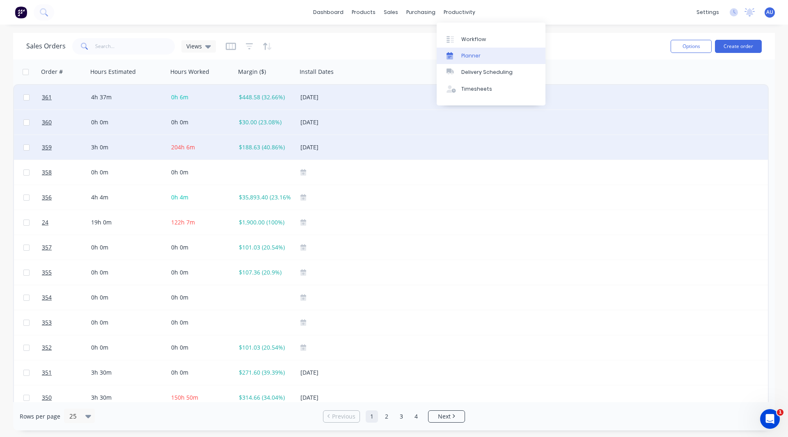
click at [478, 55] on div "Planner" at bounding box center [470, 55] width 19 height 7
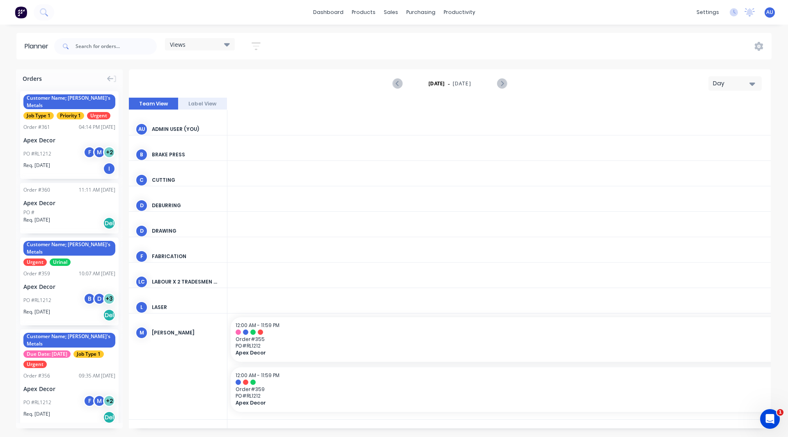
scroll to position [0, 2101]
click at [713, 85] on div "Day" at bounding box center [732, 83] width 38 height 9
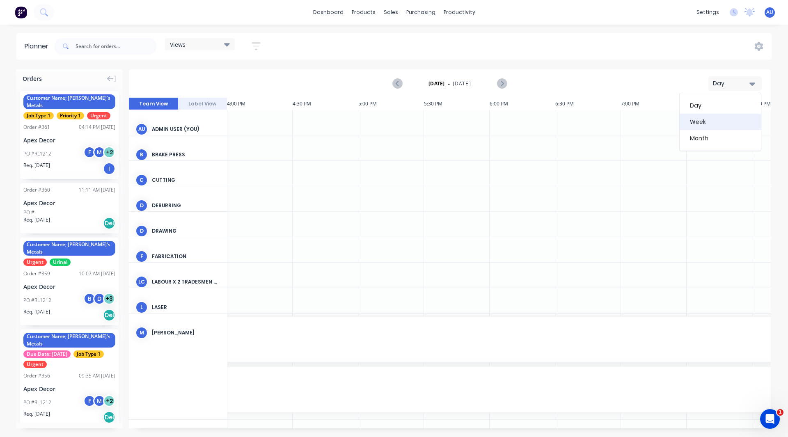
click at [703, 120] on div "Week" at bounding box center [719, 122] width 81 height 16
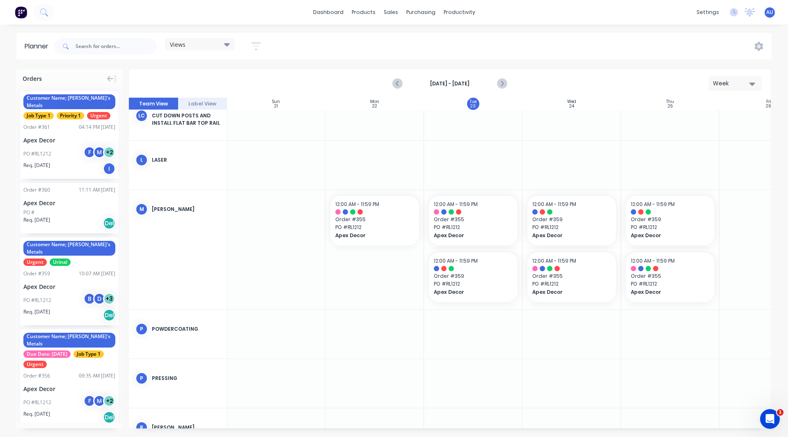
scroll to position [314, 0]
click at [506, 81] on icon "Next page" at bounding box center [501, 84] width 10 height 10
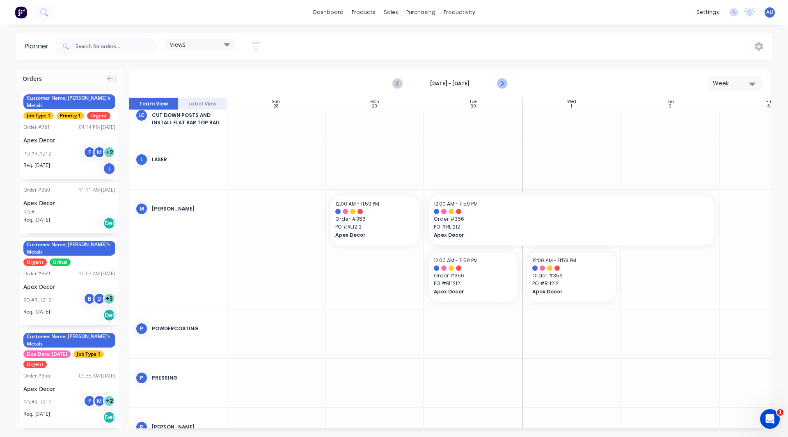
click at [506, 81] on icon "Next page" at bounding box center [501, 84] width 10 height 10
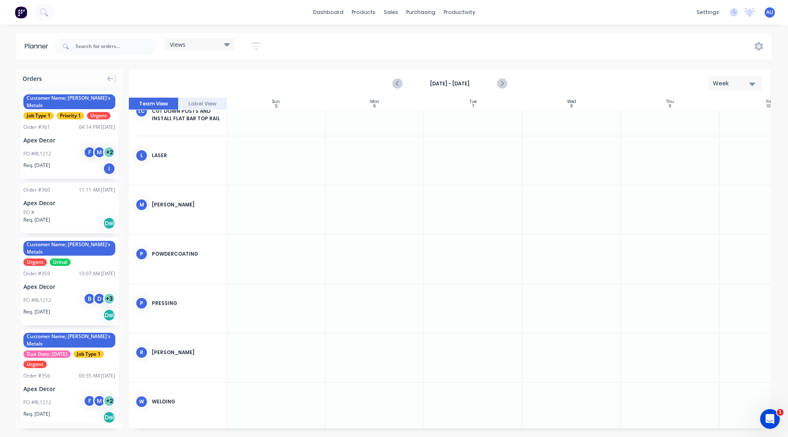
scroll to position [331, 0]
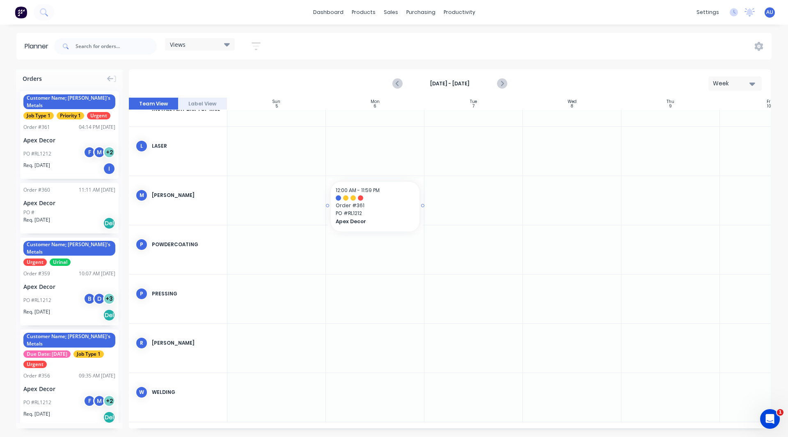
drag, startPoint x: 57, startPoint y: 140, endPoint x: 353, endPoint y: 187, distance: 300.0
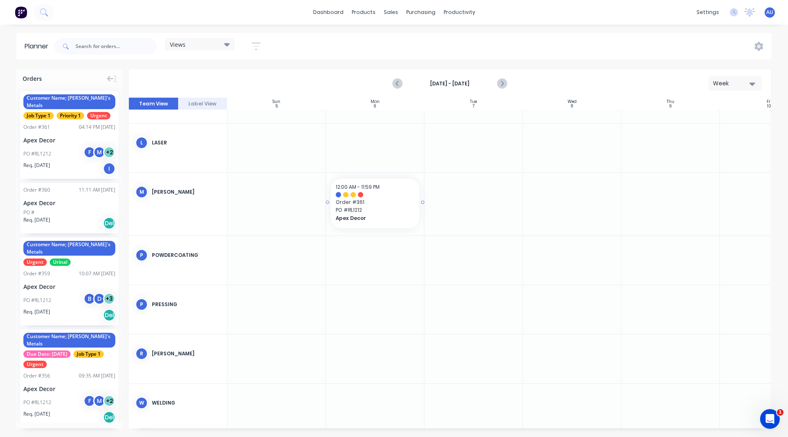
scroll to position [325, 0]
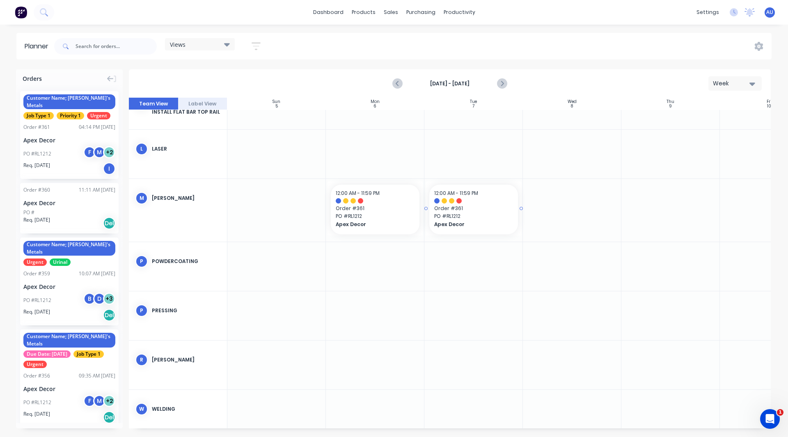
drag, startPoint x: 64, startPoint y: 141, endPoint x: 454, endPoint y: 210, distance: 396.7
drag, startPoint x: 33, startPoint y: 139, endPoint x: 571, endPoint y: 215, distance: 543.5
drag, startPoint x: 38, startPoint y: 130, endPoint x: 651, endPoint y: 212, distance: 618.3
drag, startPoint x: 44, startPoint y: 137, endPoint x: 363, endPoint y: 366, distance: 392.2
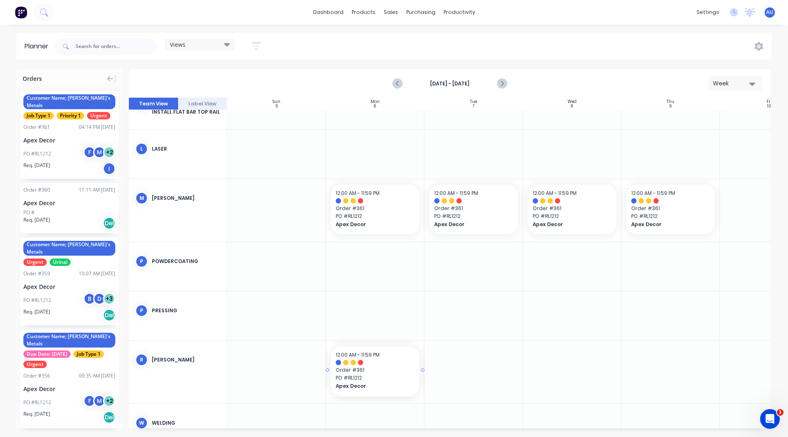
drag, startPoint x: 52, startPoint y: 143, endPoint x: 361, endPoint y: 373, distance: 385.5
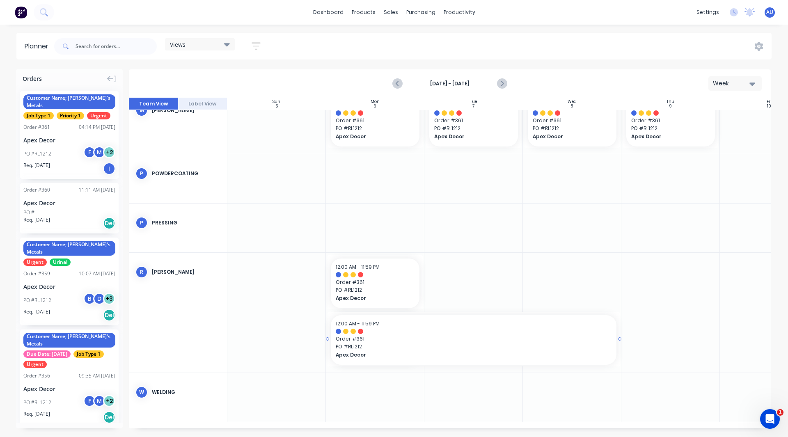
drag, startPoint x: 422, startPoint y: 335, endPoint x: 574, endPoint y: 335, distance: 151.8
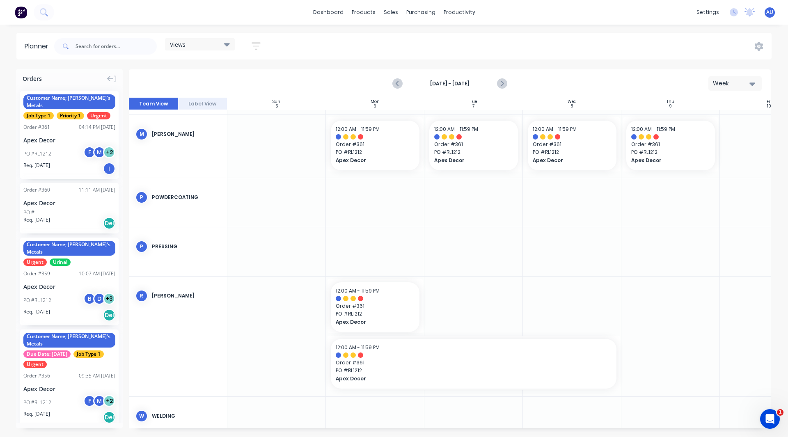
scroll to position [388, 0]
click at [731, 87] on div "Week" at bounding box center [732, 83] width 38 height 9
click at [709, 135] on div "Month" at bounding box center [719, 138] width 81 height 16
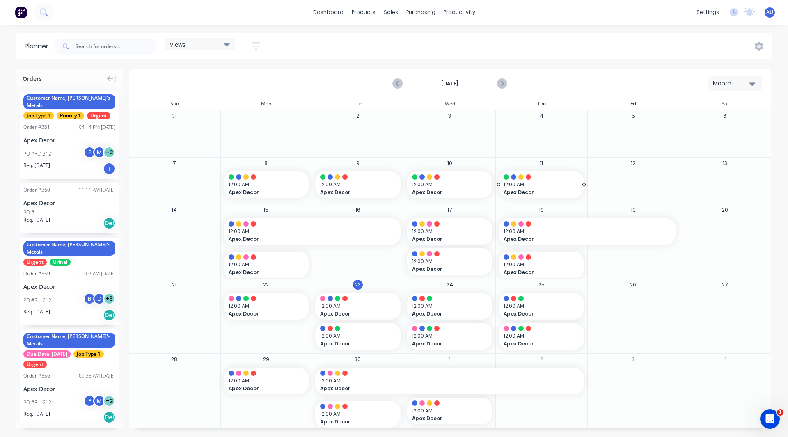
scroll to position [3, 0]
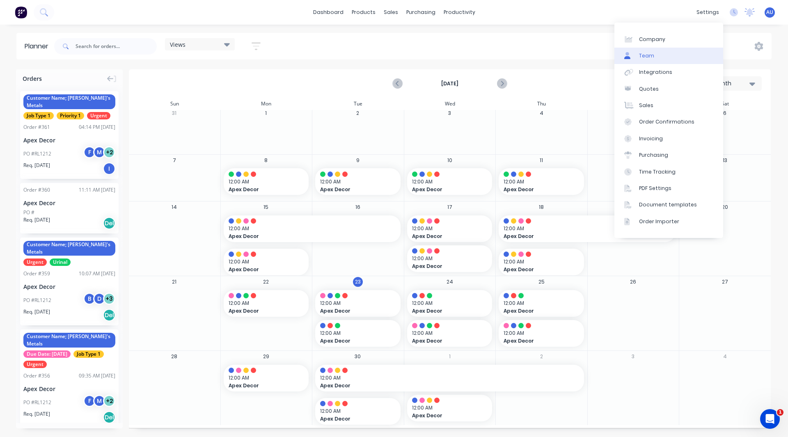
click at [668, 50] on link "Team" at bounding box center [668, 56] width 109 height 16
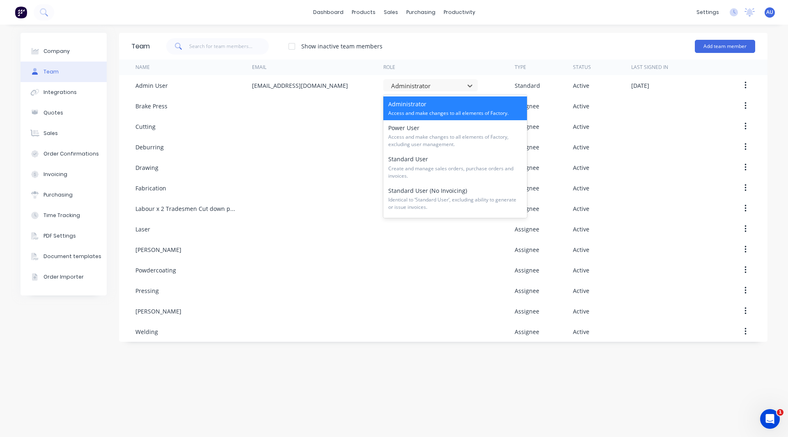
drag, startPoint x: 414, startPoint y: 84, endPoint x: 433, endPoint y: 47, distance: 41.6
click at [433, 47] on div "Show inactive team members Add team member" at bounding box center [452, 46] width 605 height 25
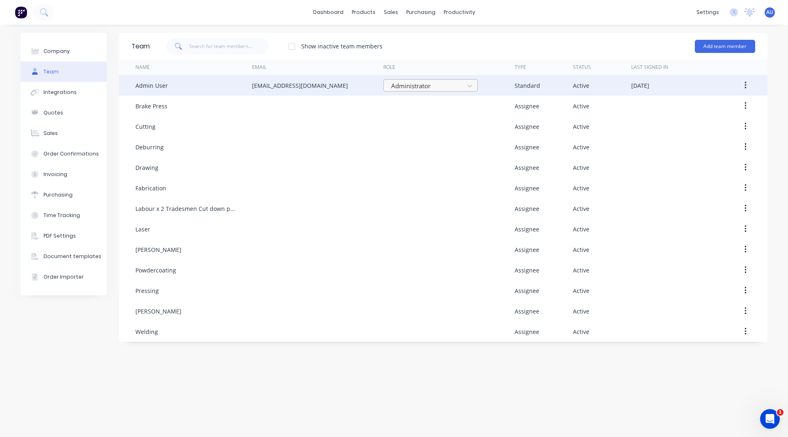
click at [423, 80] on div "Administrator" at bounding box center [425, 86] width 75 height 12
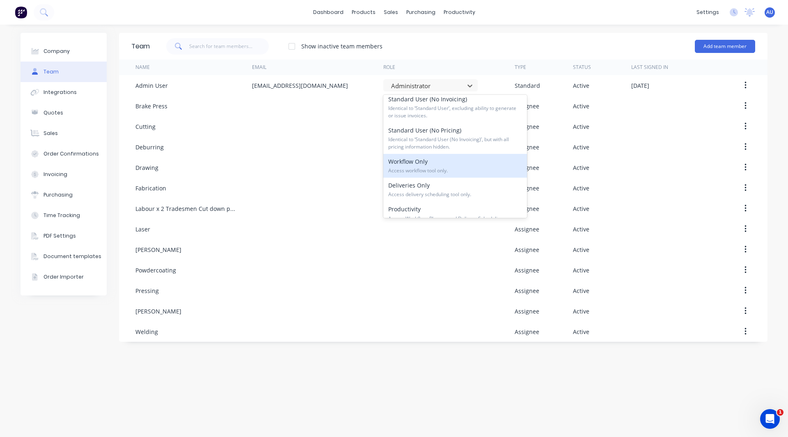
scroll to position [125, 0]
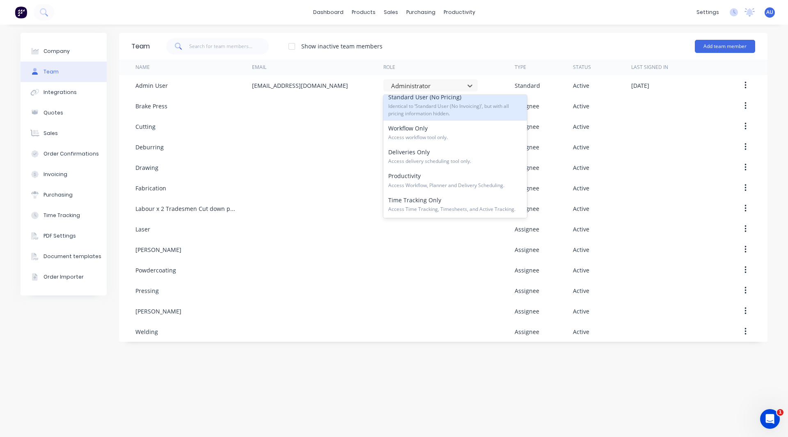
click at [536, 39] on div "Show inactive team members Add team member" at bounding box center [452, 46] width 605 height 25
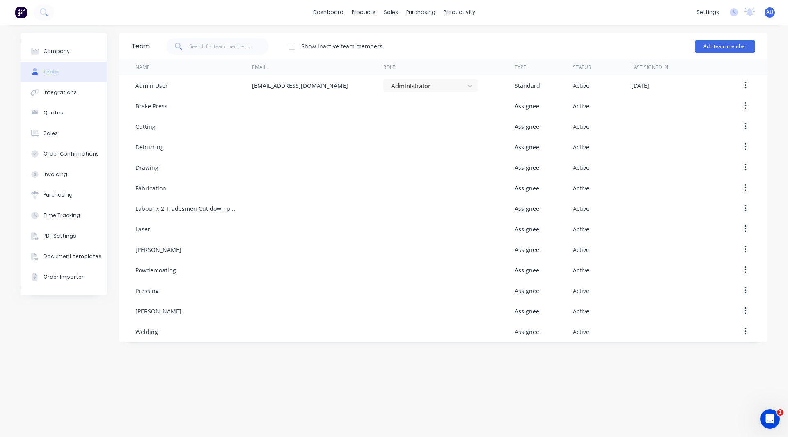
click at [467, 52] on div "Show inactive team members Add team member" at bounding box center [452, 46] width 605 height 25
click at [223, 28] on div "Company Team Integrations Quotes Sales Order Confirmations Invoicing Purchasing…" at bounding box center [394, 231] width 788 height 412
click at [469, 55] on div "Planner" at bounding box center [470, 55] width 19 height 7
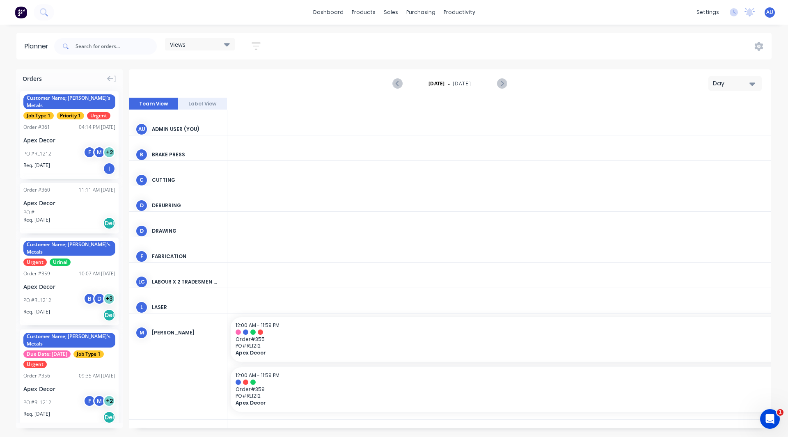
scroll to position [0, 2101]
click at [730, 82] on div "Day" at bounding box center [732, 83] width 38 height 9
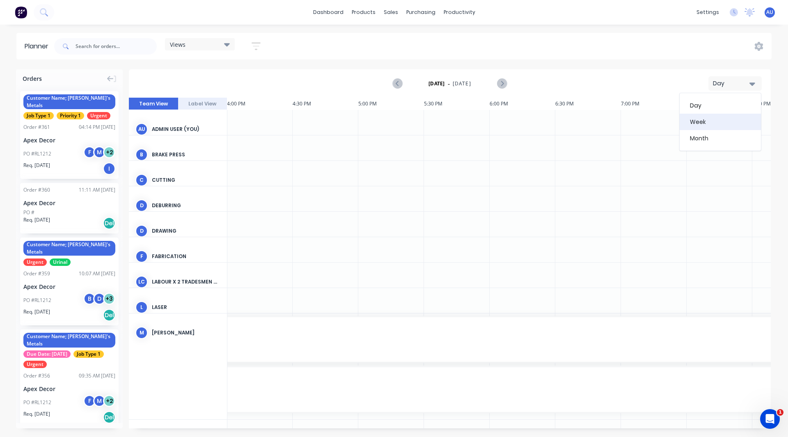
click at [723, 121] on div "Week" at bounding box center [719, 122] width 81 height 16
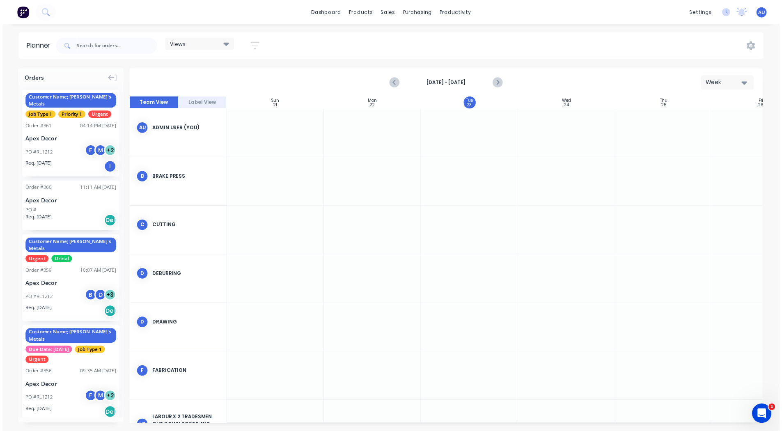
scroll to position [0, 0]
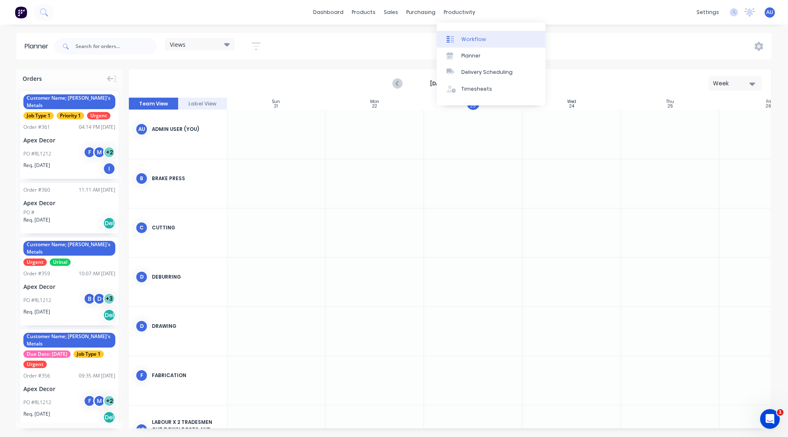
click at [473, 39] on div "Workflow" at bounding box center [473, 39] width 25 height 7
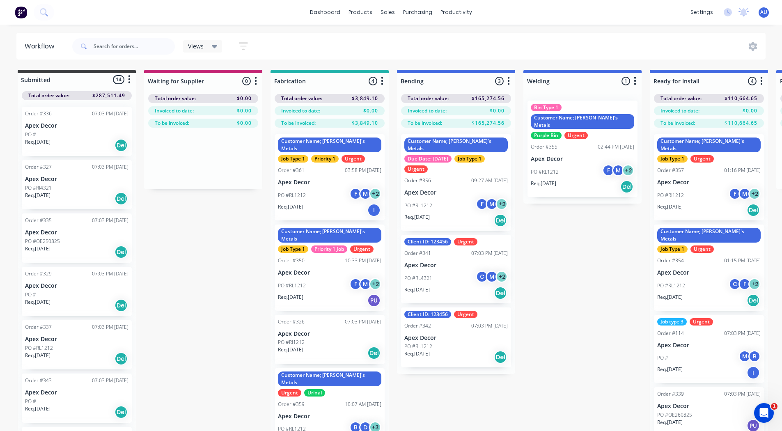
click at [240, 319] on div "Submitted 14 Status colour #3A3C3E hex #3A3C3E Save Cancel Summaries Total orde…" at bounding box center [618, 265] width 1249 height 390
